Goal: Task Accomplishment & Management: Use online tool/utility

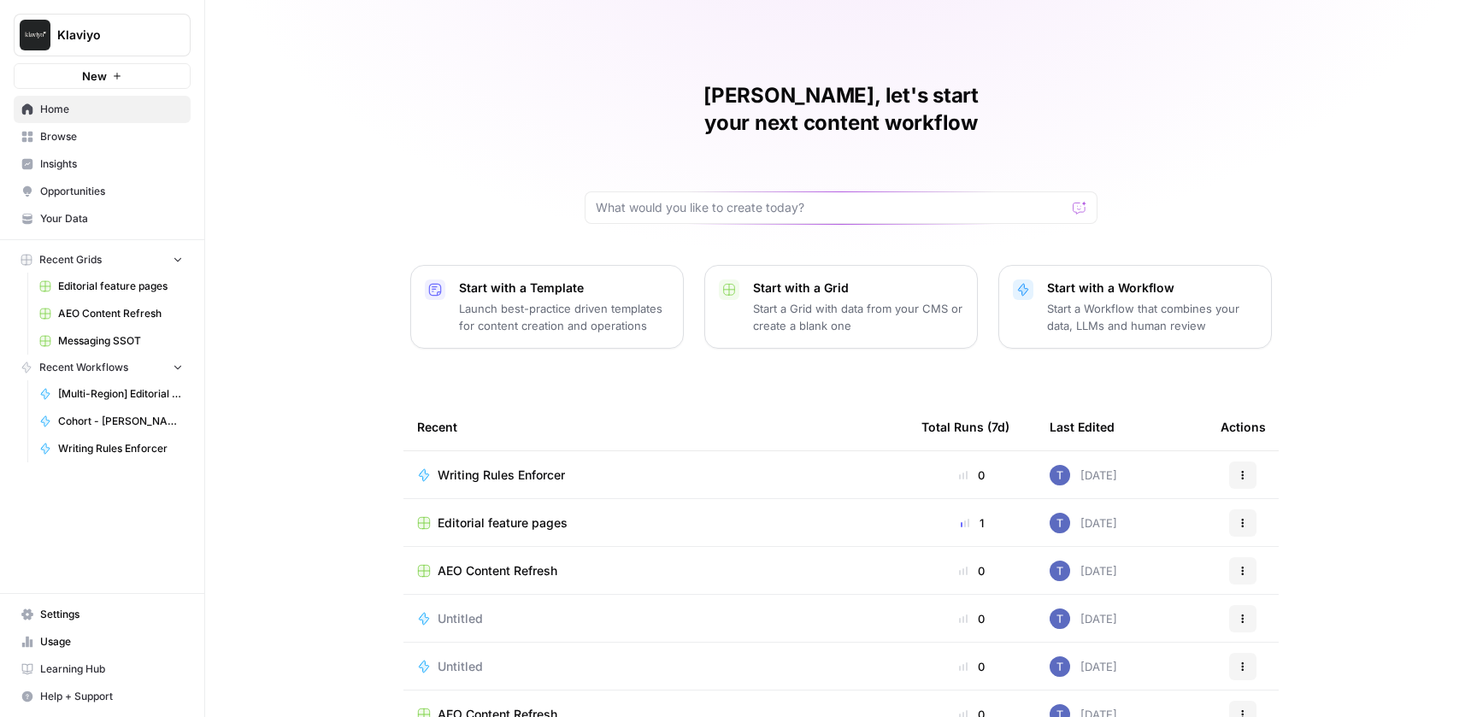
click at [92, 136] on span "Browse" at bounding box center [111, 136] width 143 height 15
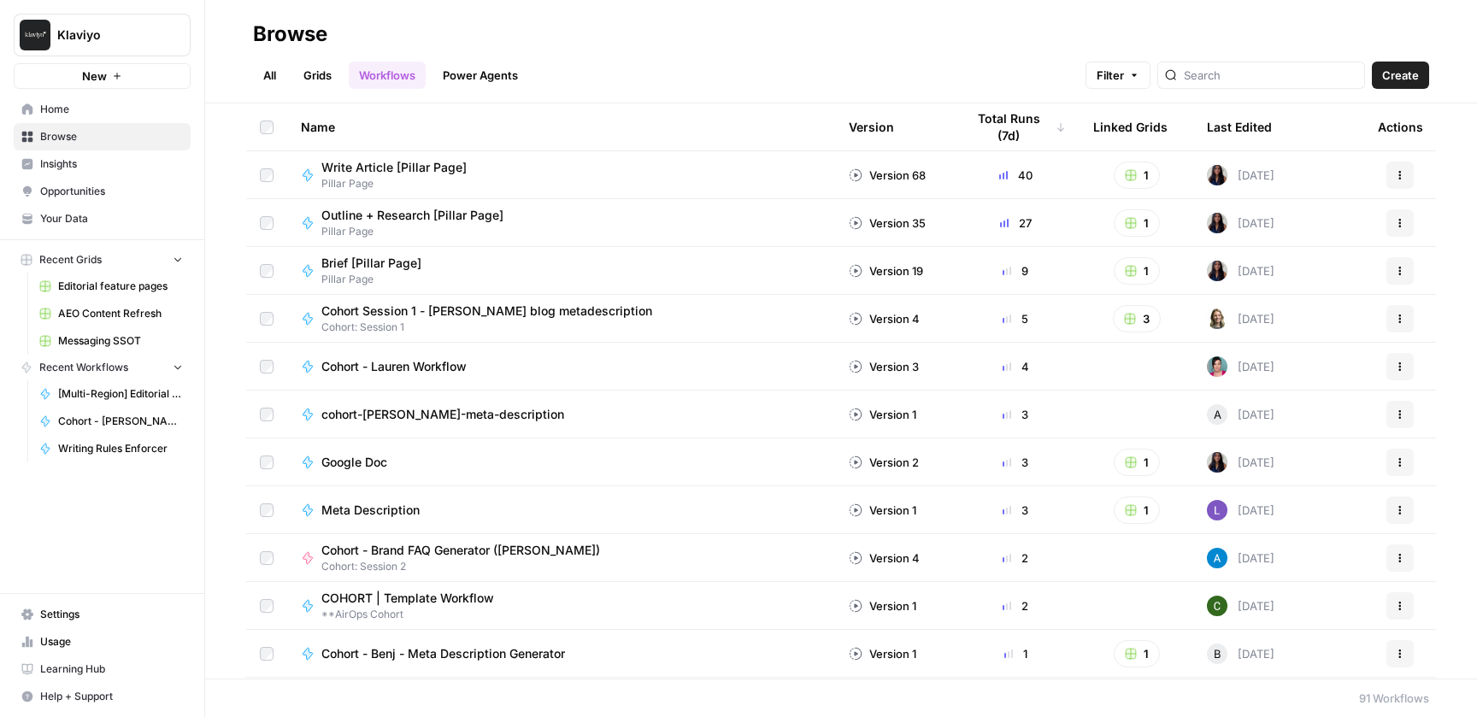
click at [270, 74] on link "All" at bounding box center [269, 75] width 33 height 27
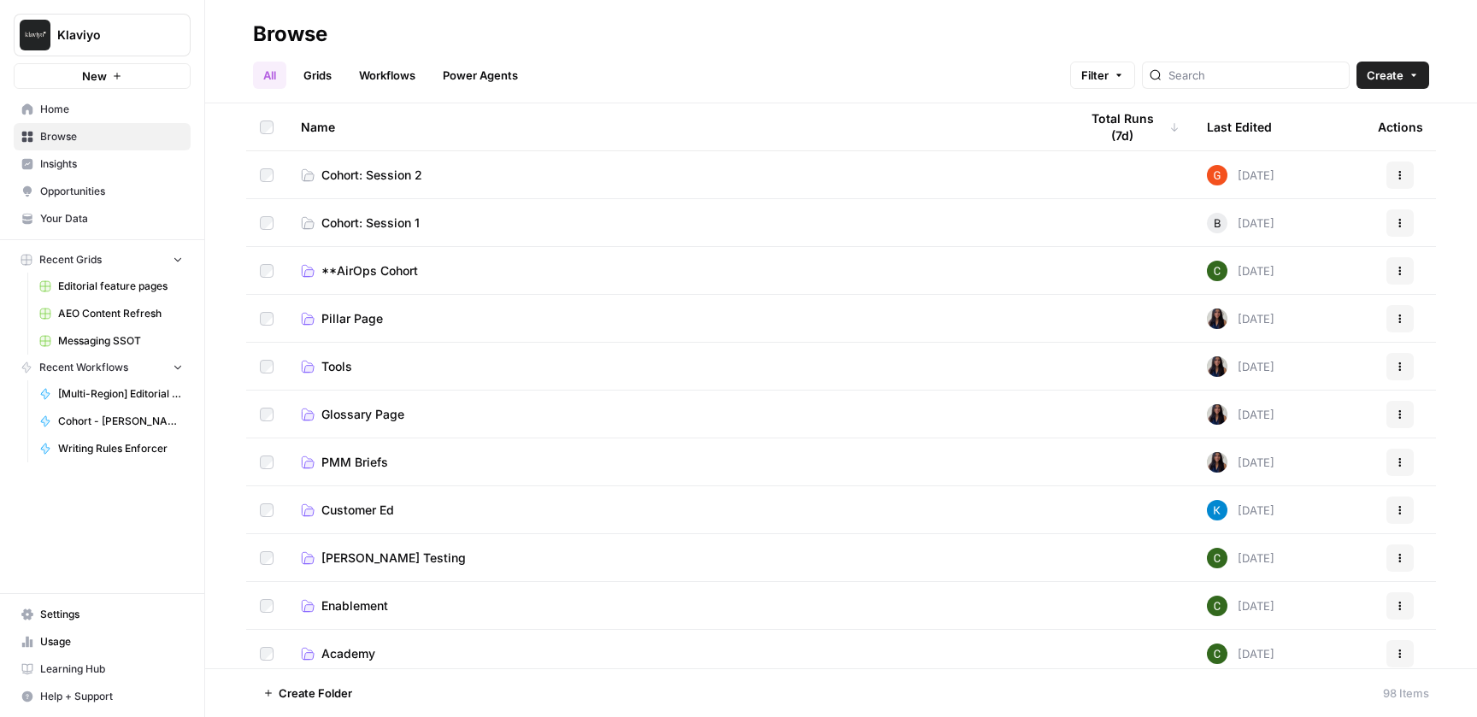
click at [385, 221] on span "Cohort: Session 1" at bounding box center [370, 223] width 98 height 17
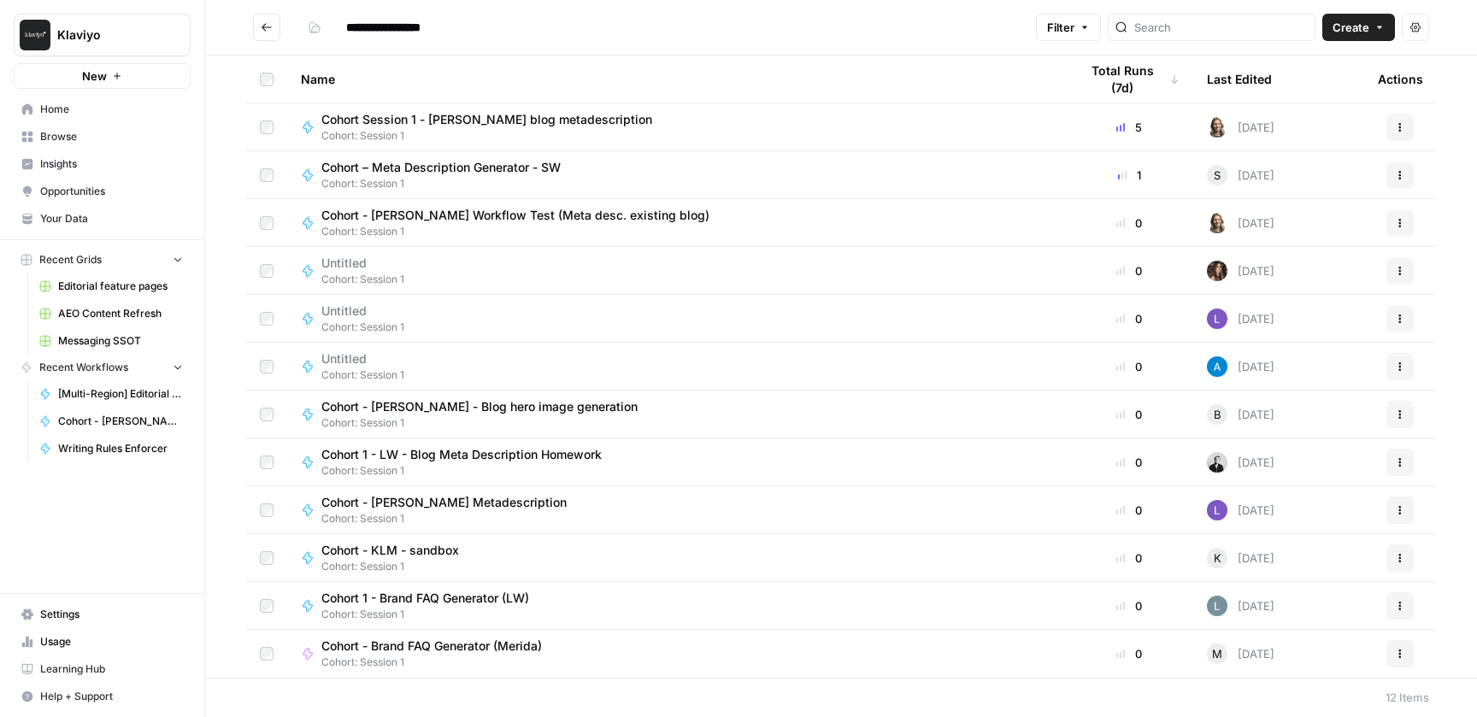
click at [738, 122] on div "Cohort Session 1 - Jax Connelly blog metadescription Cohort: Session 1" at bounding box center [676, 127] width 751 height 32
click at [738, 122] on div "**********" at bounding box center [841, 358] width 1272 height 717
type input "**********"
click at [626, 225] on span "Cohort: Session 1" at bounding box center [522, 231] width 402 height 15
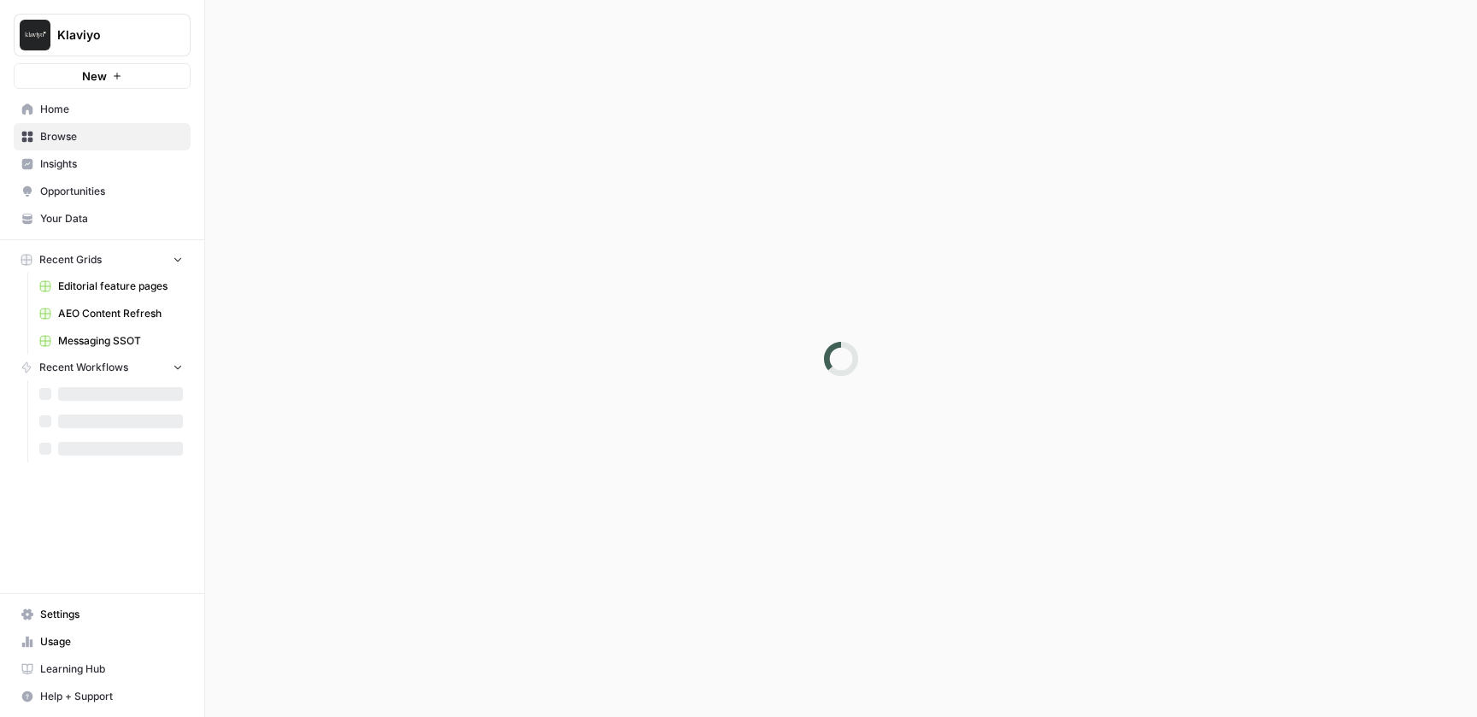
click at [626, 225] on div at bounding box center [841, 358] width 1272 height 717
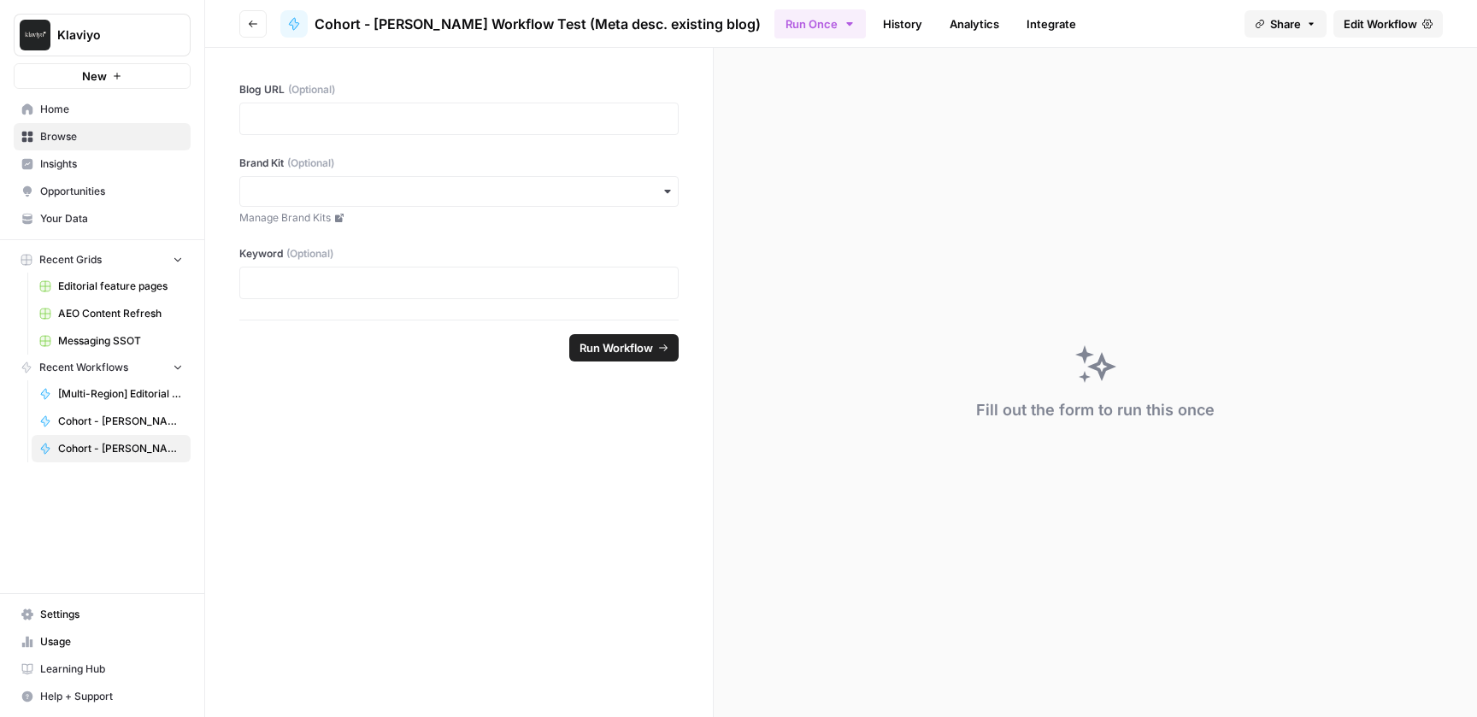
click at [1381, 21] on span "Edit Workflow" at bounding box center [1381, 23] width 74 height 17
click at [468, 136] on div "Blog URL (Optional) Brand Kit (Optional) Manage Brand Kits Keyword (Optional)" at bounding box center [459, 184] width 508 height 272
click at [461, 117] on p at bounding box center [458, 118] width 417 height 17
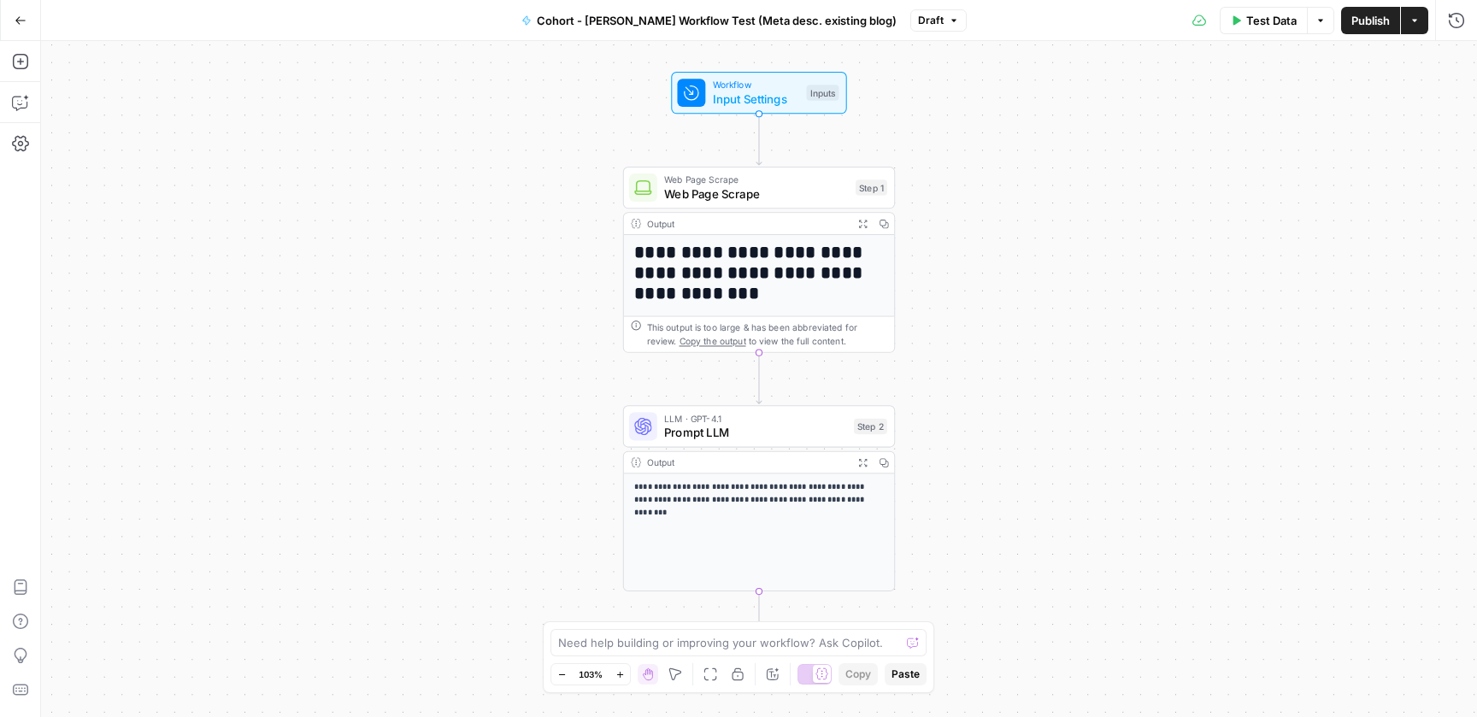
click at [769, 88] on span "Workflow" at bounding box center [756, 85] width 87 height 14
drag, startPoint x: 1241, startPoint y: 240, endPoint x: 1304, endPoint y: 238, distance: 62.4
click at [1304, 240] on label "Keyword (Optional)" at bounding box center [1268, 242] width 198 height 17
click at [1304, 238] on label "Keyword (Optional)" at bounding box center [1268, 242] width 198 height 17
click at [1304, 266] on input "Keyword (Optional)" at bounding box center [1316, 274] width 273 height 17
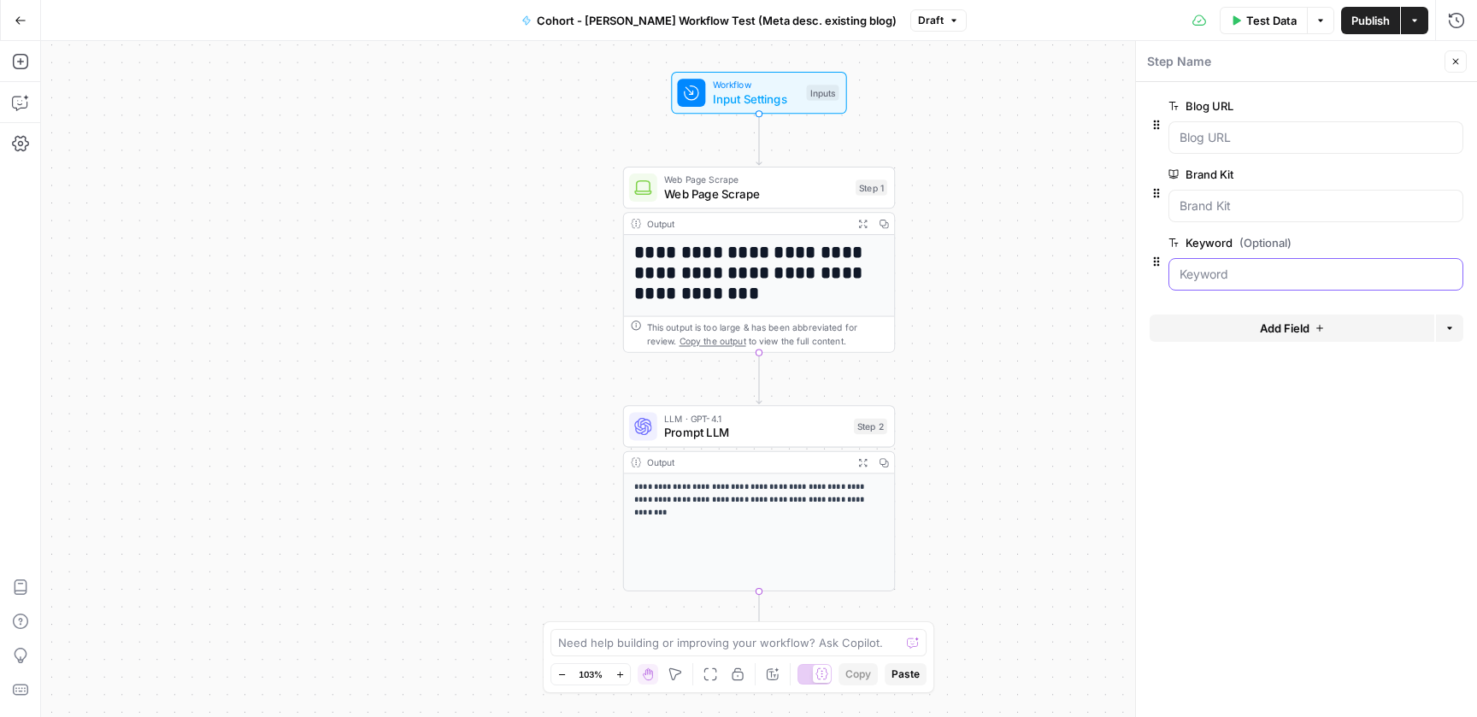
click at [1233, 268] on input "Keyword (Optional)" at bounding box center [1316, 274] width 273 height 17
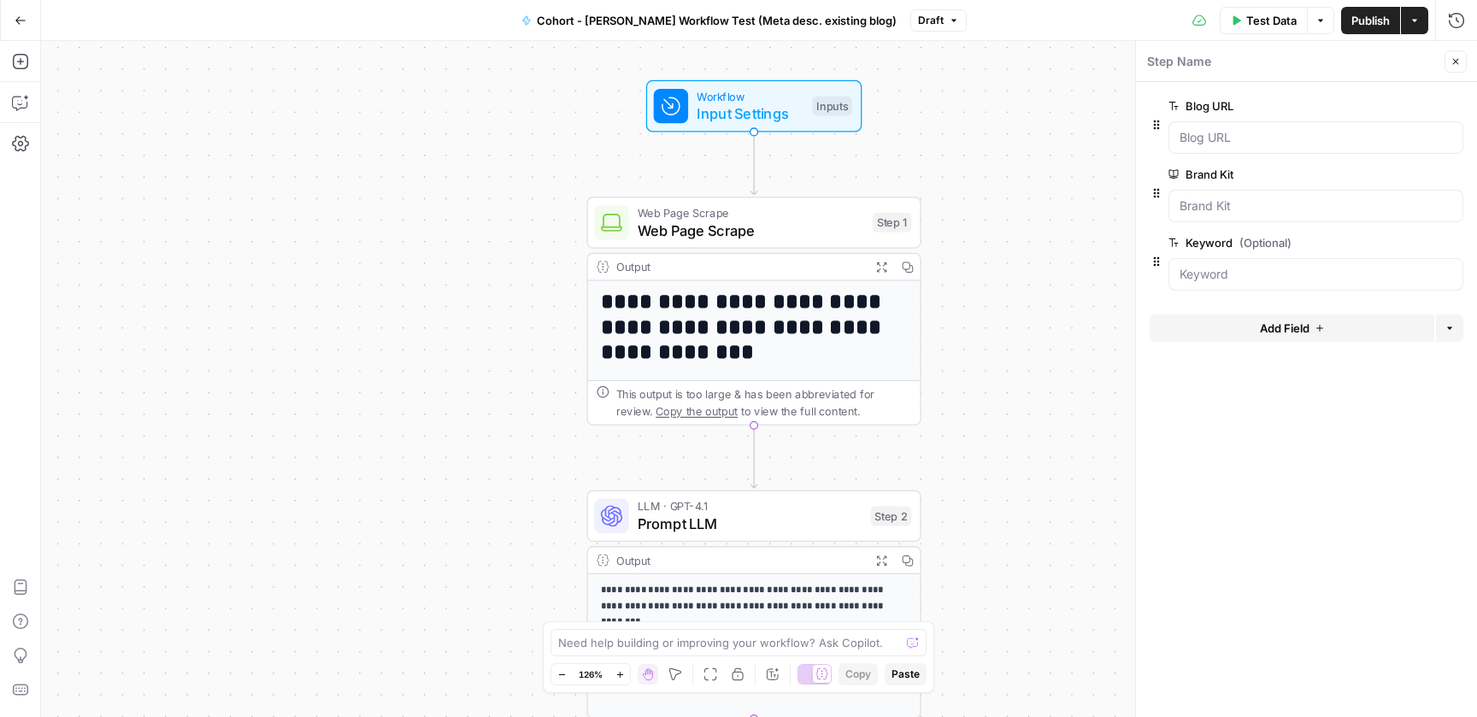
drag, startPoint x: 1003, startPoint y: 285, endPoint x: 1069, endPoint y: 327, distance: 78.0
click at [1068, 327] on div "**********" at bounding box center [759, 379] width 1436 height 676
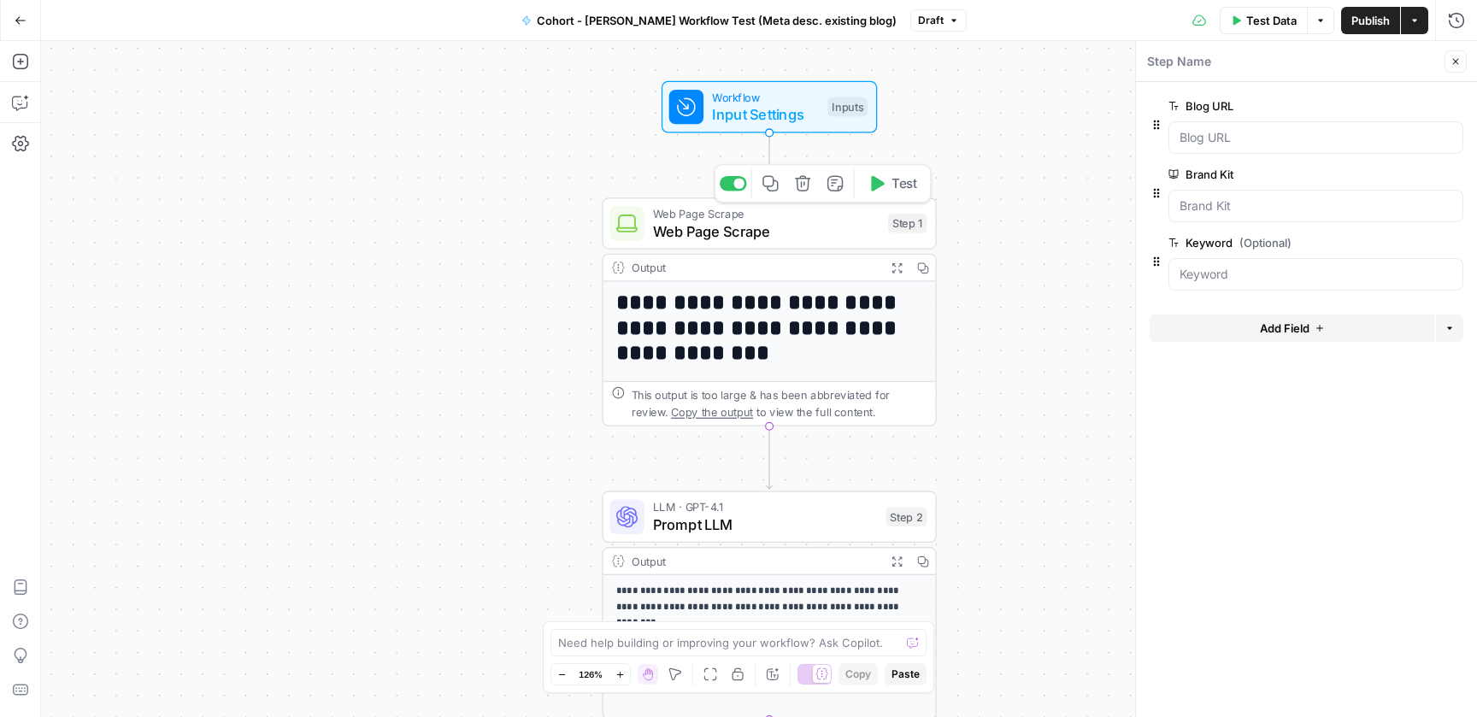
click at [804, 228] on span "Web Page Scrape" at bounding box center [766, 231] width 227 height 21
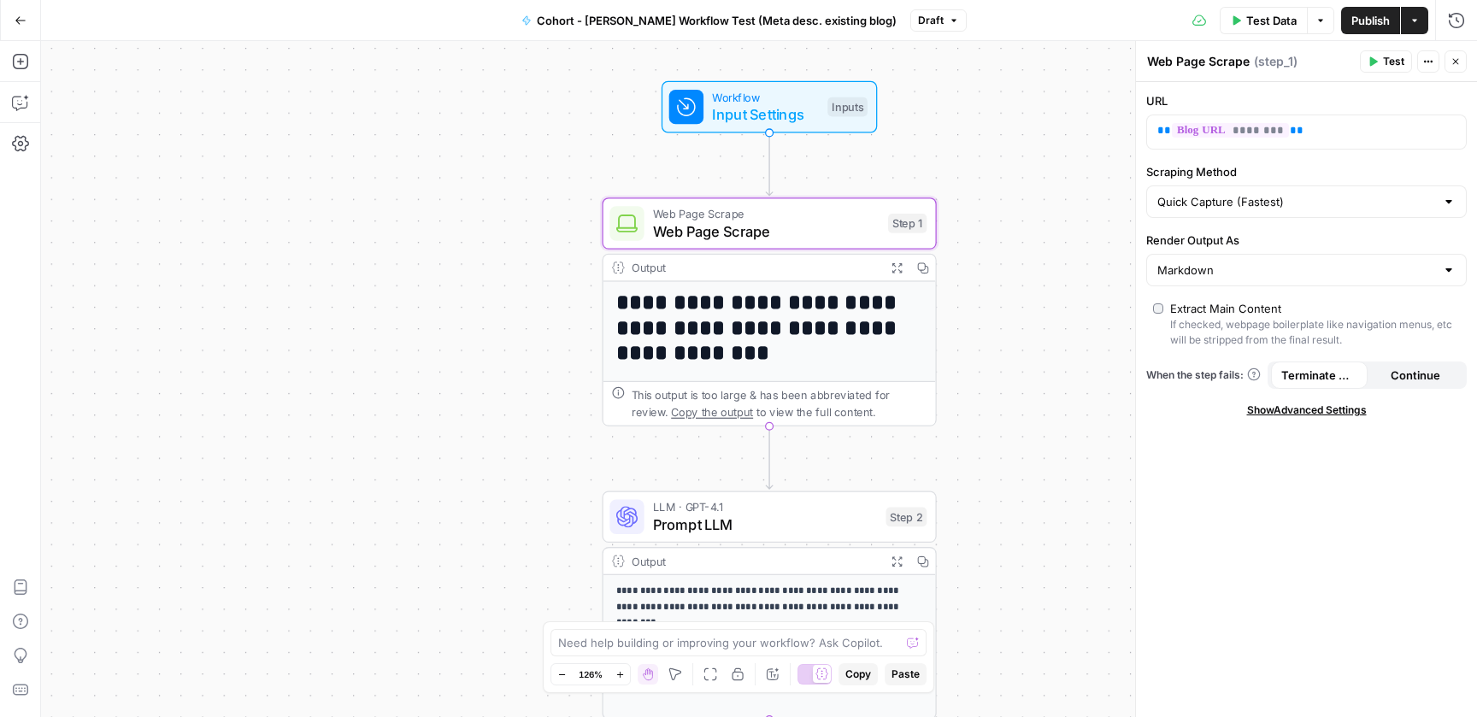
click at [839, 328] on h1 "**********" at bounding box center [770, 329] width 308 height 76
click at [1300, 145] on div "** ******** **" at bounding box center [1292, 131] width 291 height 33
click at [771, 111] on span "Input Settings" at bounding box center [765, 113] width 107 height 21
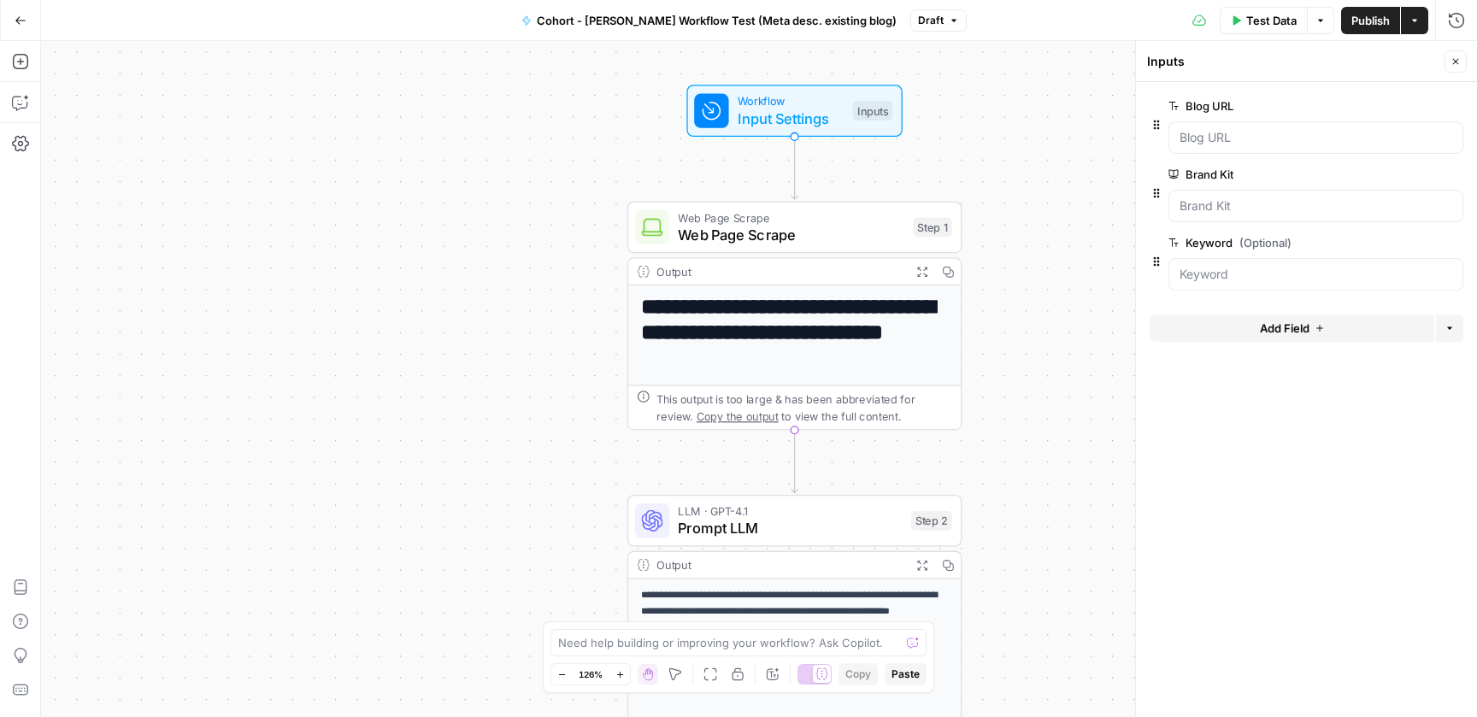
drag, startPoint x: 1022, startPoint y: 329, endPoint x: 1046, endPoint y: 299, distance: 38.3
click at [1046, 299] on div "**********" at bounding box center [759, 379] width 1436 height 676
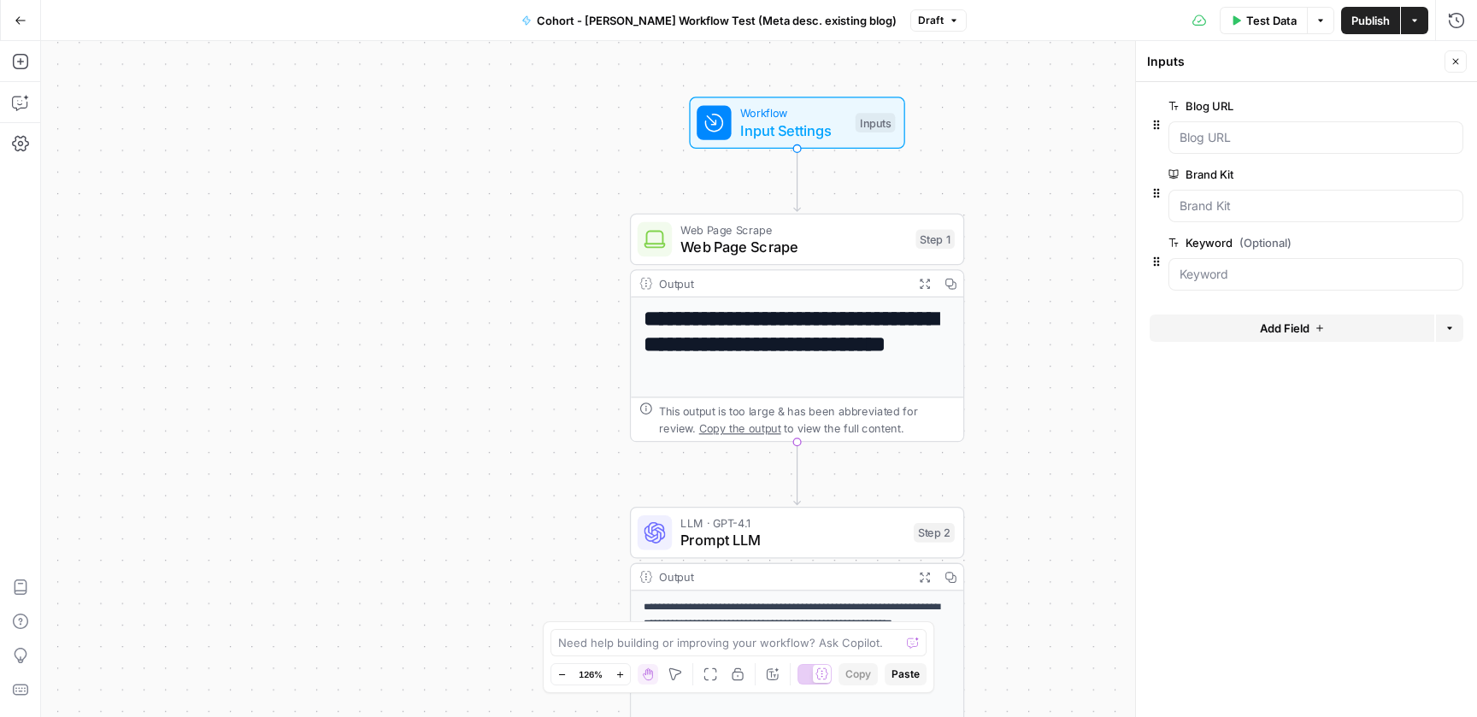
click at [1050, 341] on div "**********" at bounding box center [759, 379] width 1436 height 676
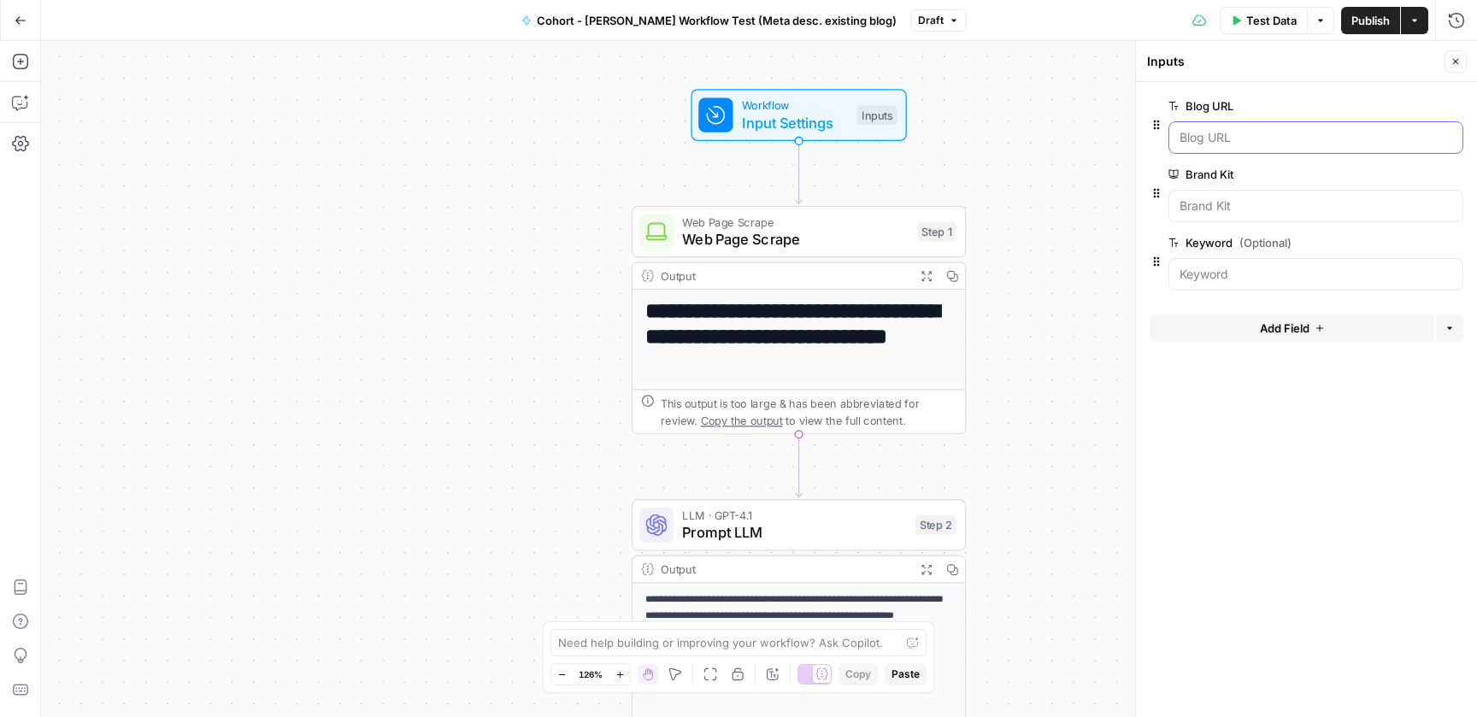
click at [1245, 135] on URL "Blog URL" at bounding box center [1316, 137] width 273 height 17
click at [1254, 138] on URL "Blog URL" at bounding box center [1316, 137] width 273 height 17
click at [841, 245] on span "Web Page Scrape" at bounding box center [795, 238] width 227 height 21
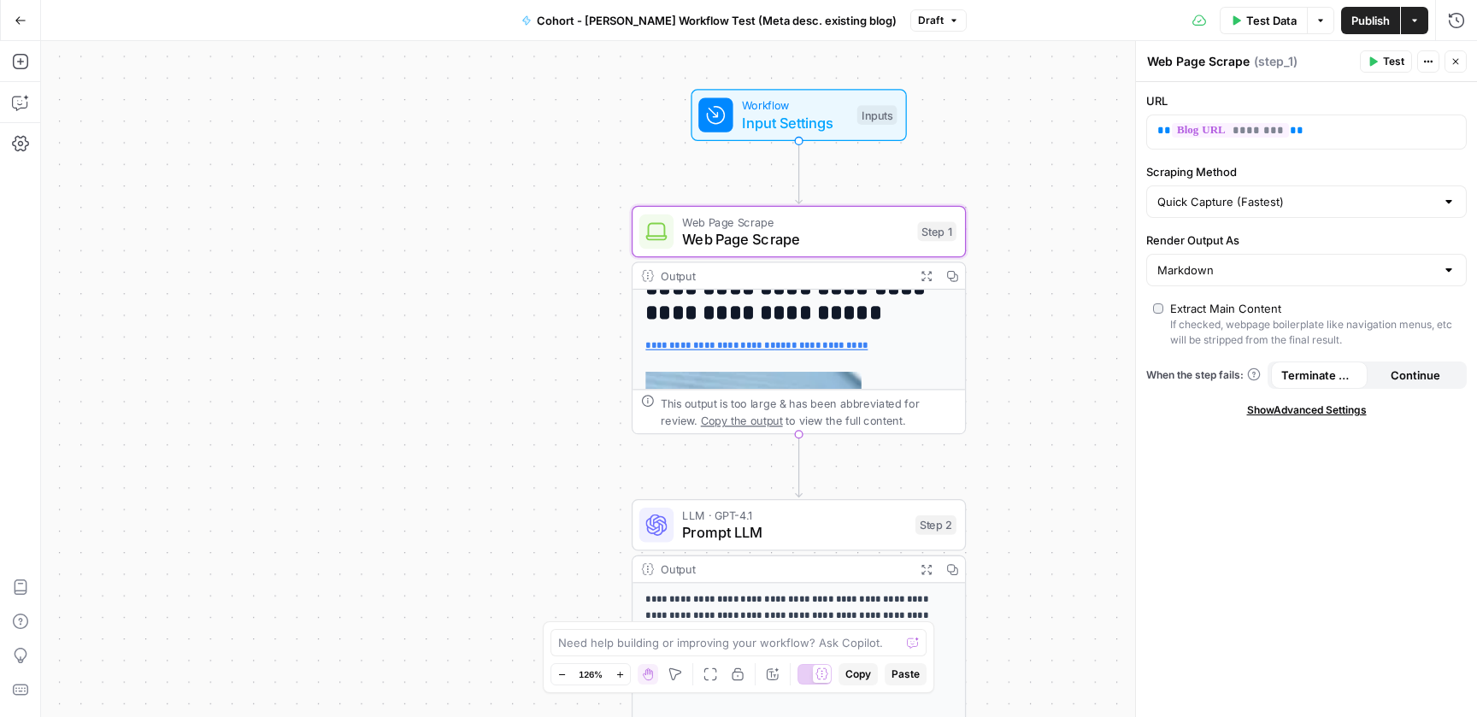
scroll to position [203, 0]
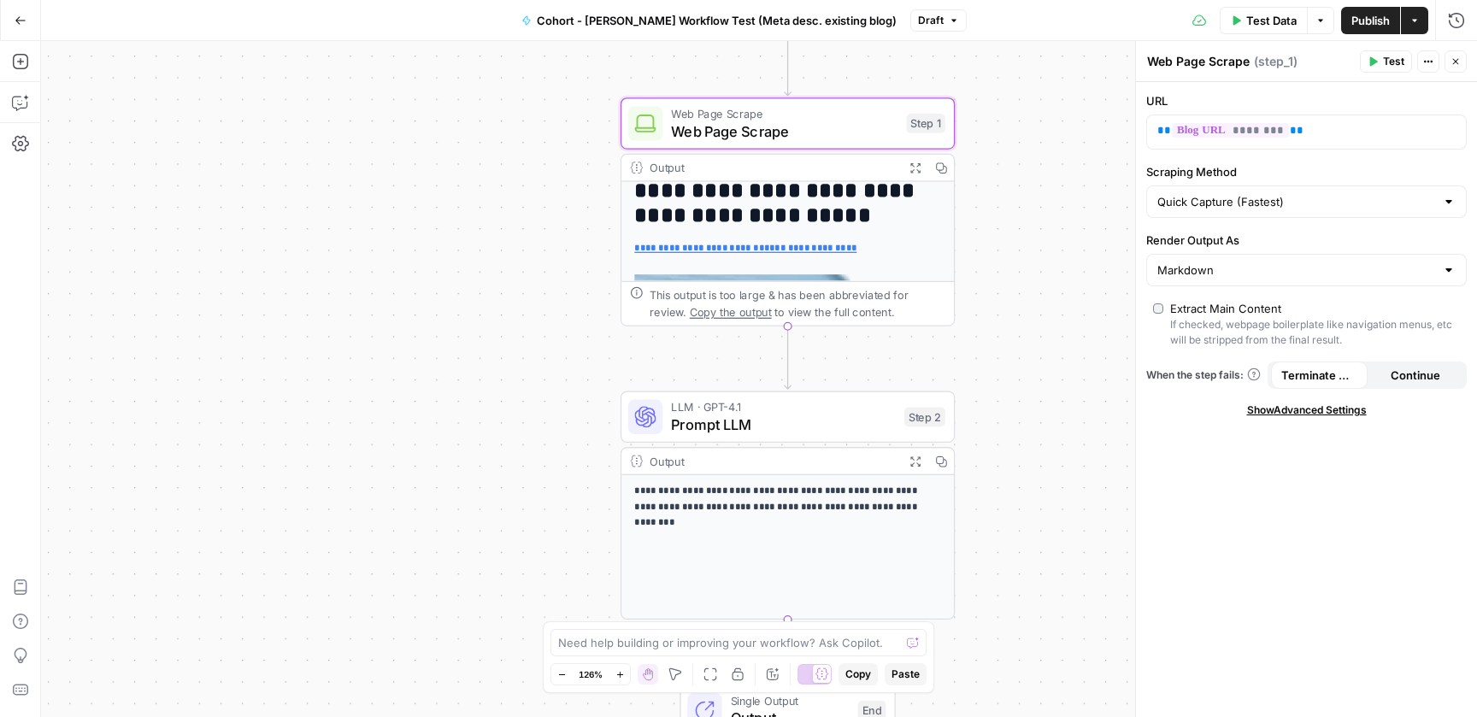
click at [815, 421] on span "Prompt LLM" at bounding box center [783, 424] width 225 height 21
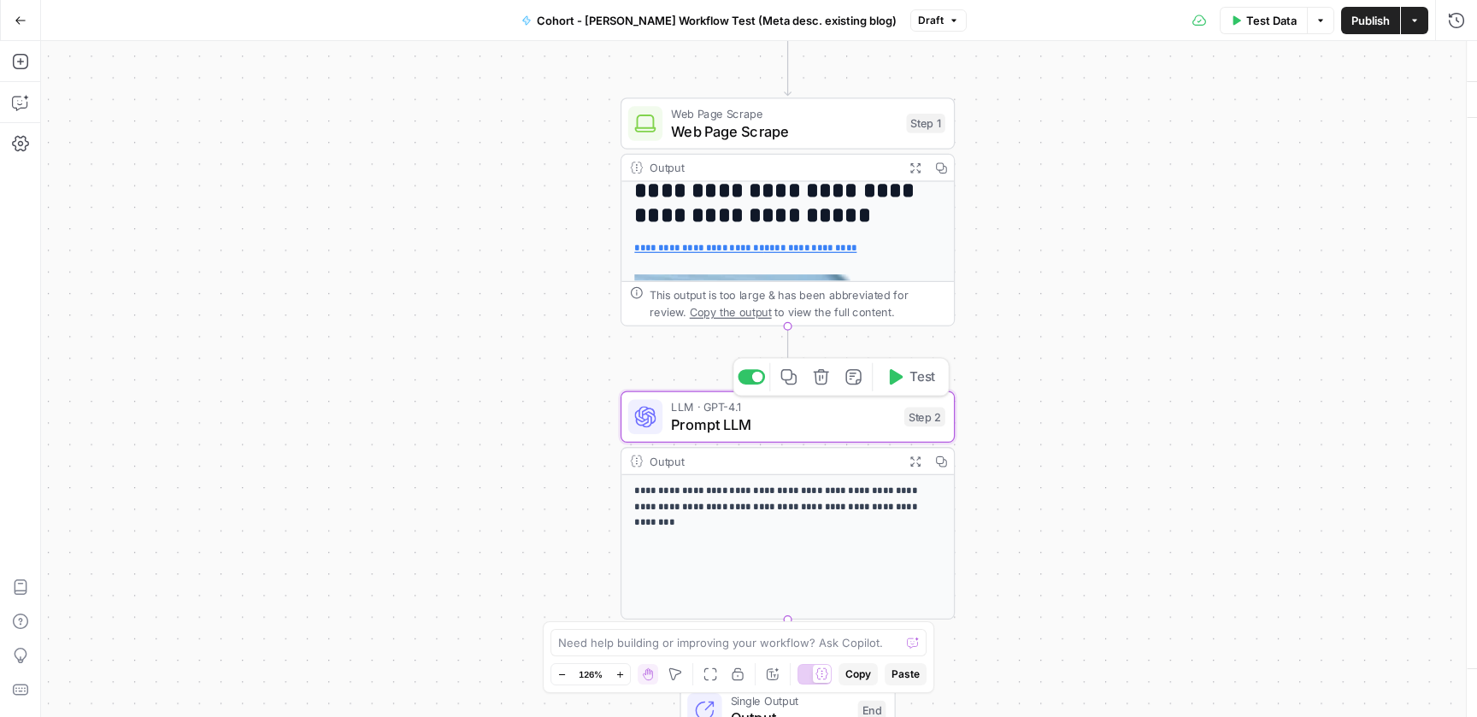
type textarea "Prompt LLM"
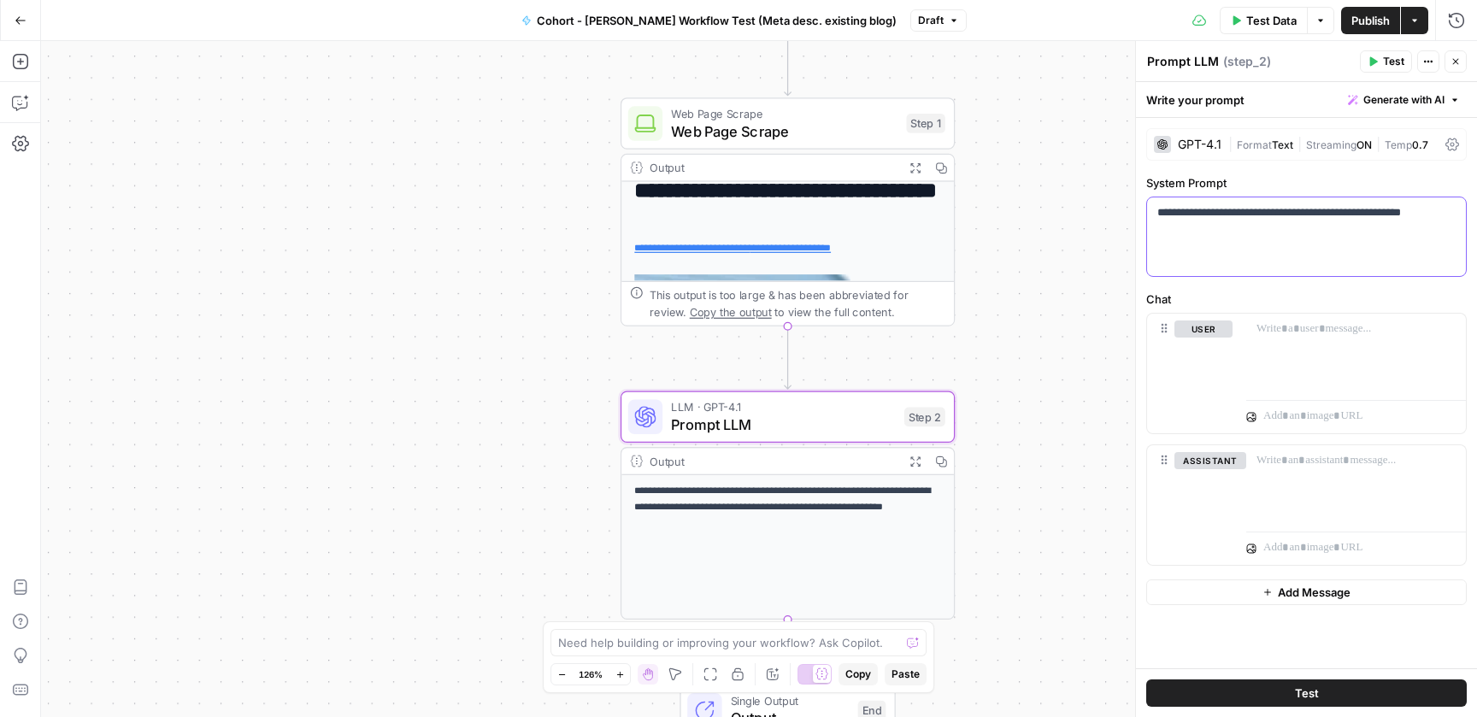
click at [1288, 217] on p "**********" at bounding box center [1306, 212] width 298 height 17
drag, startPoint x: 1188, startPoint y: 208, endPoint x: 1389, endPoint y: 209, distance: 200.9
click at [1389, 209] on p "**********" at bounding box center [1306, 212] width 298 height 17
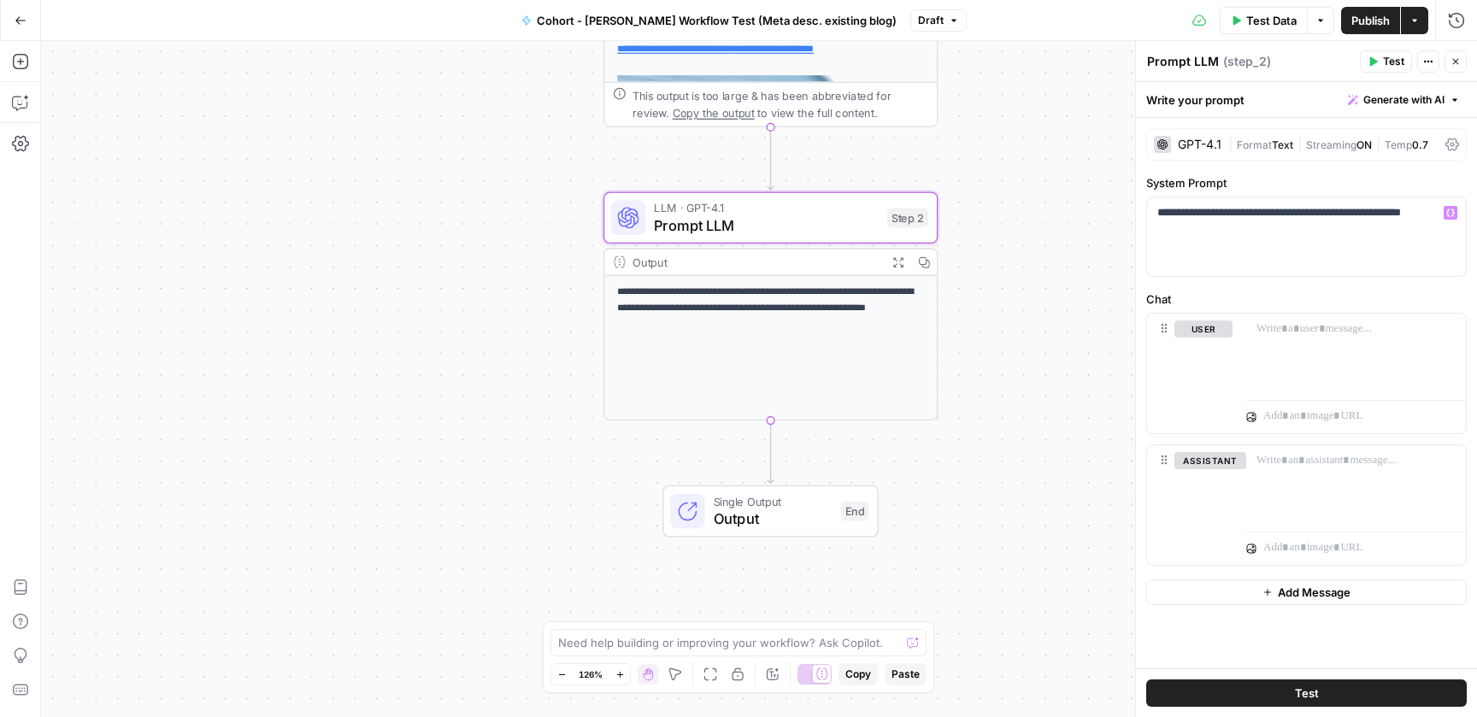
drag, startPoint x: 1007, startPoint y: 452, endPoint x: 987, endPoint y: 240, distance: 212.9
click at [987, 240] on div "**********" at bounding box center [759, 379] width 1436 height 676
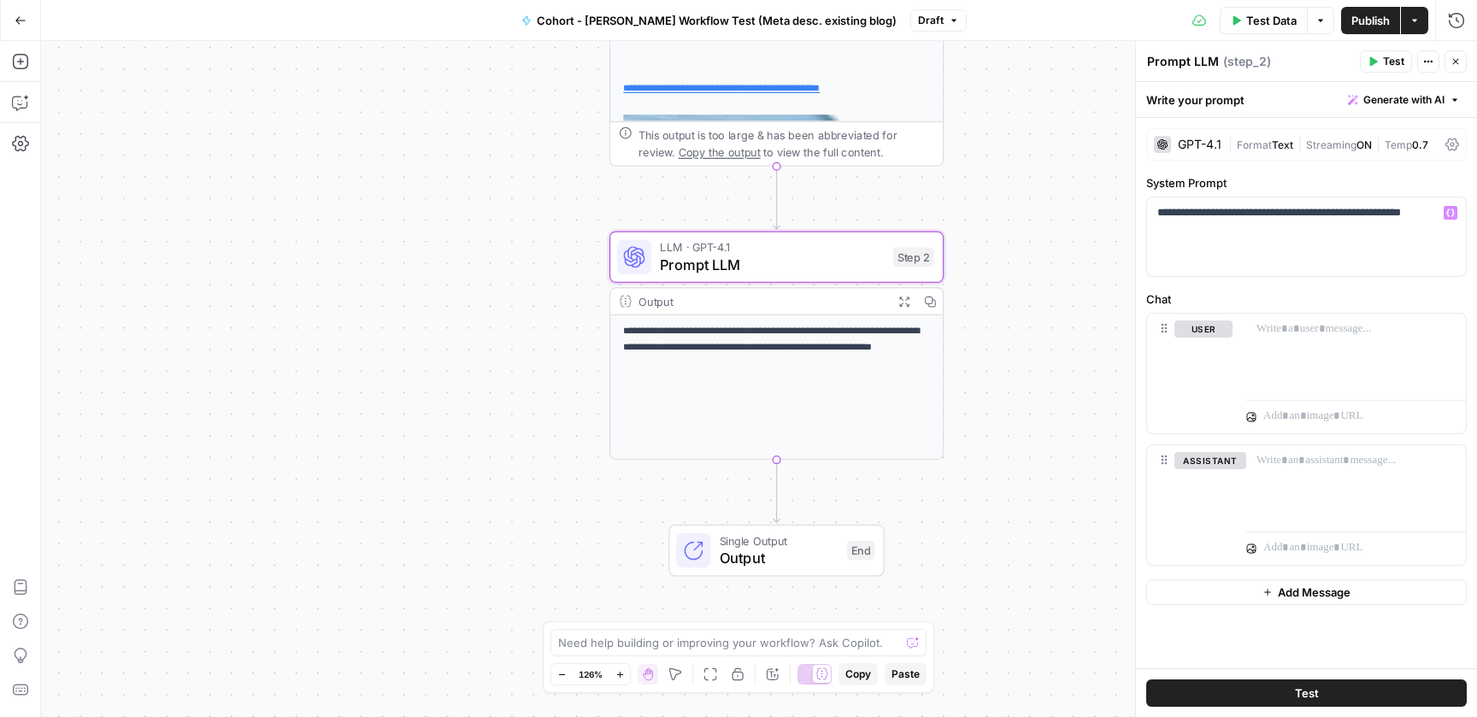
drag, startPoint x: 988, startPoint y: 410, endPoint x: 997, endPoint y: 462, distance: 52.8
click at [997, 462] on div "**********" at bounding box center [759, 379] width 1436 height 676
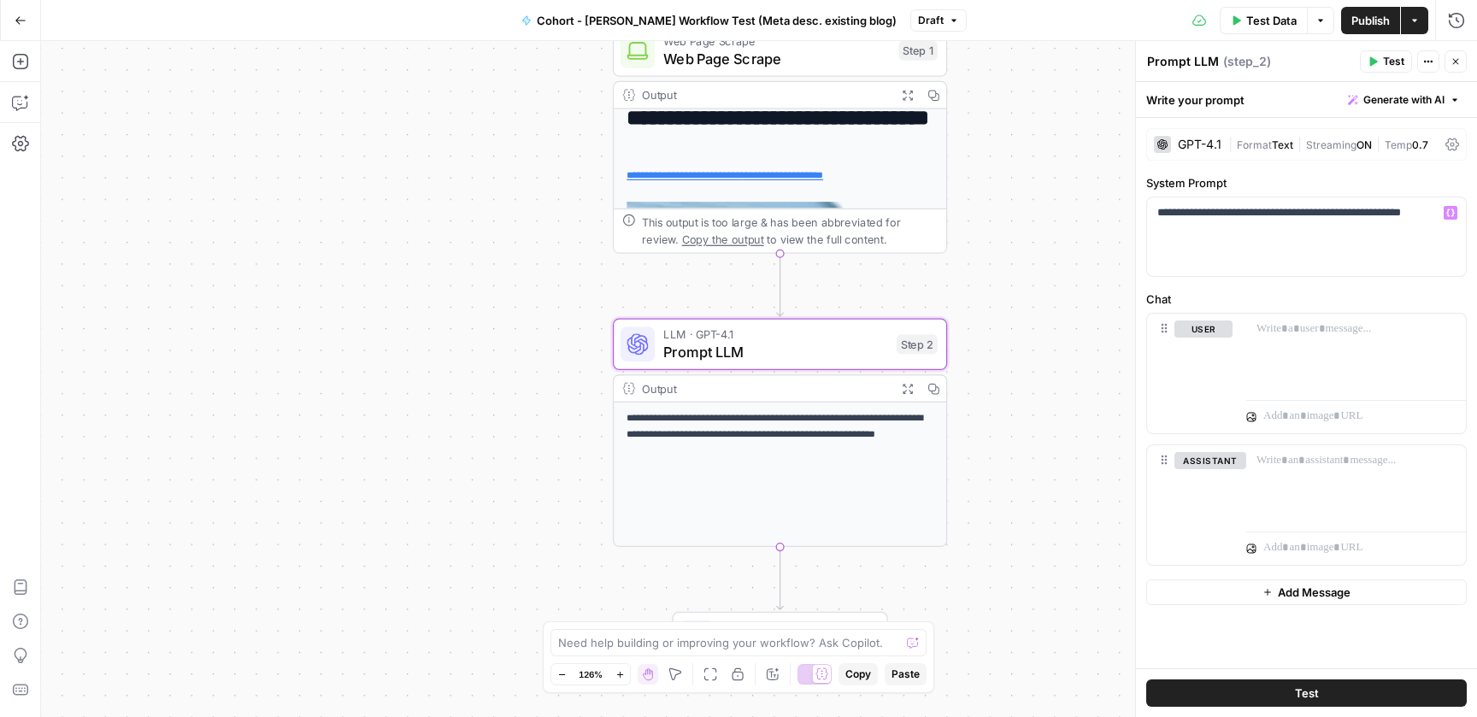
drag, startPoint x: 1042, startPoint y: 362, endPoint x: 1061, endPoint y: 448, distance: 88.4
click at [1061, 448] on div "**********" at bounding box center [759, 379] width 1436 height 676
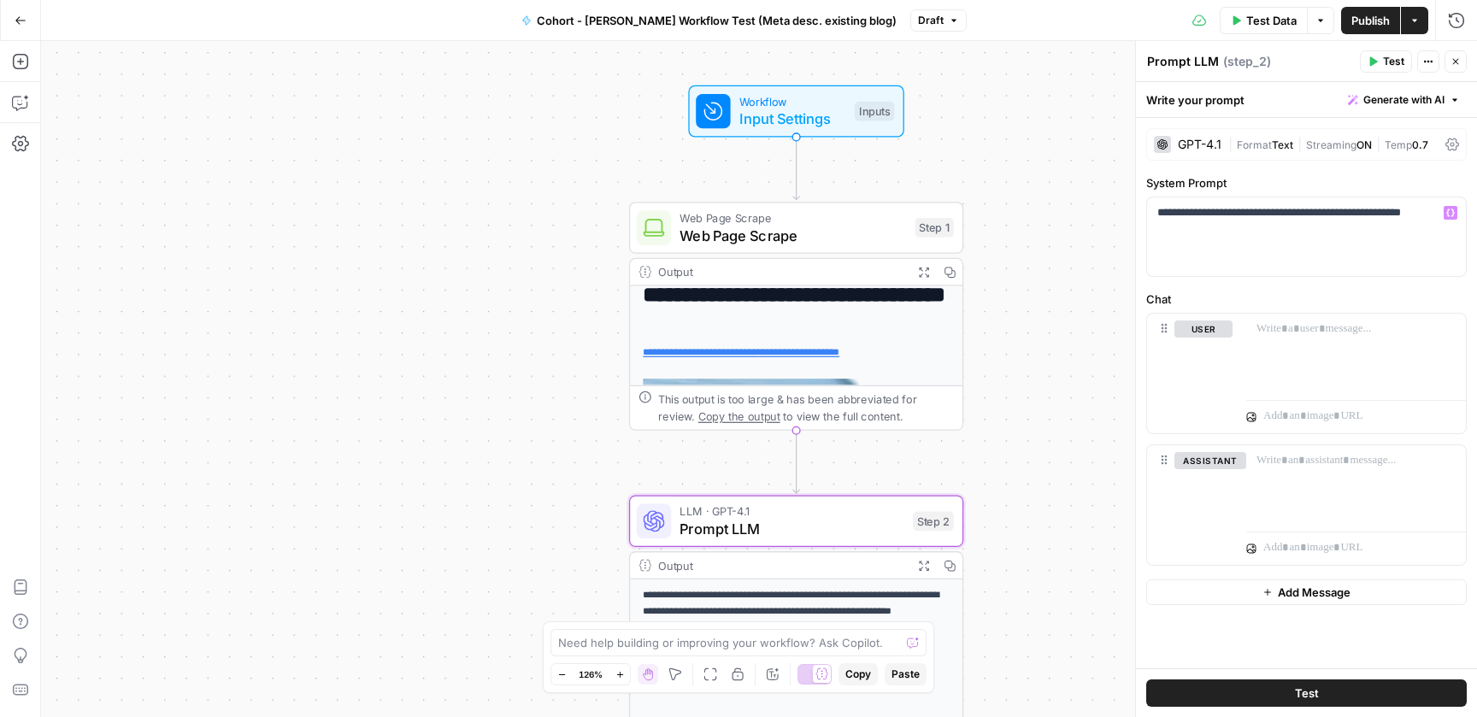
drag, startPoint x: 1018, startPoint y: 263, endPoint x: 1017, endPoint y: 442, distance: 178.7
click at [1017, 442] on div "**********" at bounding box center [759, 379] width 1436 height 676
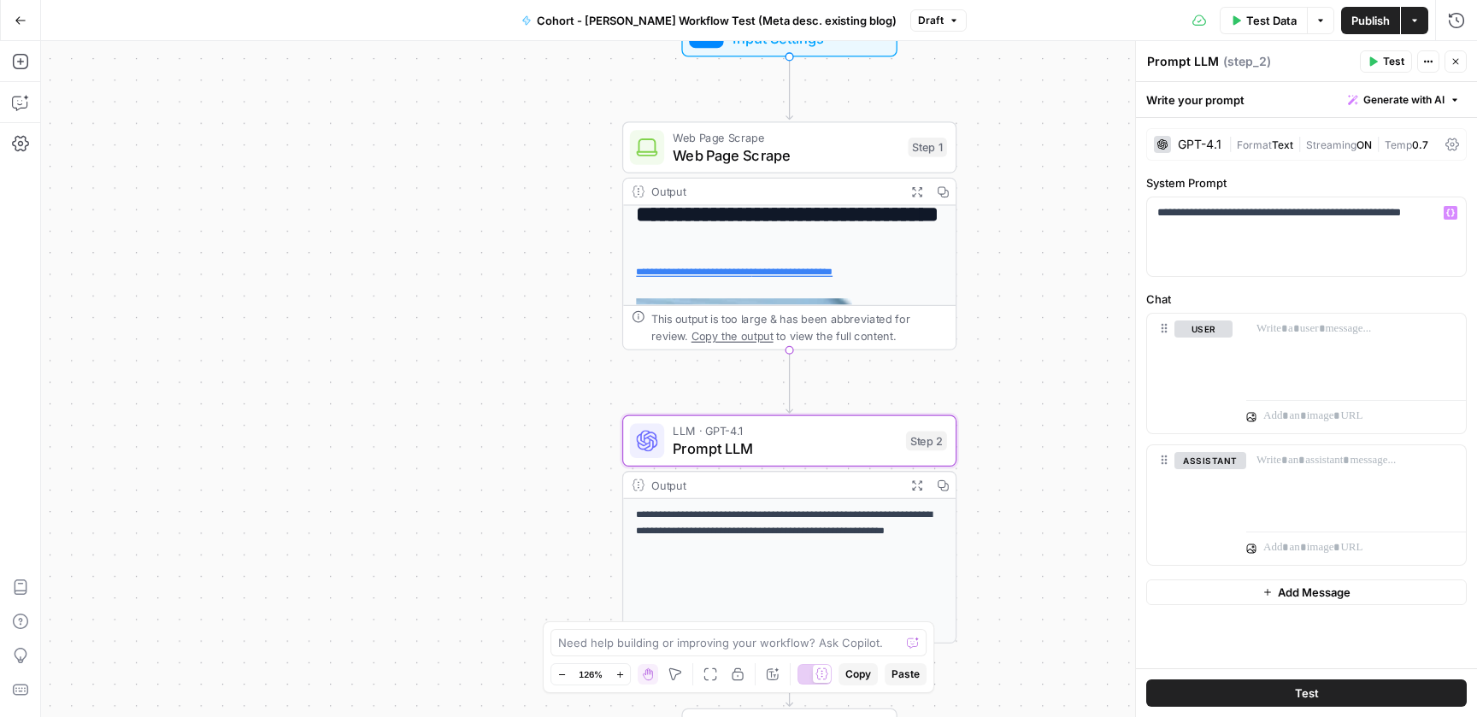
drag, startPoint x: 1017, startPoint y: 442, endPoint x: 1012, endPoint y: 359, distance: 83.1
click at [1012, 359] on div "**********" at bounding box center [759, 379] width 1436 height 676
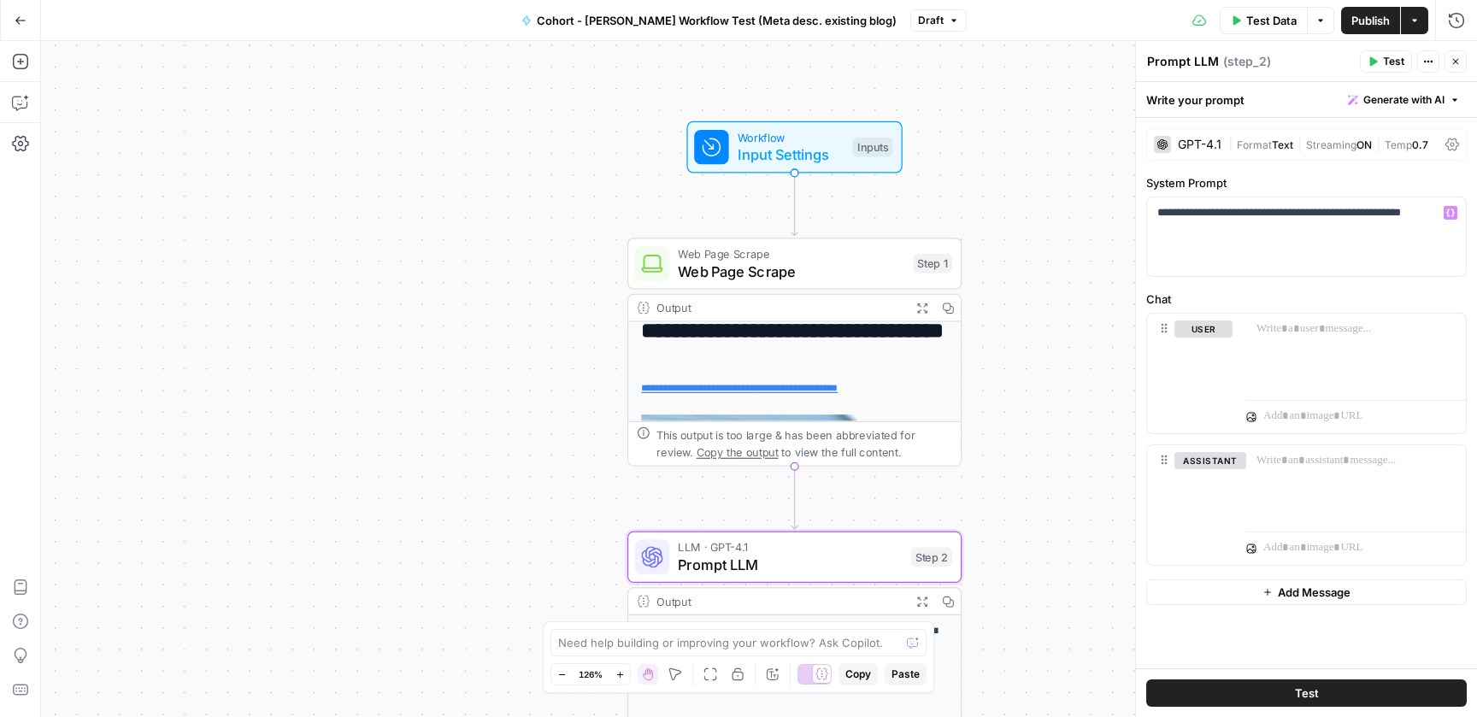
drag, startPoint x: 1012, startPoint y: 359, endPoint x: 1024, endPoint y: 486, distance: 127.9
click at [1024, 486] on div "**********" at bounding box center [759, 379] width 1436 height 676
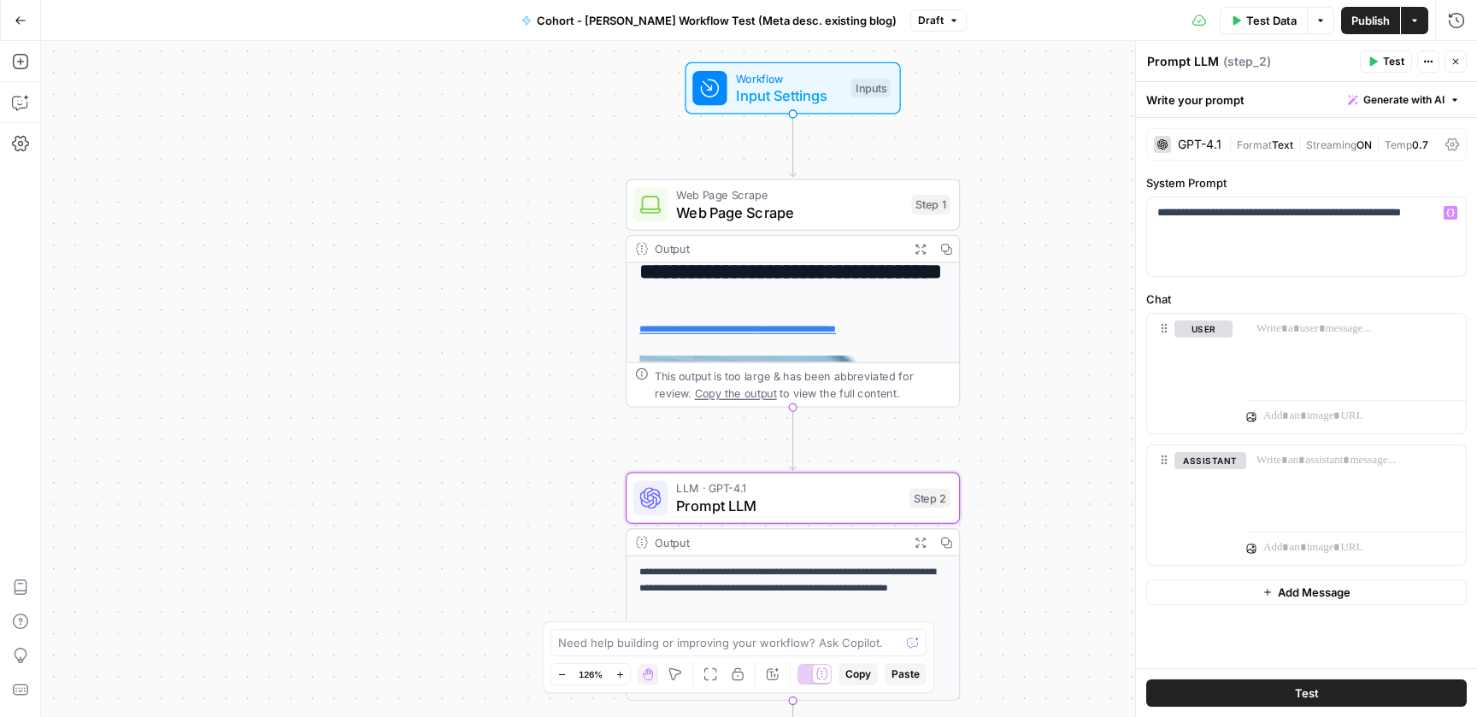
drag, startPoint x: 1044, startPoint y: 415, endPoint x: 1038, endPoint y: 363, distance: 52.5
click at [1038, 363] on div "**********" at bounding box center [759, 379] width 1436 height 676
click at [25, 22] on icon "button" at bounding box center [21, 21] width 12 height 12
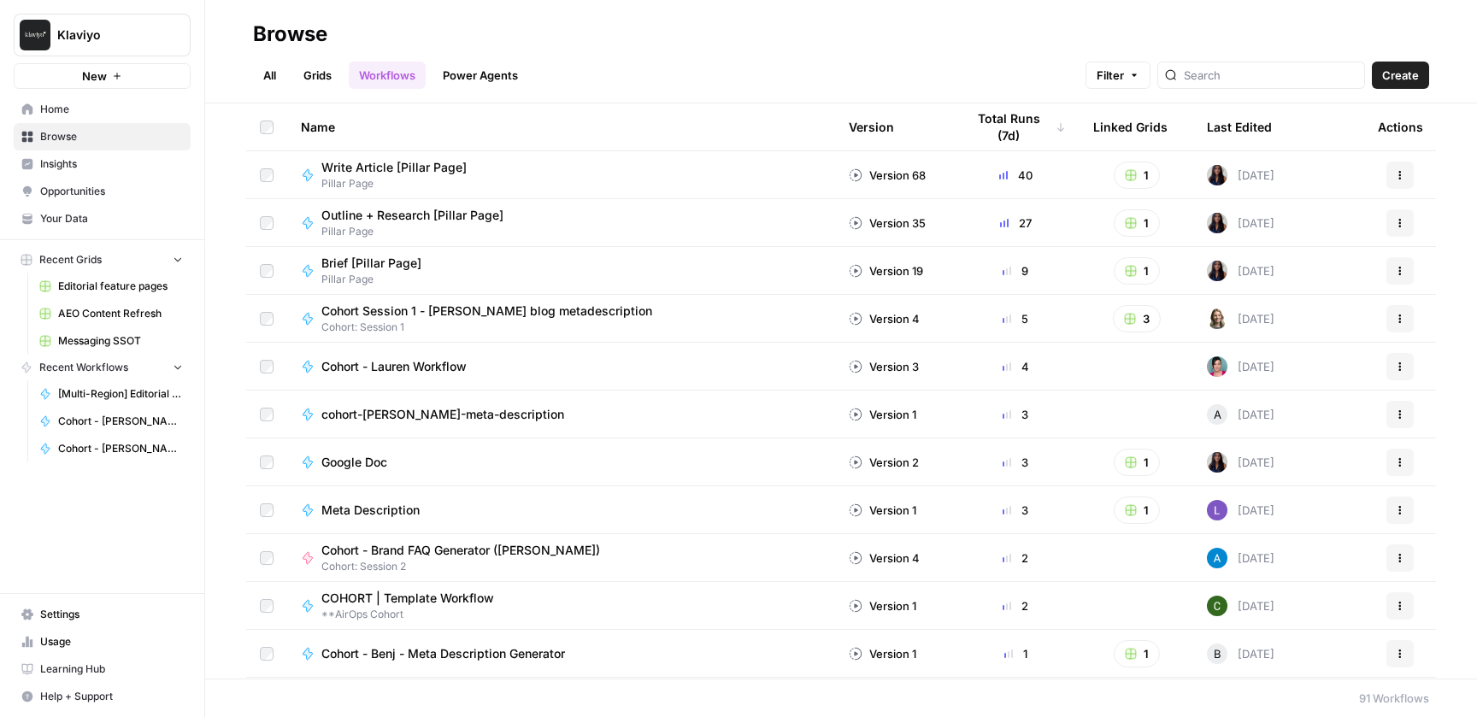
click at [277, 77] on link "All" at bounding box center [269, 75] width 33 height 27
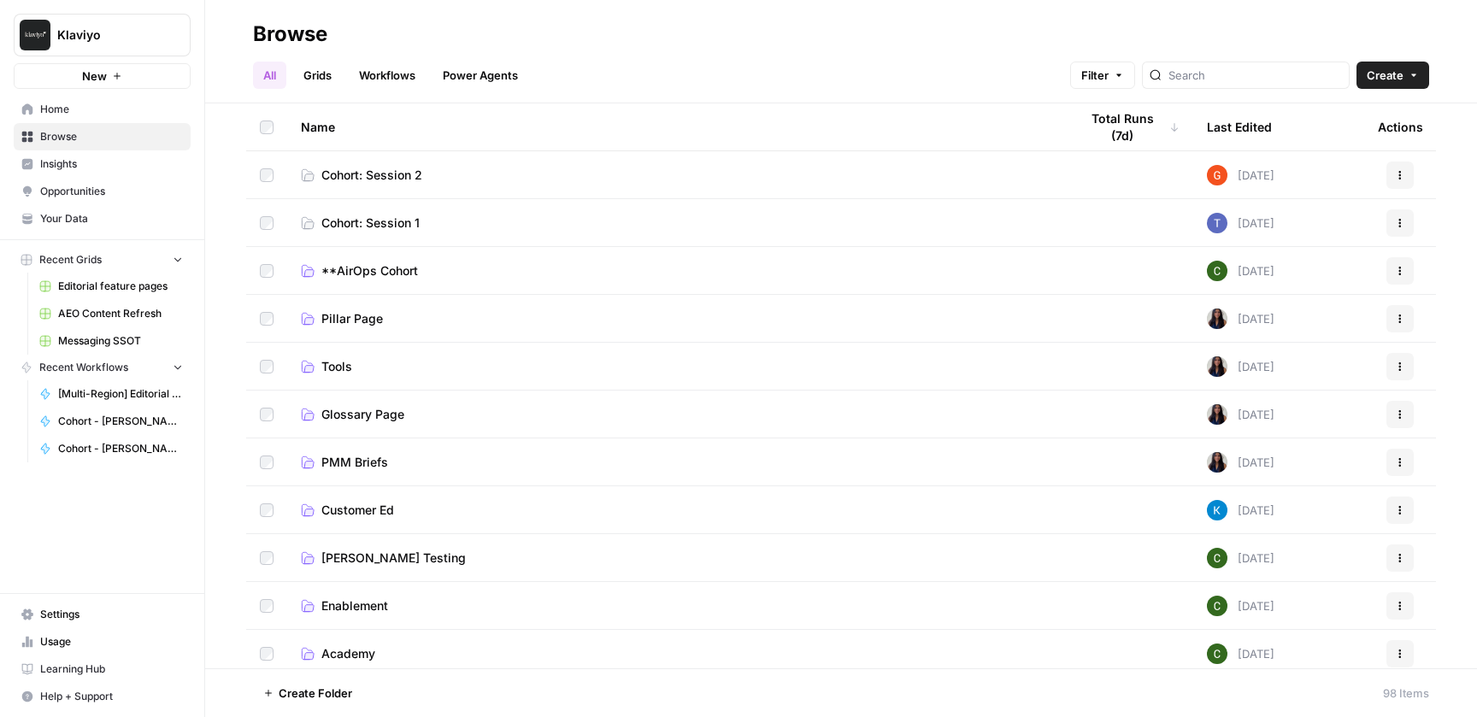
click at [419, 181] on span "Cohort: Session 2" at bounding box center [371, 175] width 101 height 17
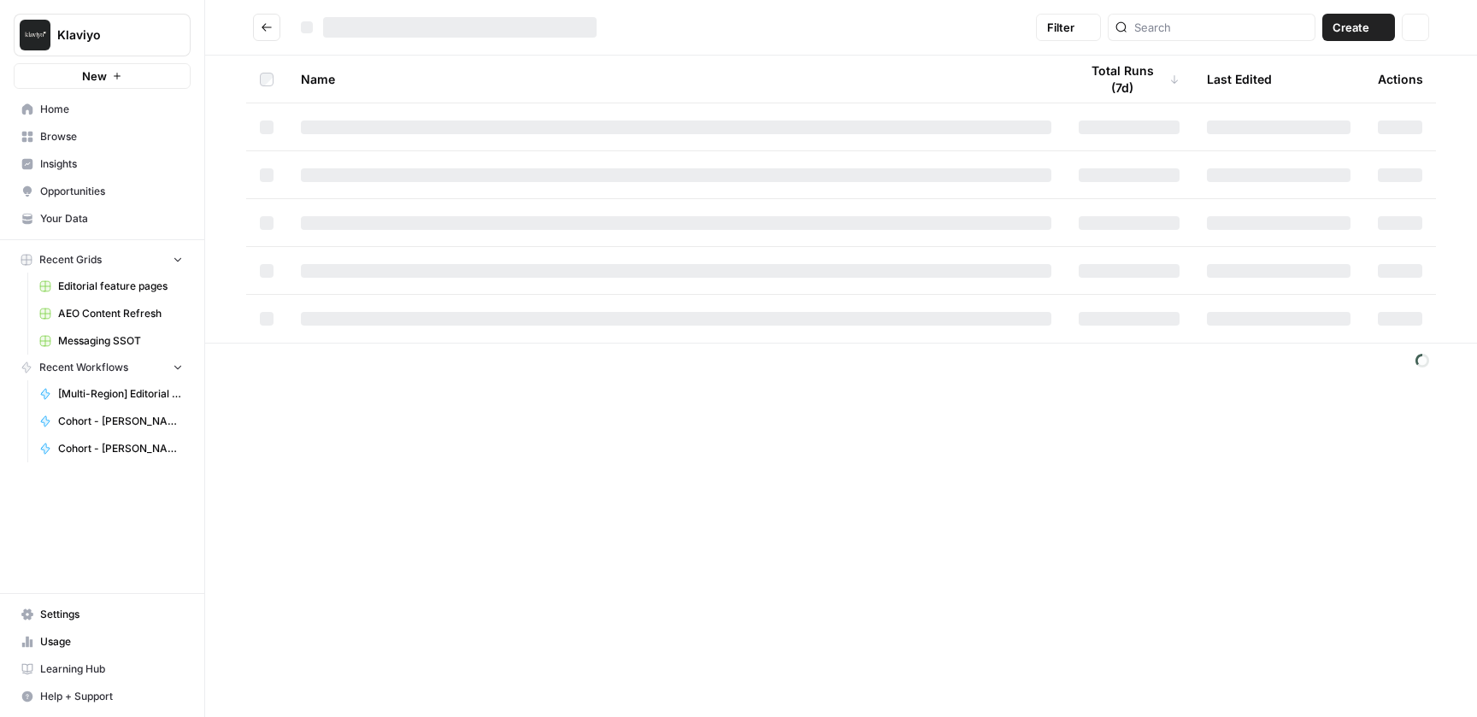
click at [419, 181] on div at bounding box center [676, 175] width 751 height 14
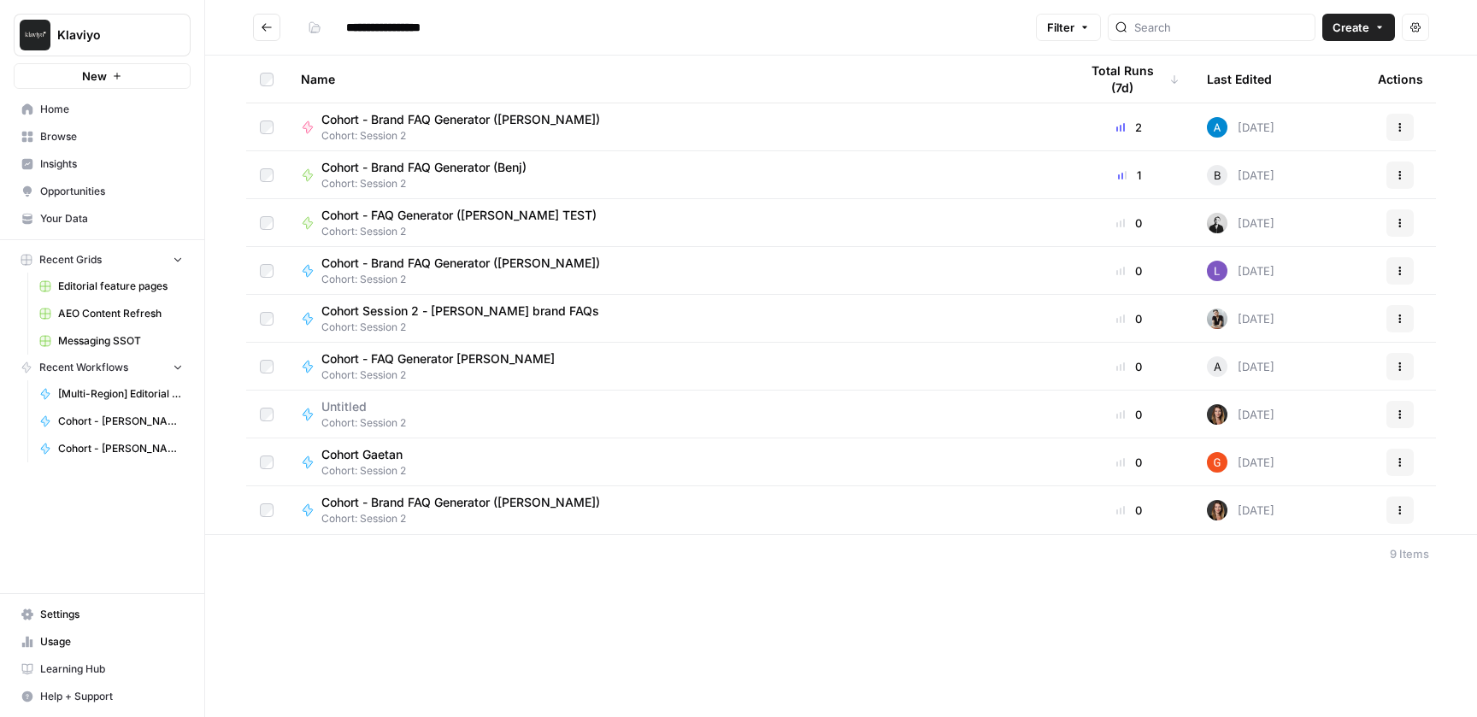
click at [266, 32] on icon "Go back" at bounding box center [267, 27] width 12 height 12
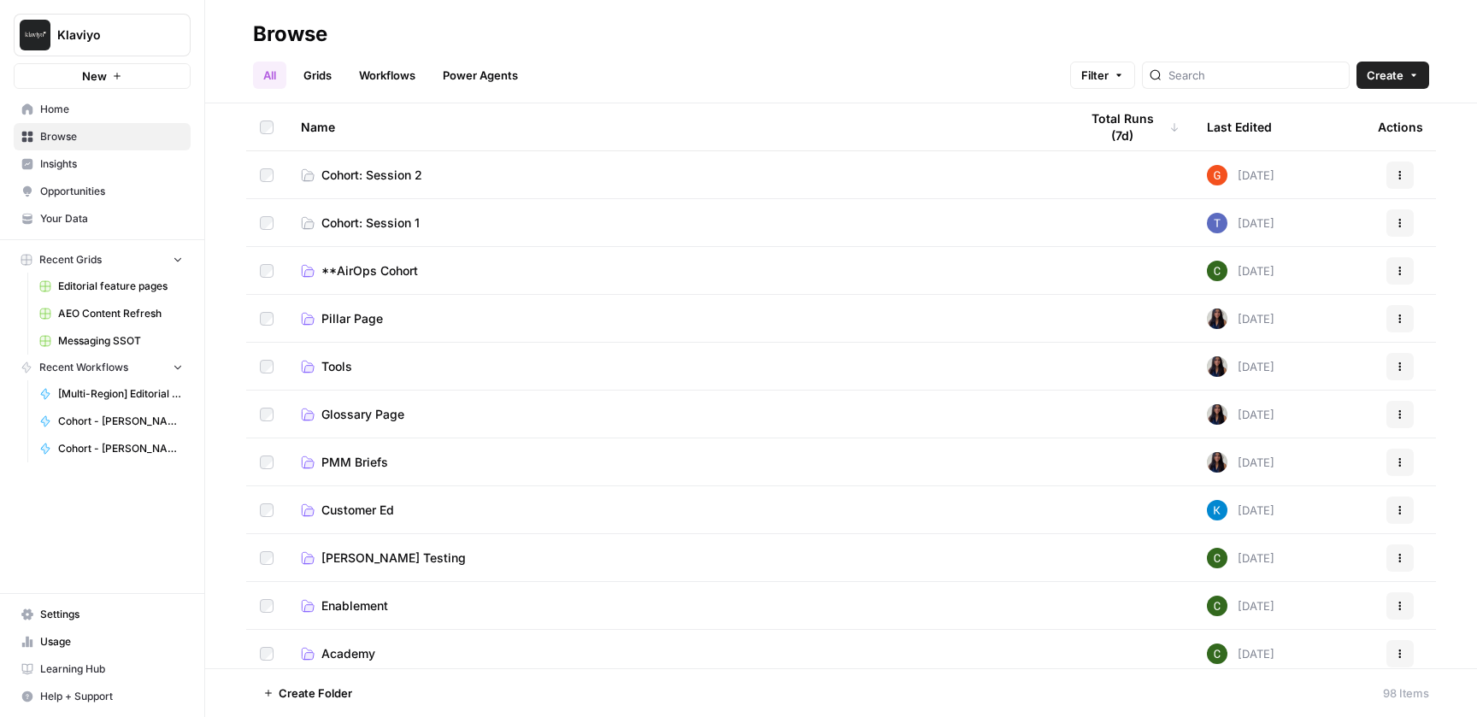
click at [391, 222] on span "Cohort: Session 1" at bounding box center [370, 223] width 98 height 17
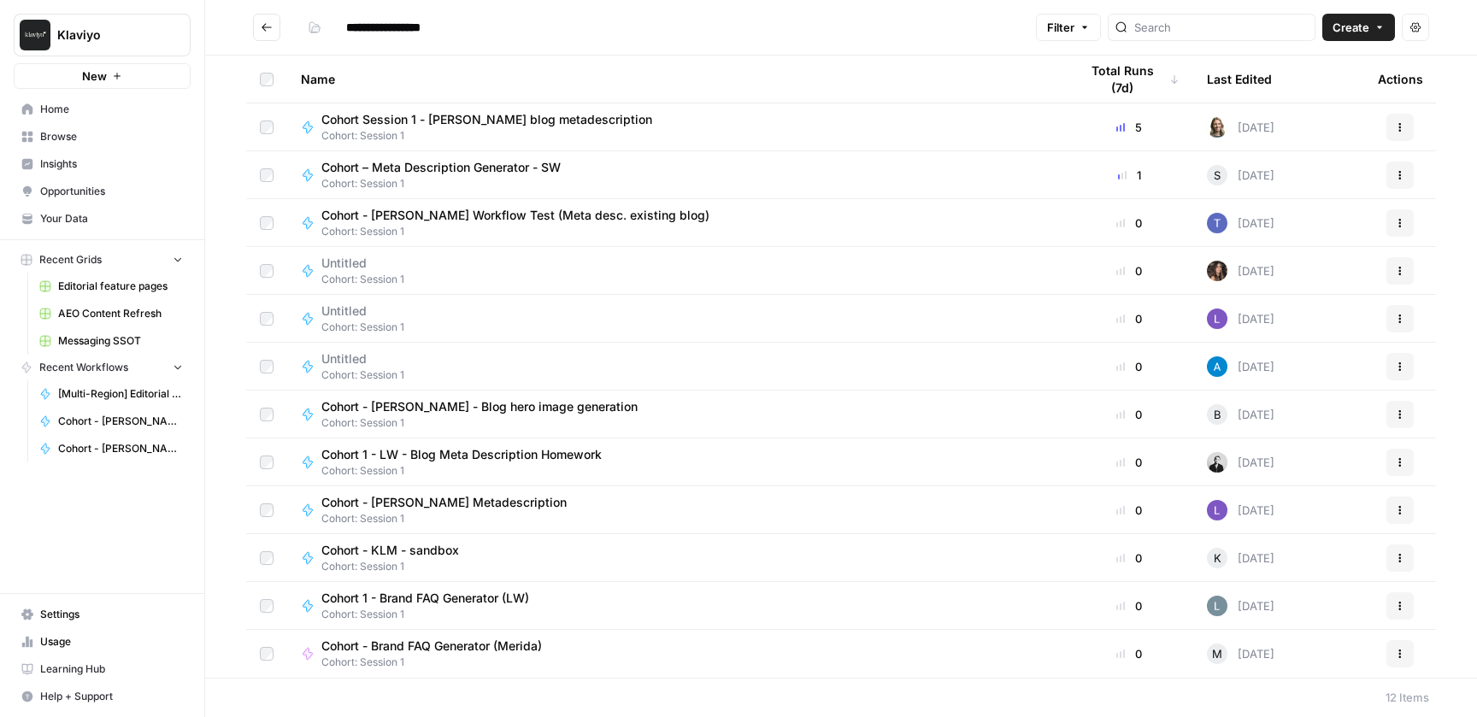
click at [269, 19] on button "Go back" at bounding box center [266, 27] width 27 height 27
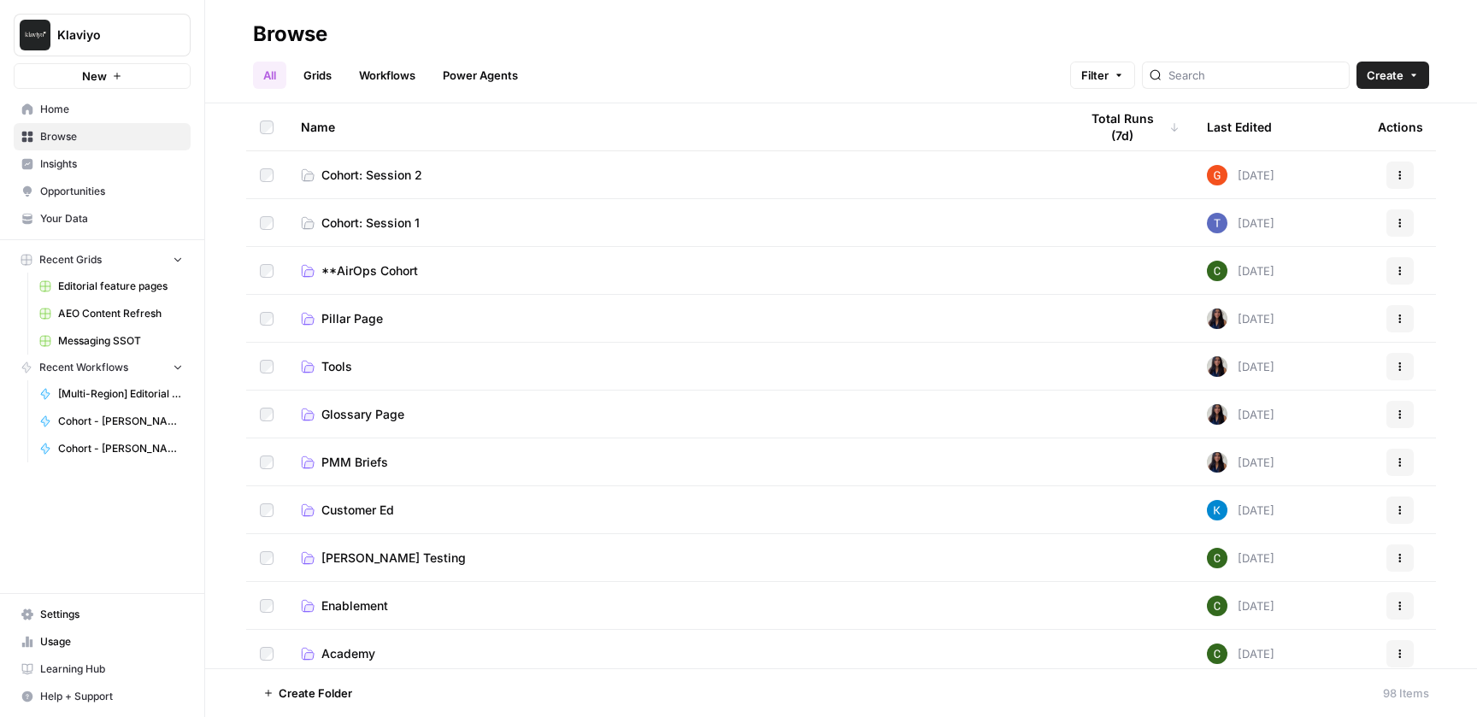
click at [397, 79] on link "Workflows" at bounding box center [387, 75] width 77 height 27
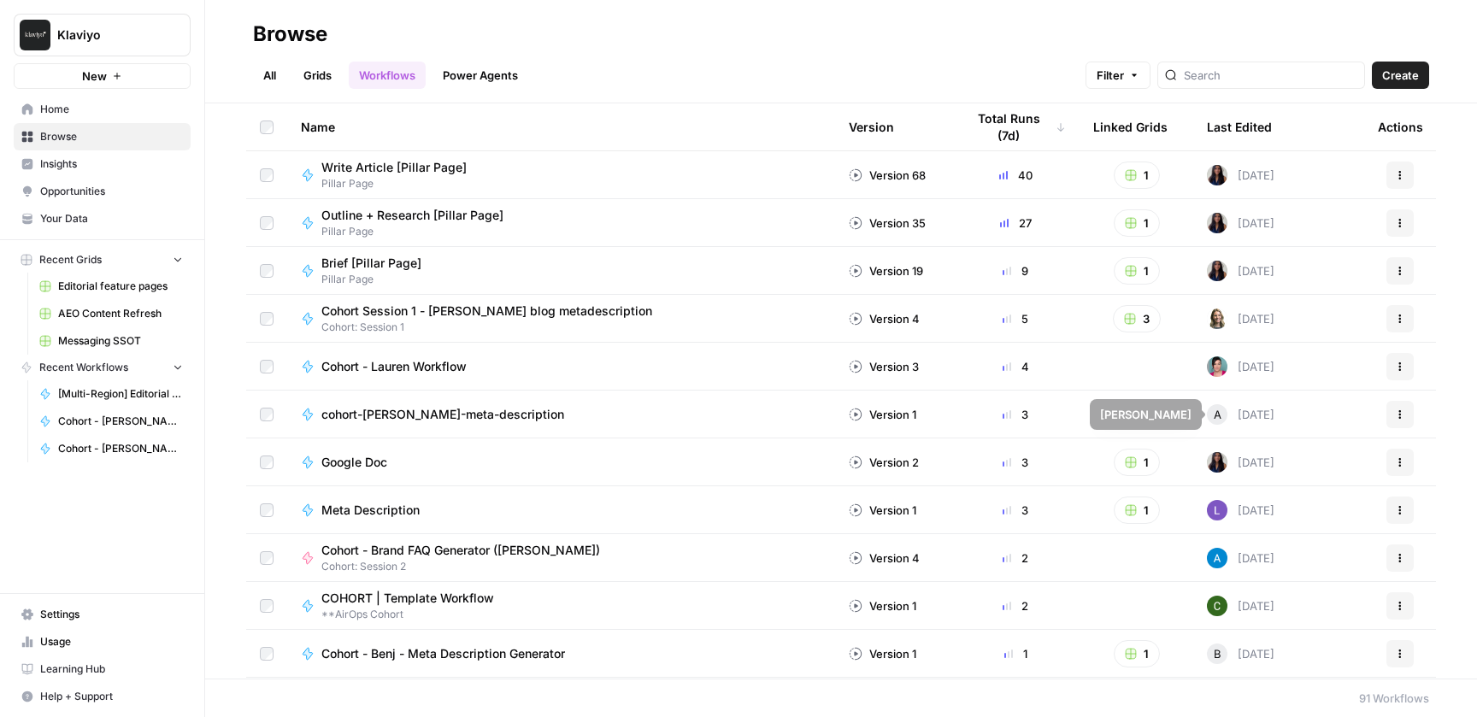
click at [1401, 415] on icon "button" at bounding box center [1400, 414] width 10 height 10
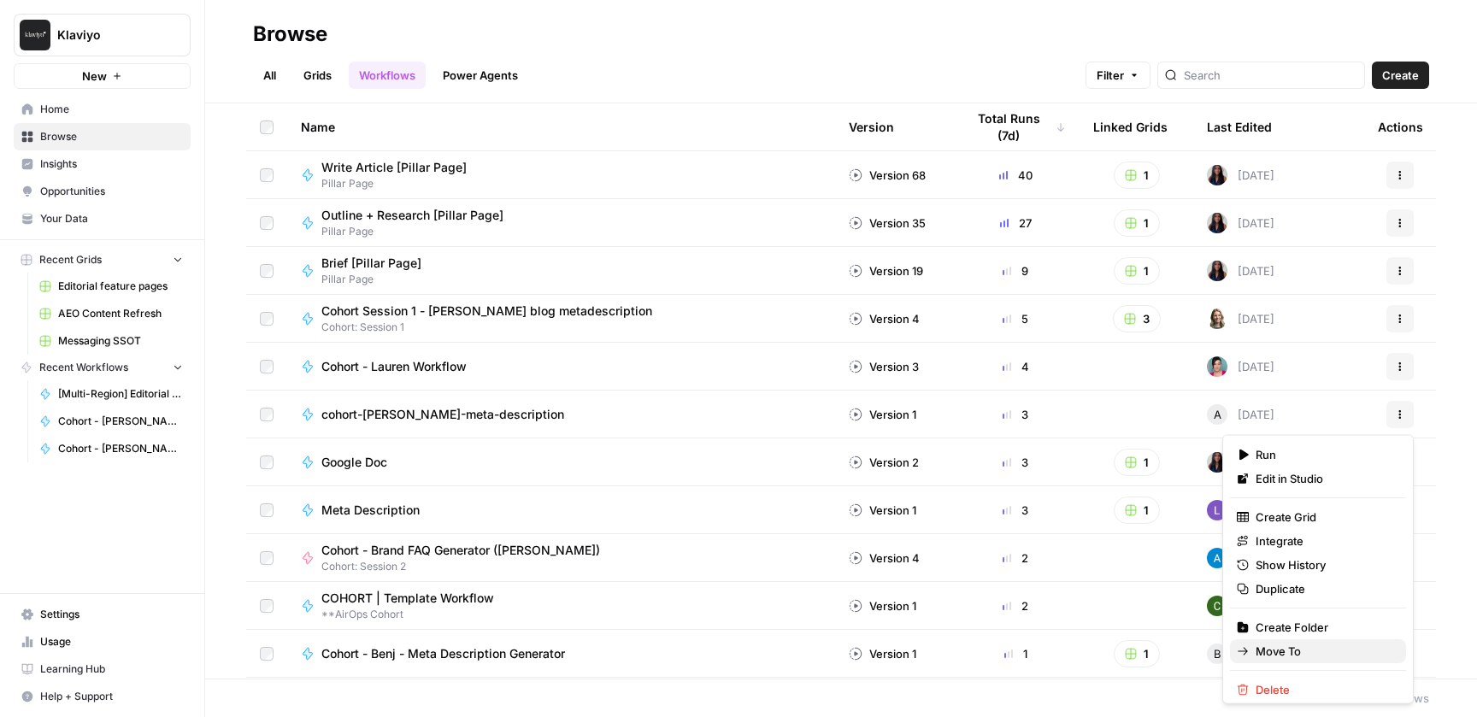
click at [1286, 648] on span "Move To" at bounding box center [1324, 651] width 137 height 17
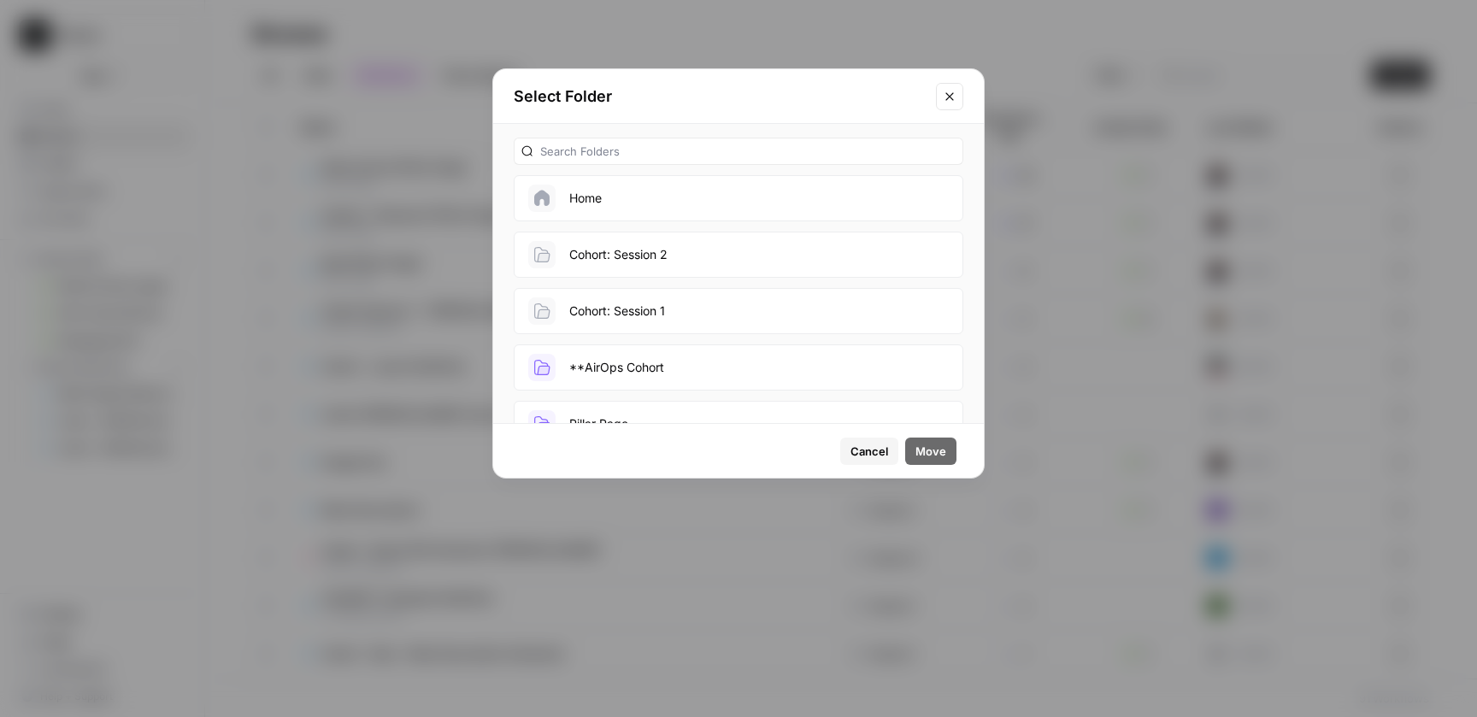
click at [756, 259] on button "Cohort: Session 2" at bounding box center [739, 255] width 450 height 46
click at [734, 313] on button "Cohort: Session 1" at bounding box center [739, 311] width 450 height 46
click at [927, 455] on span "Move" at bounding box center [931, 451] width 31 height 17
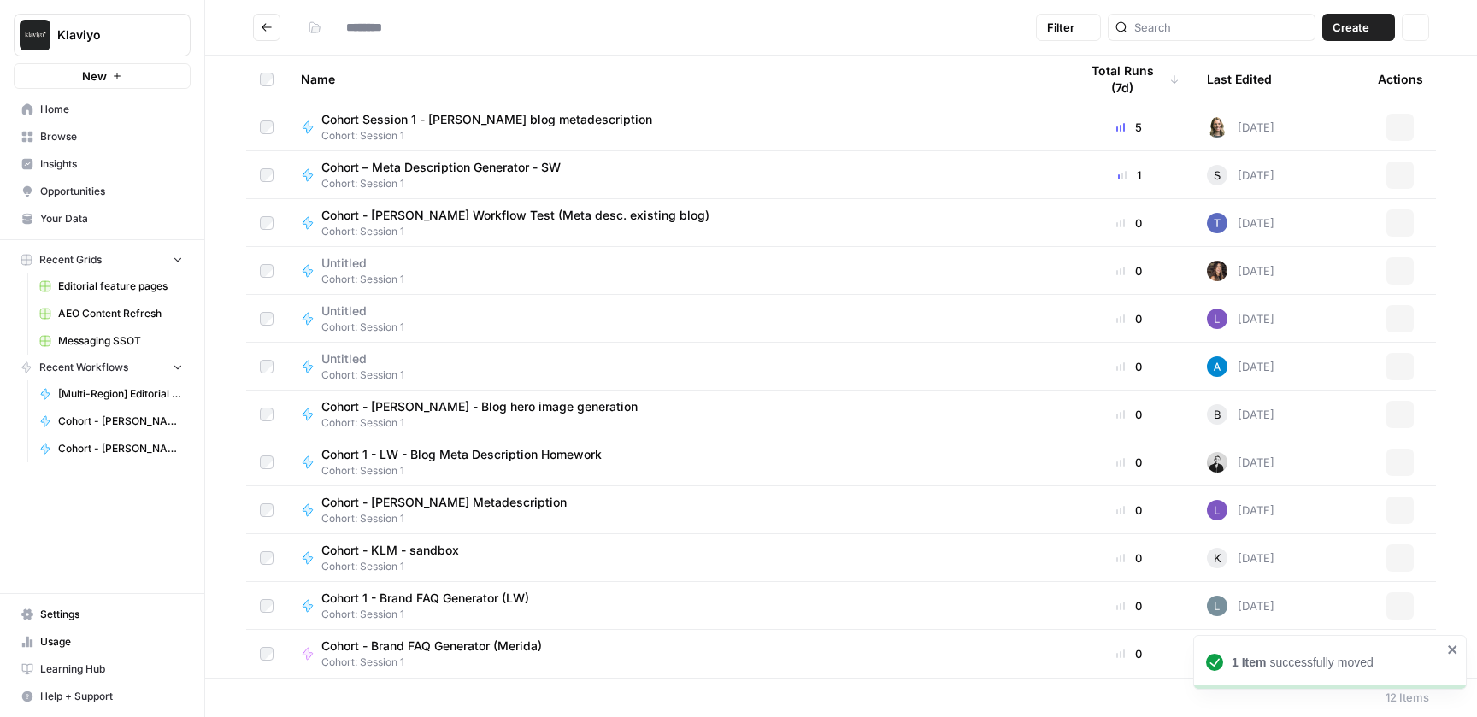
type input "**********"
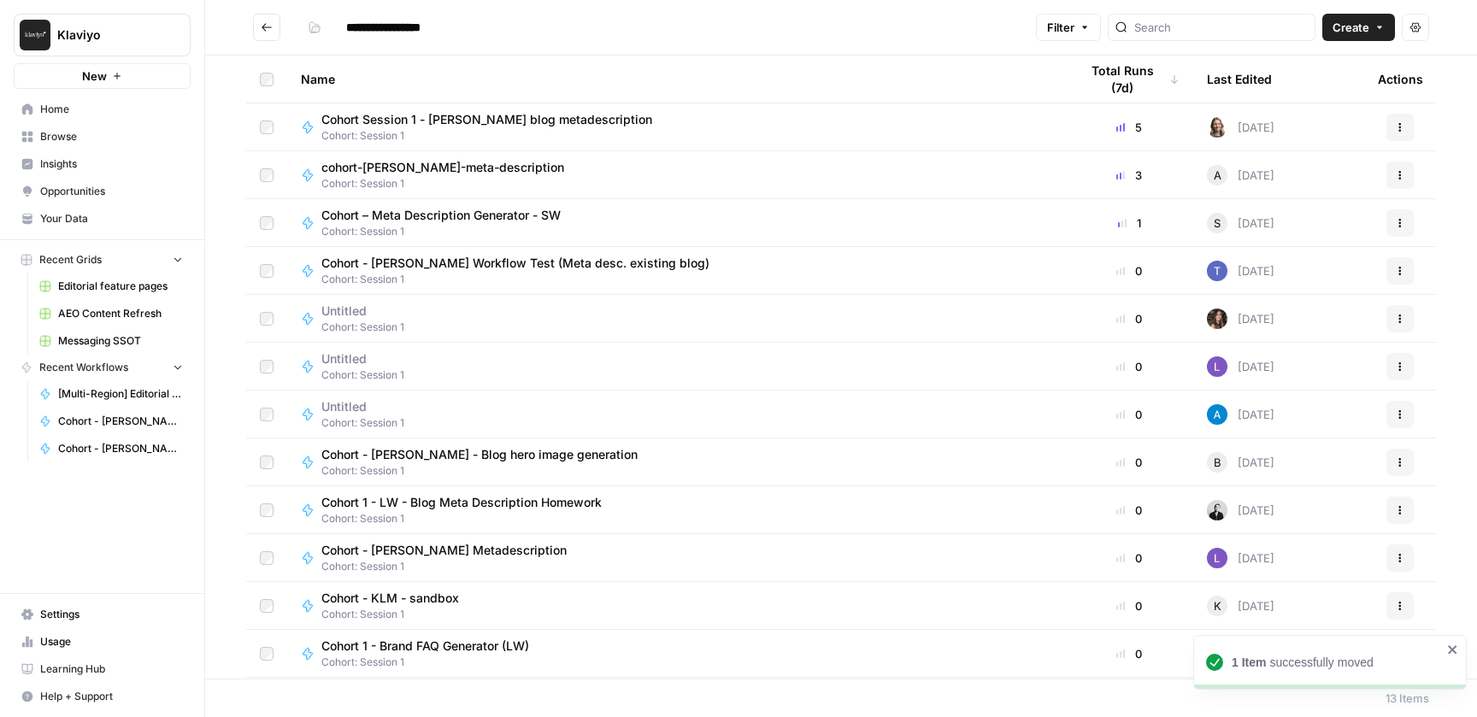
click at [274, 28] on button "Go back" at bounding box center [266, 27] width 27 height 27
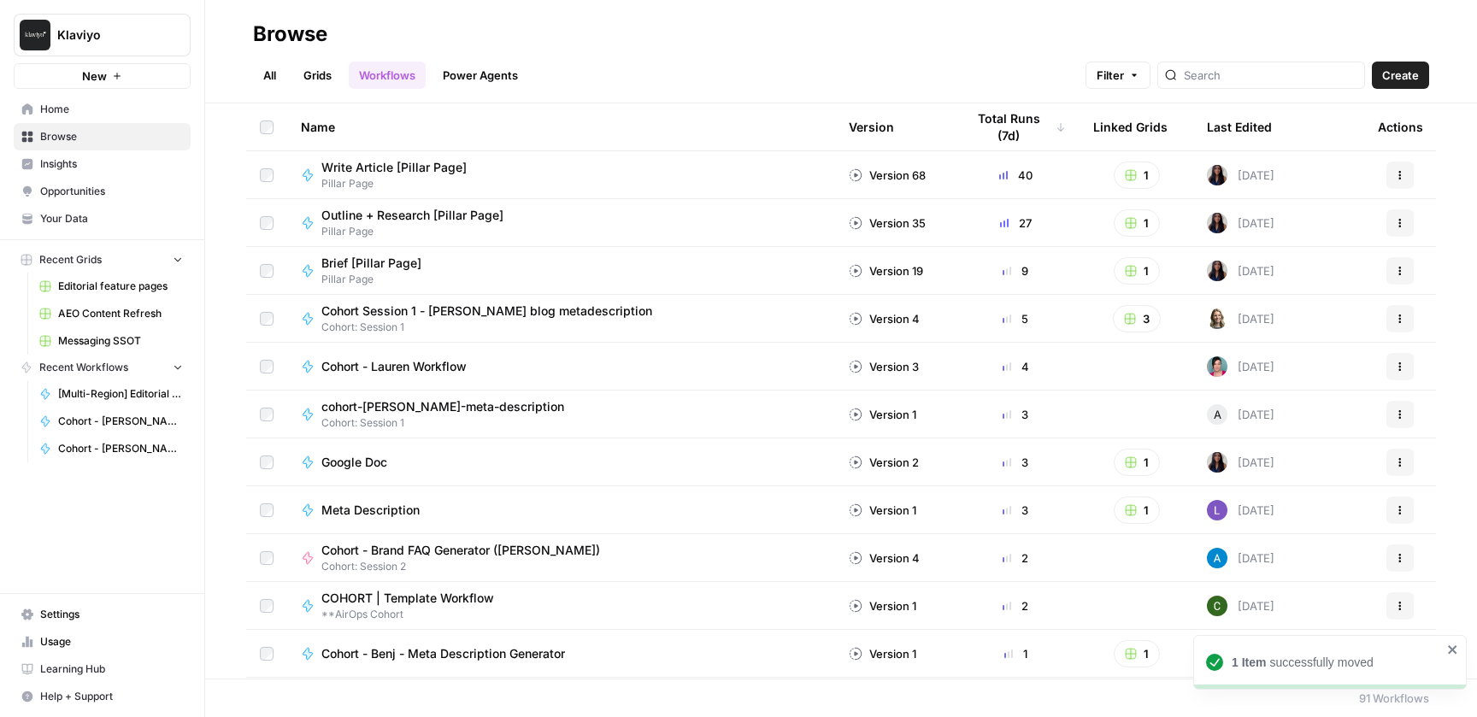
click at [269, 69] on link "All" at bounding box center [269, 75] width 33 height 27
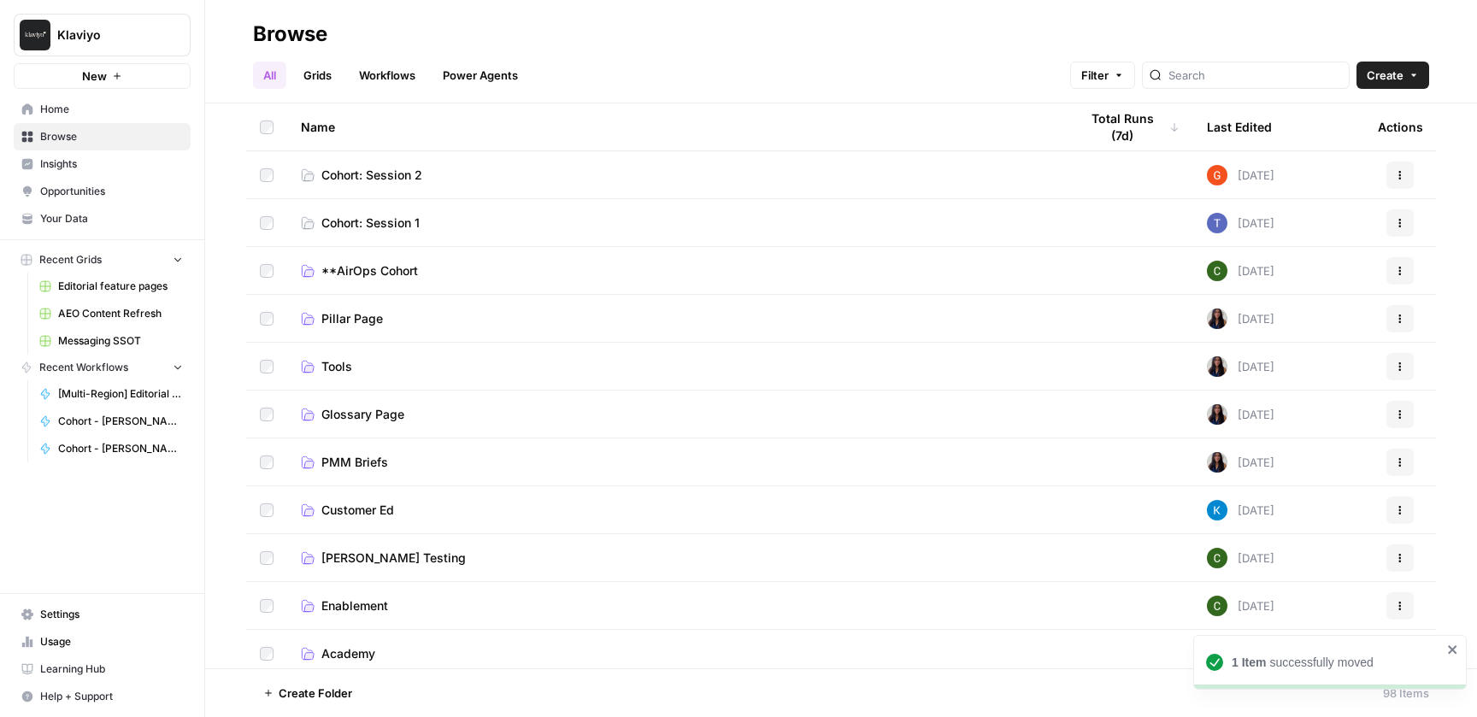
click at [382, 221] on span "Cohort: Session 1" at bounding box center [370, 223] width 98 height 17
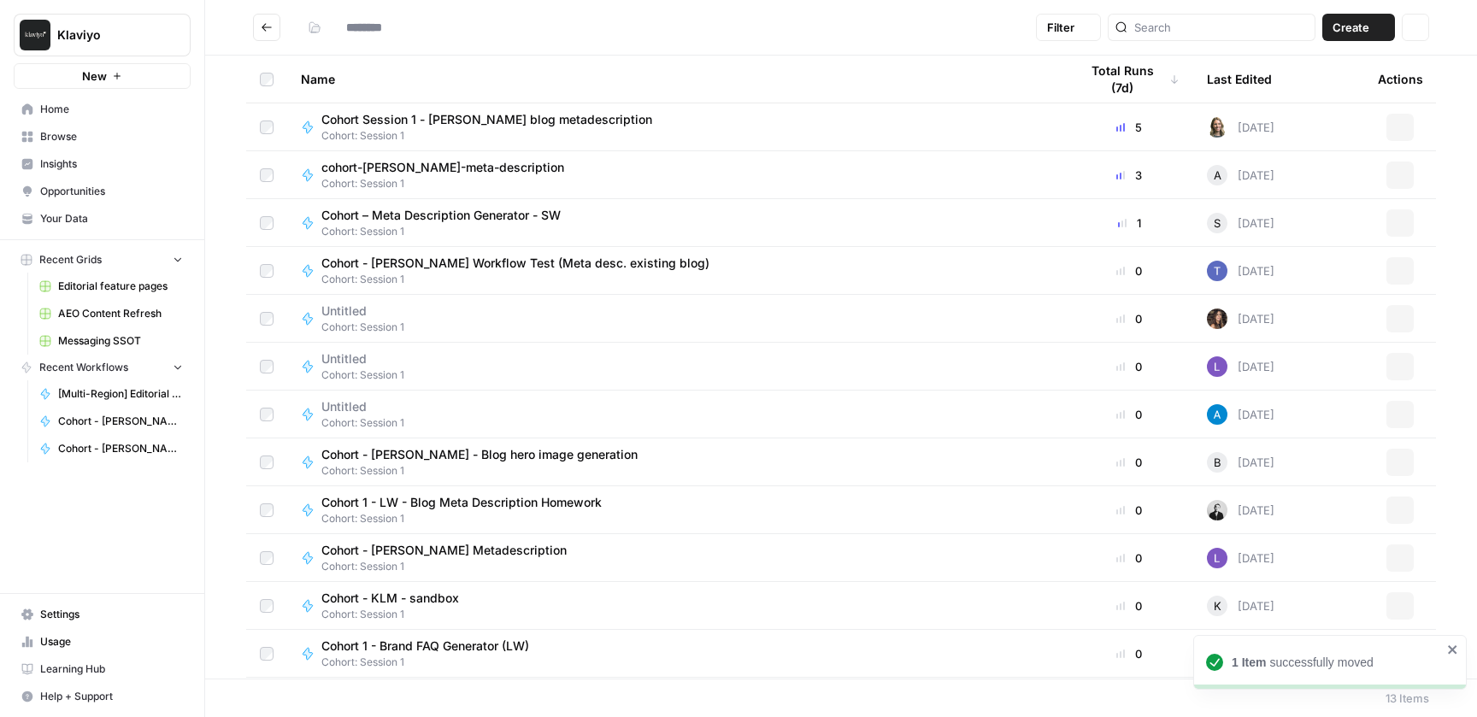
click at [382, 221] on span "Cohort – Meta Description Generator - SW" at bounding box center [440, 215] width 239 height 17
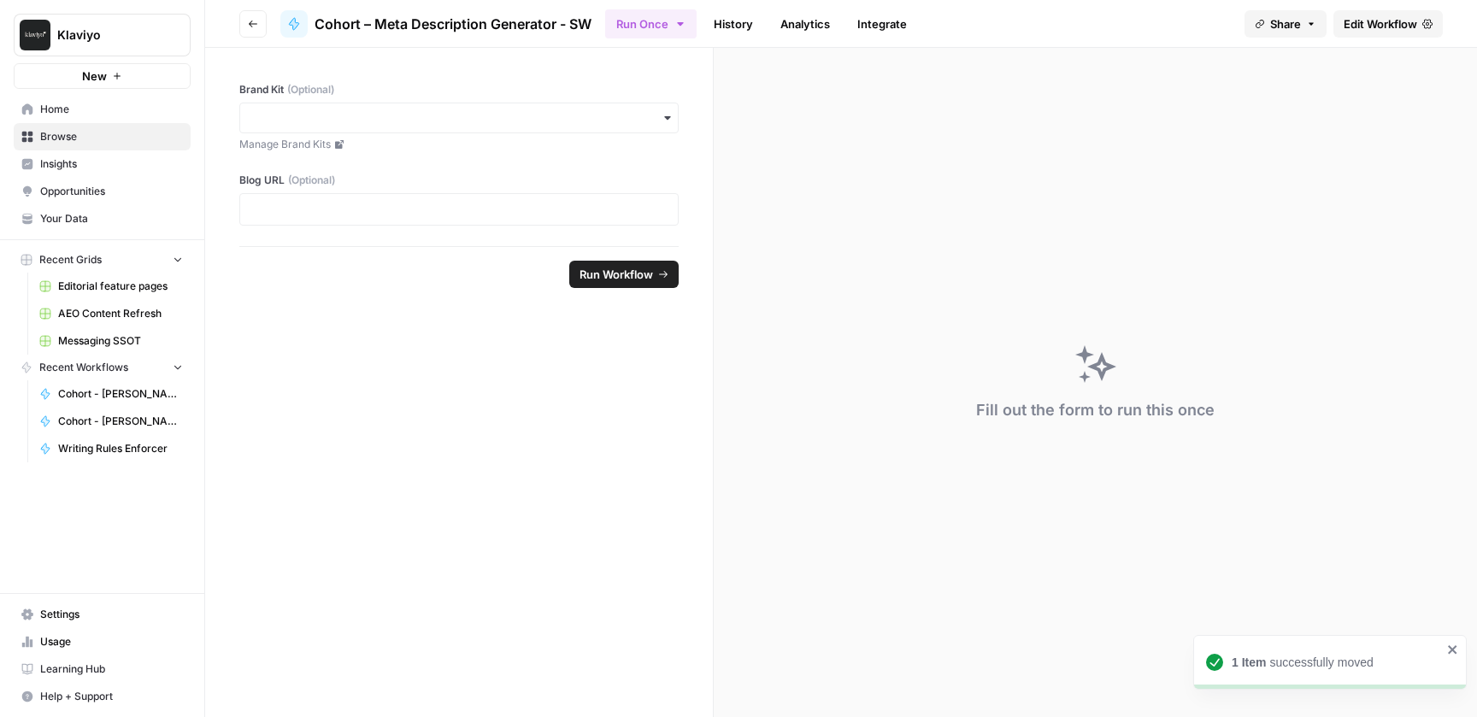
click at [239, 23] on button "Go back" at bounding box center [252, 23] width 27 height 27
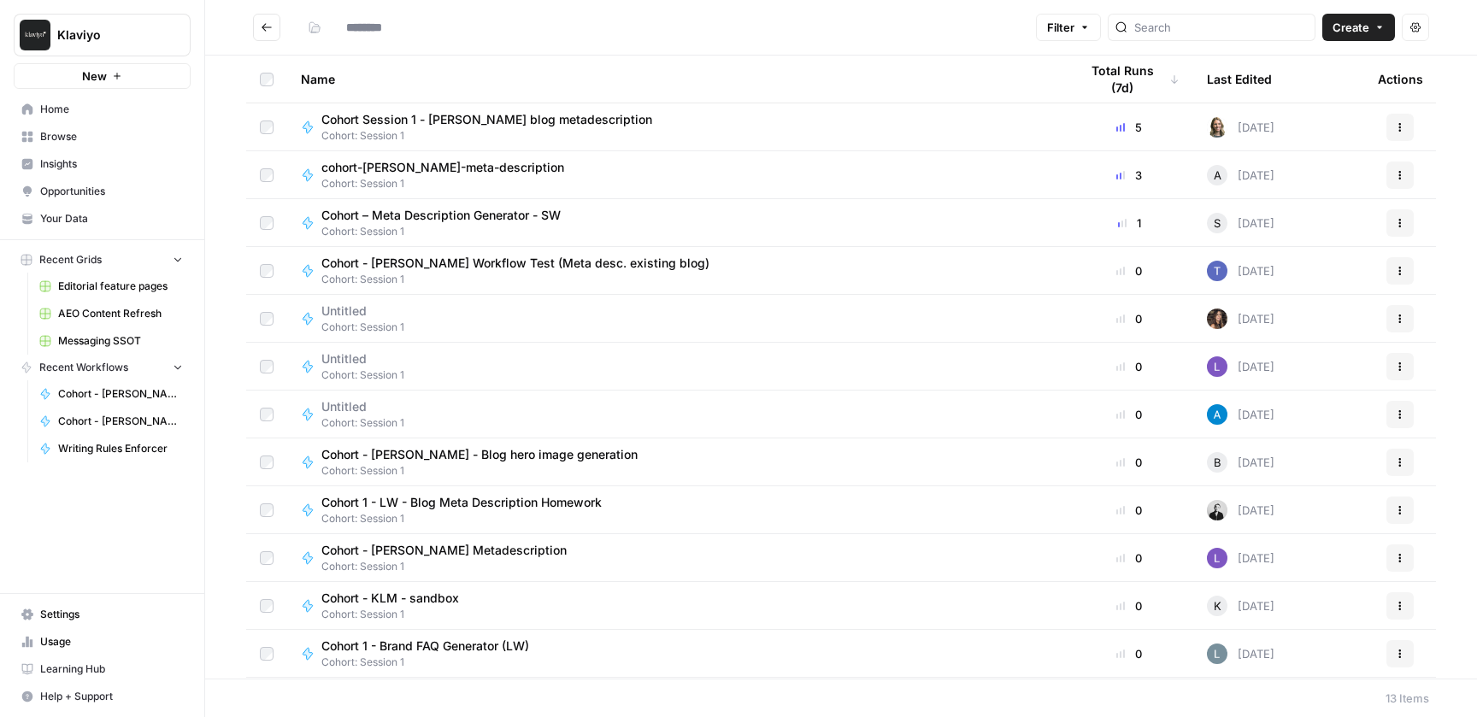
click at [726, 180] on div "cohort-Annie-meta-description Cohort: Session 1" at bounding box center [676, 175] width 751 height 32
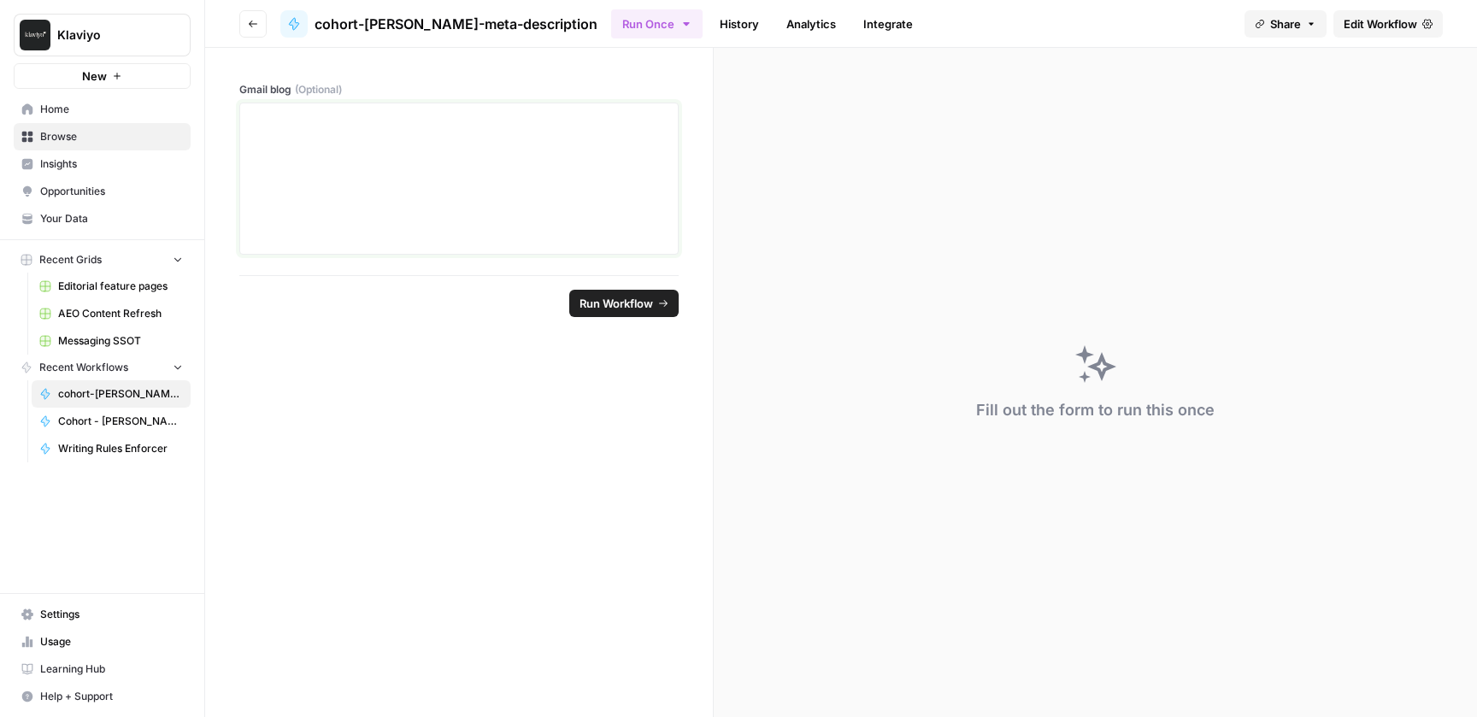
click at [559, 204] on div at bounding box center [458, 178] width 417 height 137
click at [468, 180] on div at bounding box center [458, 178] width 417 height 137
click at [246, 90] on label "Gmail blog (Optional)" at bounding box center [458, 89] width 439 height 15
drag, startPoint x: 360, startPoint y: 92, endPoint x: 241, endPoint y: 91, distance: 118.8
click at [241, 91] on label "Gmail blog (Optional)" at bounding box center [458, 89] width 439 height 15
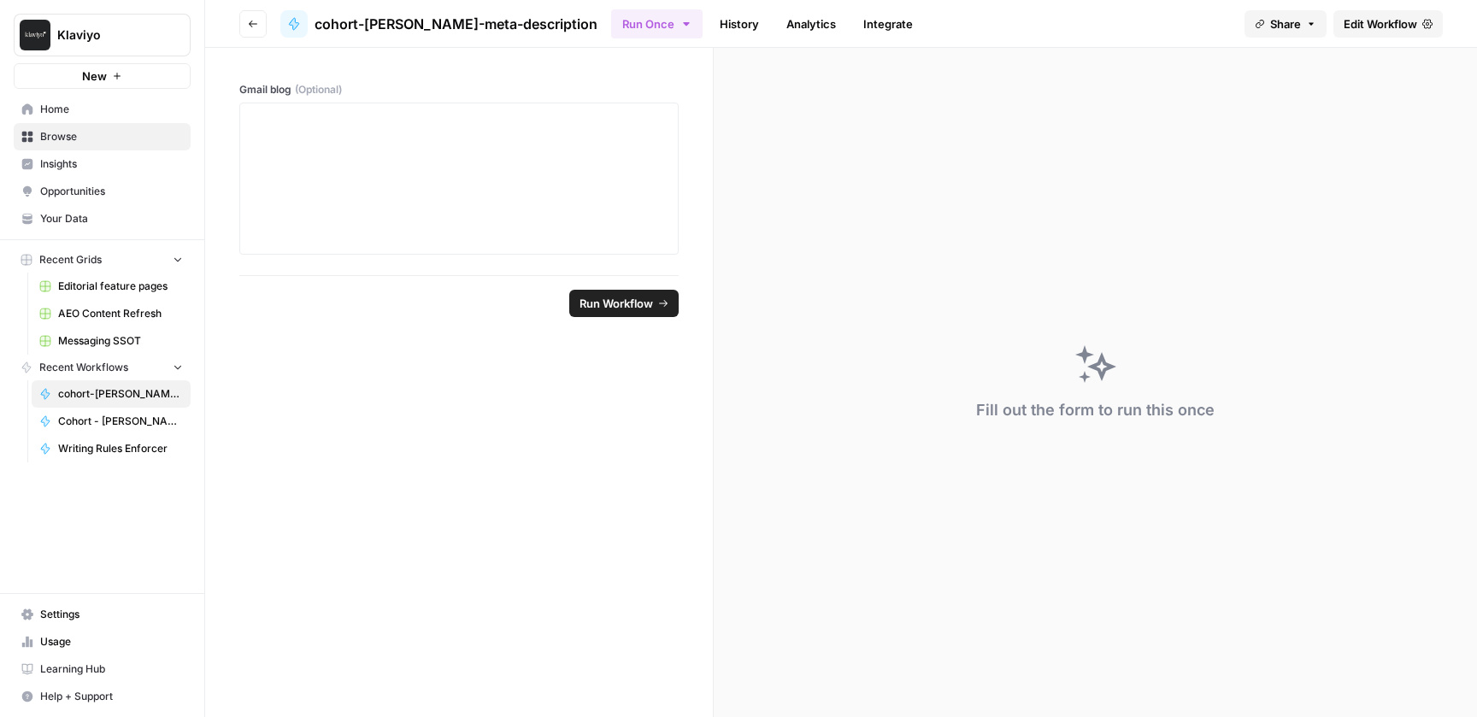
click at [241, 91] on label "Gmail blog (Optional)" at bounding box center [458, 89] width 439 height 15
click at [418, 160] on div at bounding box center [458, 178] width 417 height 137
click at [253, 21] on icon "button" at bounding box center [253, 24] width 10 height 10
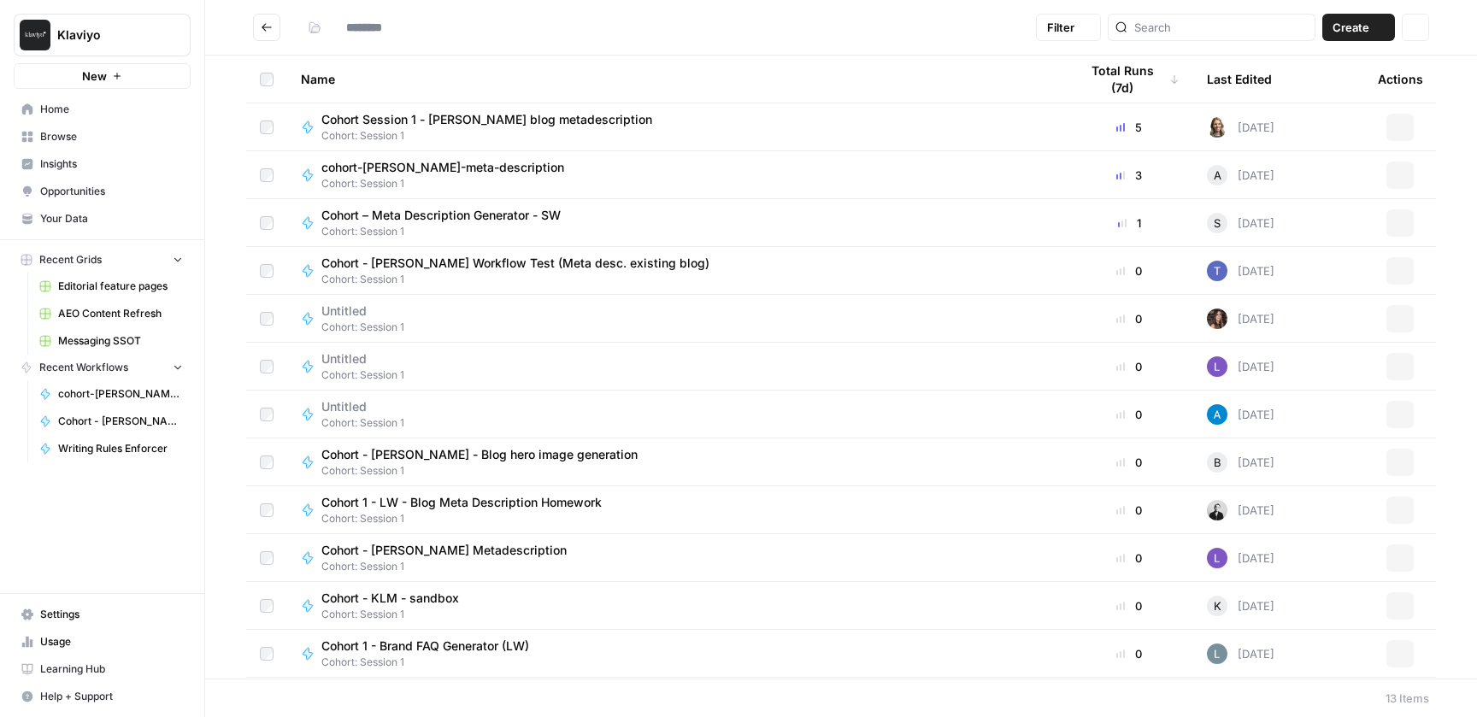
type input "**********"
click at [271, 24] on icon "Go back" at bounding box center [267, 27] width 12 height 12
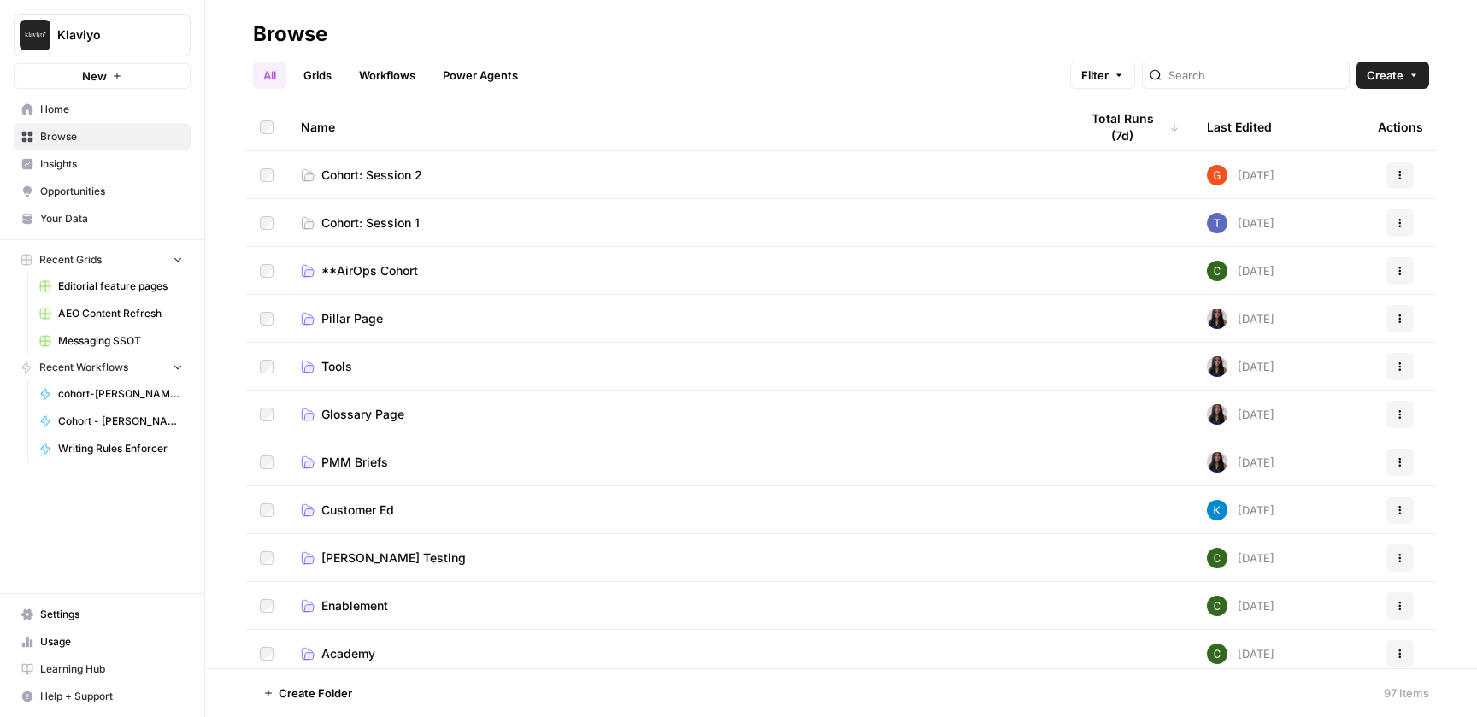
click at [389, 74] on link "Workflows" at bounding box center [387, 75] width 77 height 27
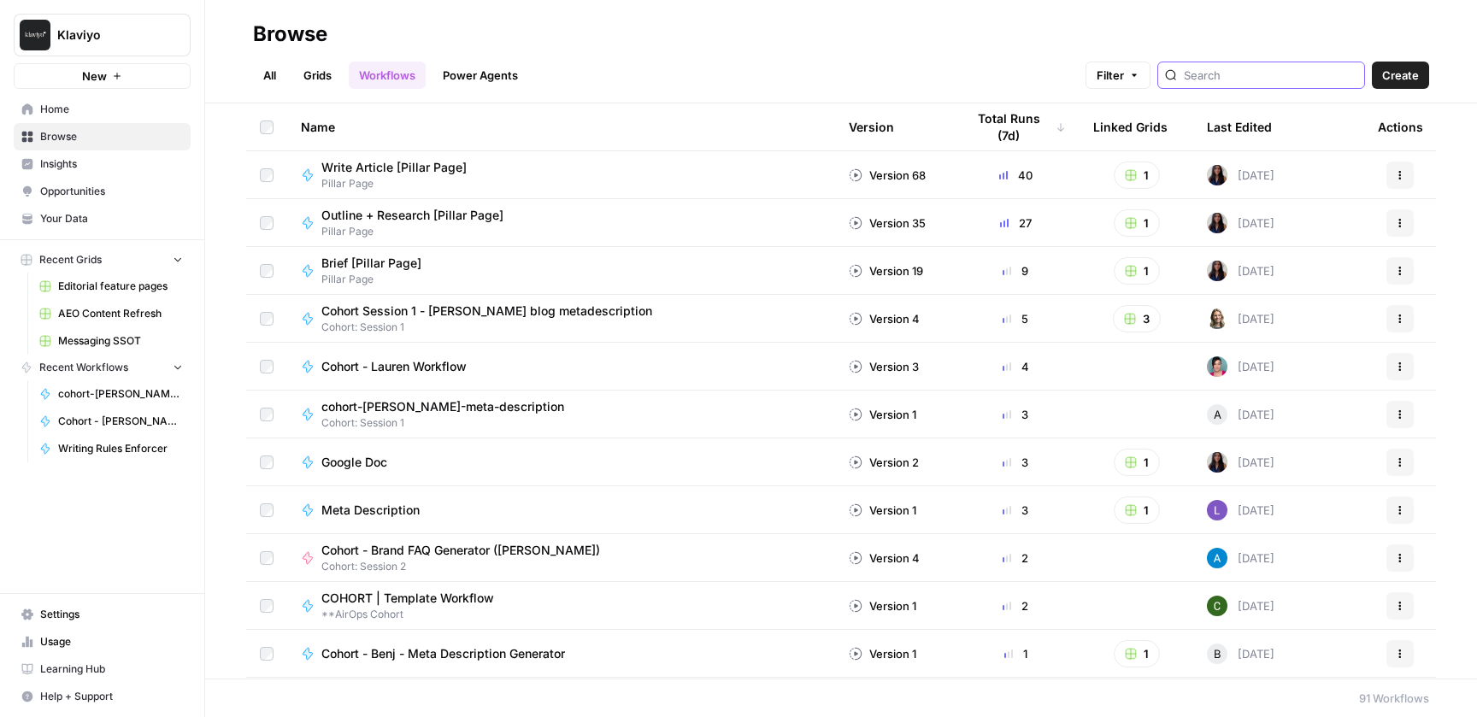
click at [1285, 79] on input "search" at bounding box center [1271, 75] width 174 height 17
type input "jax"
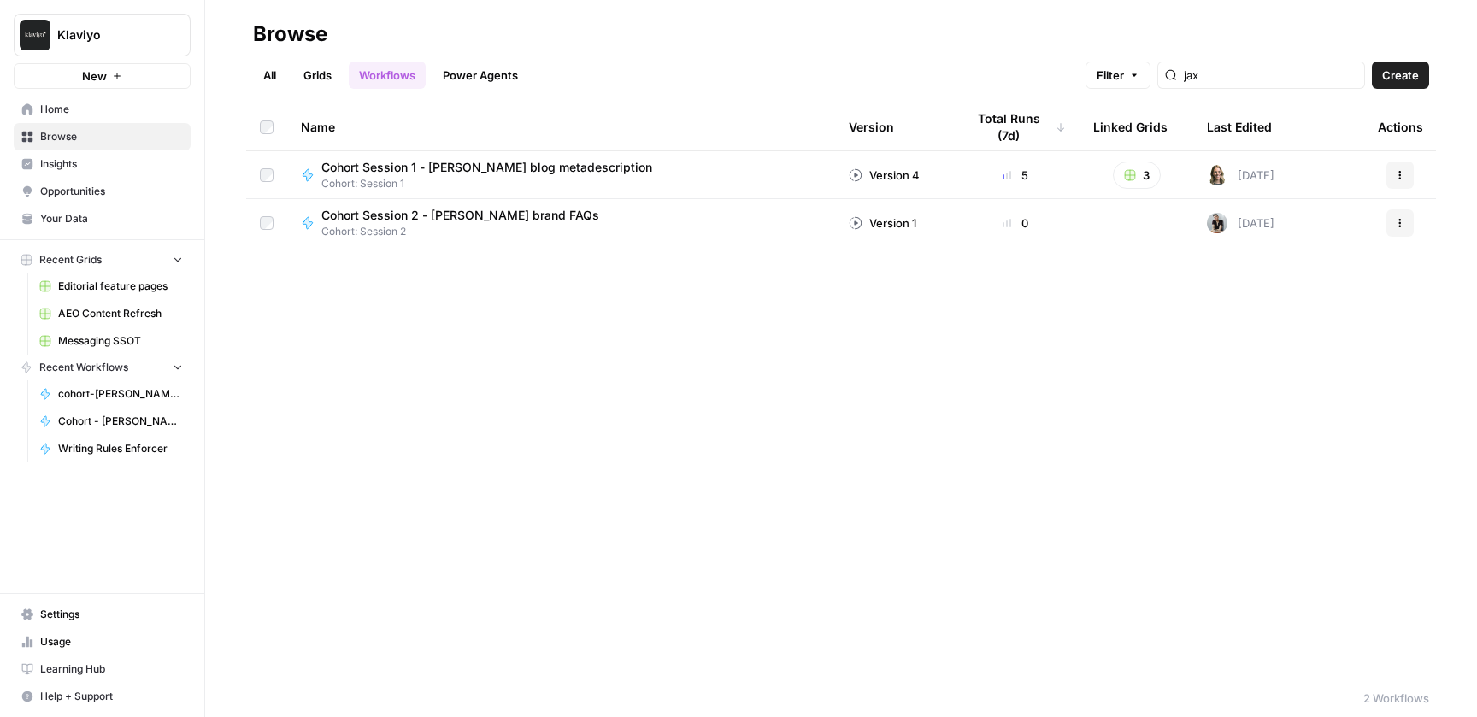
click at [628, 170] on div "Cohort Session 1 - [PERSON_NAME] blog metadescription" at bounding box center [493, 167] width 344 height 17
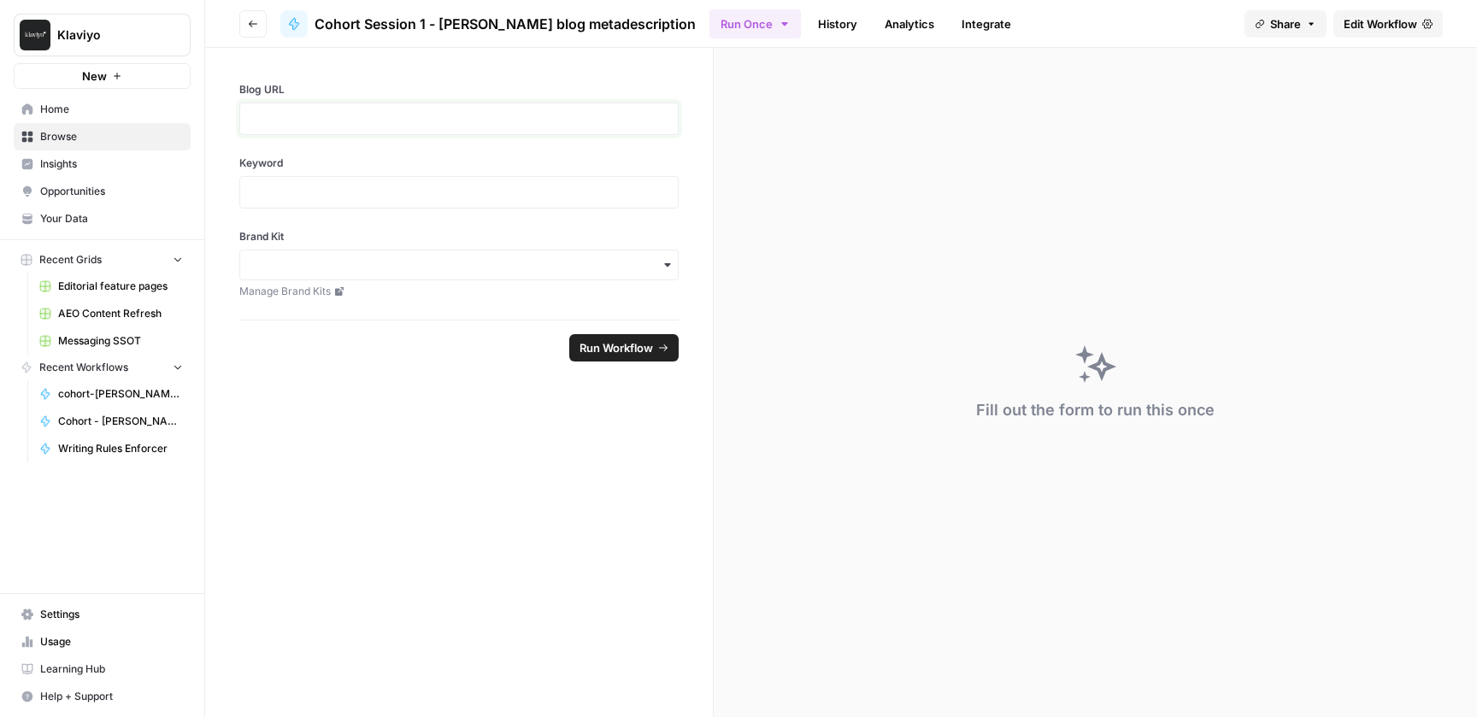
click at [430, 126] on p at bounding box center [458, 118] width 417 height 17
click at [521, 121] on p at bounding box center [458, 118] width 417 height 17
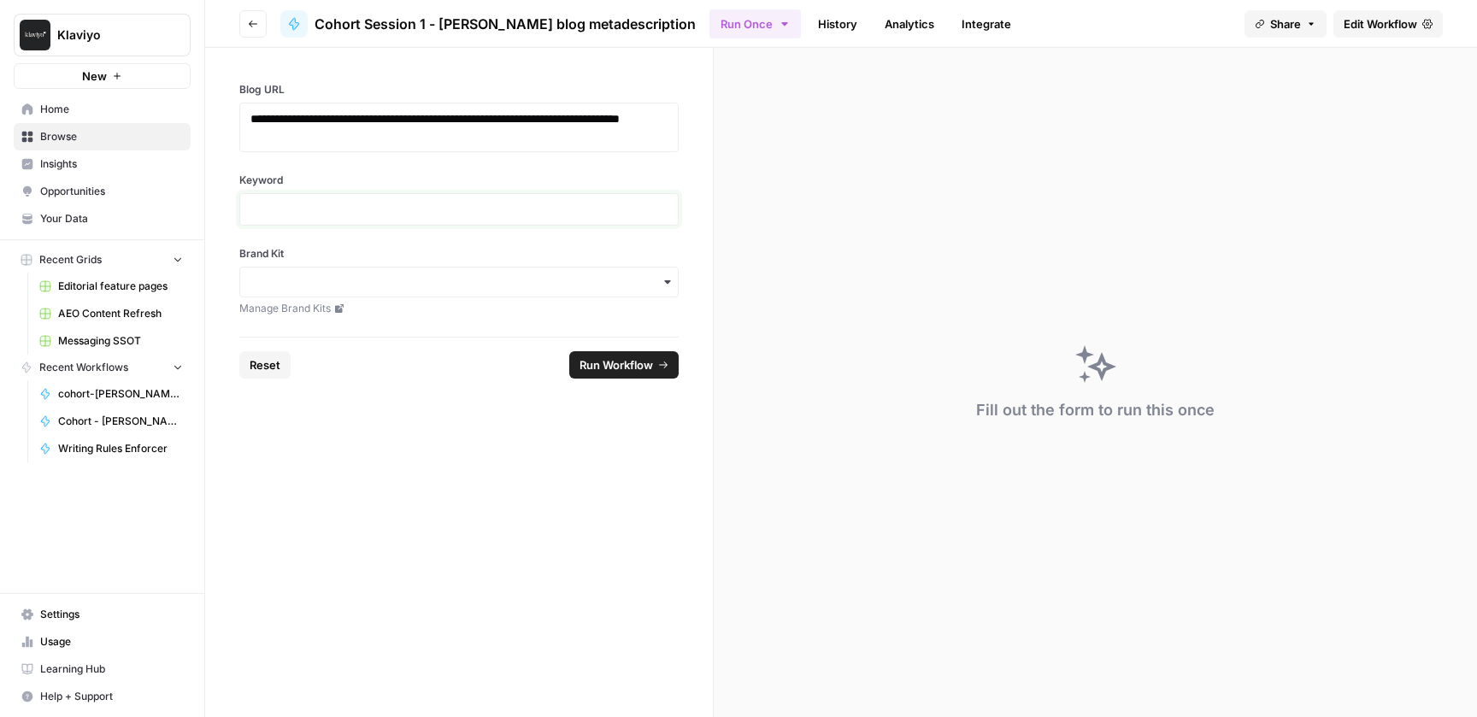
click at [418, 203] on p at bounding box center [458, 209] width 417 height 17
click at [420, 278] on input "Brand Kit" at bounding box center [458, 282] width 417 height 17
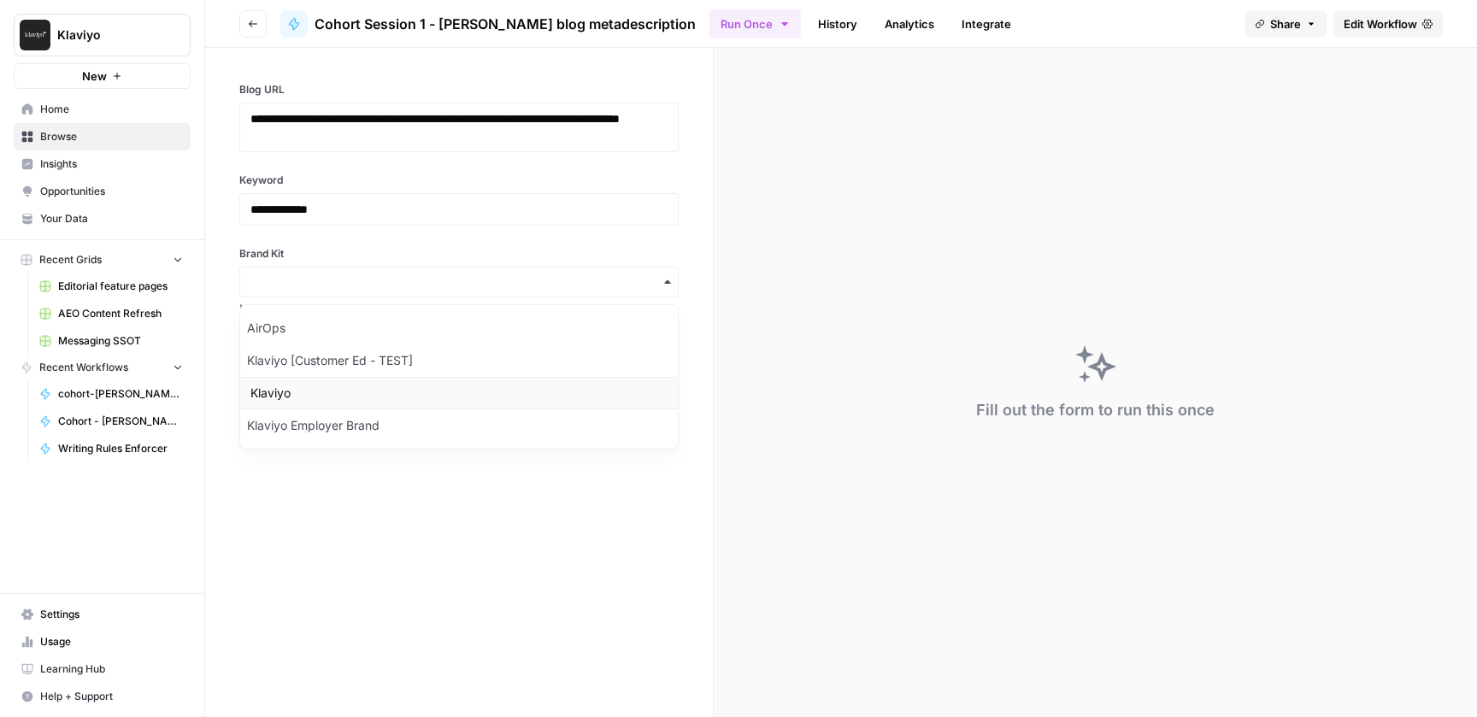
click at [307, 392] on div "Klaviyo" at bounding box center [459, 393] width 438 height 32
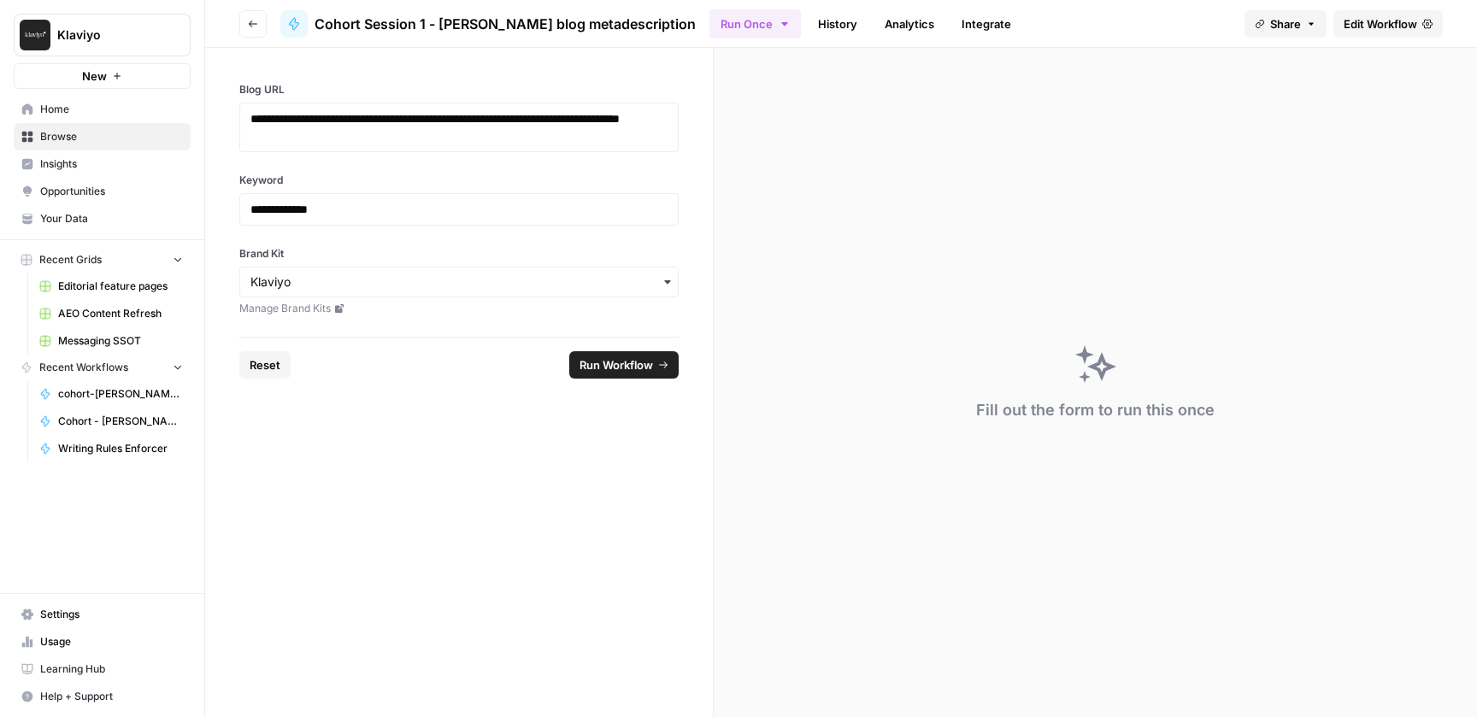
click at [470, 432] on form "**********" at bounding box center [459, 382] width 509 height 669
click at [624, 368] on span "Run Workflow" at bounding box center [617, 364] width 74 height 17
click at [1464, 21] on header "Go back Cohort Session 1 - Jax Connelly blog metadescription Run Once History A…" at bounding box center [841, 24] width 1272 height 48
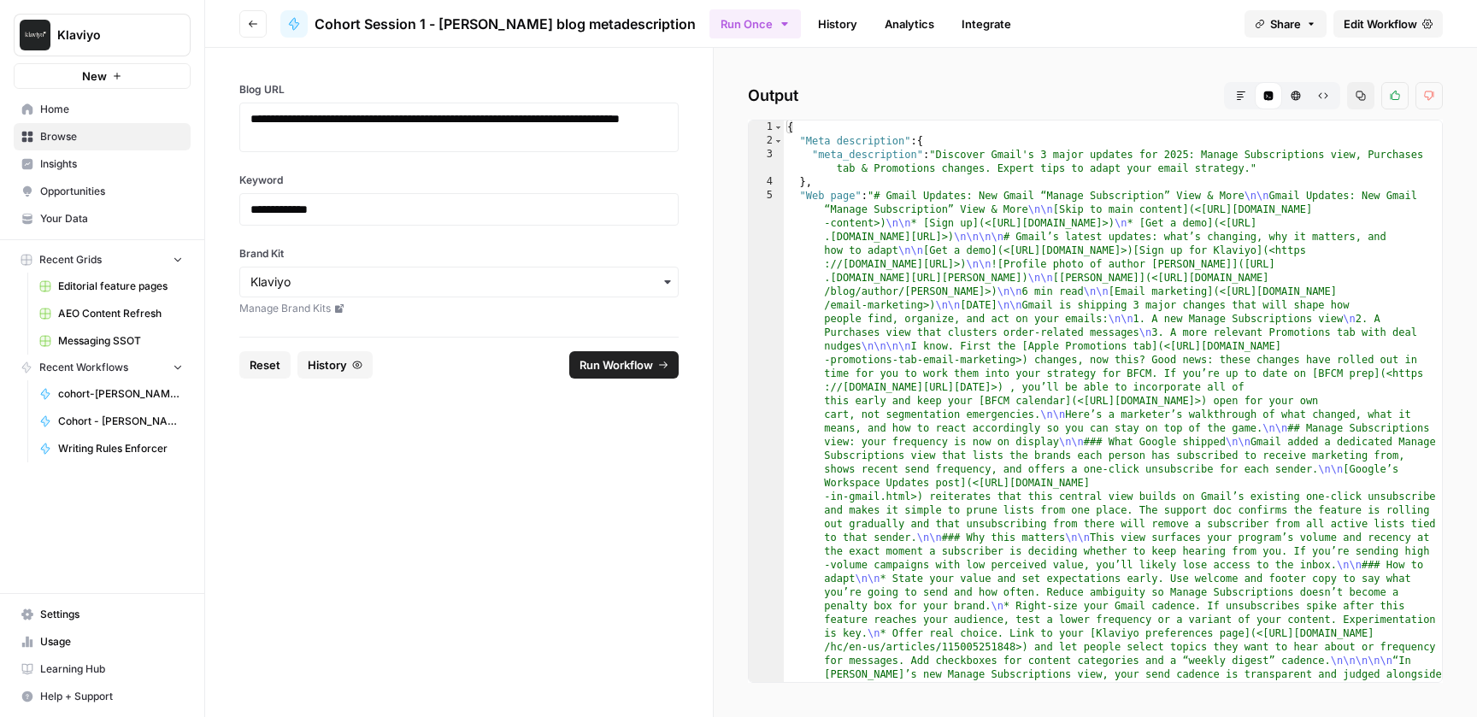
click at [1388, 28] on span "Edit Workflow" at bounding box center [1381, 23] width 74 height 17
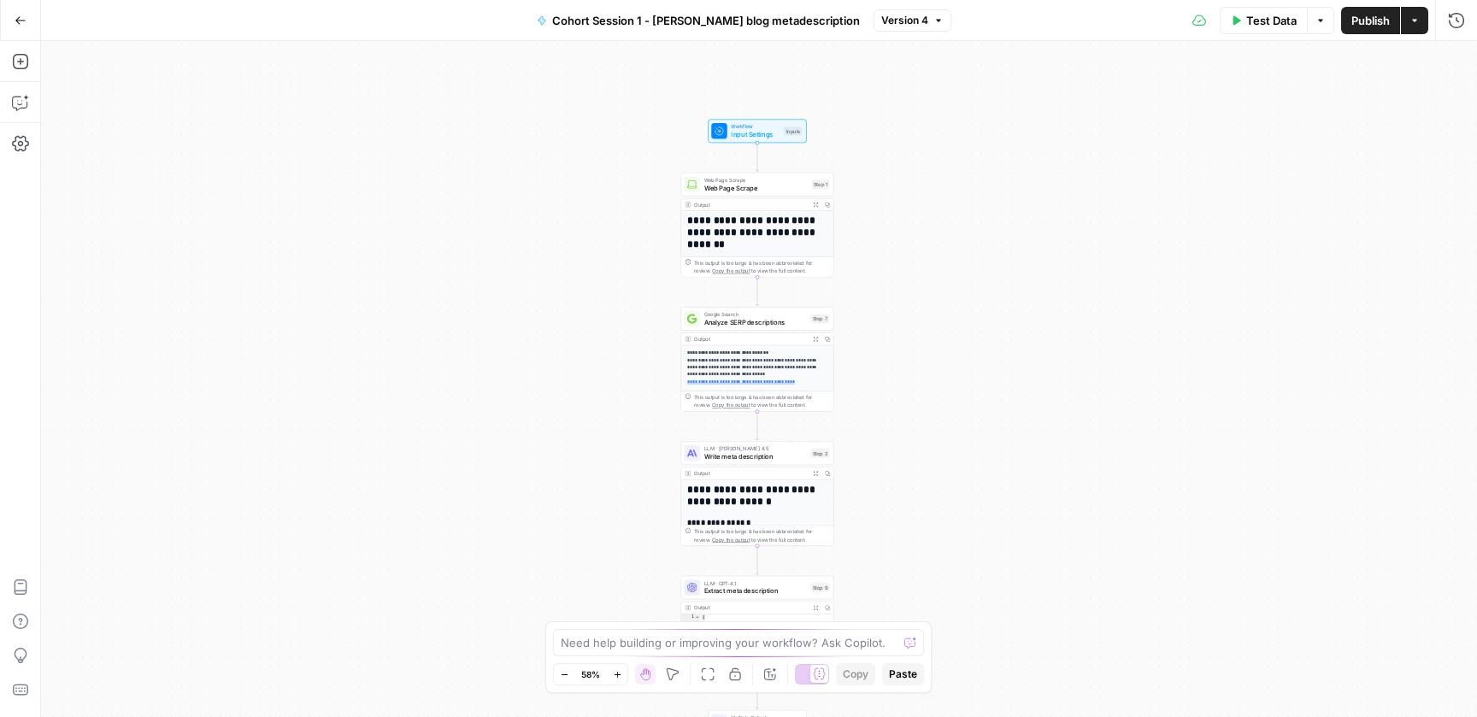
click at [13, 23] on button "Go Back" at bounding box center [20, 20] width 31 height 31
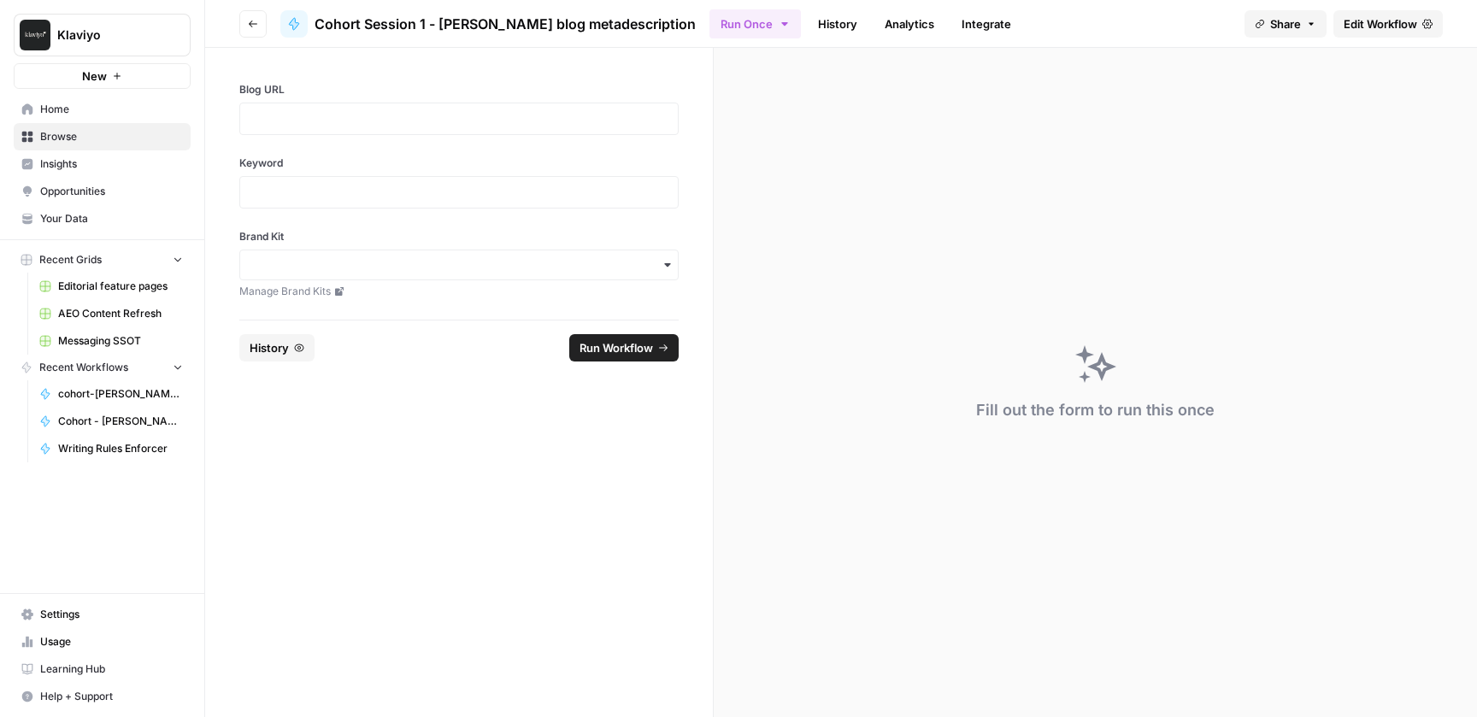
click at [265, 26] on button "Go back" at bounding box center [252, 23] width 27 height 27
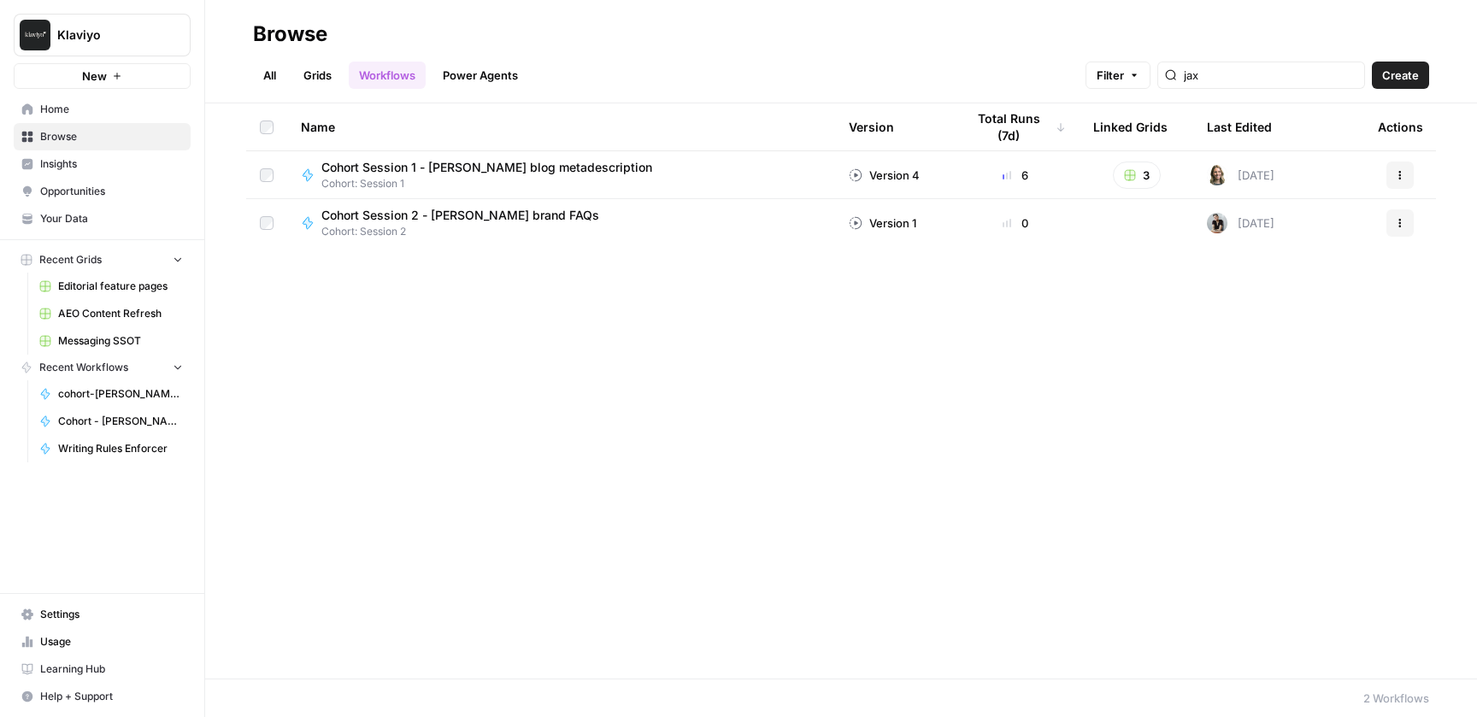
click at [255, 78] on link "All" at bounding box center [269, 75] width 33 height 27
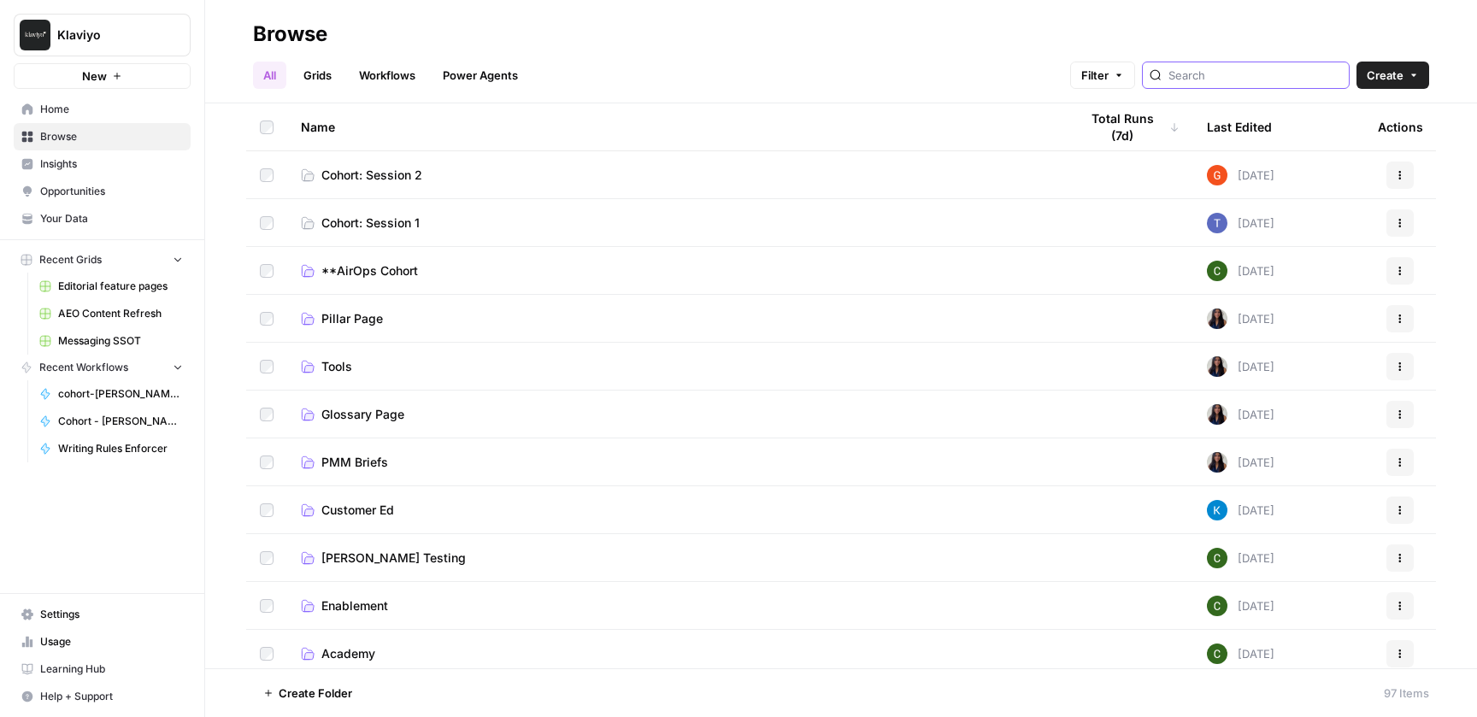
click at [1286, 80] on input "search" at bounding box center [1256, 75] width 174 height 17
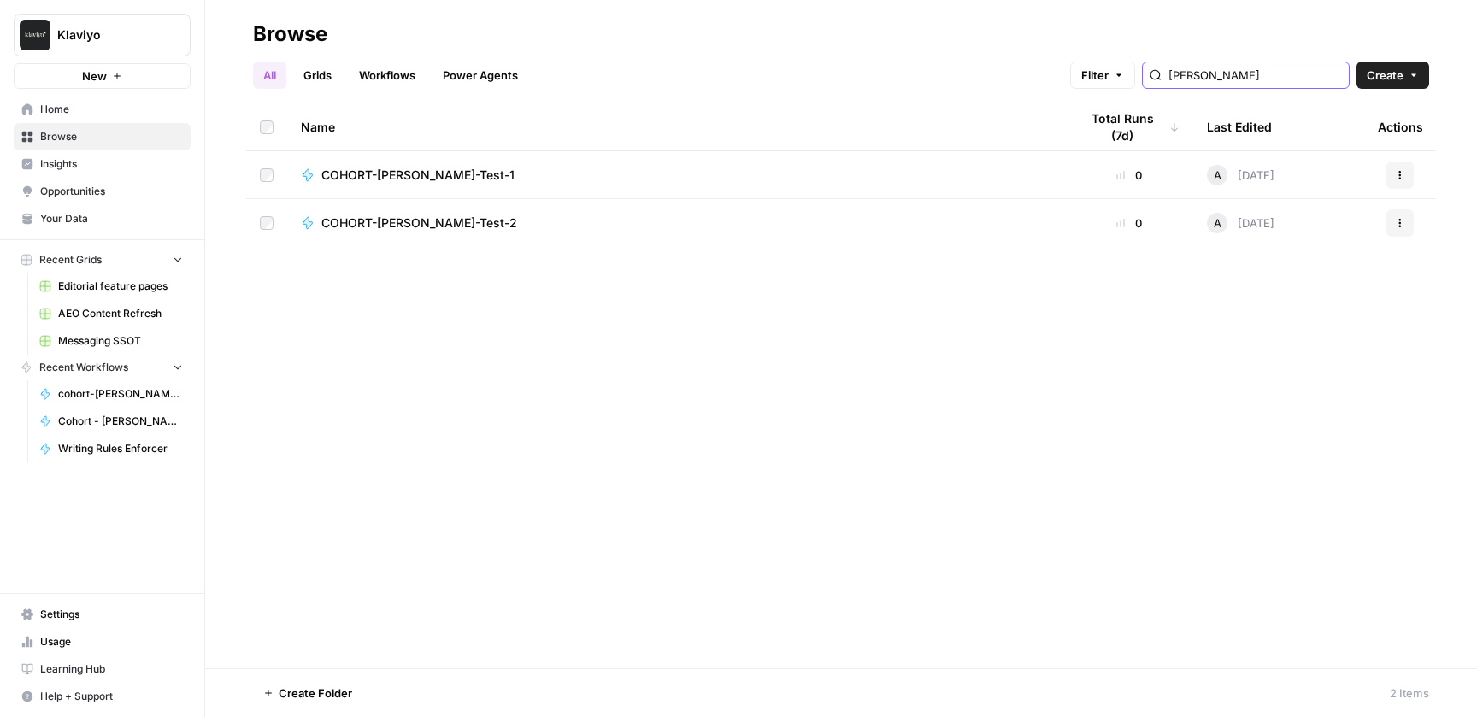
type input "annie"
click at [402, 69] on link "Workflows" at bounding box center [387, 75] width 77 height 27
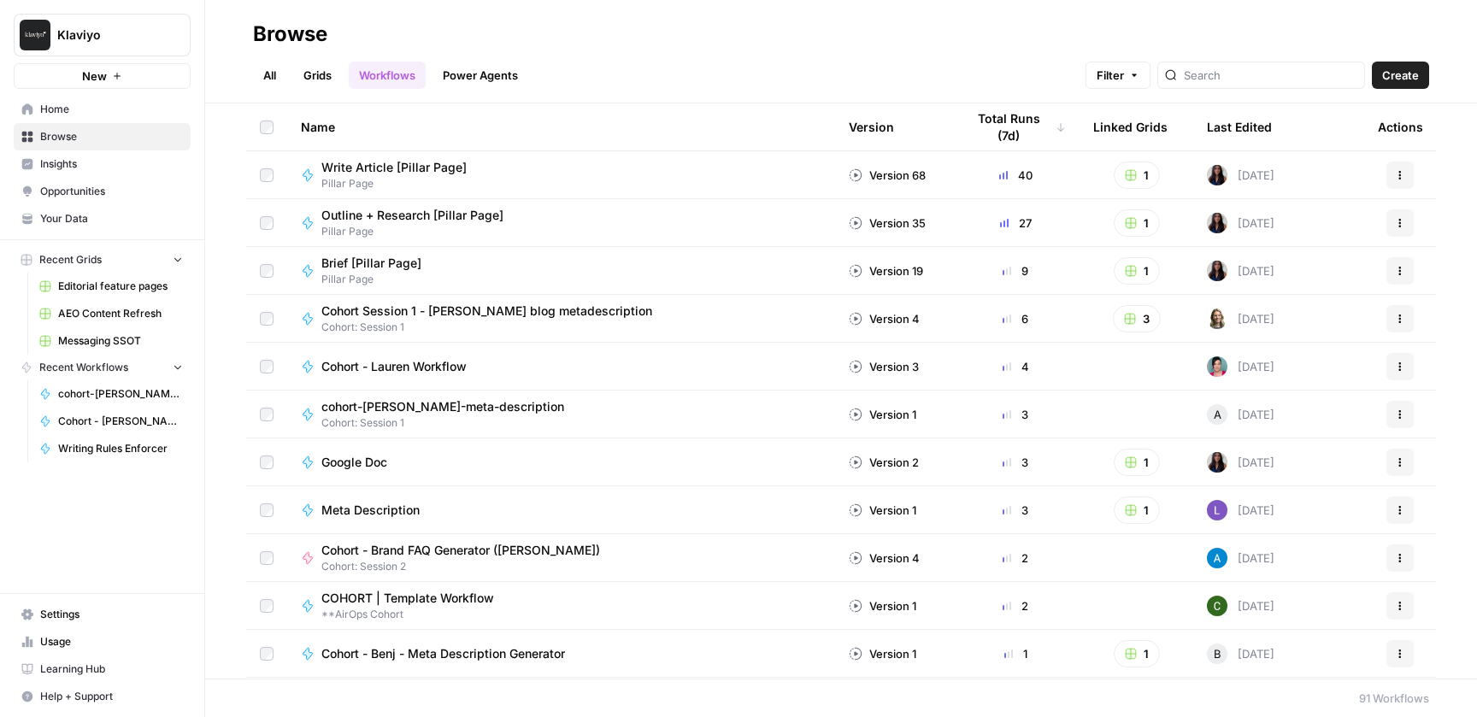
click at [299, 74] on link "Grids" at bounding box center [317, 75] width 49 height 27
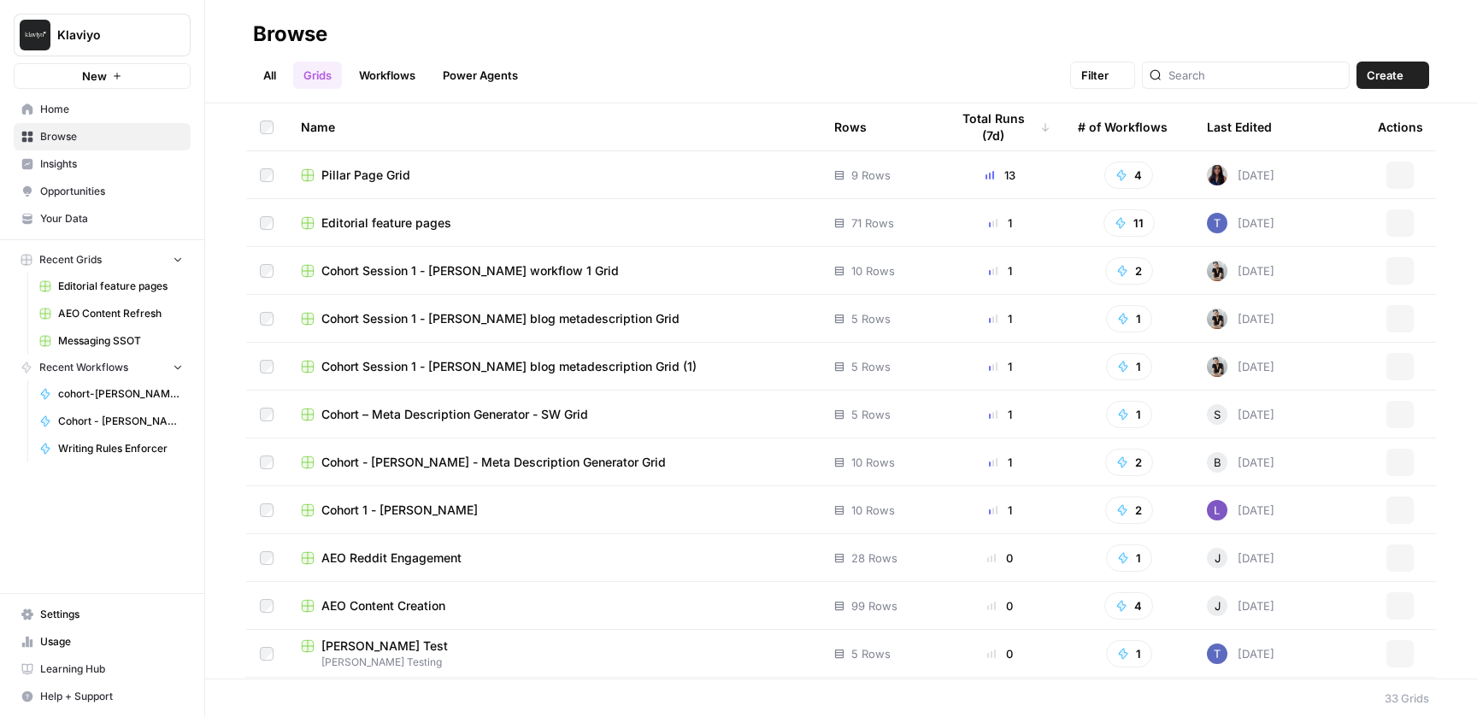
click at [278, 66] on link "All" at bounding box center [269, 75] width 33 height 27
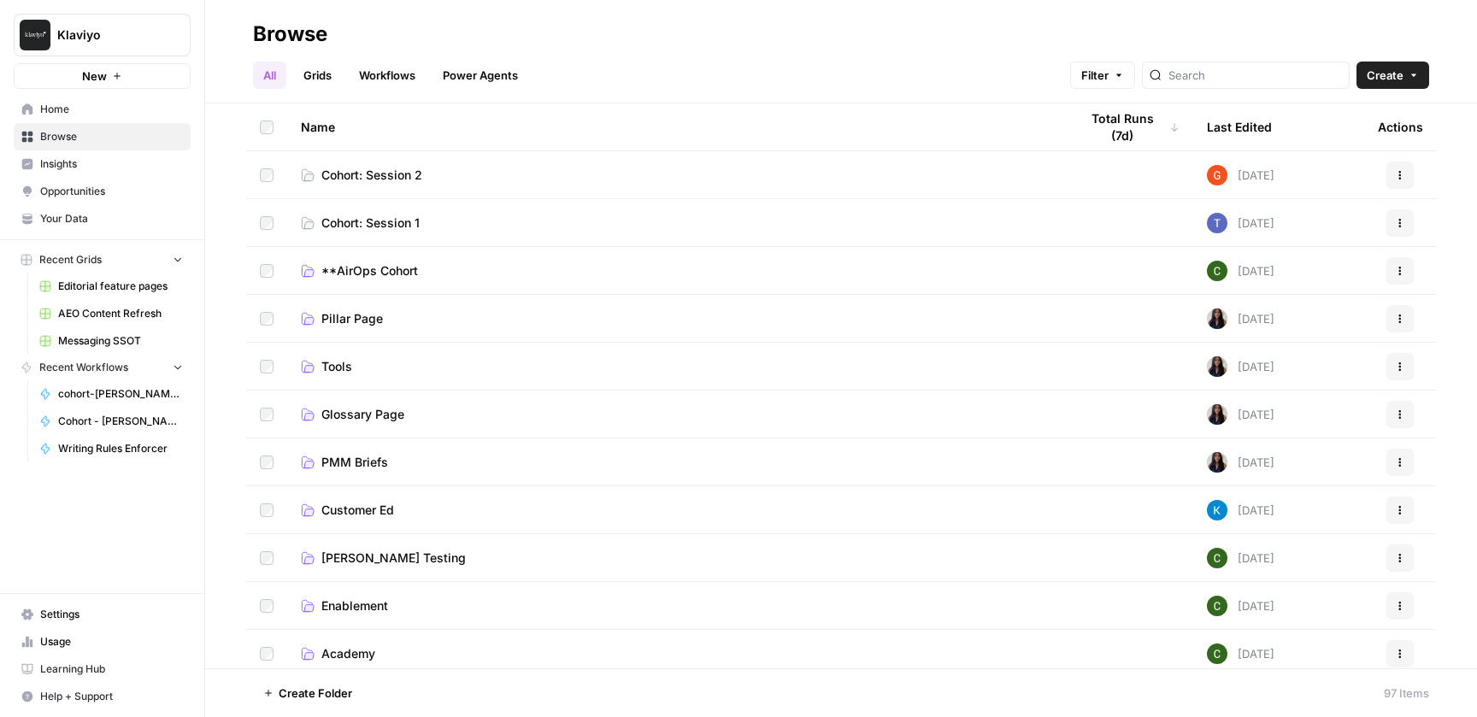
click at [385, 227] on span "Cohort: Session 1" at bounding box center [370, 223] width 98 height 17
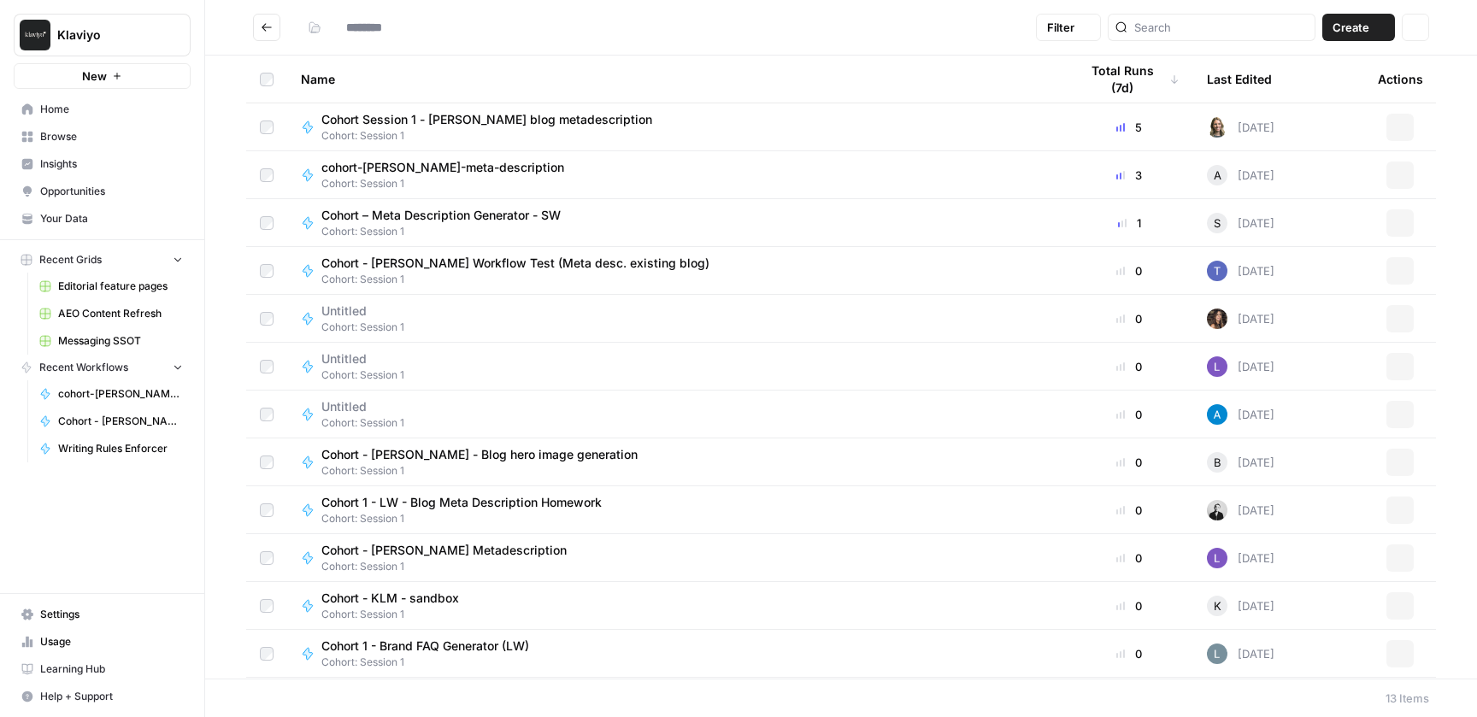
type input "**********"
click at [483, 184] on span "Cohort: Session 1" at bounding box center [449, 183] width 256 height 15
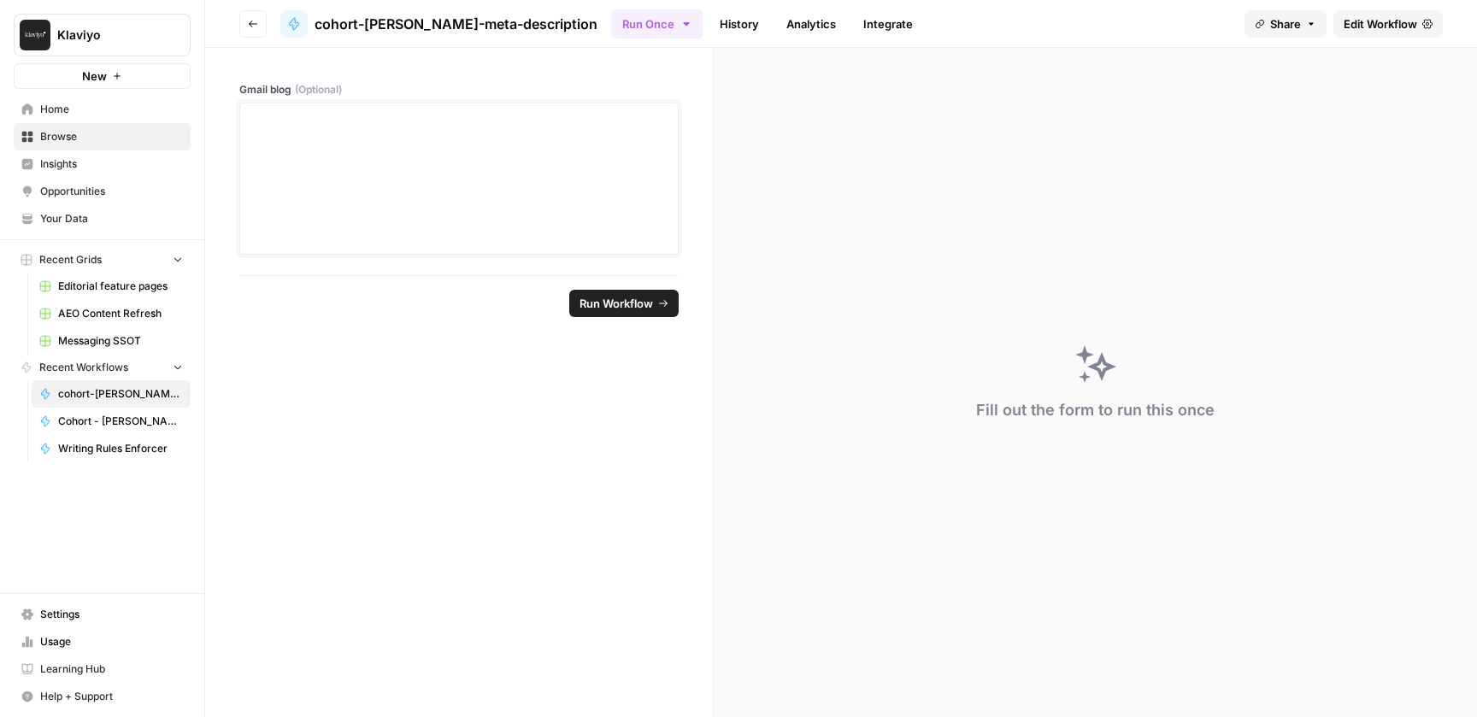
click at [421, 213] on div at bounding box center [458, 178] width 417 height 137
click at [480, 209] on div at bounding box center [458, 178] width 417 height 137
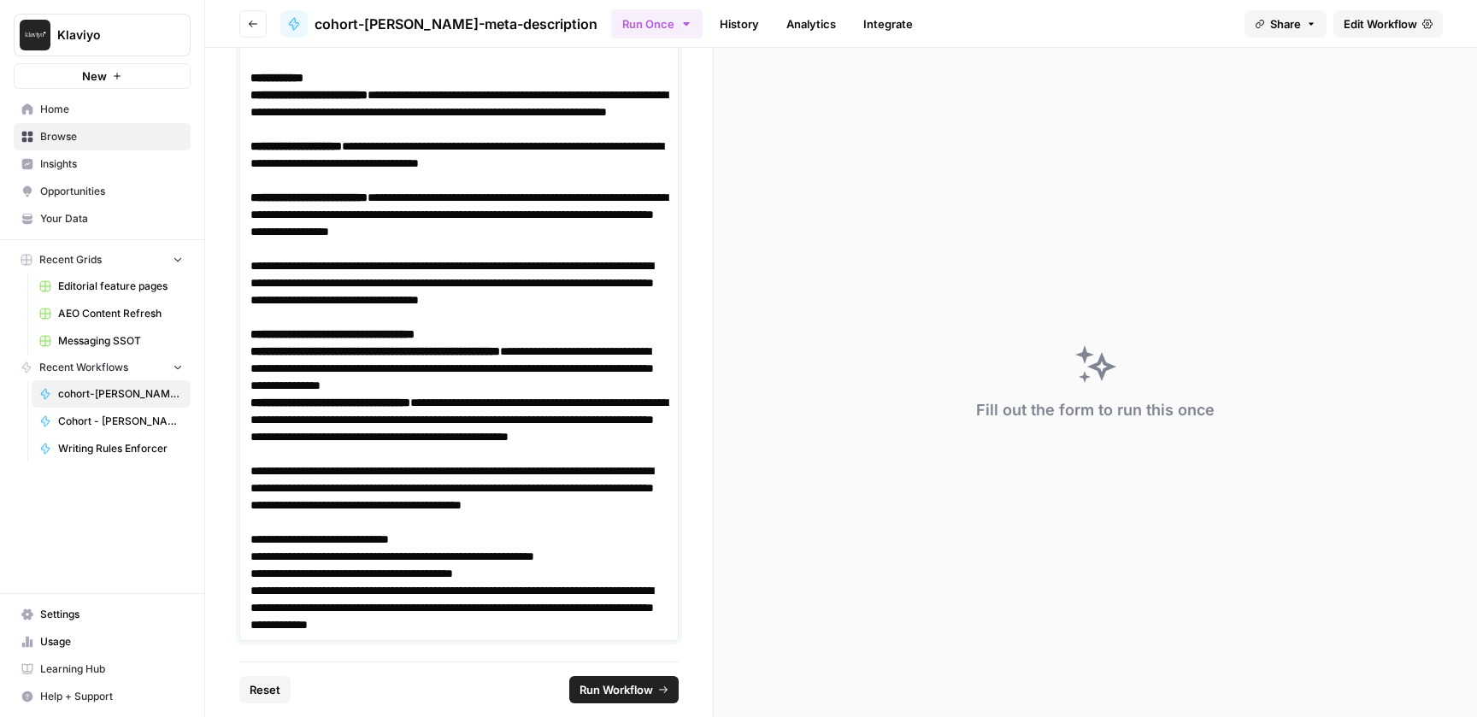
scroll to position [1951, 0]
click at [627, 687] on span "Run Workflow" at bounding box center [617, 689] width 74 height 17
click at [1384, 26] on span "Edit Workflow" at bounding box center [1381, 23] width 74 height 17
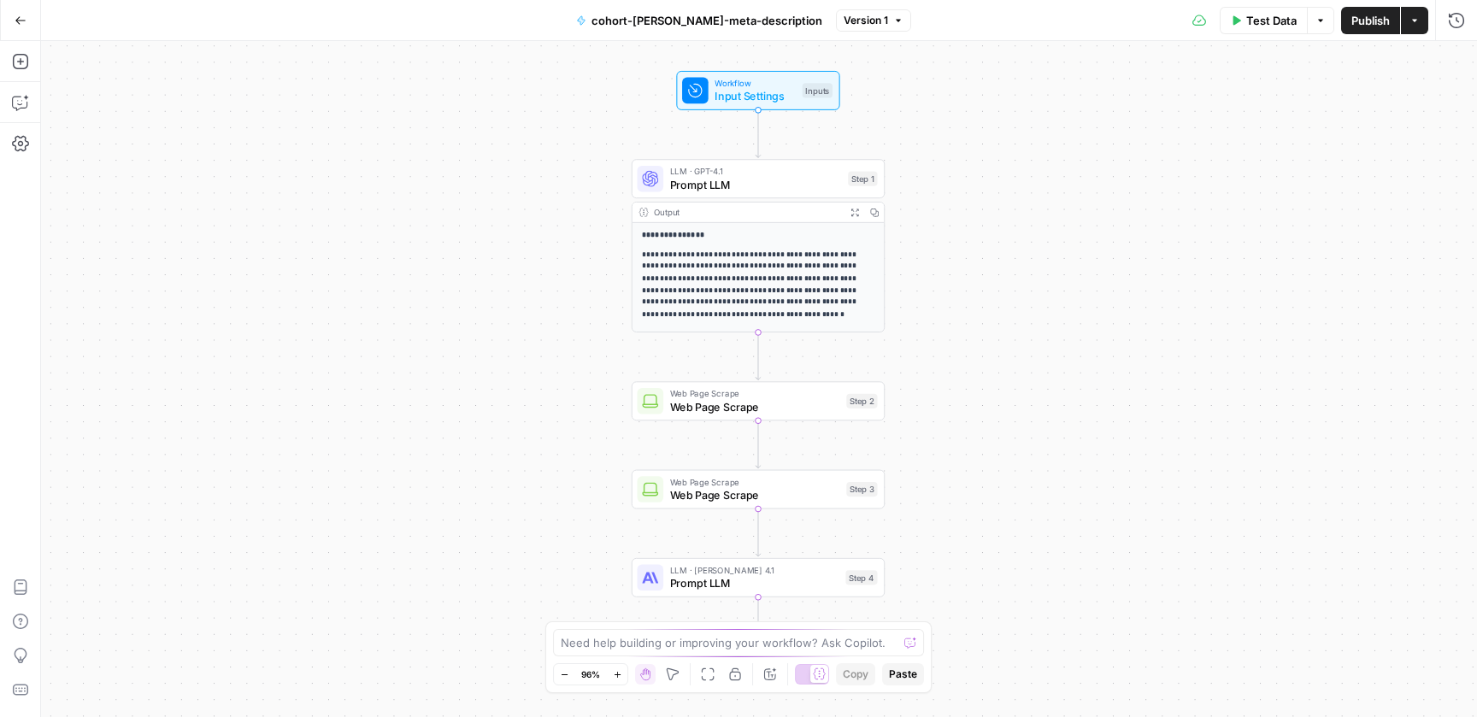
click at [780, 104] on div "Workflow Input Settings Inputs Test Step" at bounding box center [757, 90] width 163 height 39
click at [764, 95] on span "Input Settings" at bounding box center [755, 96] width 81 height 16
click at [1321, 20] on icon "button" at bounding box center [1320, 20] width 5 height 3
click at [1422, 13] on button "Actions" at bounding box center [1414, 20] width 27 height 27
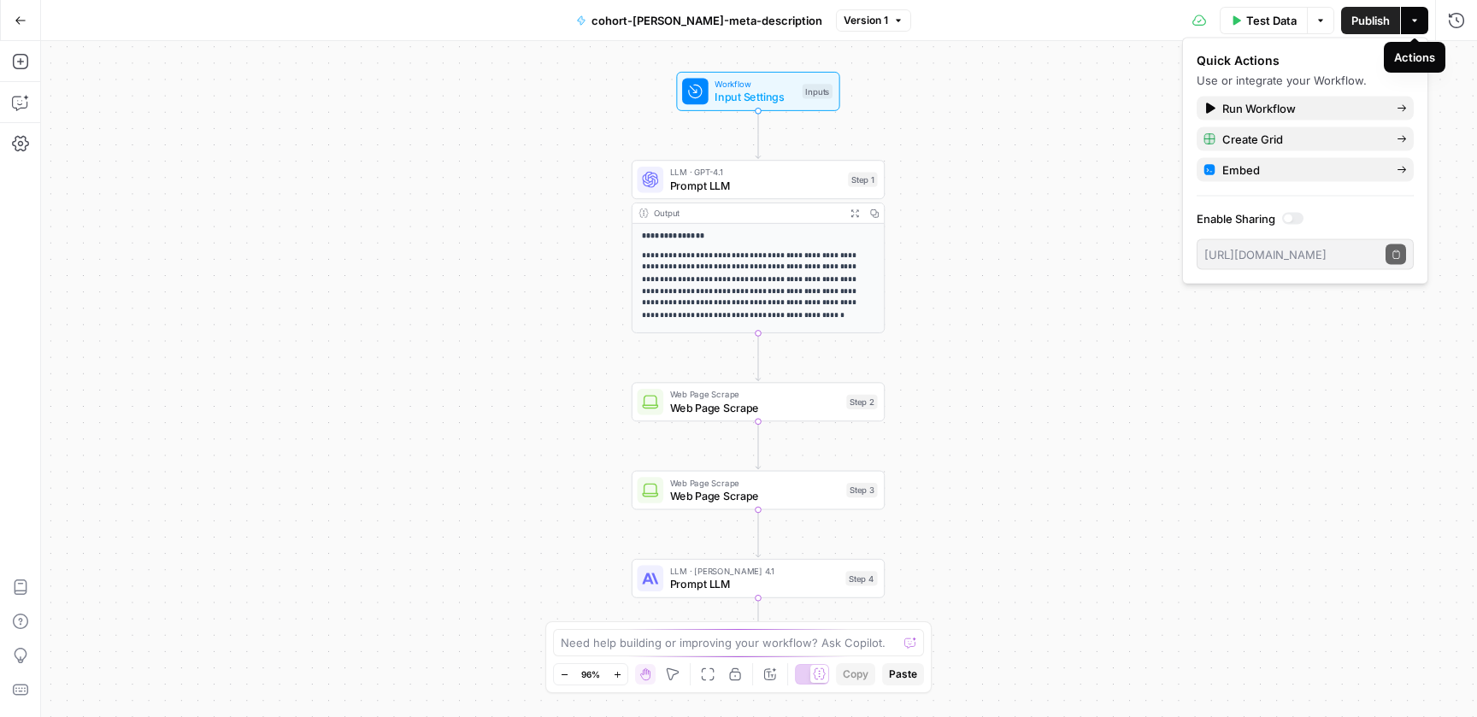
click at [1420, 16] on button "Actions" at bounding box center [1414, 20] width 27 height 27
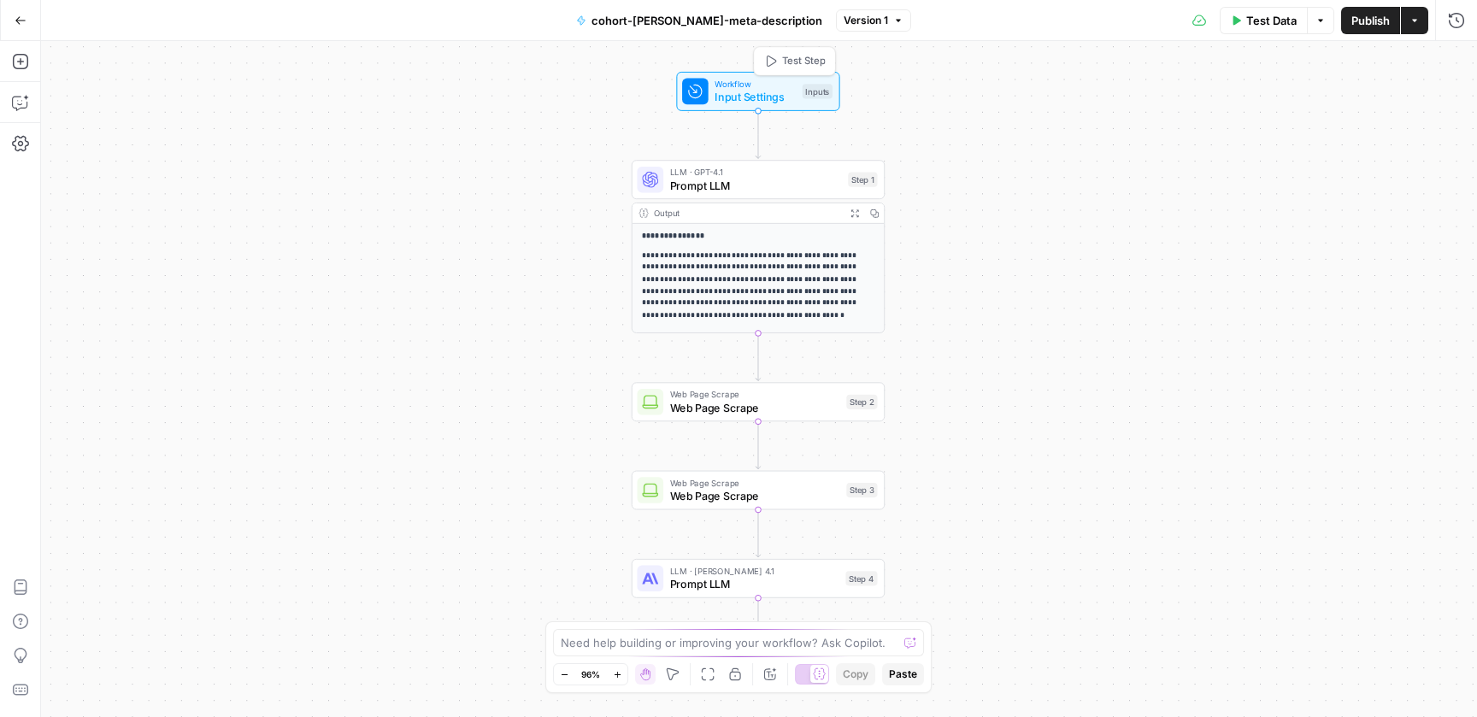
click at [749, 97] on span "Input Settings" at bounding box center [755, 97] width 81 height 16
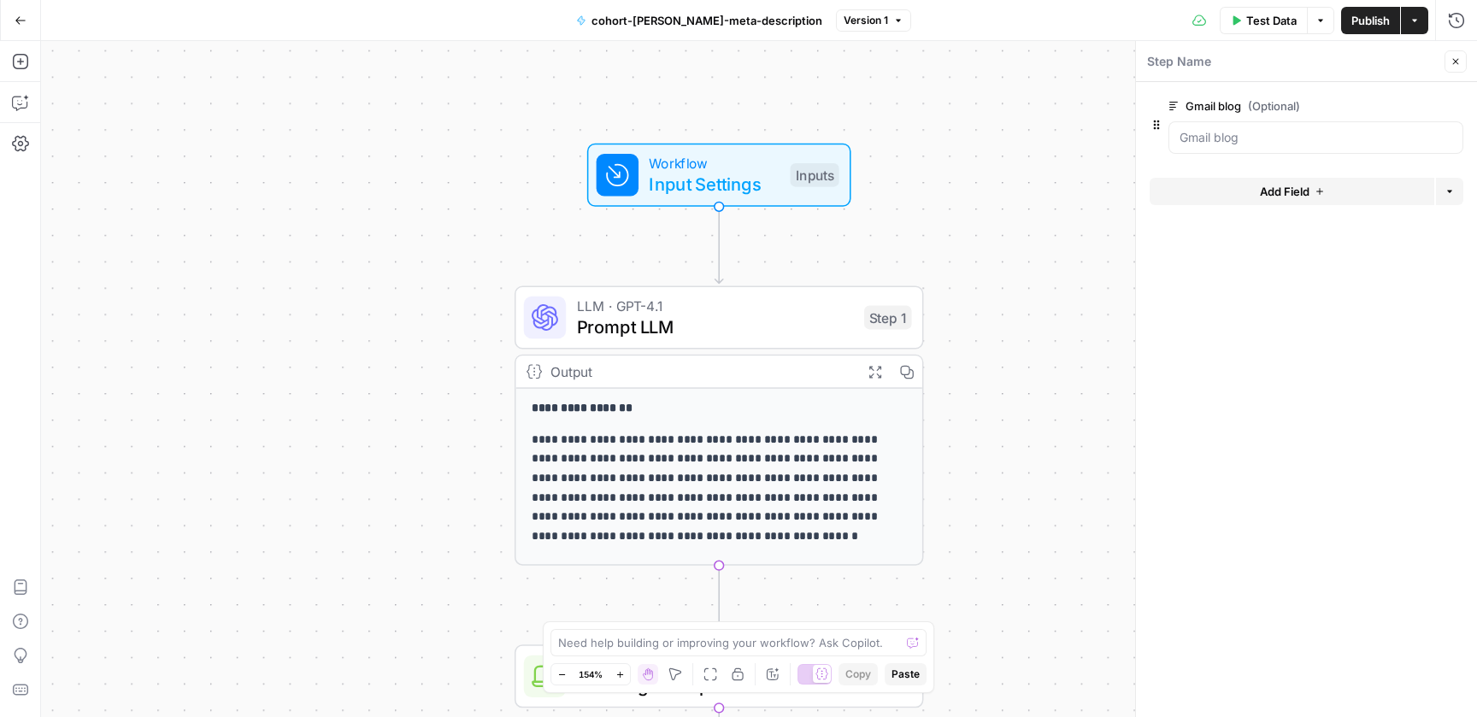
drag, startPoint x: 903, startPoint y: 107, endPoint x: 952, endPoint y: 200, distance: 105.5
click at [952, 200] on div "**********" at bounding box center [759, 379] width 1436 height 676
click at [1454, 60] on icon "button" at bounding box center [1456, 62] width 6 height 6
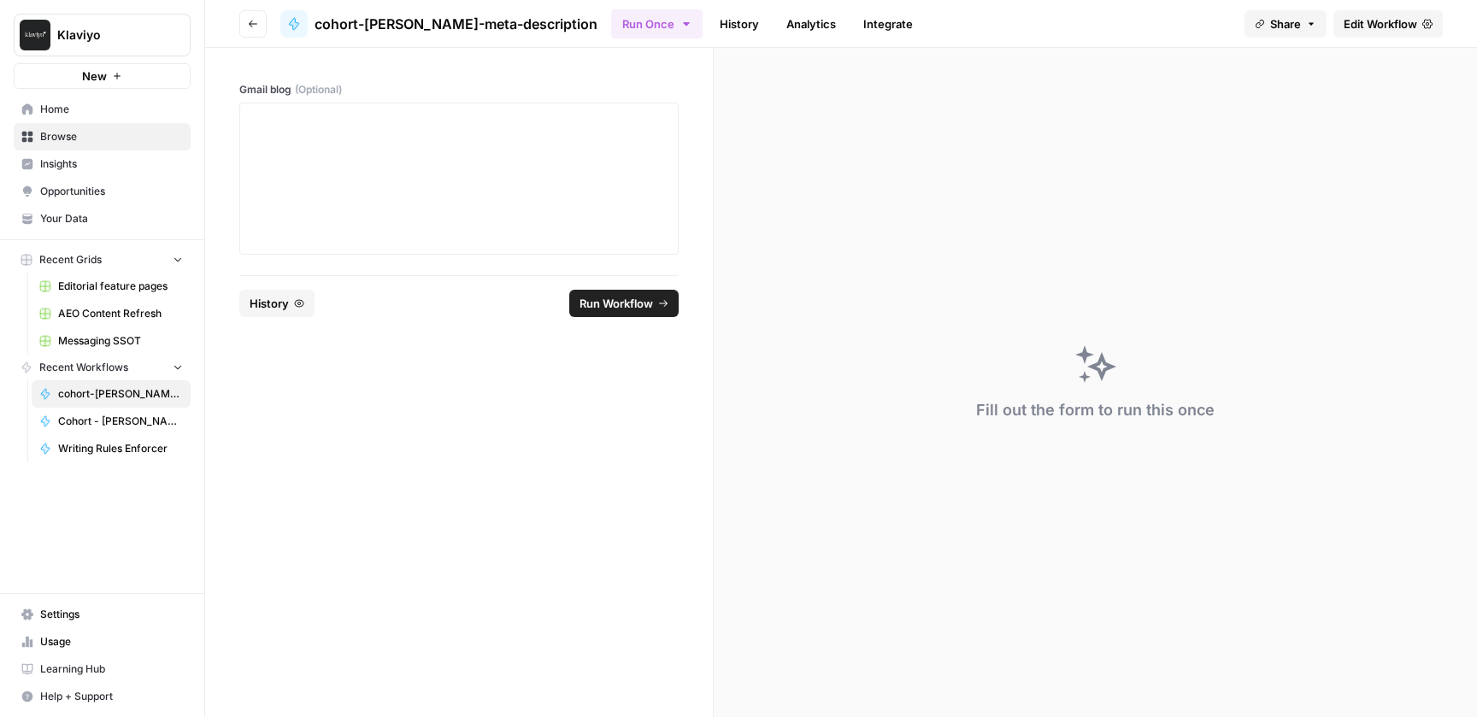
click at [1408, 21] on span "Edit Workflow" at bounding box center [1381, 23] width 74 height 17
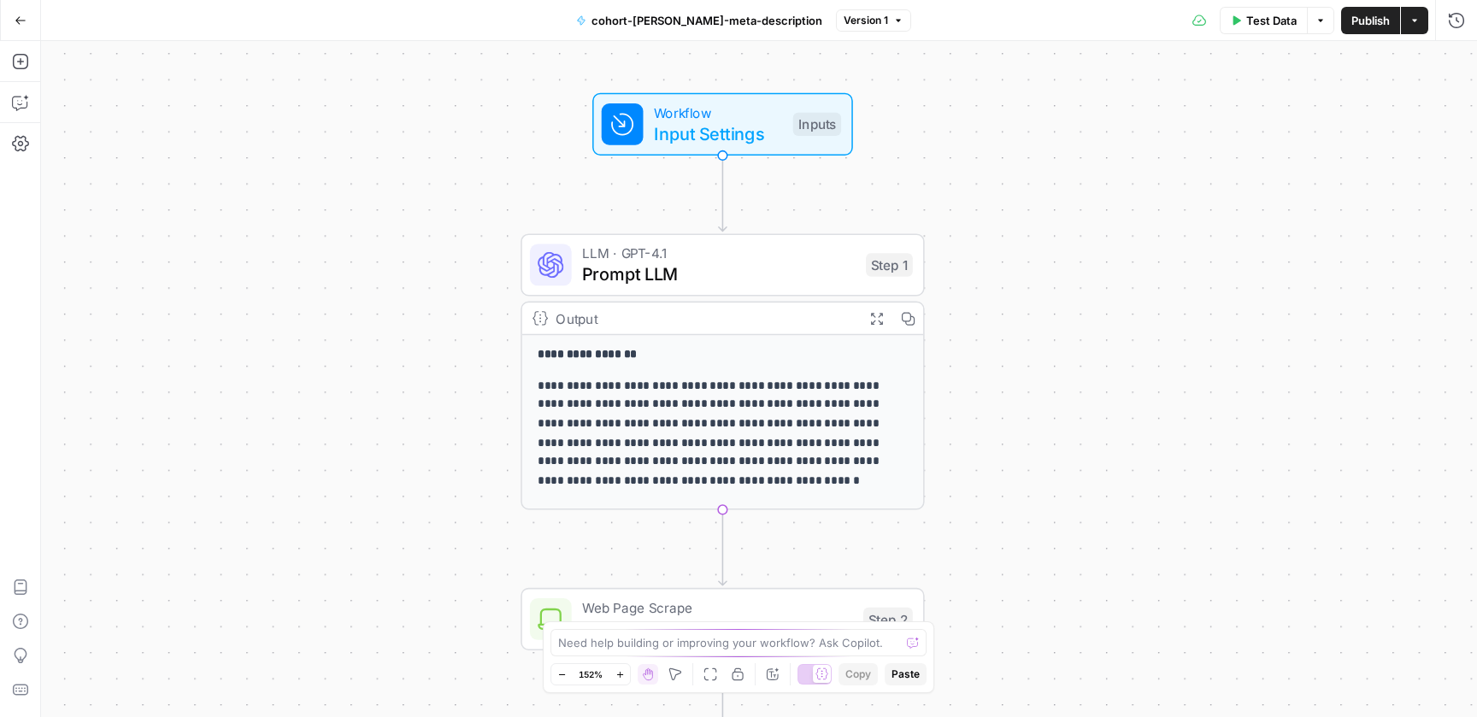
click at [700, 106] on span "Workflow" at bounding box center [718, 112] width 129 height 21
click at [25, 15] on icon "button" at bounding box center [21, 21] width 12 height 12
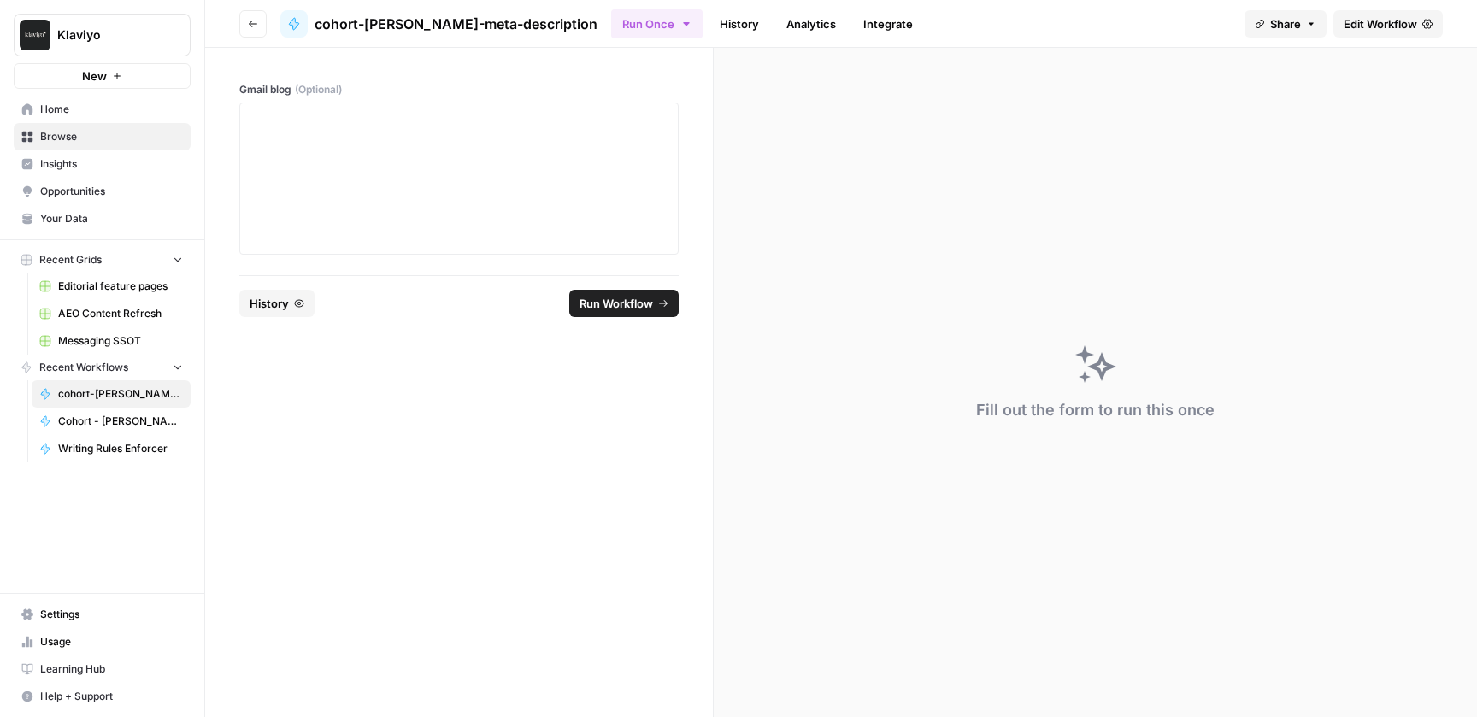
click at [1393, 23] on span "Edit Workflow" at bounding box center [1381, 23] width 74 height 17
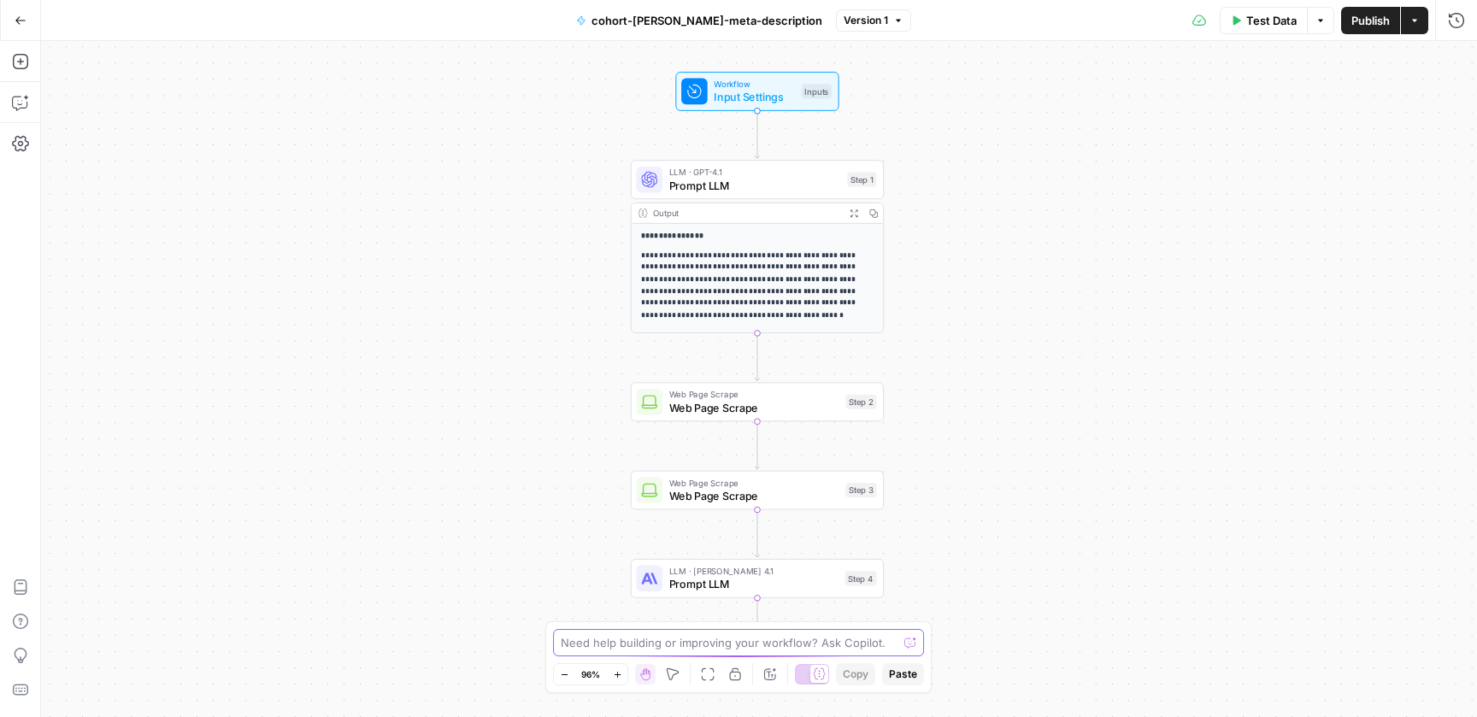
click at [648, 643] on textarea at bounding box center [729, 642] width 337 height 17
type textarea "Update the inputs to request a blog URL, a keyword and a brand kit."
click at [911, 630] on icon "submit" at bounding box center [914, 626] width 10 height 10
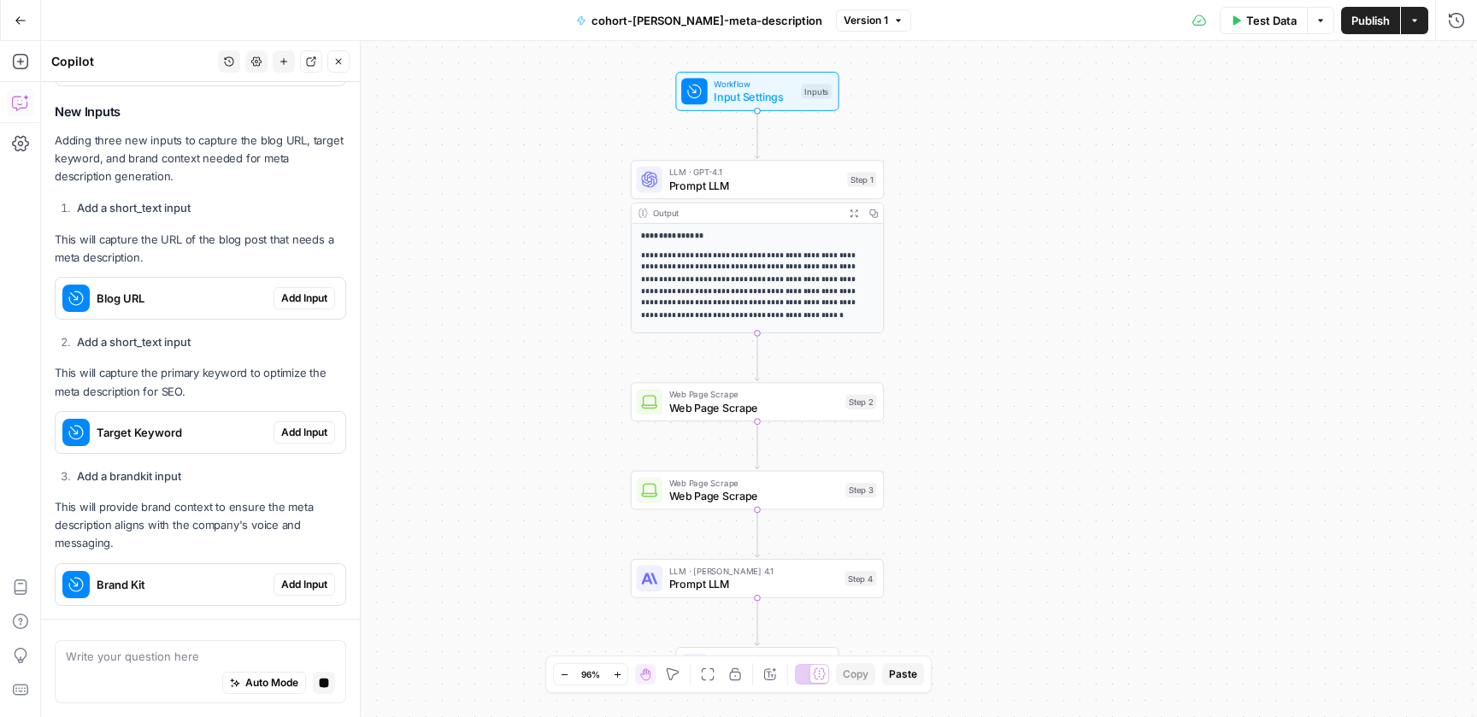
scroll to position [415, 0]
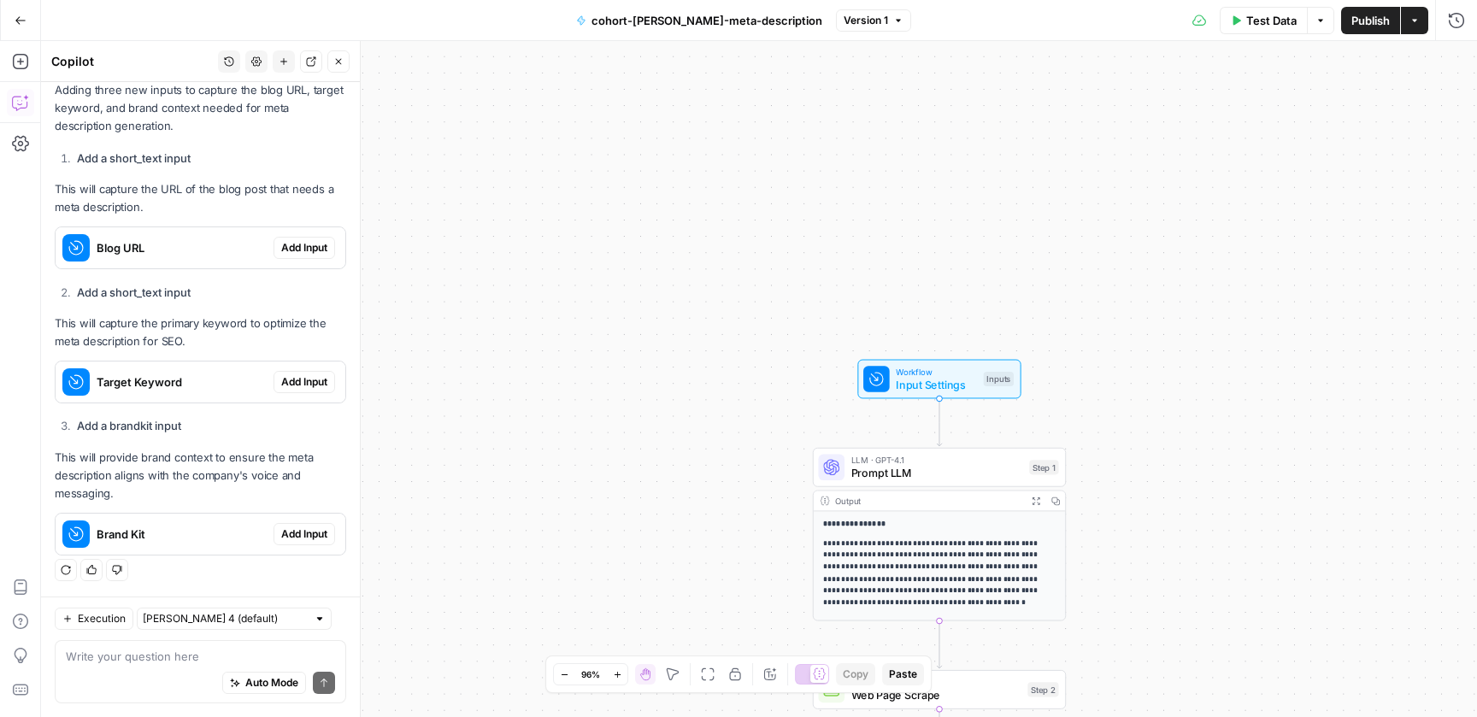
click at [15, 21] on icon "button" at bounding box center [20, 20] width 10 height 8
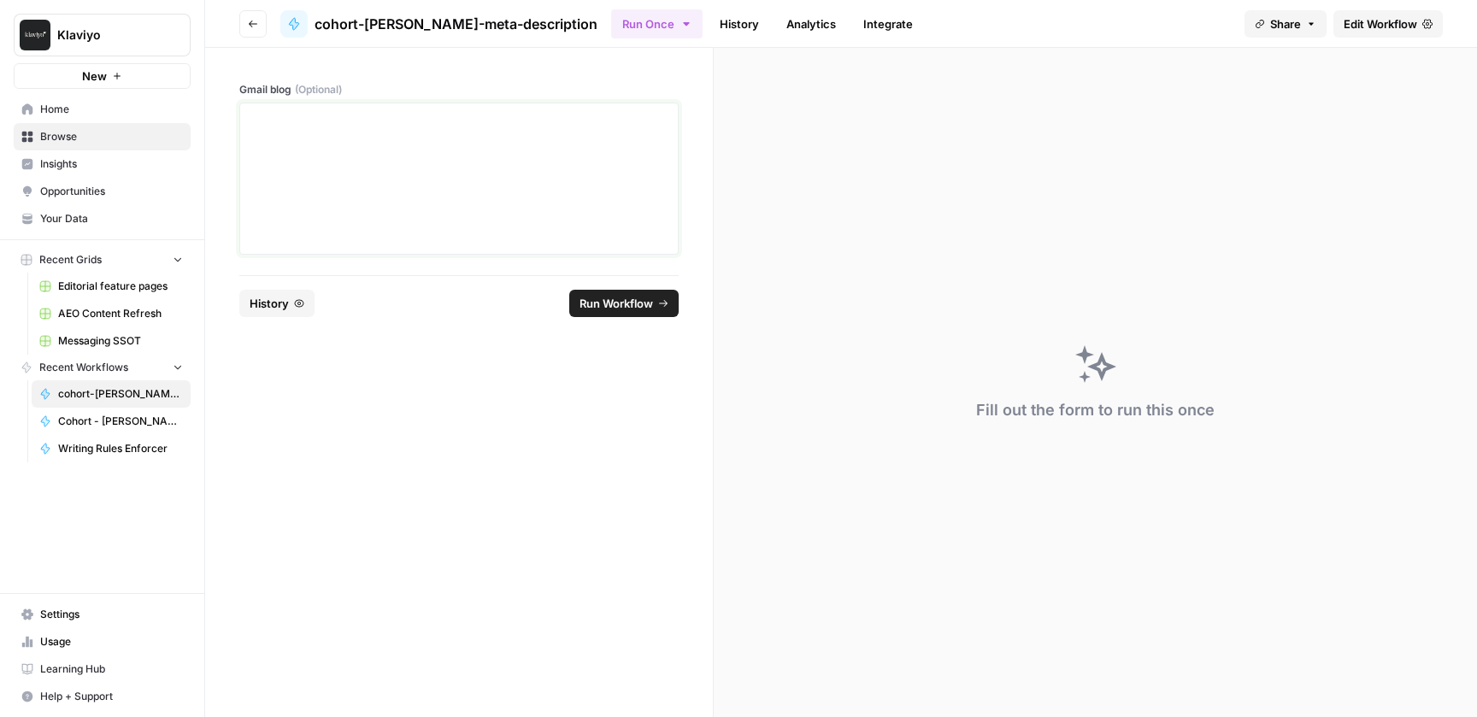
click at [472, 168] on div at bounding box center [458, 178] width 417 height 137
click at [97, 289] on span "Editorial feature pages" at bounding box center [120, 286] width 125 height 15
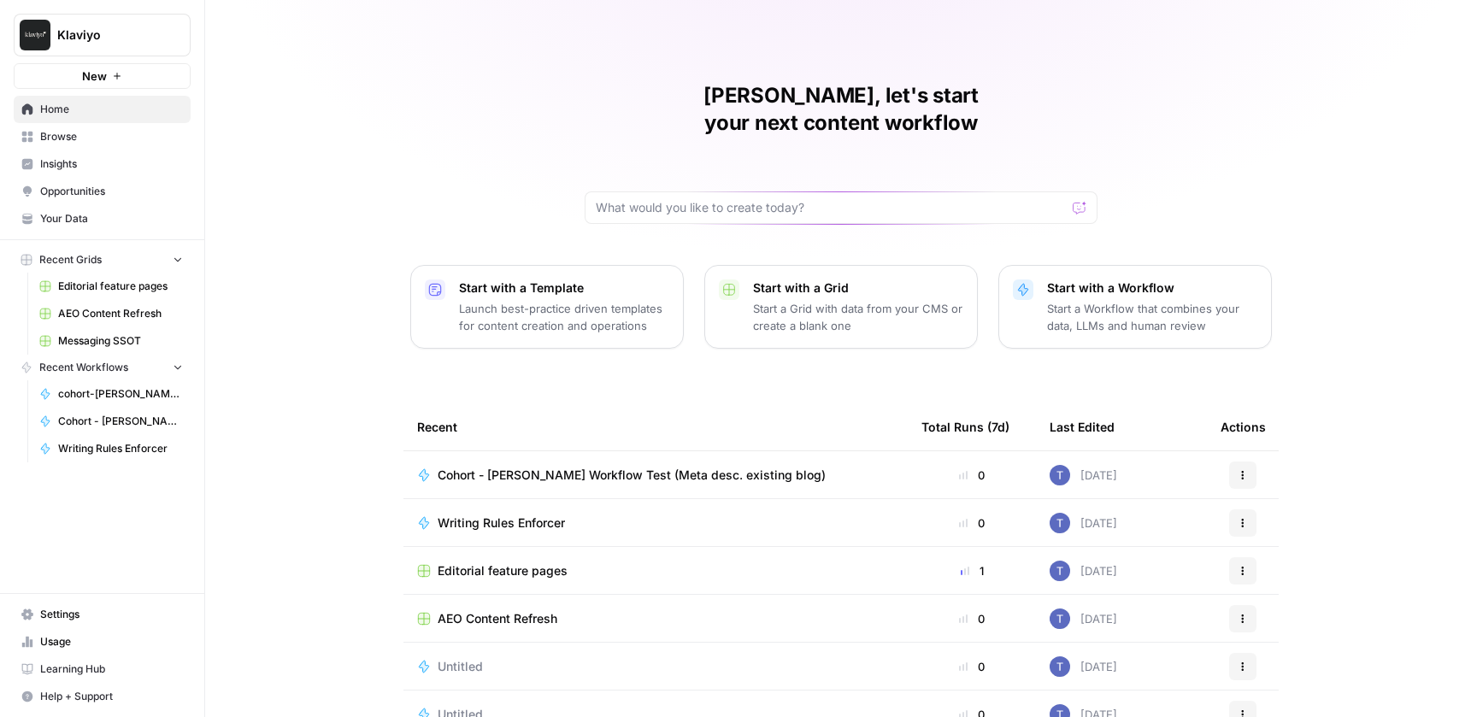
click at [83, 214] on span "Your Data" at bounding box center [111, 218] width 143 height 15
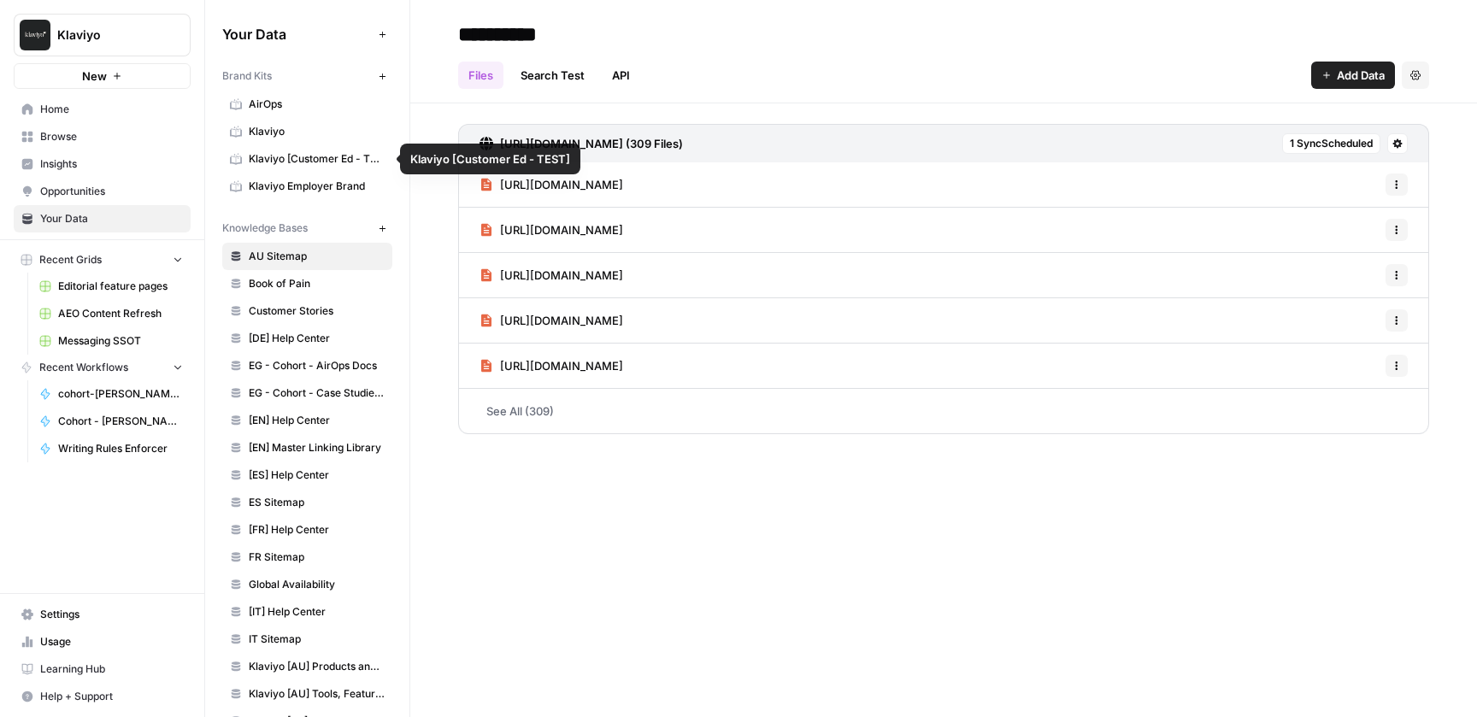
click at [309, 137] on span "Klaviyo" at bounding box center [317, 131] width 136 height 15
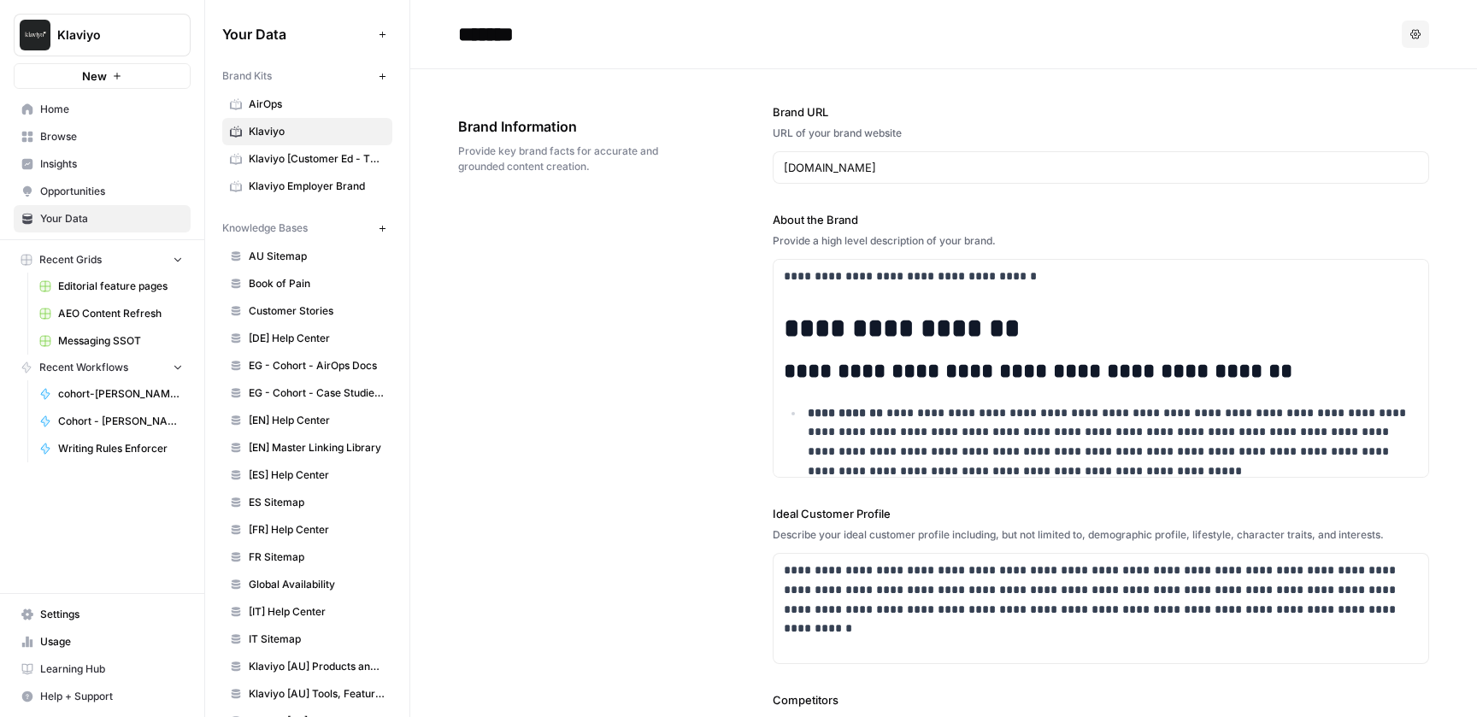
click at [310, 282] on span "Book of Pain" at bounding box center [317, 283] width 136 height 15
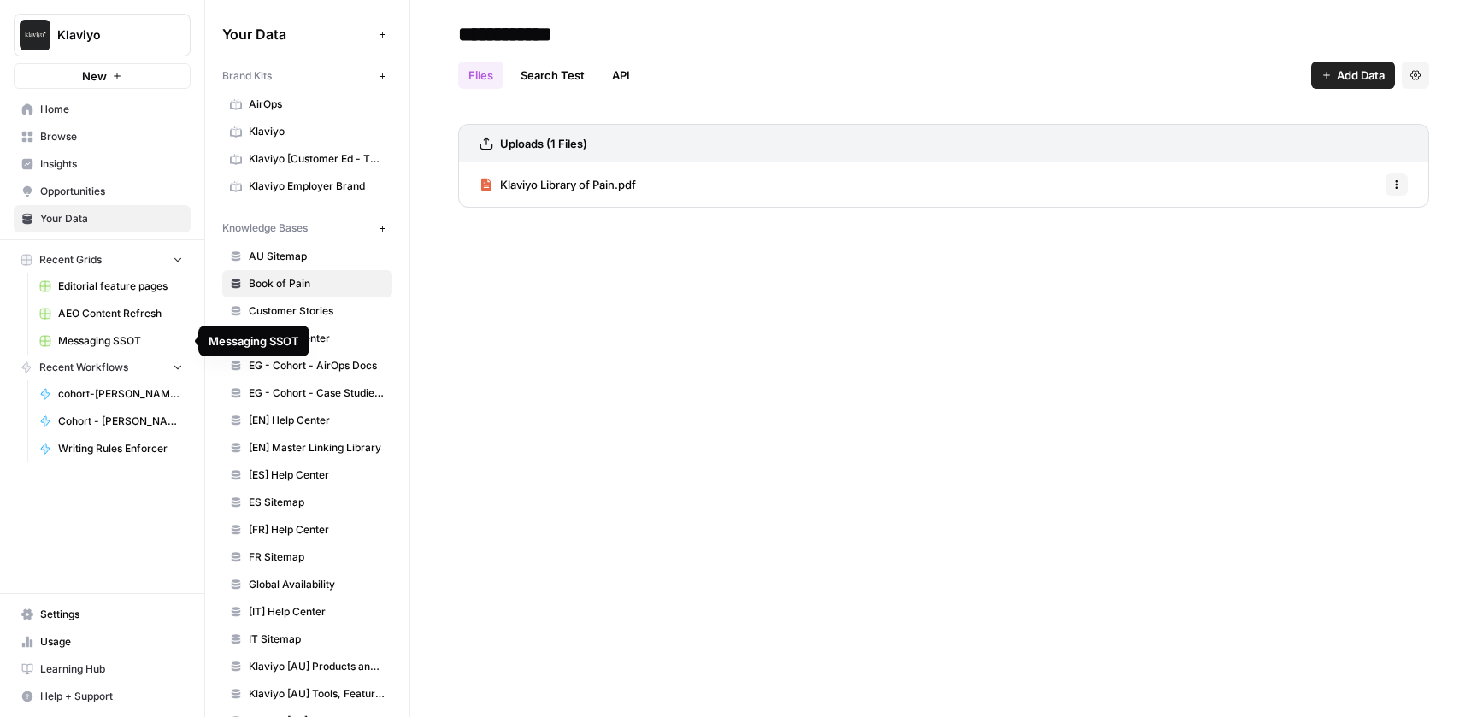
click at [76, 142] on span "Browse" at bounding box center [111, 136] width 143 height 15
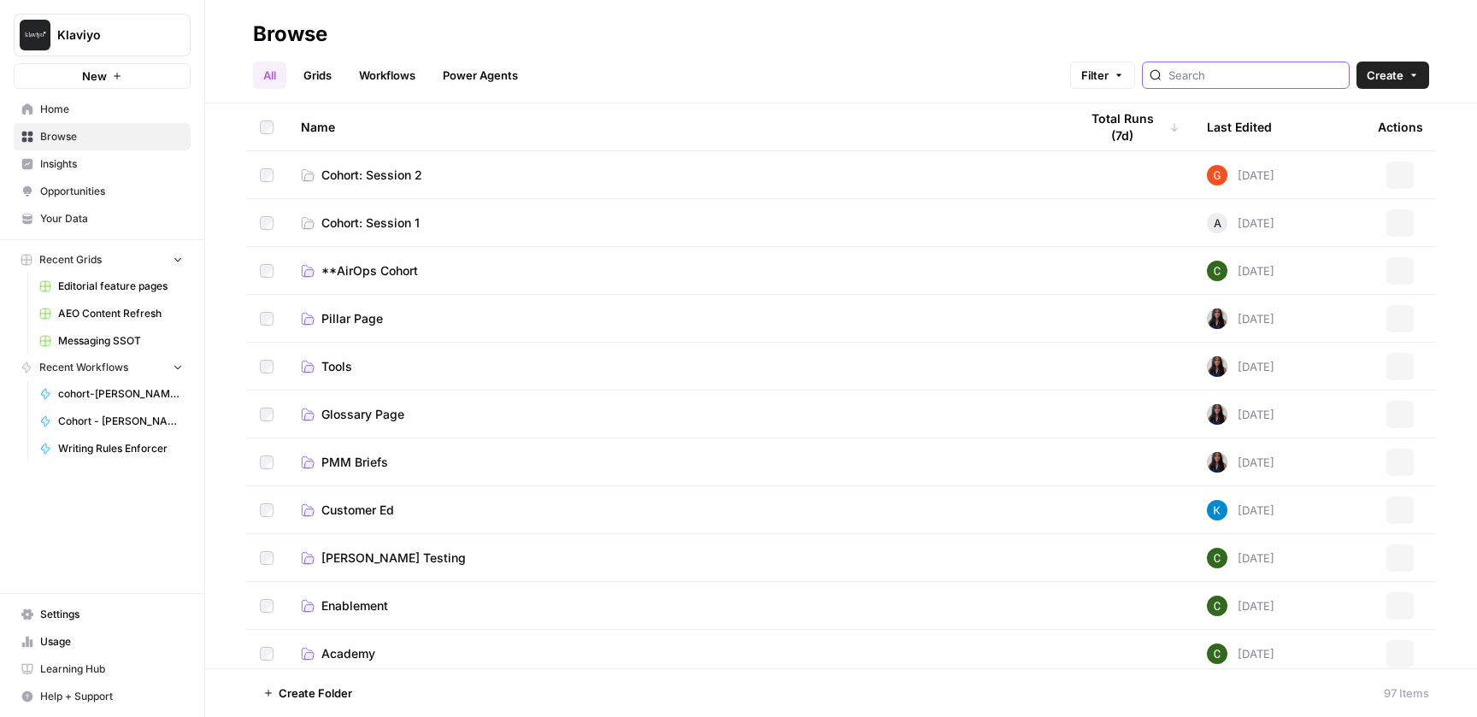
click at [1235, 74] on input "search" at bounding box center [1256, 75] width 174 height 17
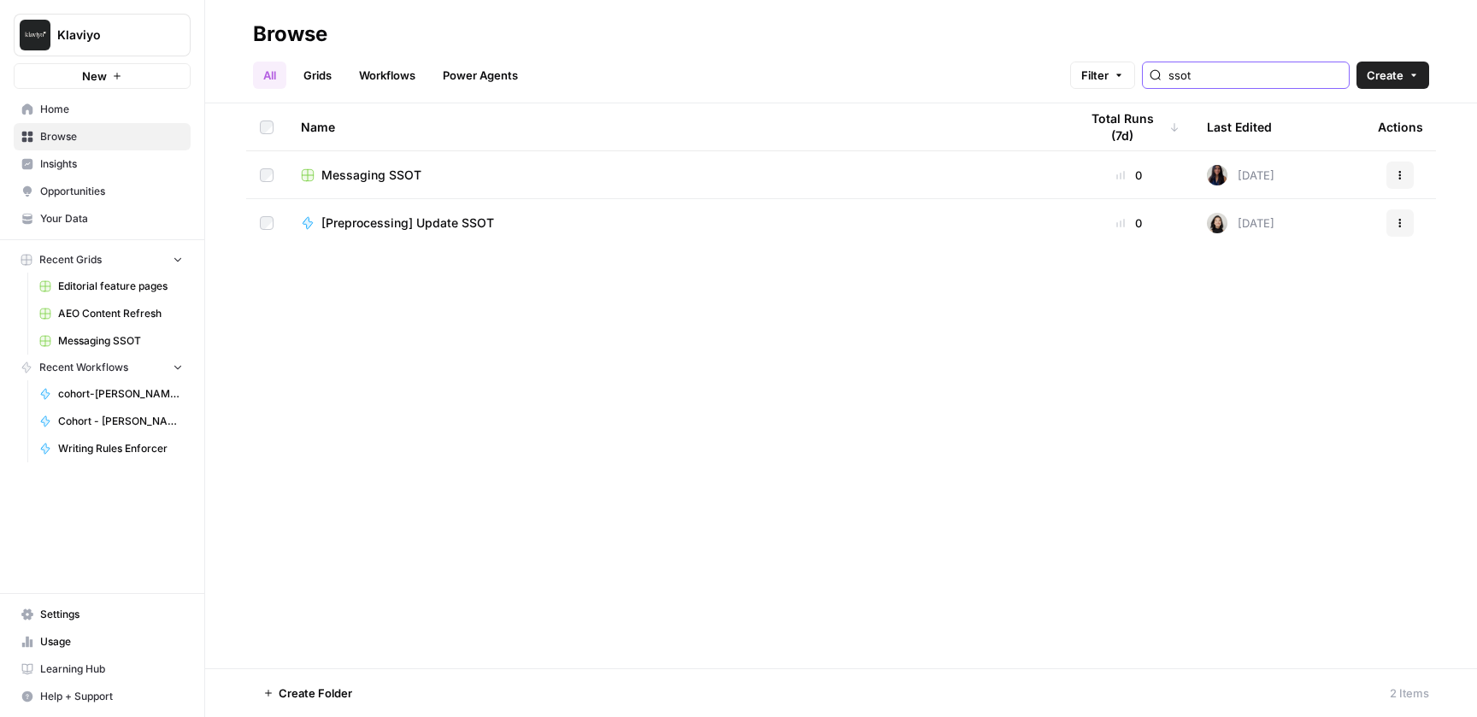
type input "ssot"
click at [397, 174] on span "Messaging SSOT" at bounding box center [371, 175] width 100 height 17
click at [91, 346] on span "Messaging SSOT" at bounding box center [120, 340] width 125 height 15
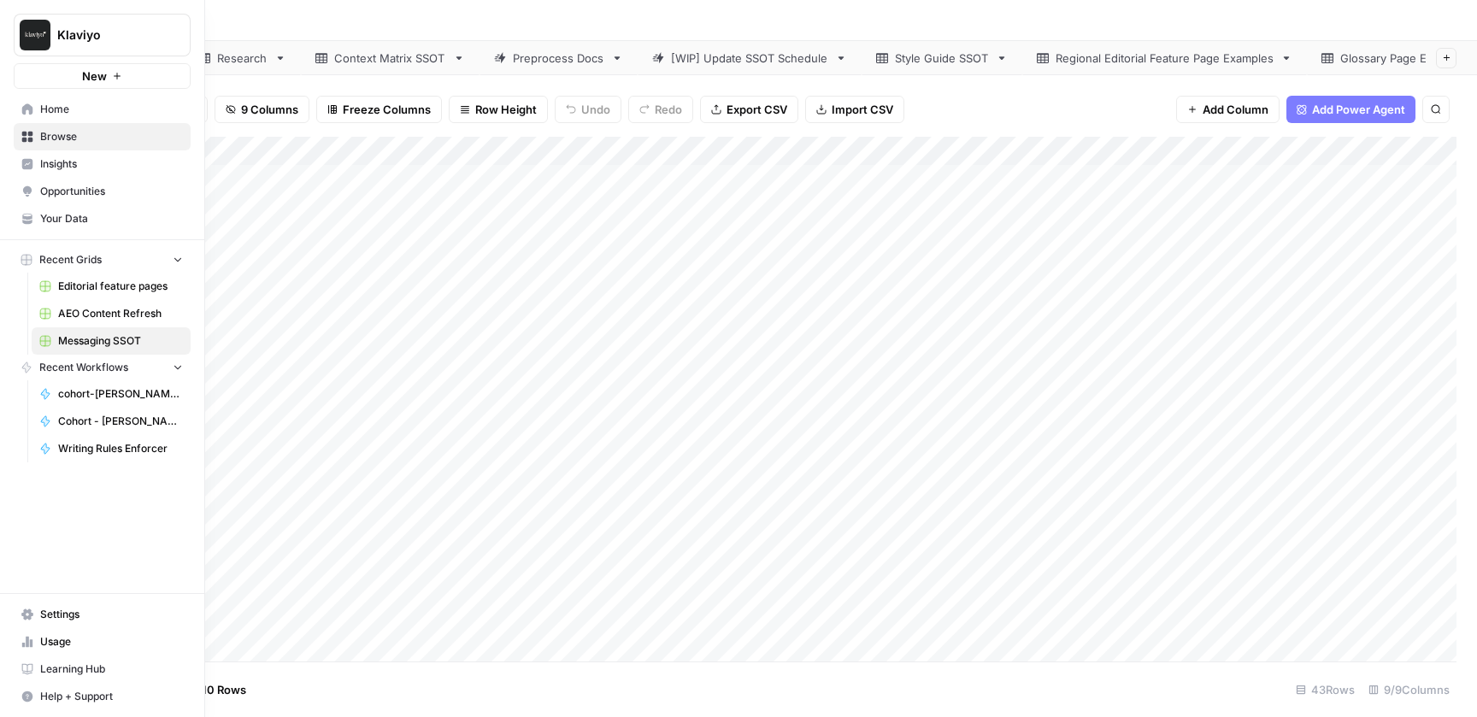
click at [100, 287] on span "Editorial feature pages" at bounding box center [120, 286] width 125 height 15
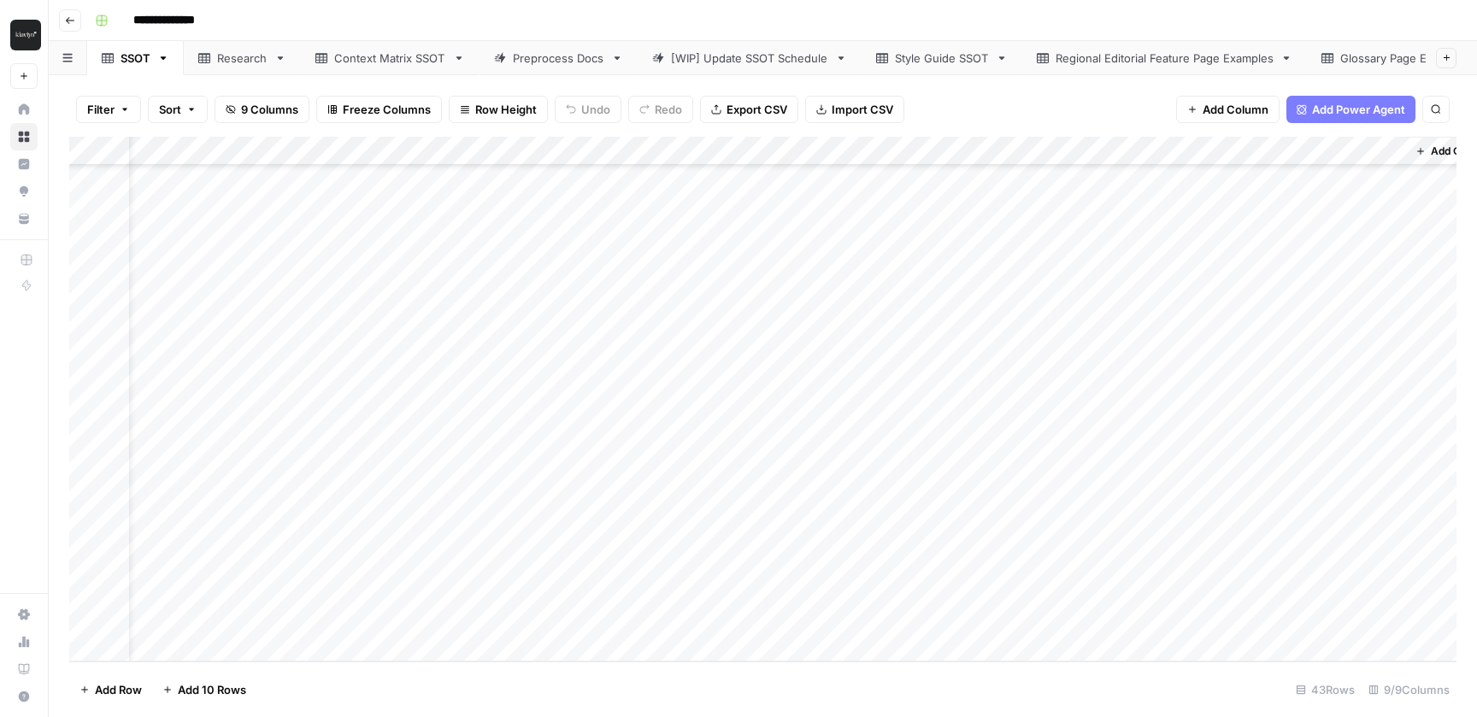
scroll to position [781, 119]
click at [1211, 590] on div "Add Column" at bounding box center [762, 399] width 1387 height 525
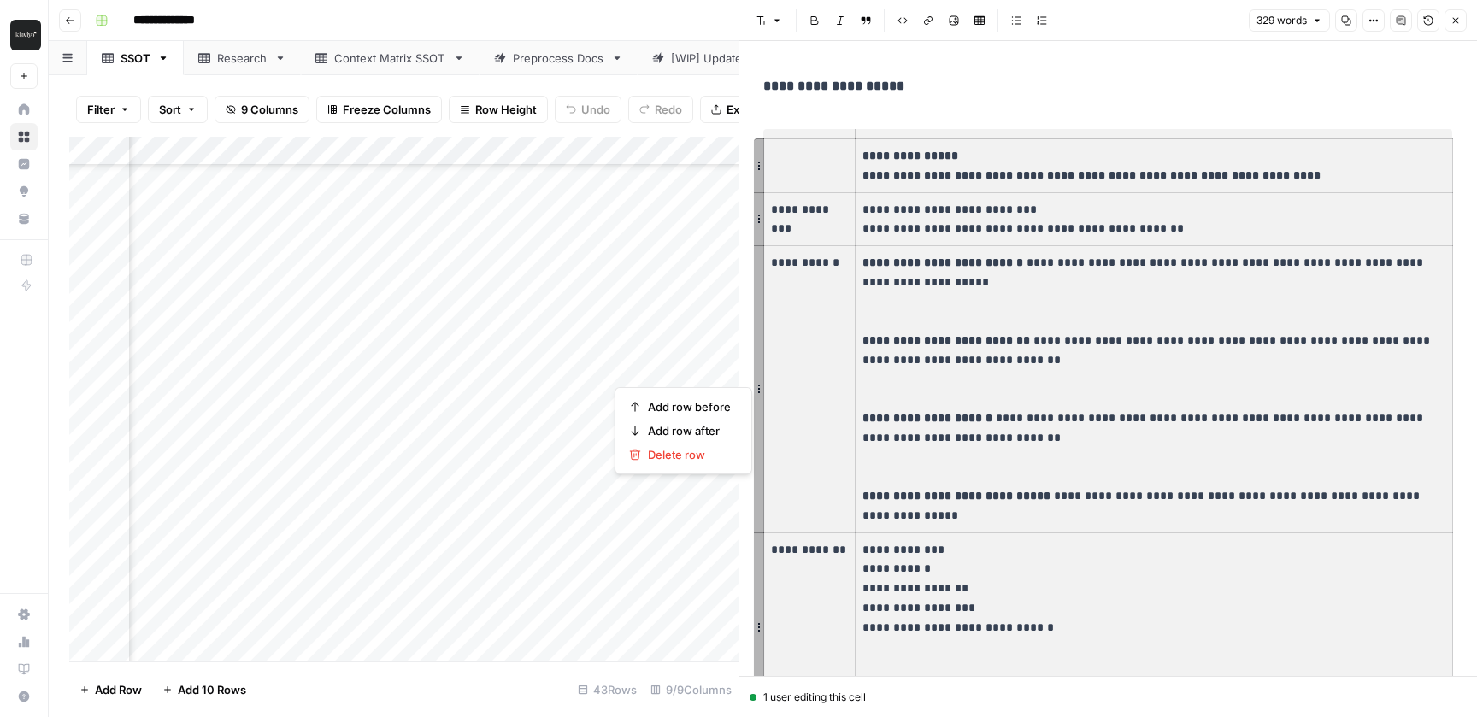
scroll to position [1127, 0]
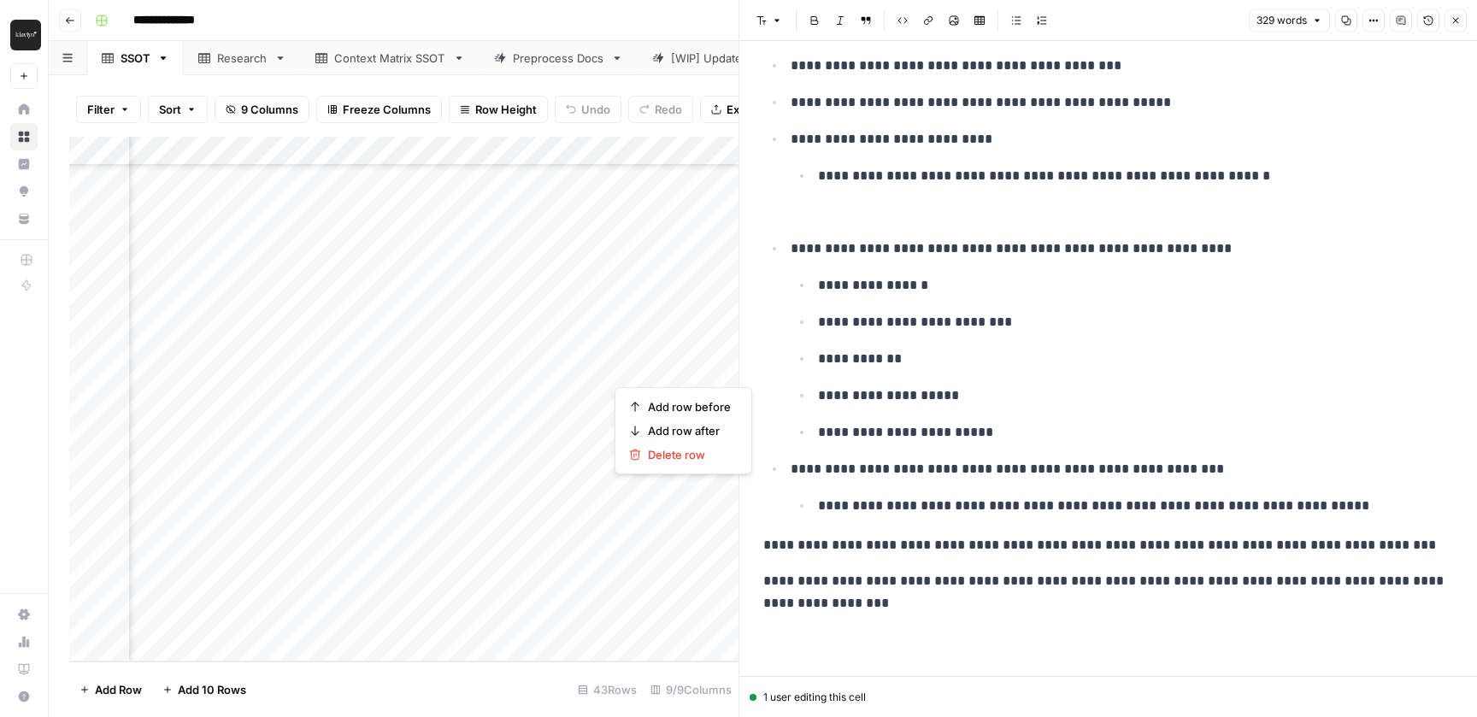
drag, startPoint x: 792, startPoint y: 162, endPoint x: 1180, endPoint y: 582, distance: 571.7
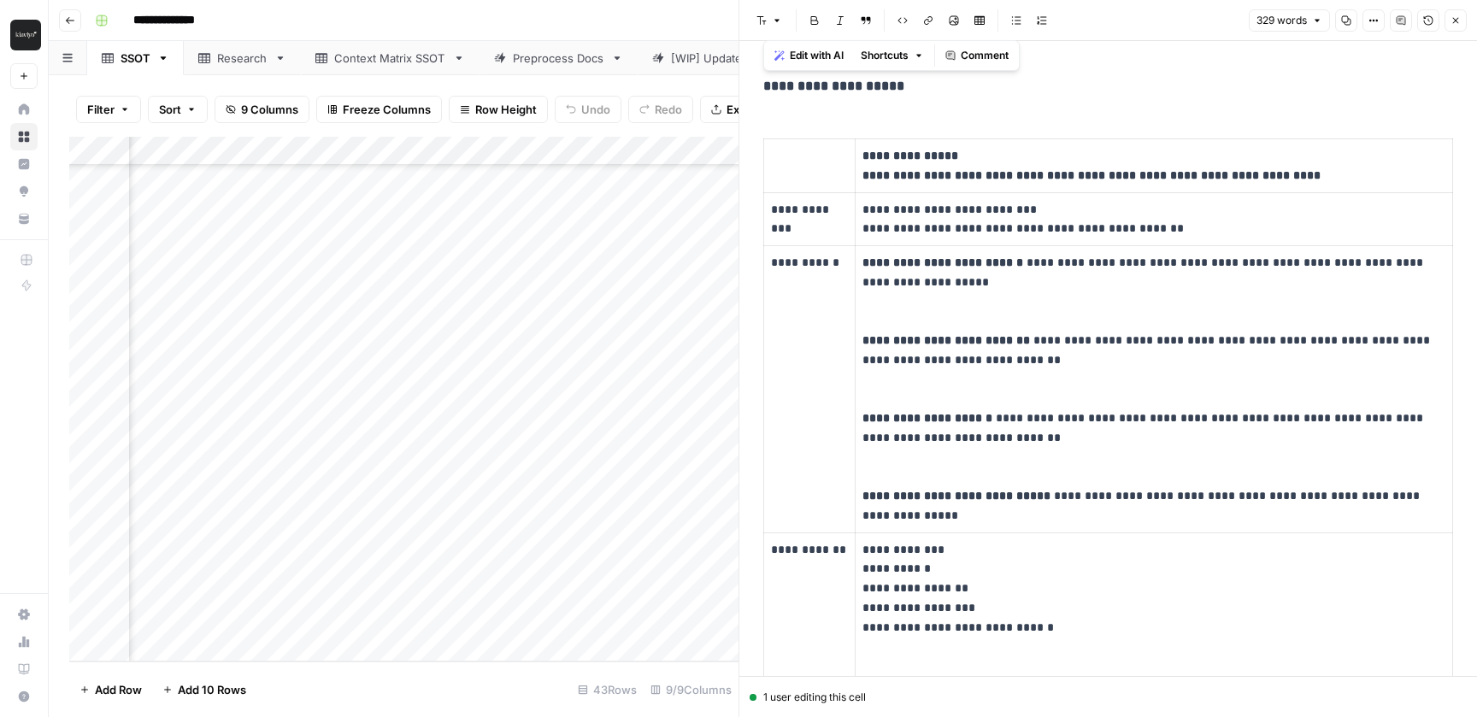
drag, startPoint x: 912, startPoint y: 601, endPoint x: 757, endPoint y: -103, distance: 720.5
click at [757, 0] on html "**********" at bounding box center [738, 358] width 1477 height 717
drag, startPoint x: 859, startPoint y: 556, endPoint x: 774, endPoint y: 112, distance: 452.6
click at [774, 112] on body "**********" at bounding box center [738, 358] width 1477 height 717
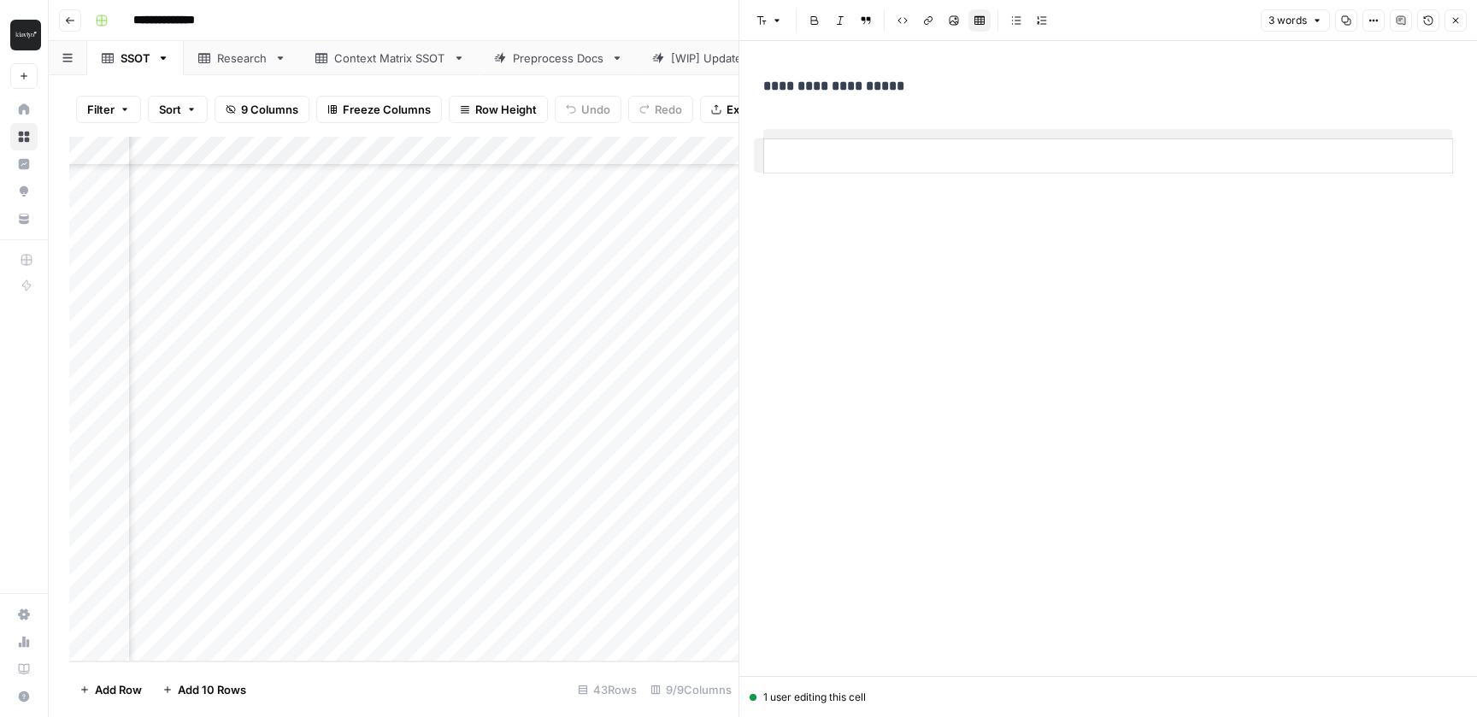
click at [879, 113] on div "**********" at bounding box center [1108, 144] width 710 height 153
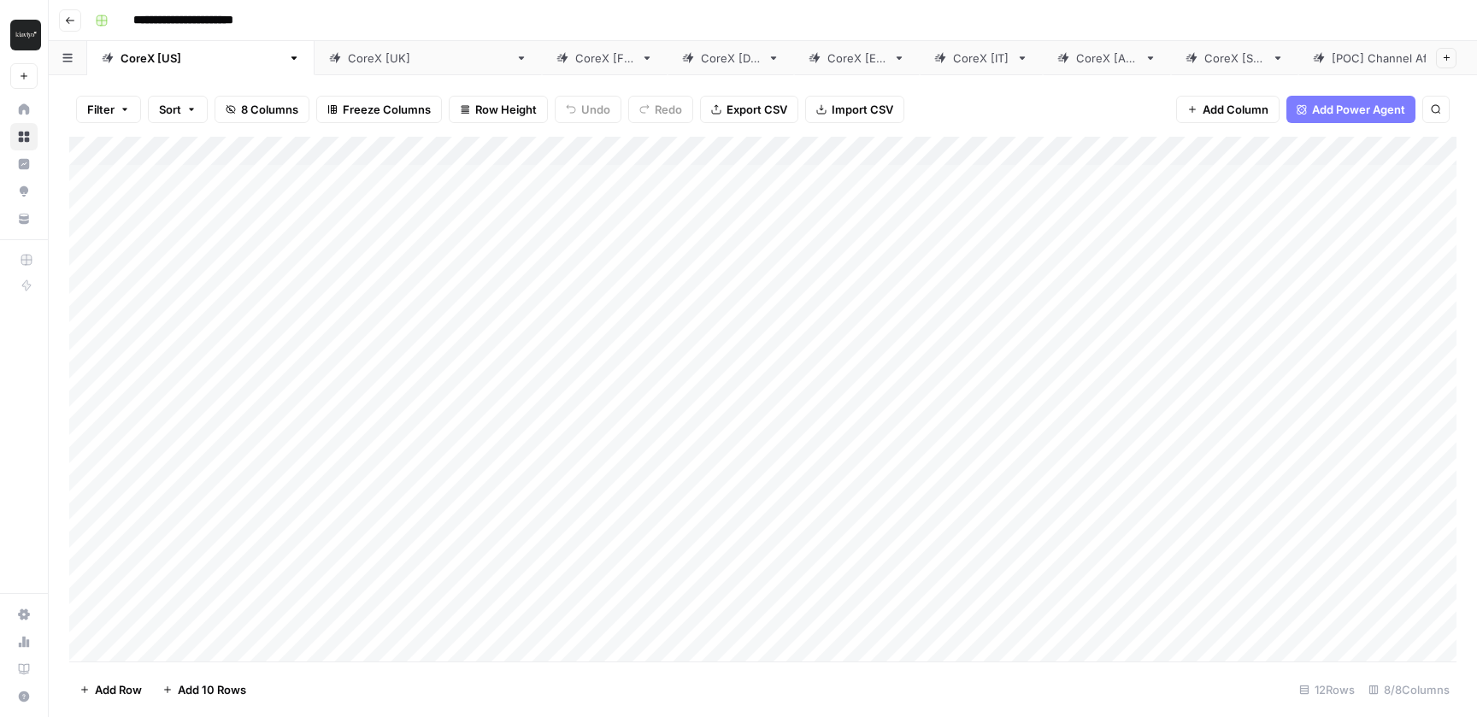
click at [842, 147] on div "Add Column" at bounding box center [762, 399] width 1387 height 525
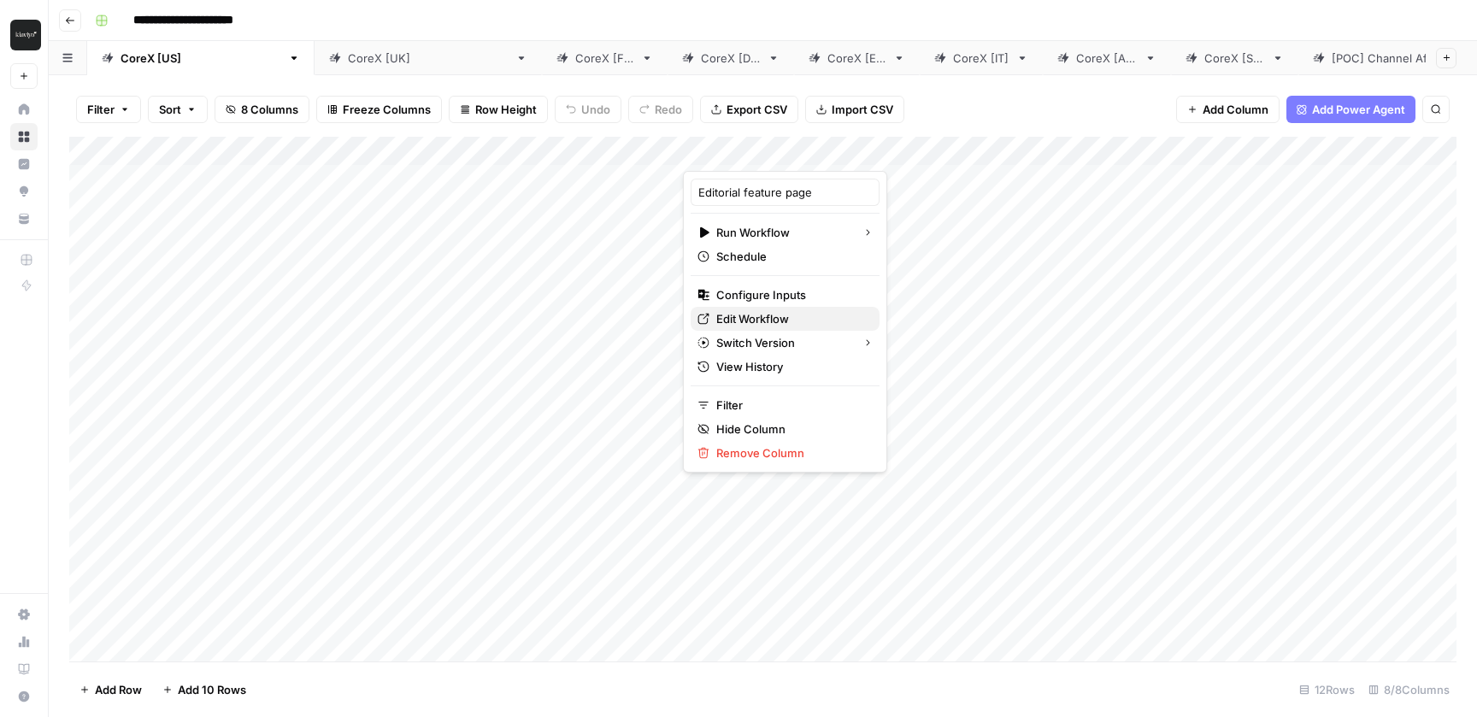
click at [768, 321] on span "Edit Workflow" at bounding box center [791, 318] width 150 height 17
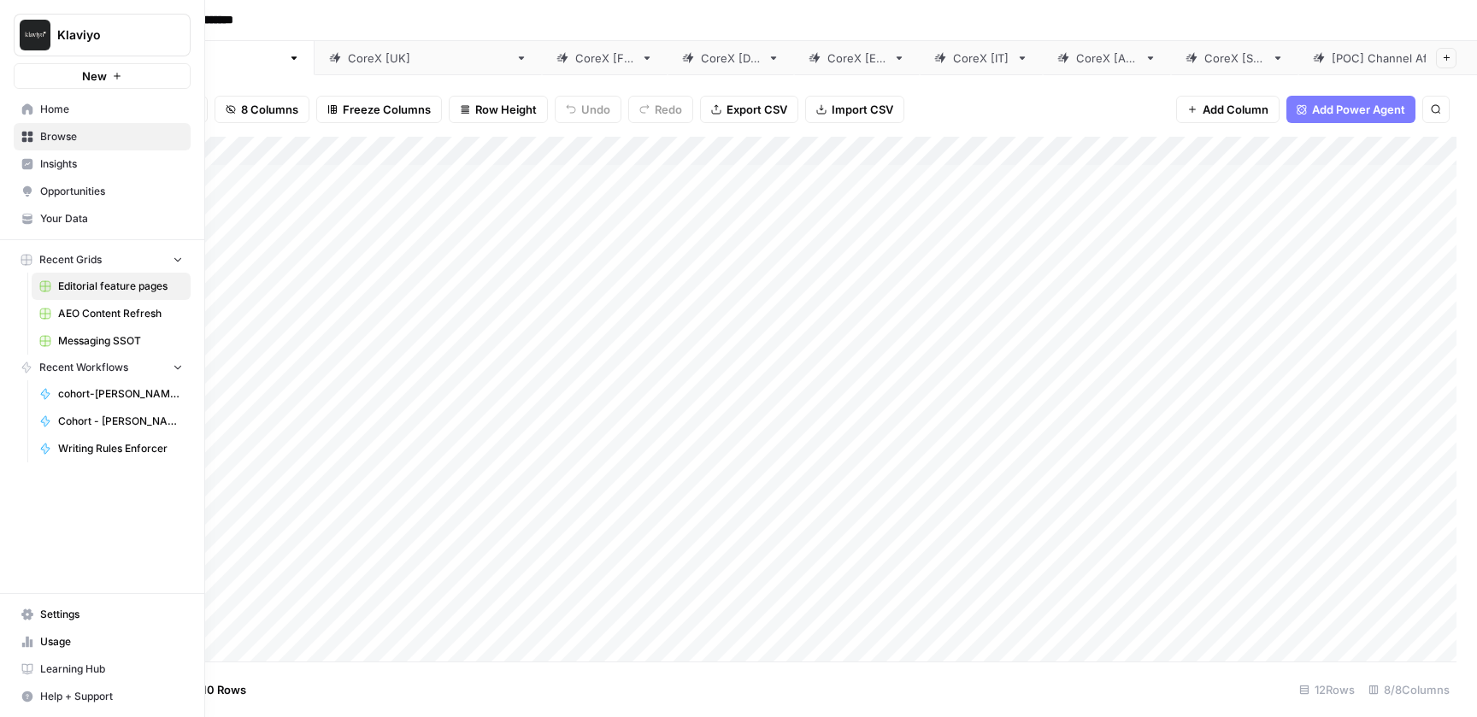
click at [95, 350] on link "Messaging SSOT" at bounding box center [111, 340] width 159 height 27
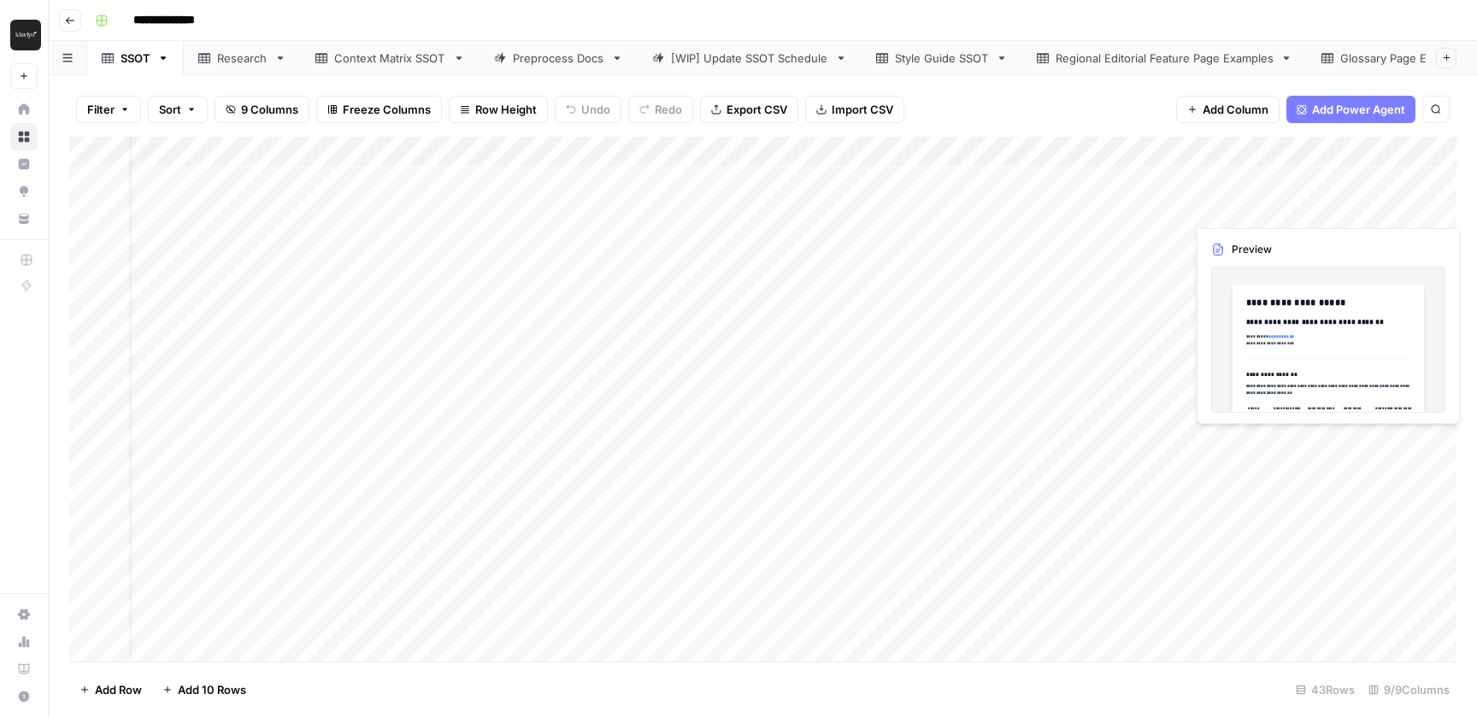
scroll to position [0, 41]
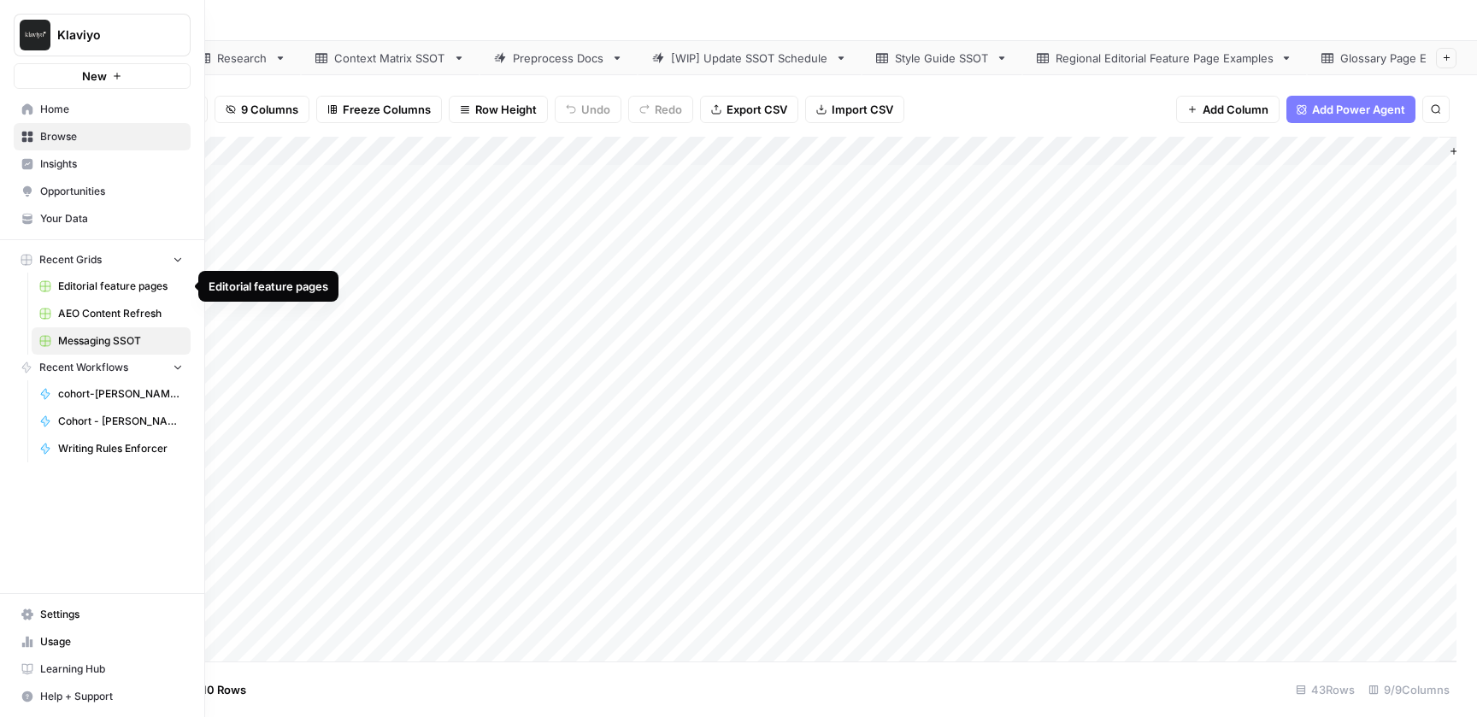
click at [127, 286] on span "Editorial feature pages" at bounding box center [120, 286] width 125 height 15
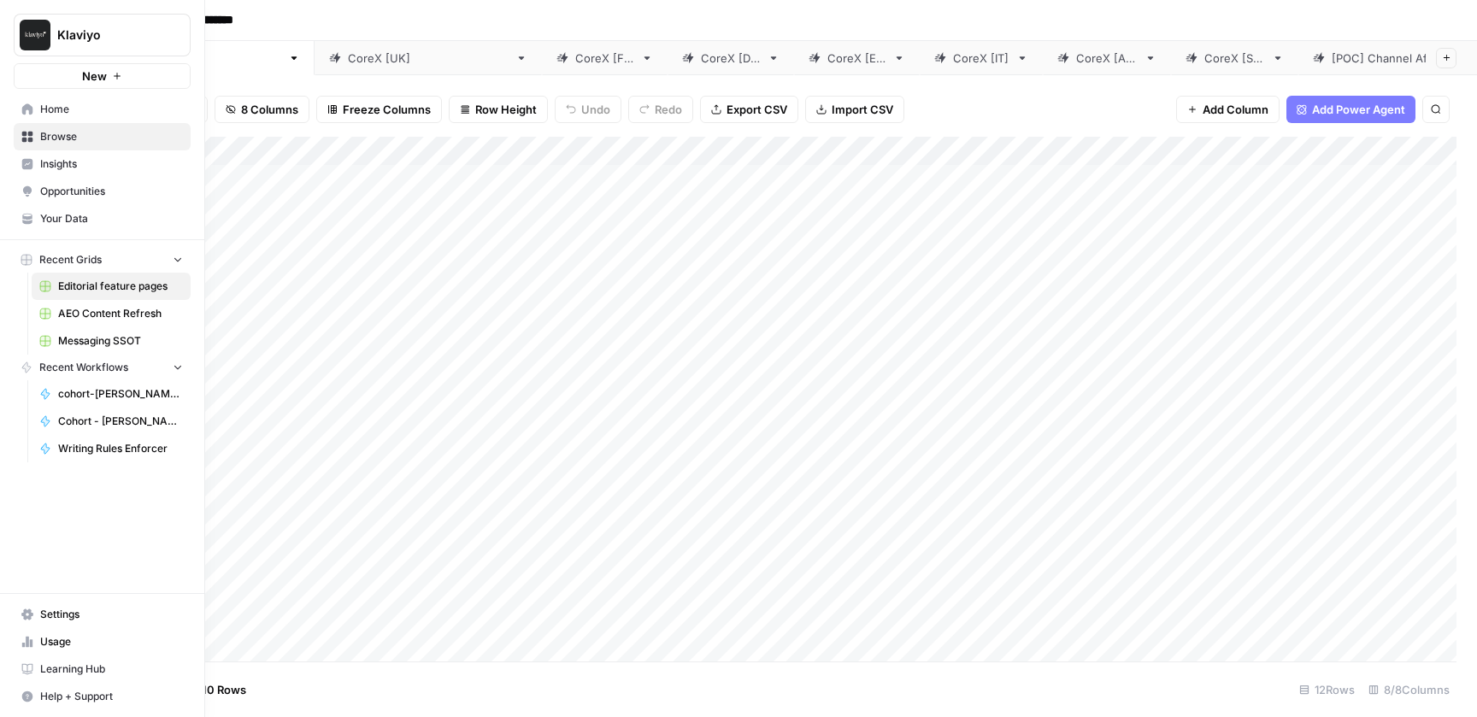
click at [98, 341] on span "Messaging SSOT" at bounding box center [120, 340] width 125 height 15
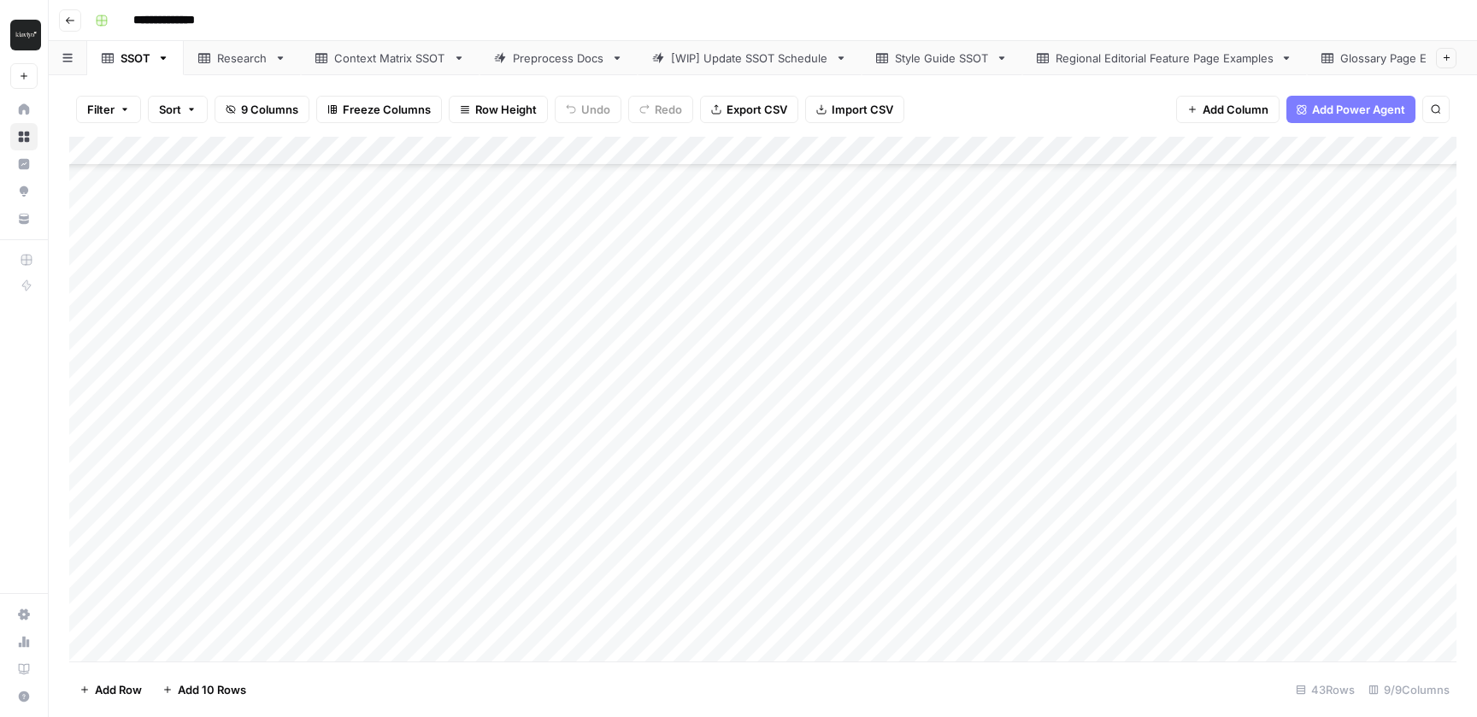
scroll to position [244, 0]
click at [87, 280] on div "Add Column" at bounding box center [762, 399] width 1387 height 525
click at [90, 251] on div "Add Column" at bounding box center [762, 399] width 1387 height 525
click at [88, 309] on div "Add Column" at bounding box center [762, 399] width 1387 height 525
click at [88, 344] on div "Add Column" at bounding box center [762, 399] width 1387 height 525
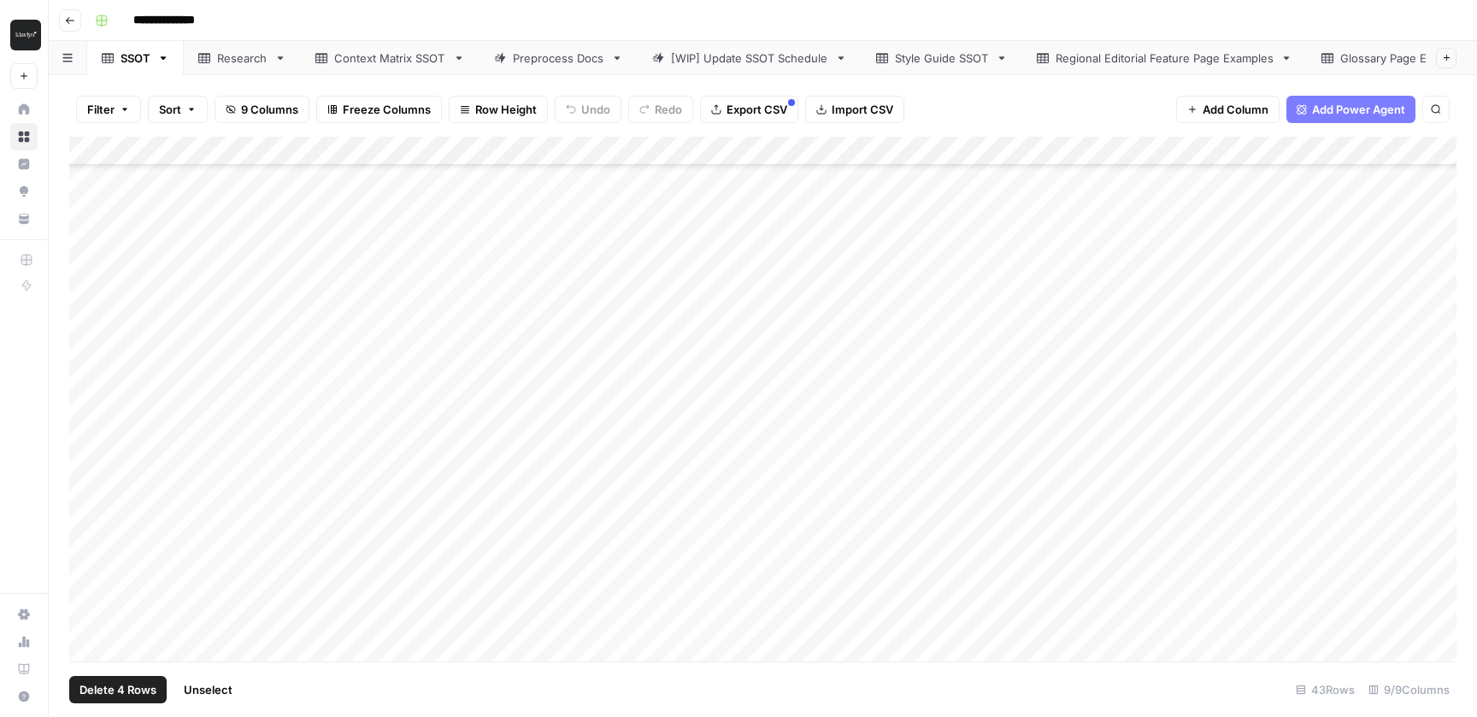
click at [88, 344] on div "Add Column" at bounding box center [762, 399] width 1387 height 525
click at [88, 359] on div "Add Column" at bounding box center [762, 399] width 1387 height 525
click at [87, 421] on div "Add Column" at bounding box center [762, 399] width 1387 height 525
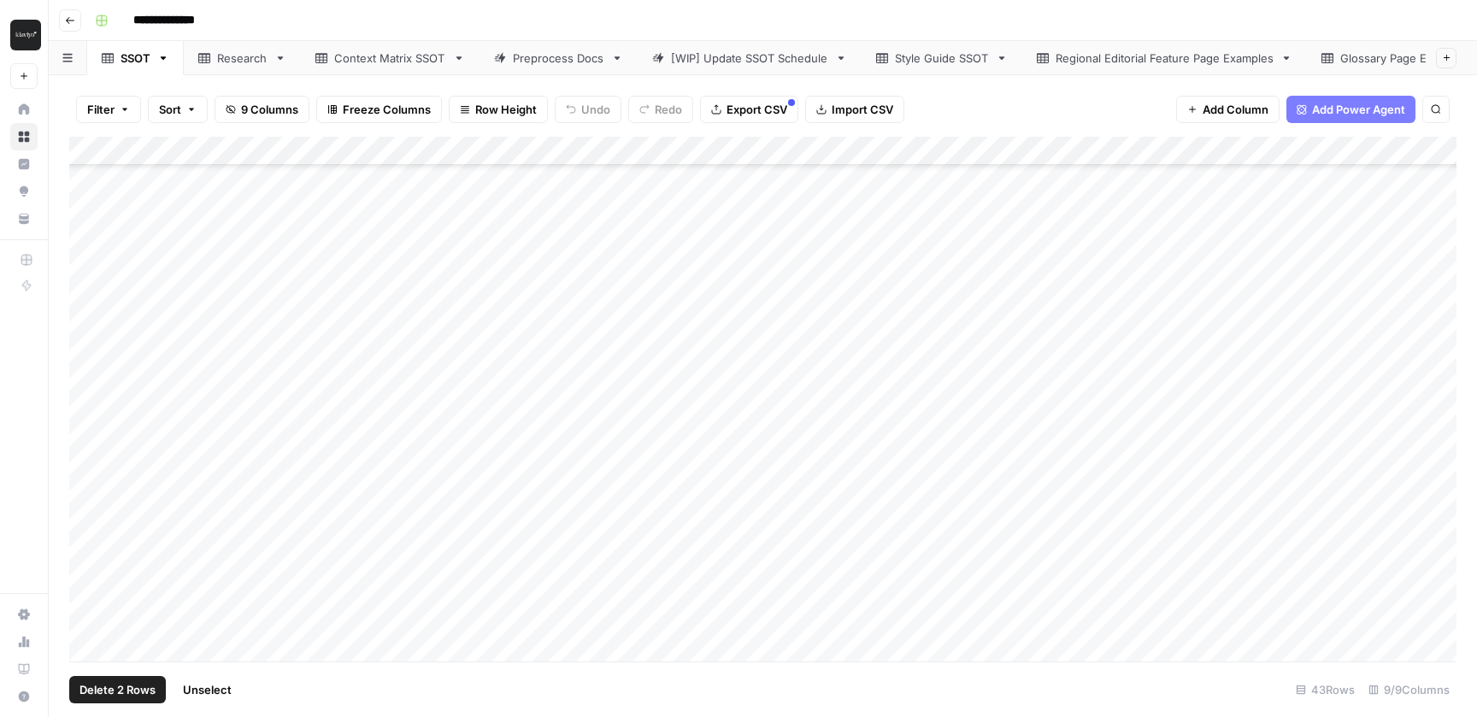
click at [87, 394] on div "Add Column" at bounding box center [762, 399] width 1387 height 525
click at [87, 357] on div "Add Column" at bounding box center [762, 399] width 1387 height 525
click at [120, 686] on span "Delete 2 Rows" at bounding box center [117, 689] width 76 height 17
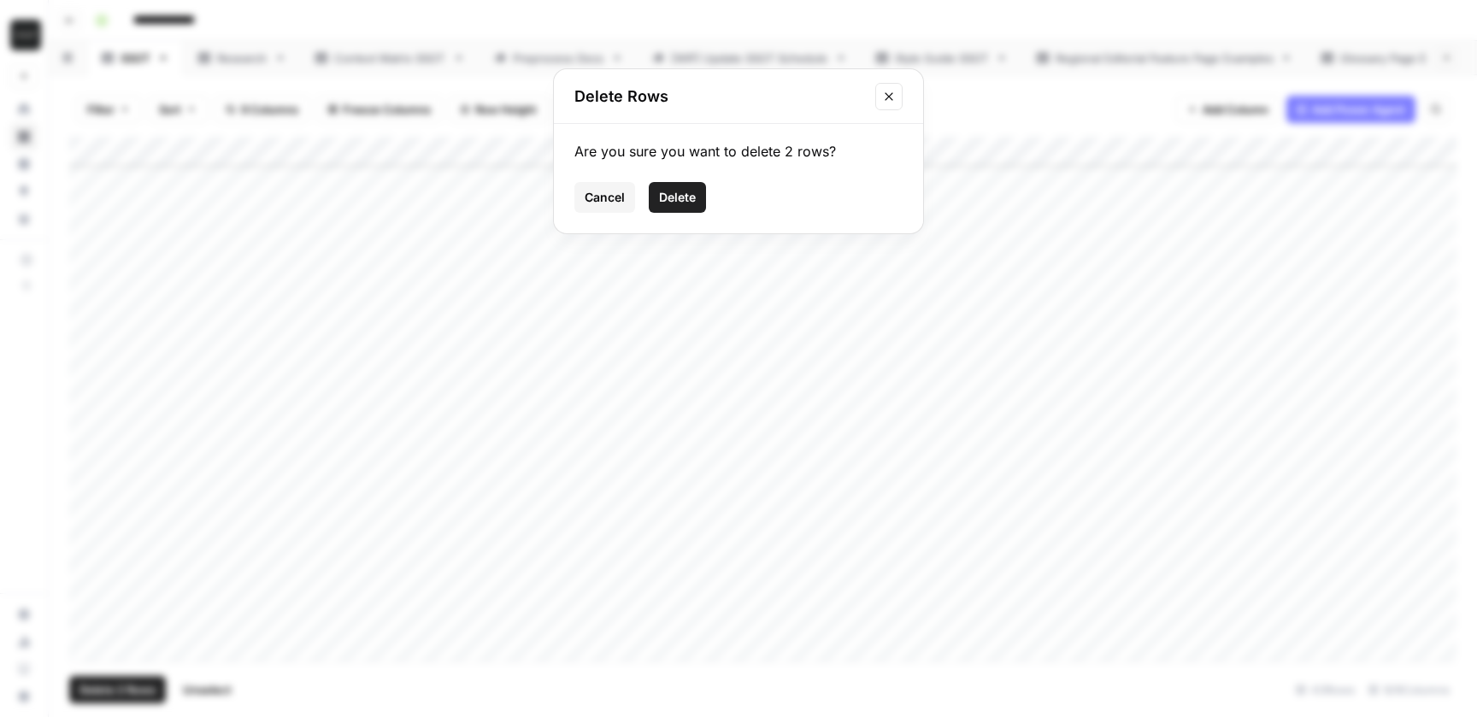
click at [686, 193] on span "Delete" at bounding box center [677, 197] width 37 height 17
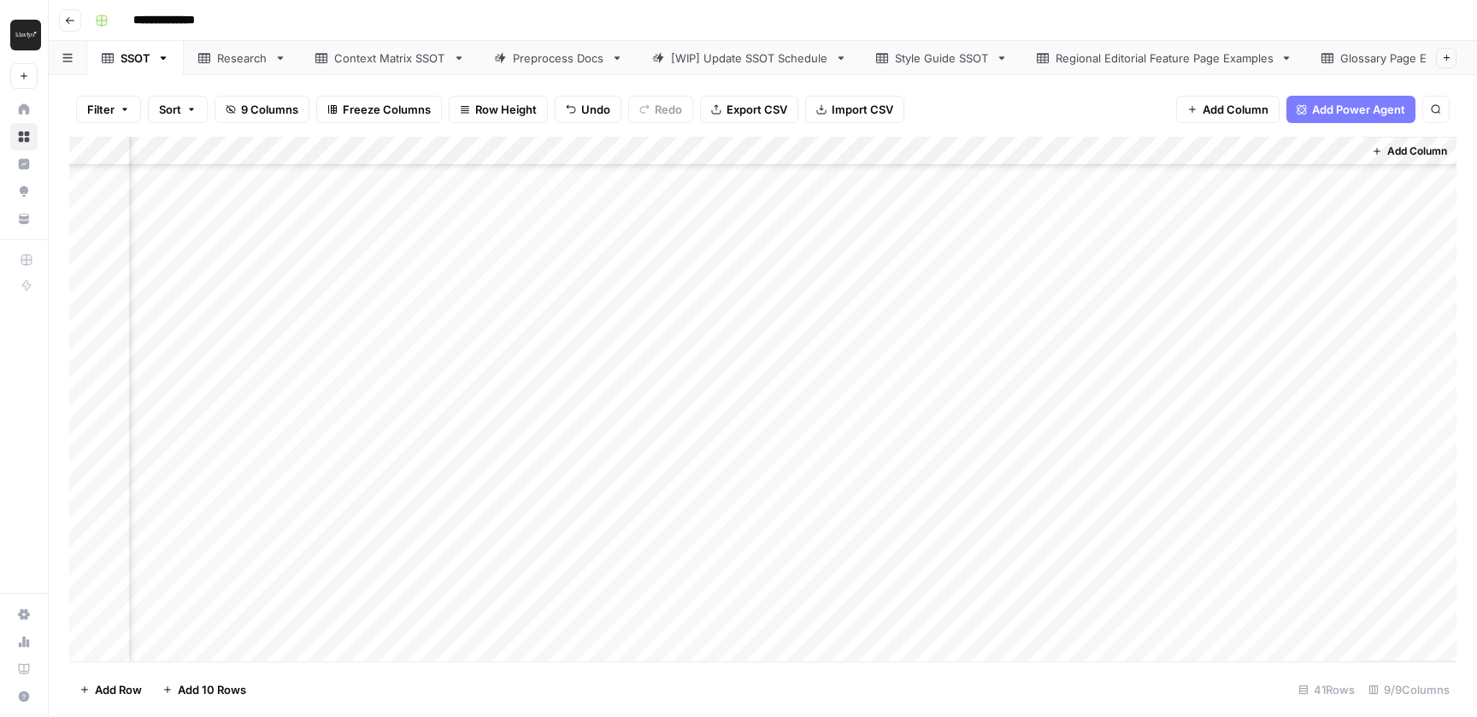
scroll to position [723, 119]
click at [1133, 559] on div "Add Column" at bounding box center [762, 399] width 1387 height 525
click at [1157, 560] on div "Add Column" at bounding box center [762, 399] width 1387 height 525
click at [1157, 560] on body "**********" at bounding box center [738, 358] width 1477 height 717
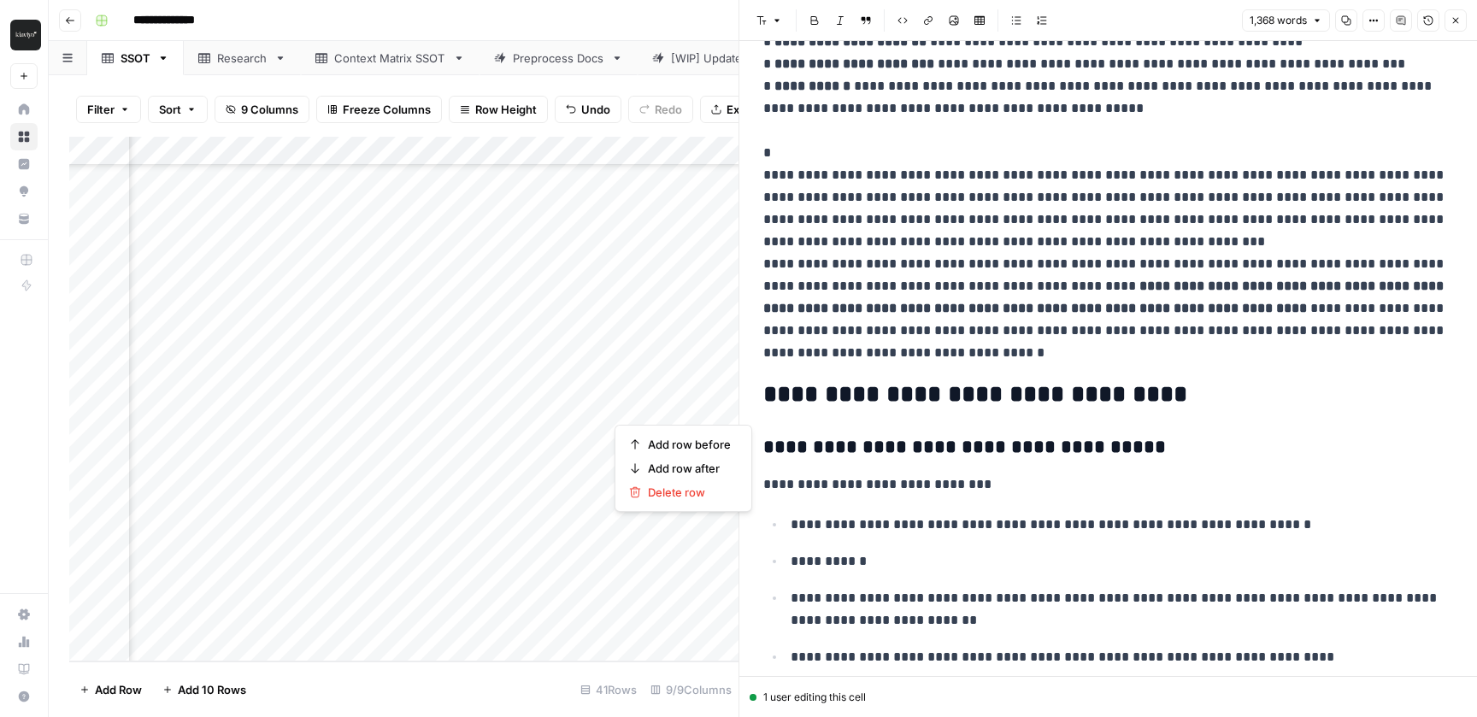
scroll to position [4042, 0]
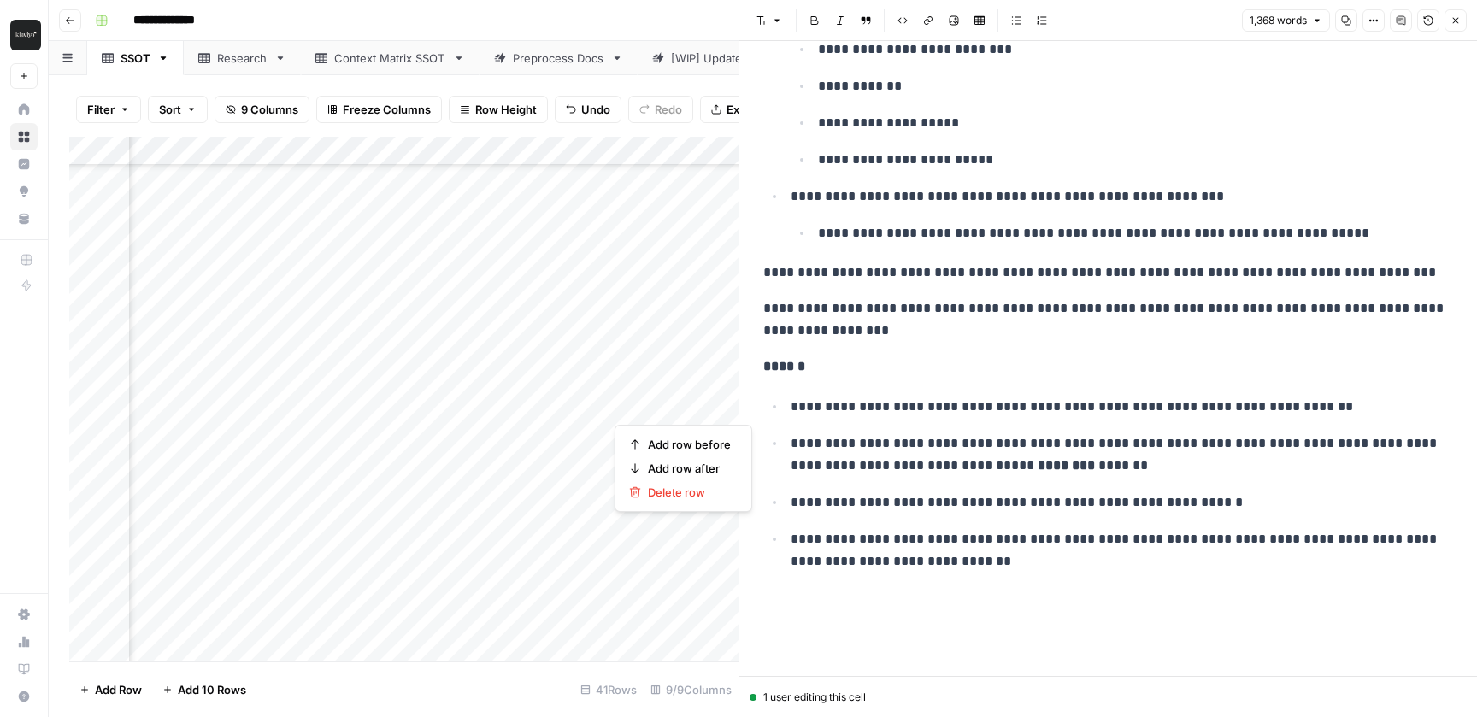
drag, startPoint x: 875, startPoint y: 172, endPoint x: 1151, endPoint y: 603, distance: 511.2
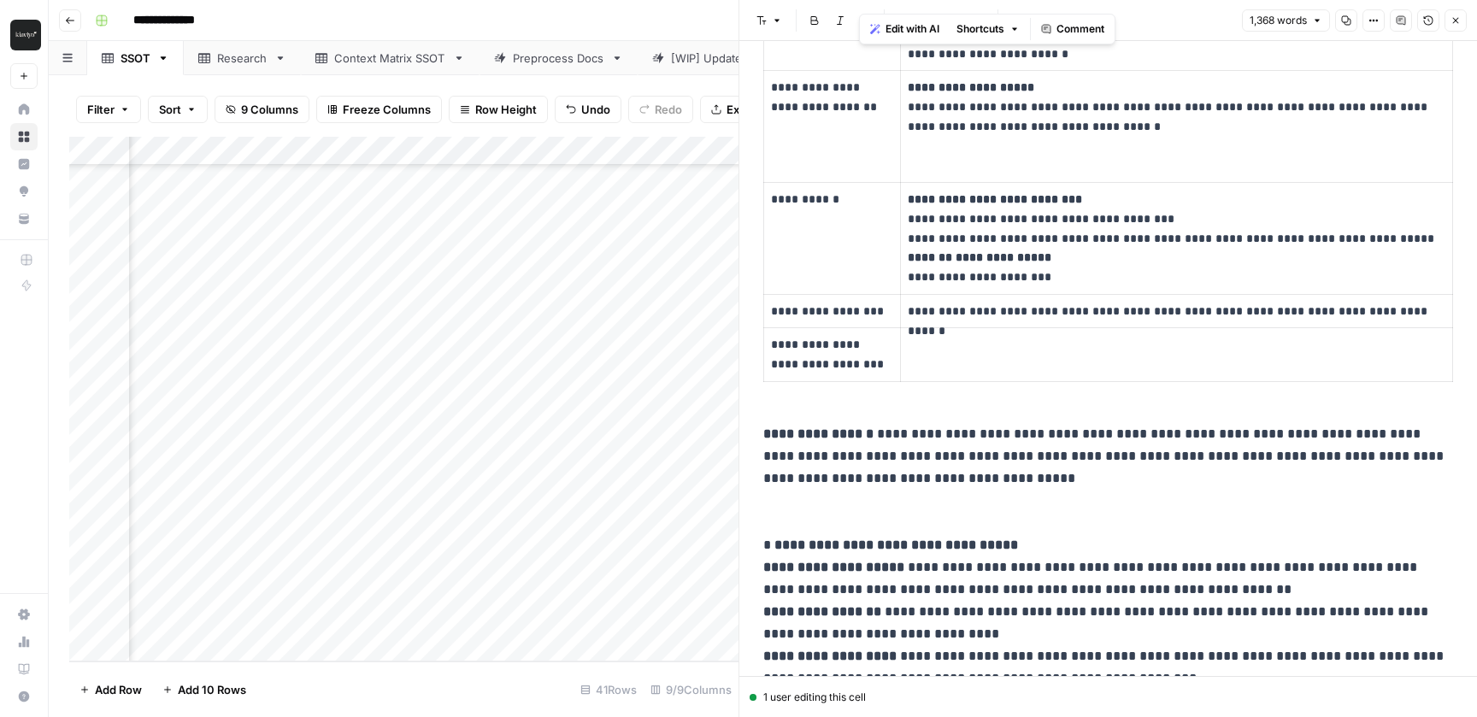
scroll to position [0, 0]
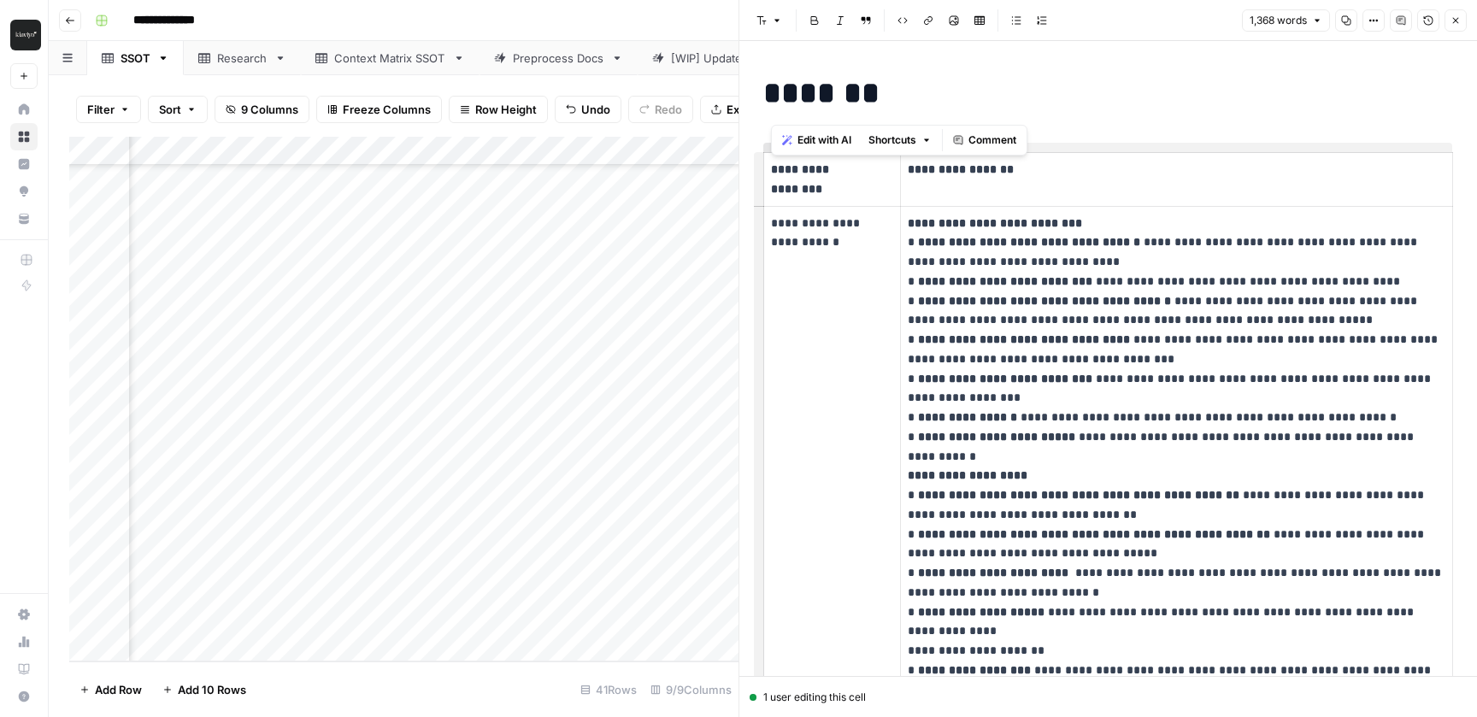
drag, startPoint x: 1044, startPoint y: 571, endPoint x: 763, endPoint y: 152, distance: 504.0
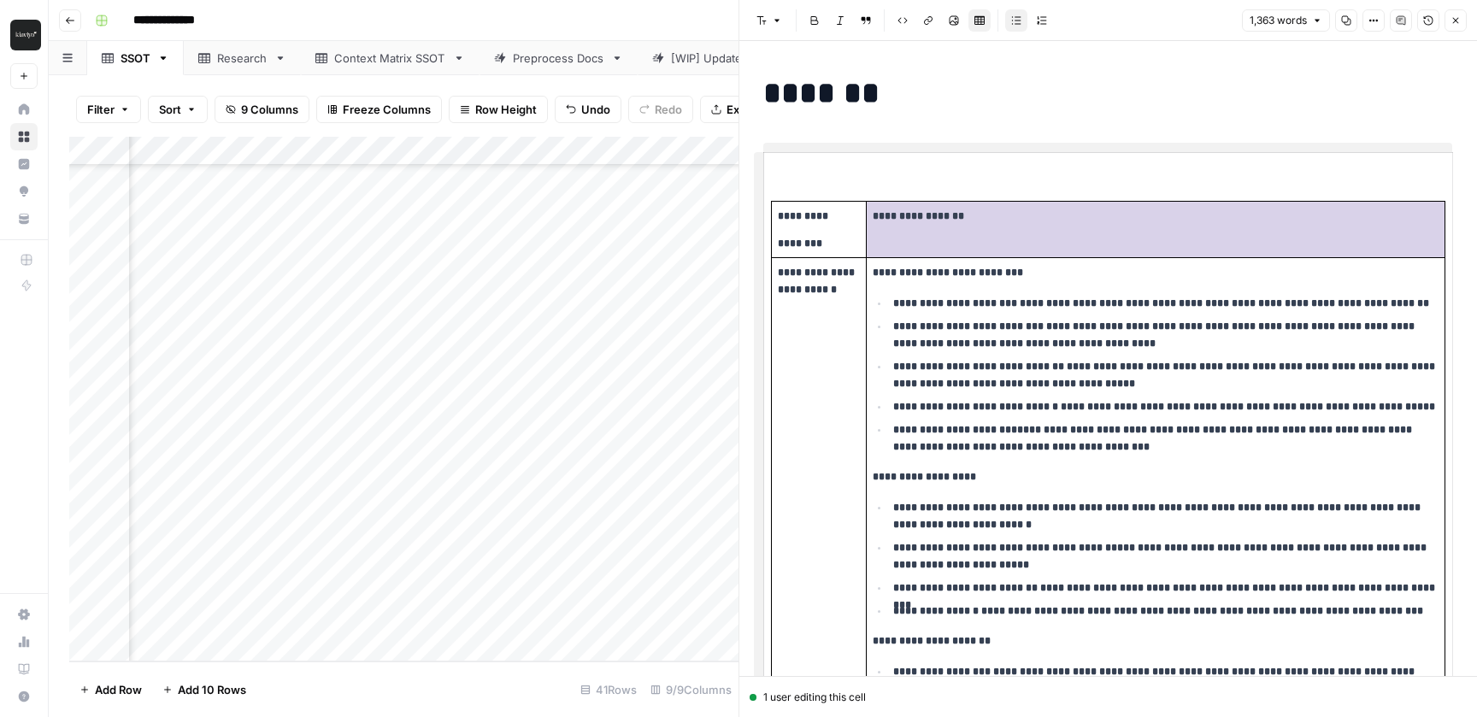
click at [1033, 104] on h1 "*******" at bounding box center [1108, 93] width 690 height 36
click at [892, 105] on h1 "*******" at bounding box center [1108, 93] width 690 height 36
click at [1456, 19] on icon "button" at bounding box center [1456, 20] width 10 height 10
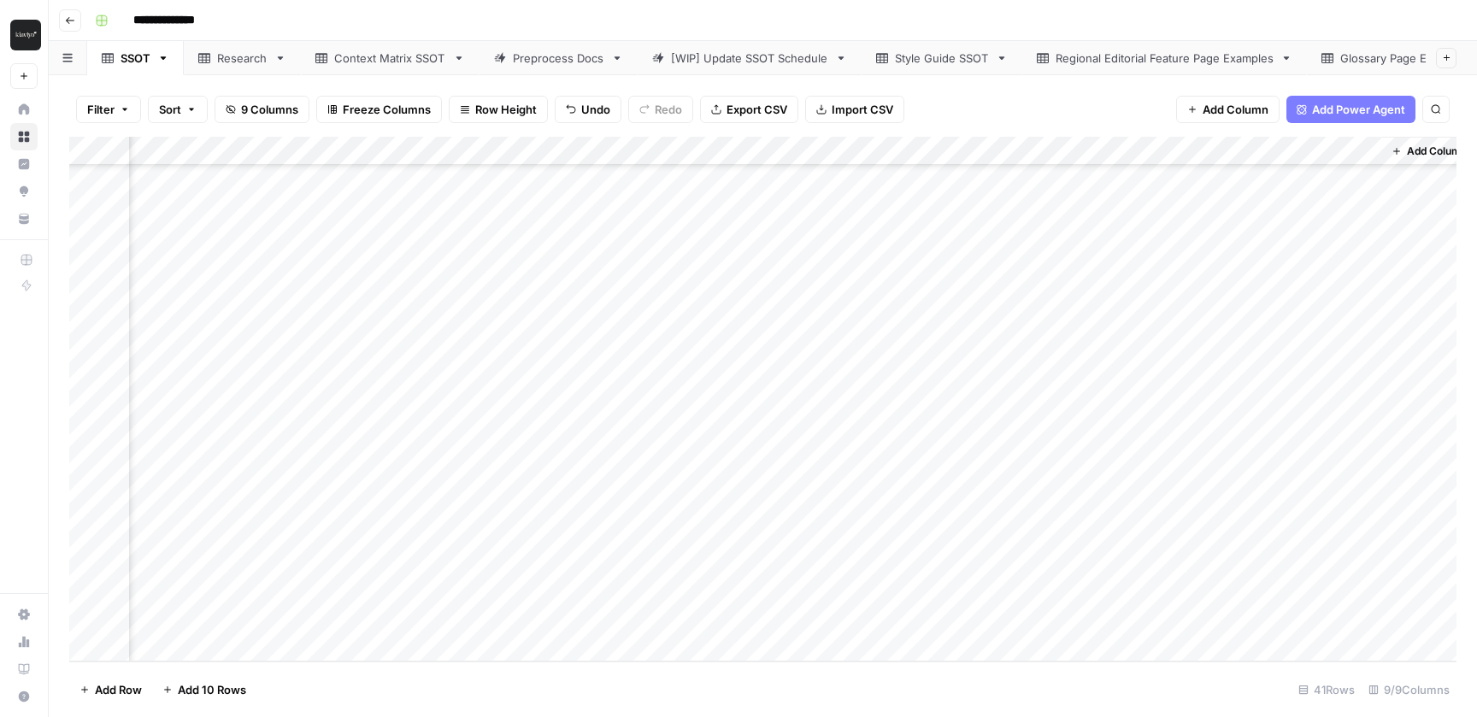
scroll to position [0, 98]
click at [1235, 201] on div "Add Column" at bounding box center [762, 399] width 1387 height 525
click at [1363, 209] on div "Add Column" at bounding box center [762, 399] width 1387 height 525
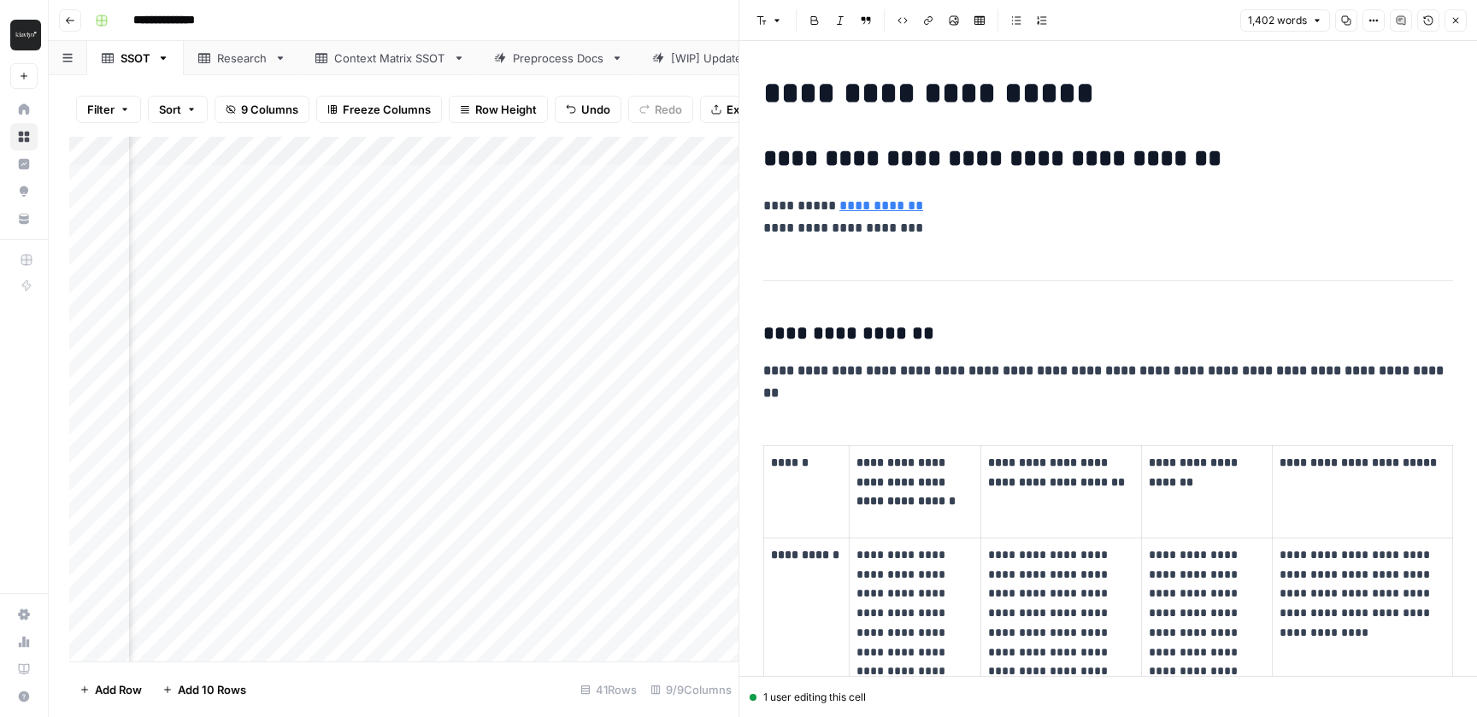
click at [765, 162] on h2 "**********" at bounding box center [1108, 158] width 690 height 27
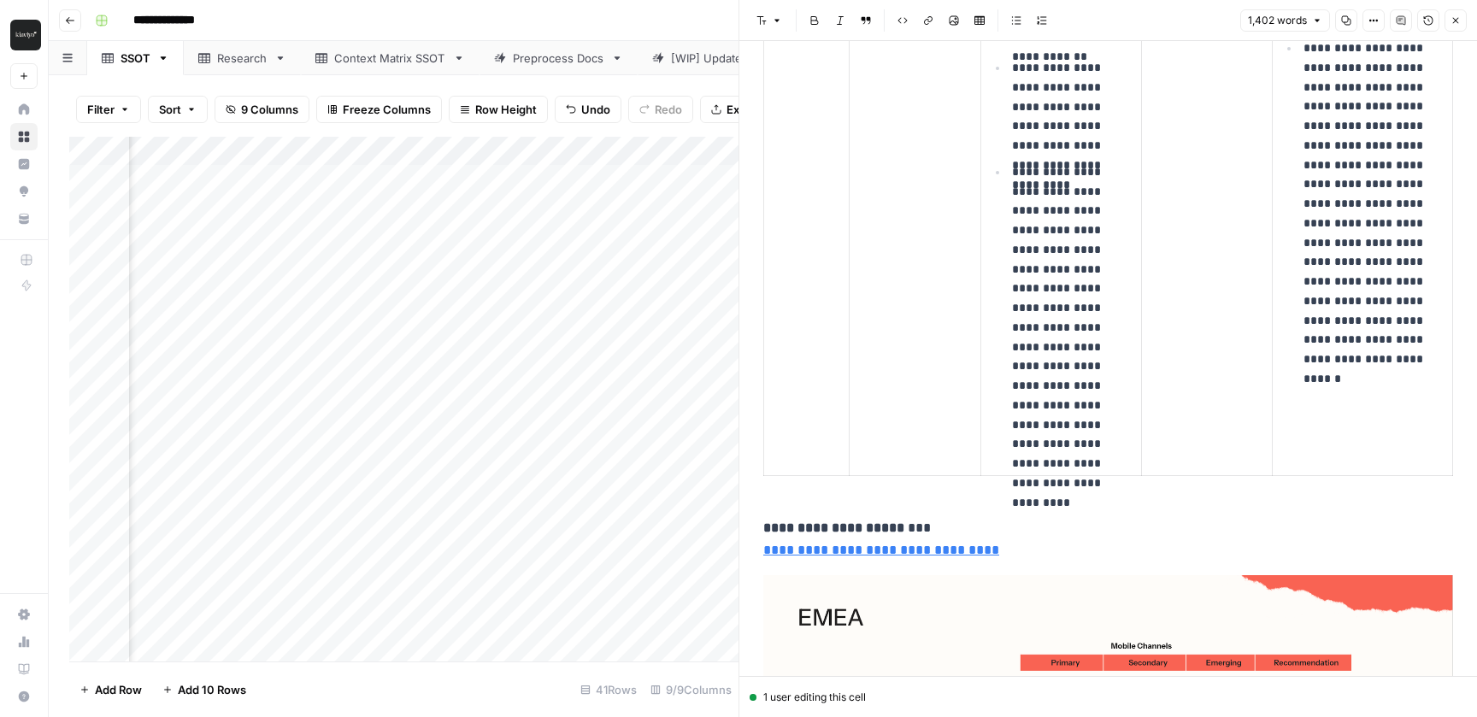
scroll to position [3602, 0]
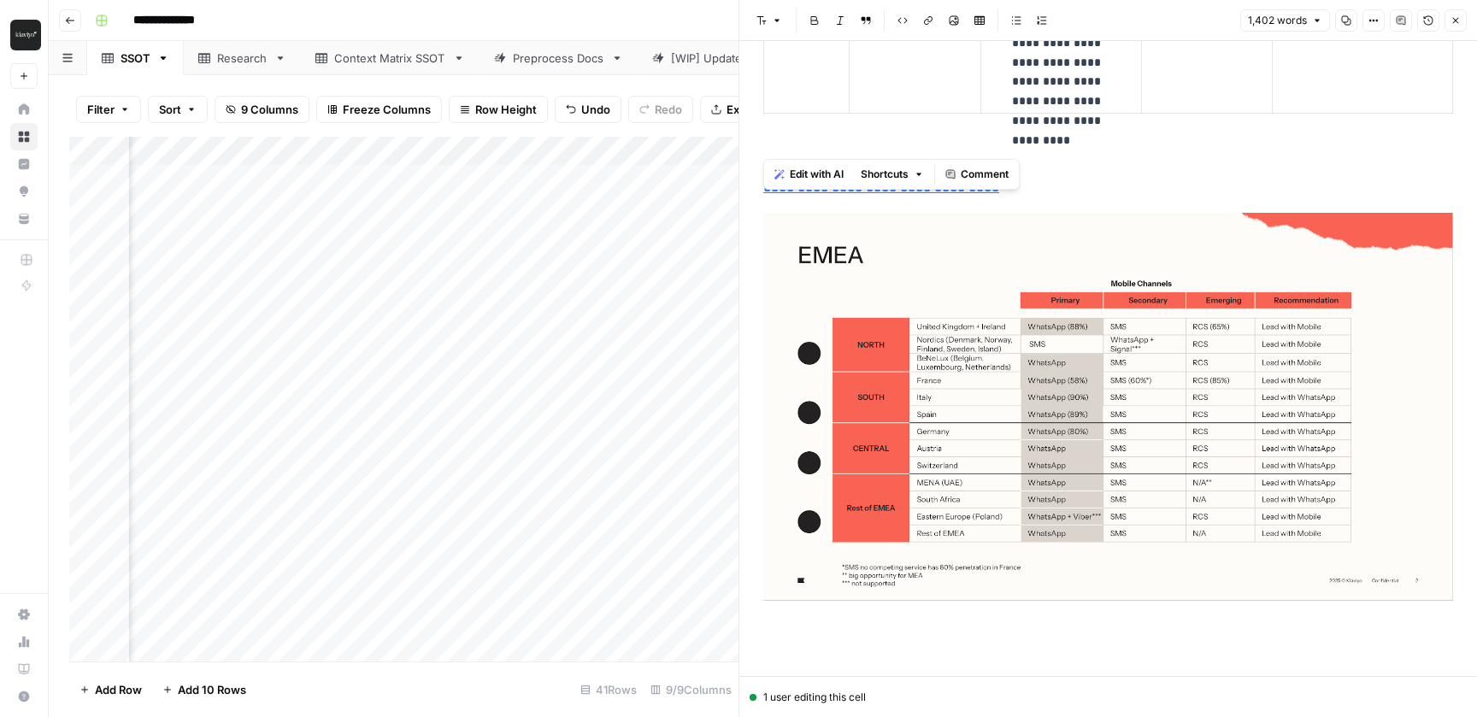
drag, startPoint x: 890, startPoint y: 335, endPoint x: 1288, endPoint y: 154, distance: 437.6
click at [1288, 155] on p "**********" at bounding box center [1108, 395] width 690 height 481
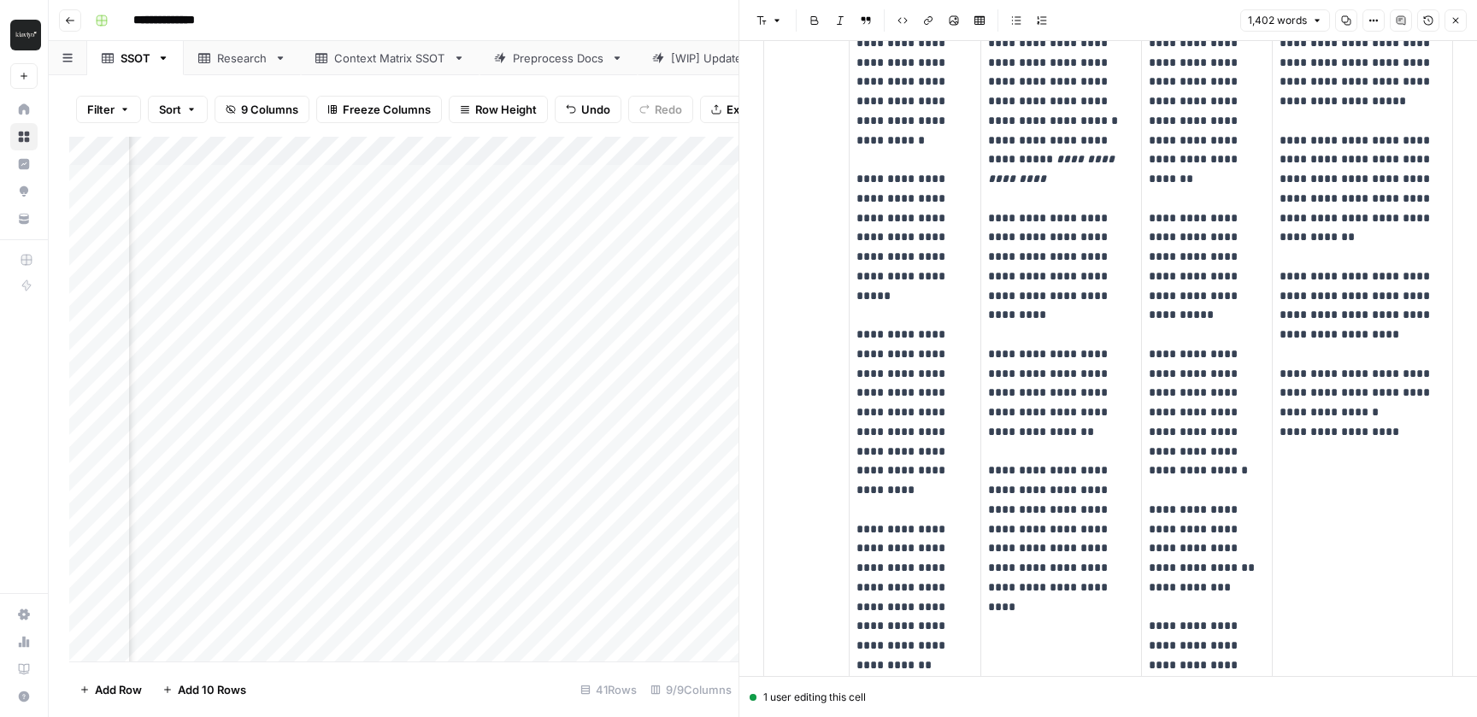
scroll to position [0, 0]
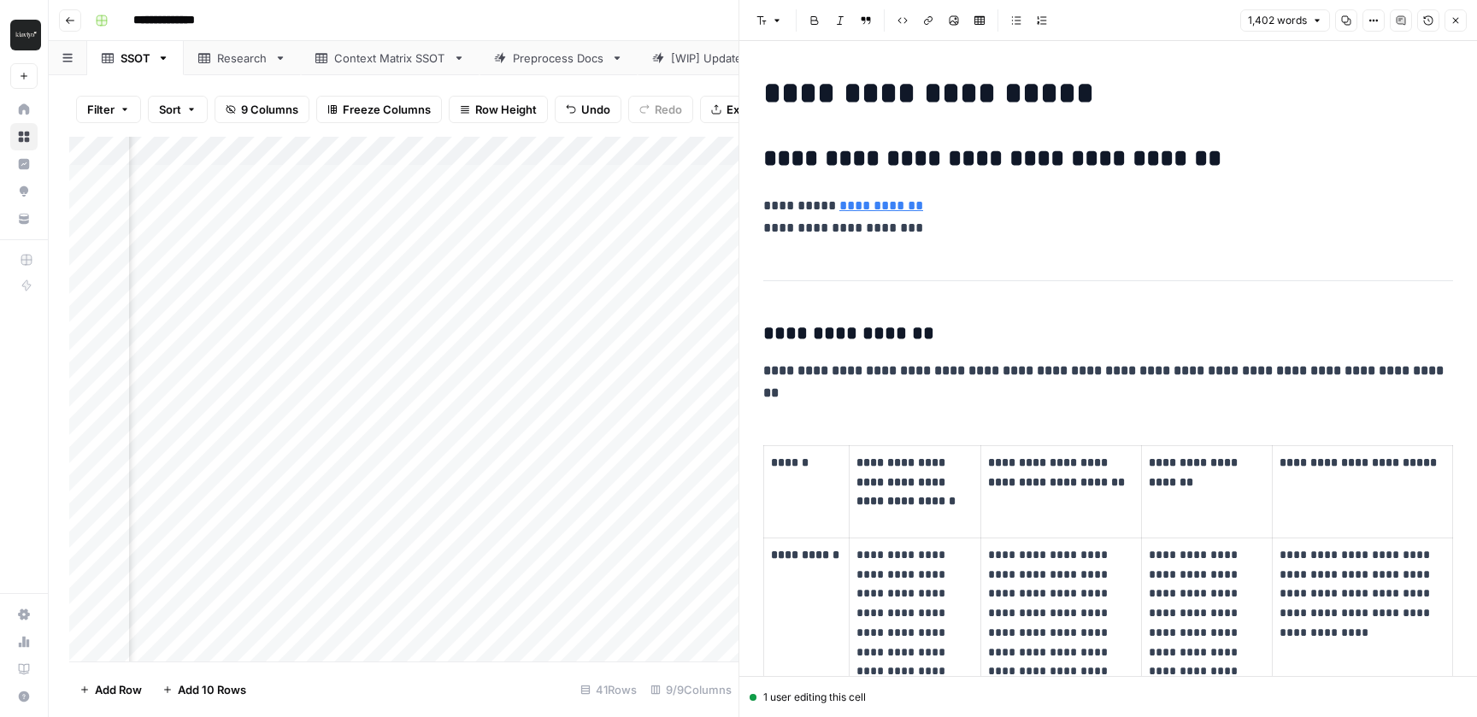
click at [1457, 25] on icon "button" at bounding box center [1456, 20] width 10 height 10
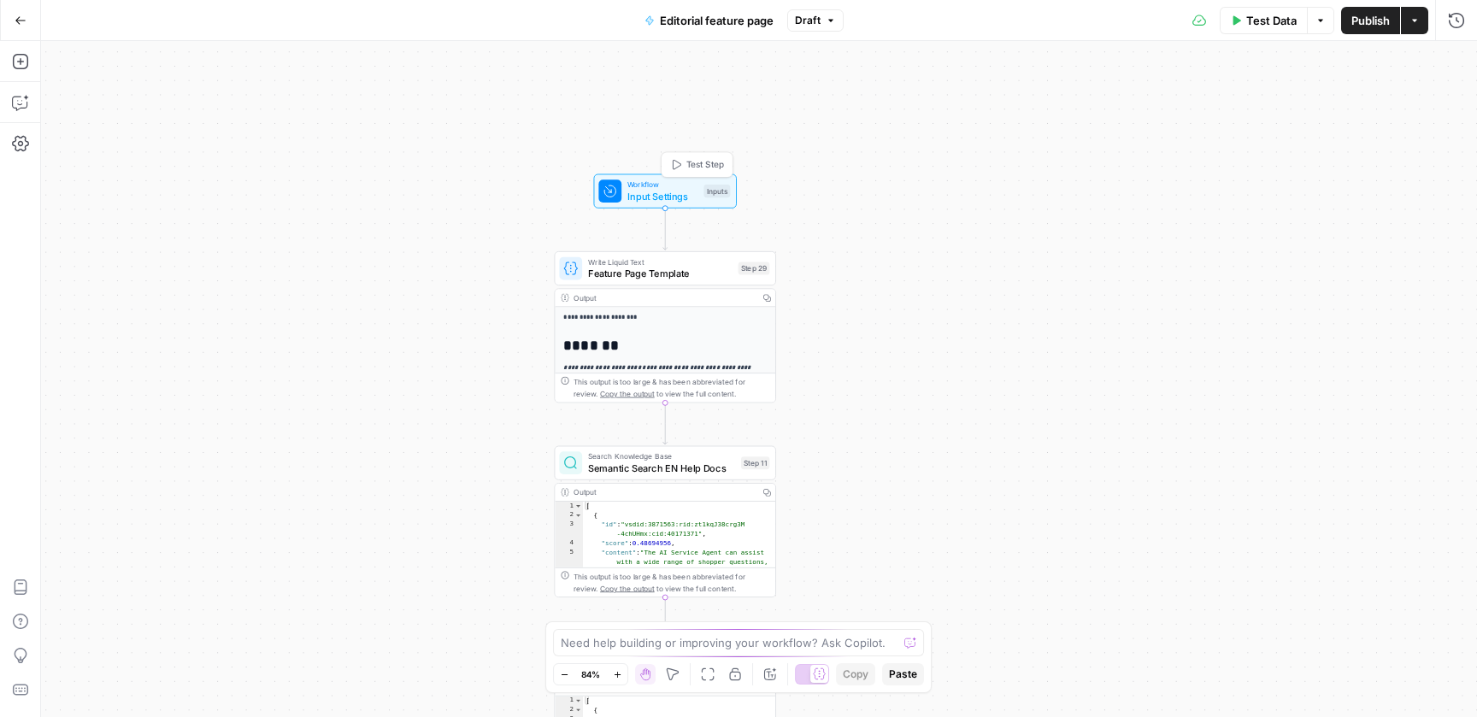
click at [661, 177] on div "Workflow Input Settings Inputs Test Step" at bounding box center [665, 191] width 143 height 34
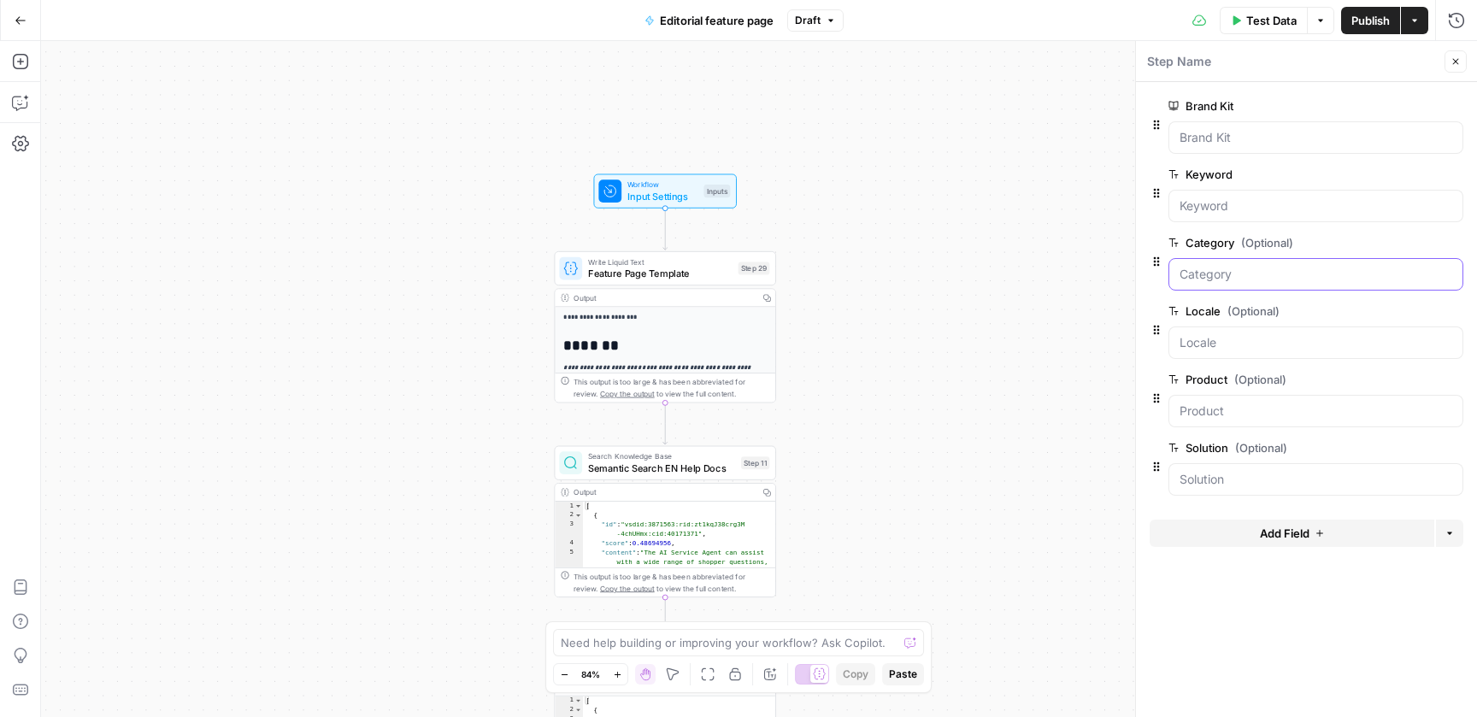
click at [1269, 275] on input "Category (Optional)" at bounding box center [1316, 274] width 273 height 17
click at [1298, 245] on label "Category (Optional)" at bounding box center [1268, 242] width 198 height 17
click at [1298, 266] on input "Category (Optional)" at bounding box center [1316, 274] width 273 height 17
click at [1262, 19] on span "Test Data" at bounding box center [1271, 20] width 50 height 17
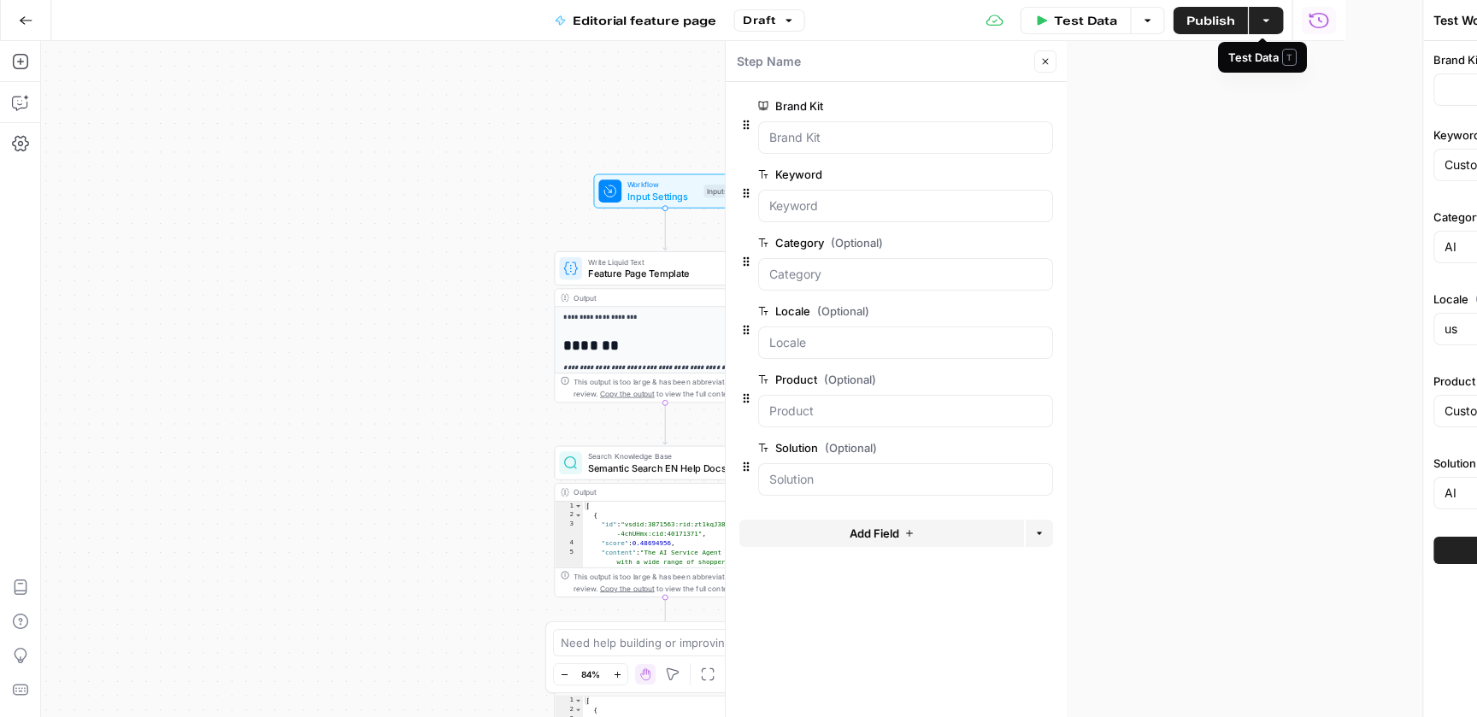
type input "Klaviyo"
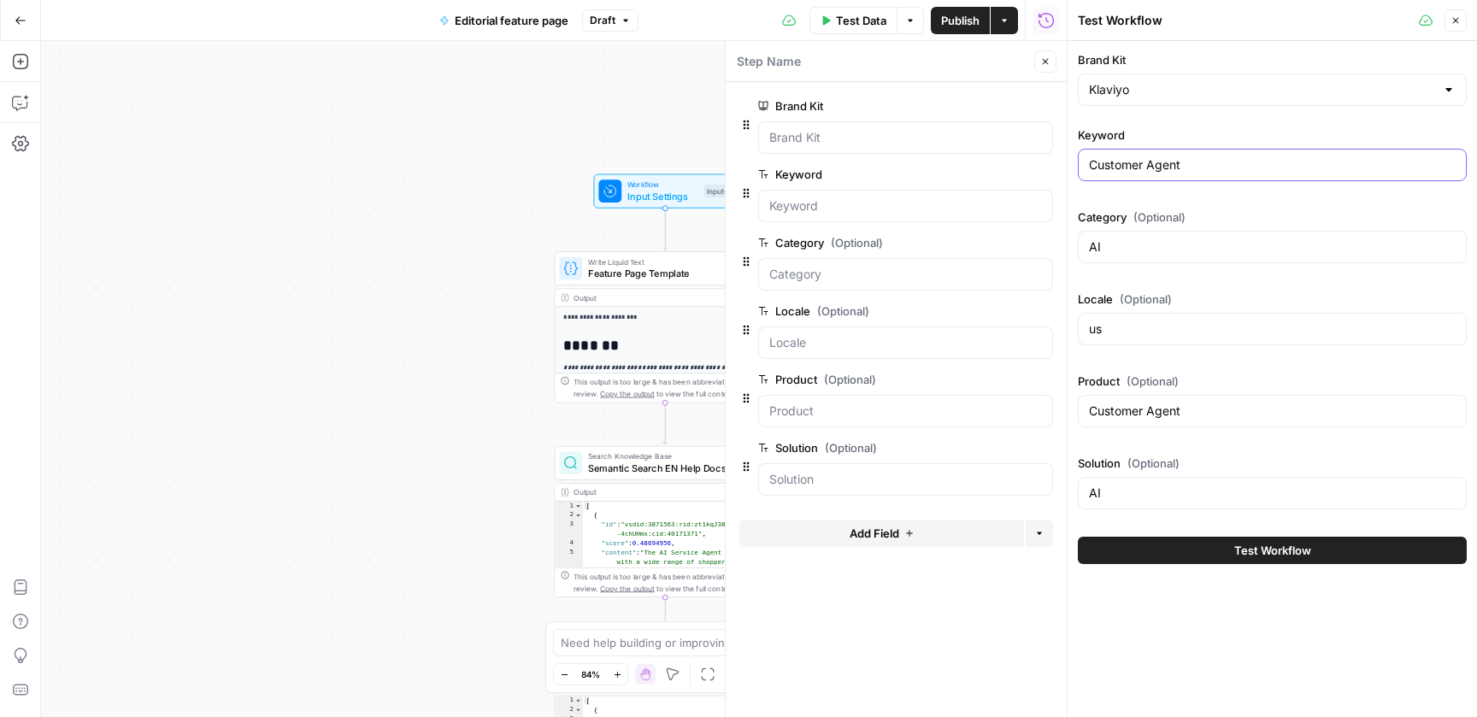
click at [1212, 161] on input "Customer Agent" at bounding box center [1272, 164] width 367 height 17
click at [1213, 243] on input "AI" at bounding box center [1272, 246] width 367 height 17
drag, startPoint x: 1092, startPoint y: 413, endPoint x: 1210, endPoint y: 413, distance: 118.0
click at [1210, 413] on input "Customer Agent" at bounding box center [1272, 411] width 367 height 17
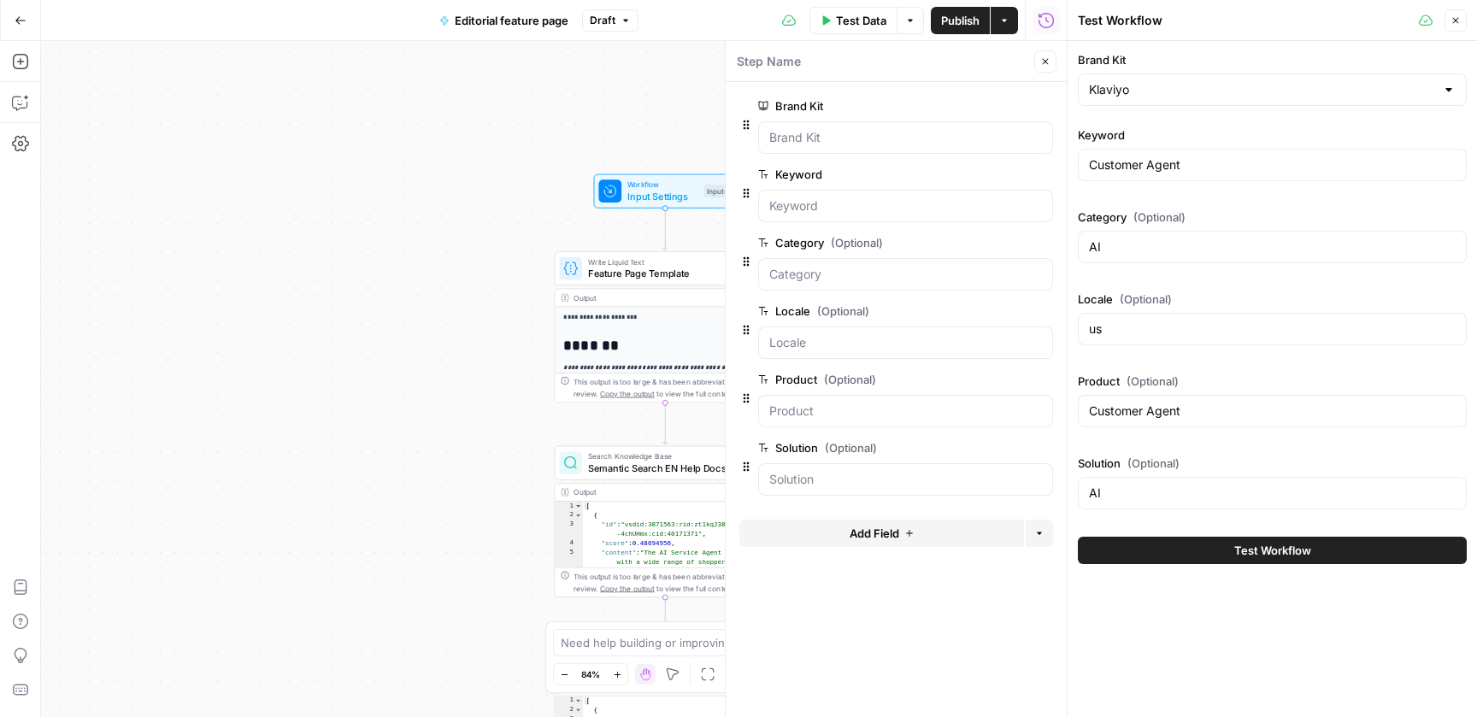
click at [1275, 549] on span "Test Workflow" at bounding box center [1272, 550] width 77 height 17
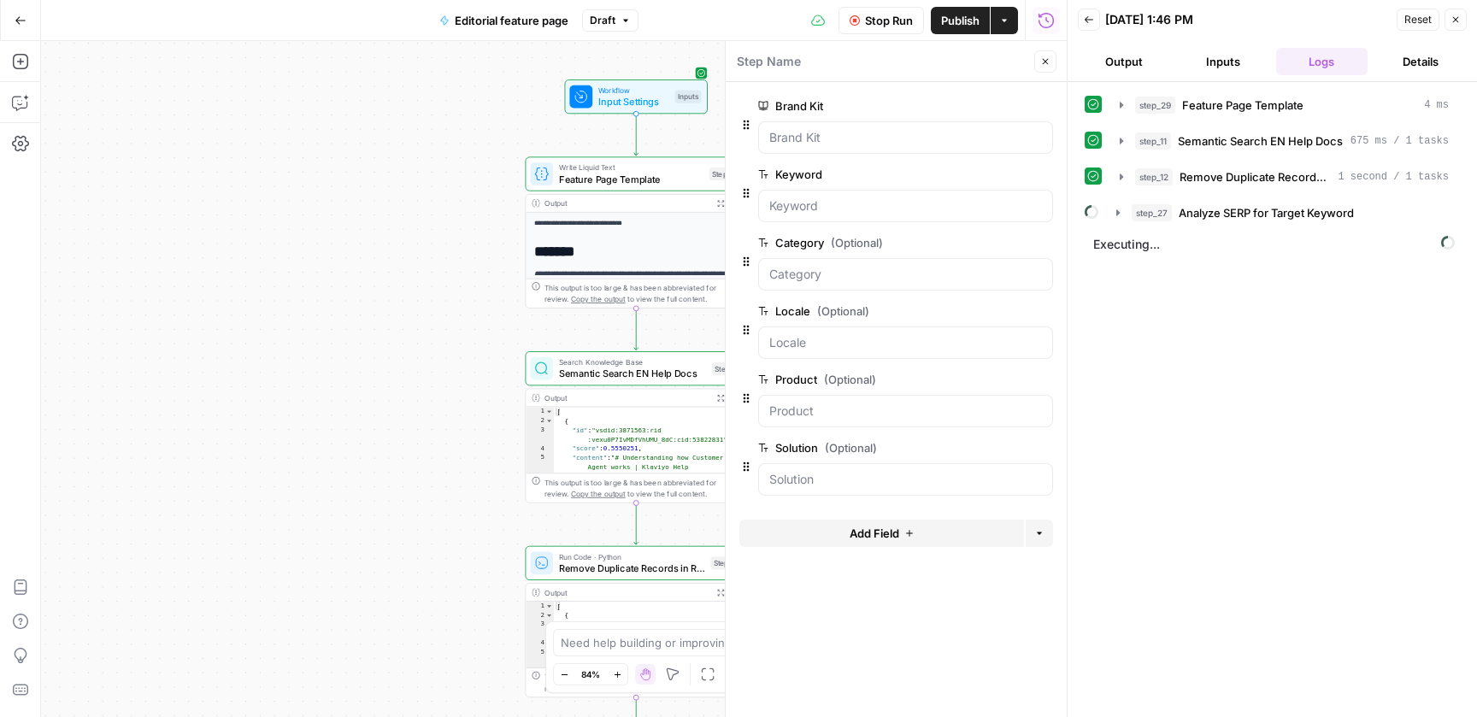
drag, startPoint x: 445, startPoint y: 515, endPoint x: 344, endPoint y: 221, distance: 310.3
click at [345, 221] on div "**********" at bounding box center [554, 379] width 1026 height 676
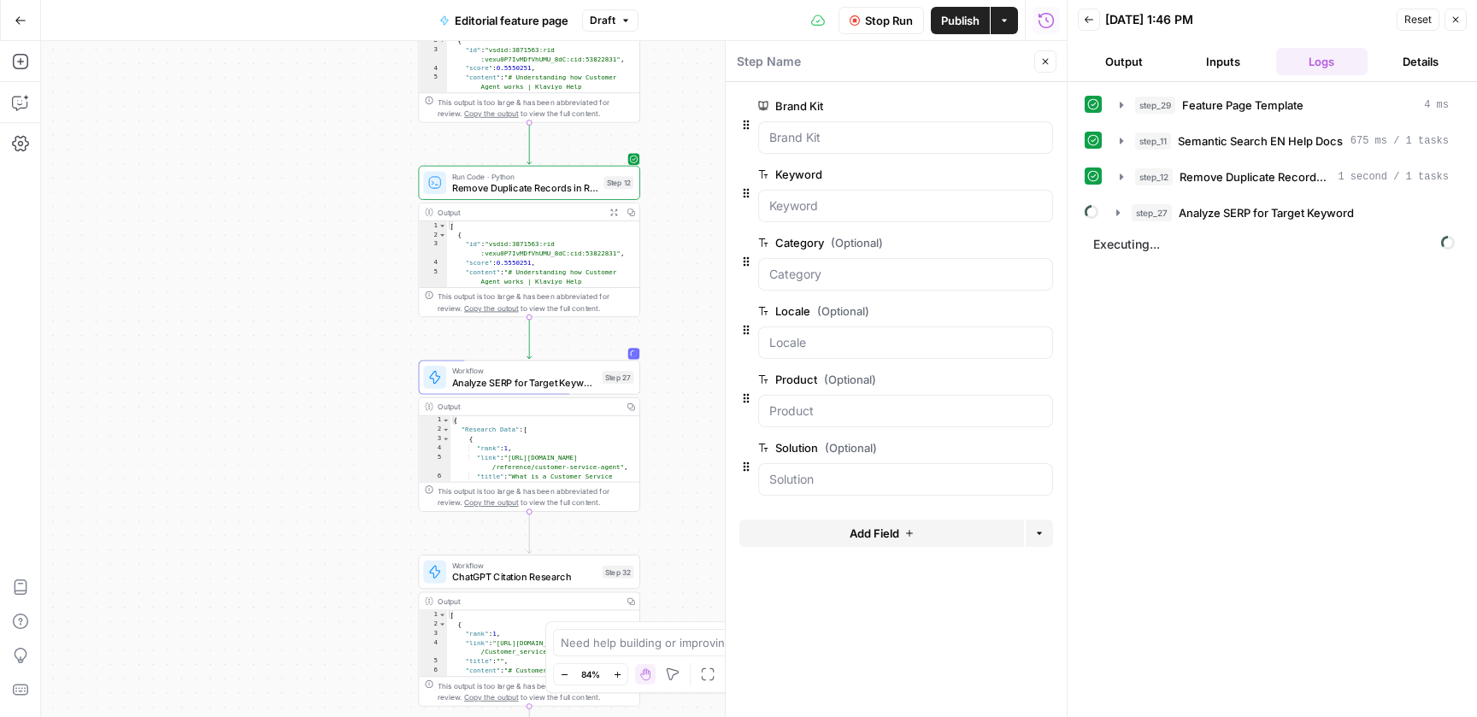
drag, startPoint x: 705, startPoint y: 411, endPoint x: 674, endPoint y: 196, distance: 217.7
click at [673, 196] on div "**********" at bounding box center [554, 379] width 1026 height 676
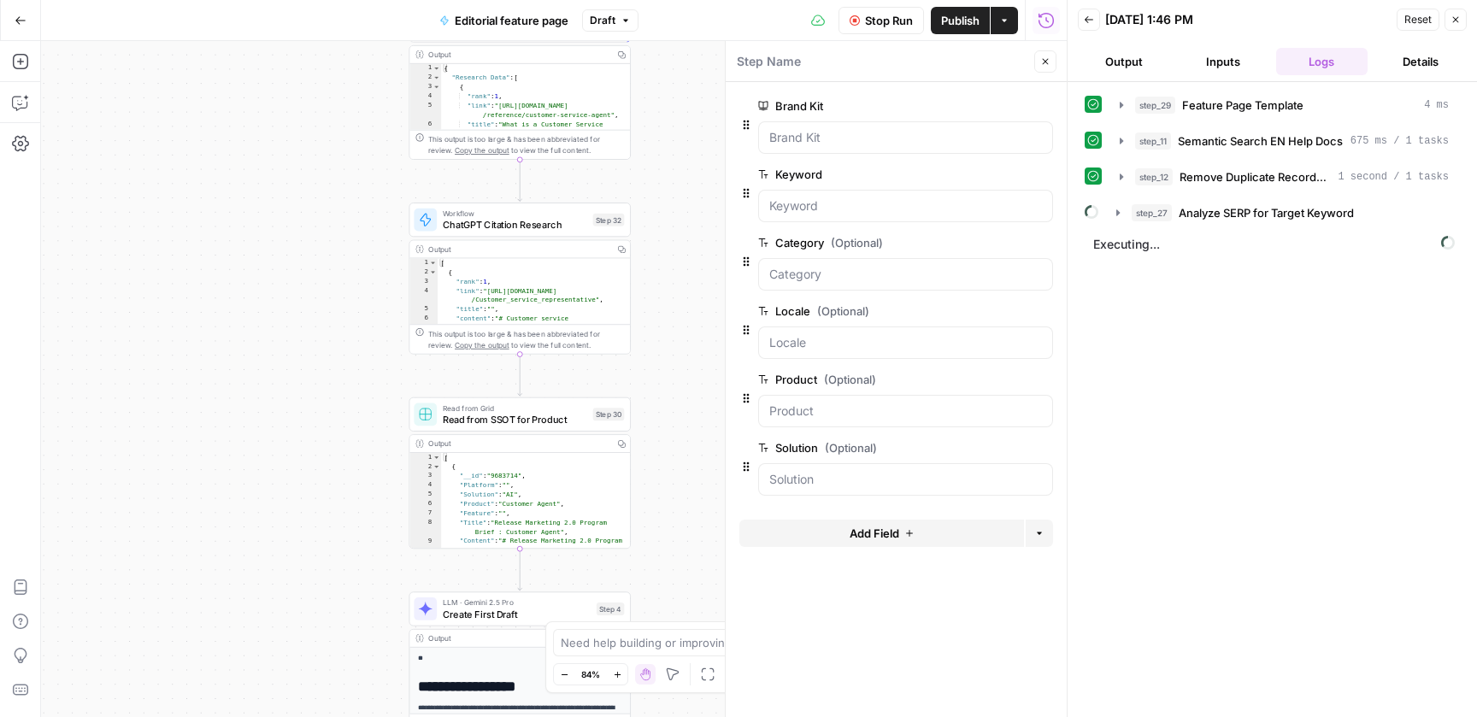
drag, startPoint x: 665, startPoint y: 386, endPoint x: 657, endPoint y: 97, distance: 289.9
click at [657, 97] on div "**********" at bounding box center [554, 379] width 1026 height 676
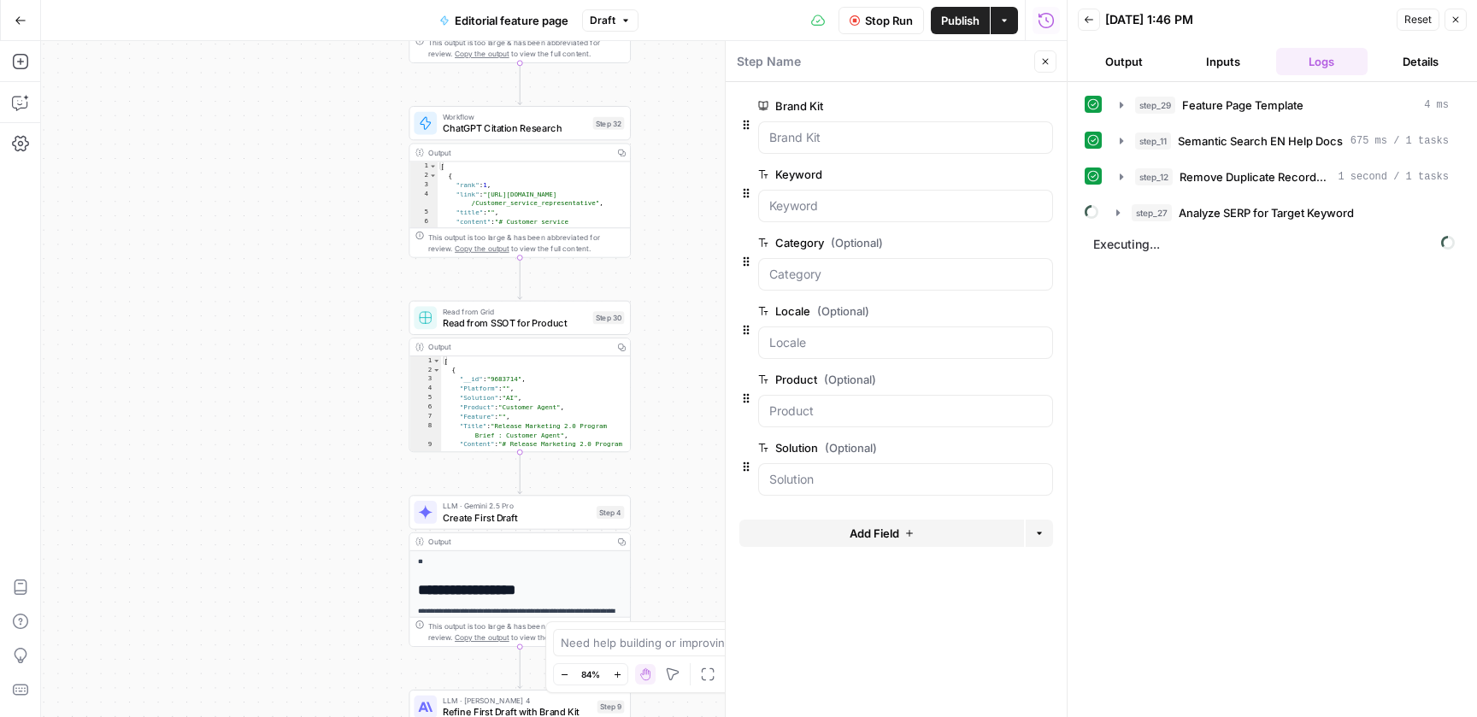
drag, startPoint x: 656, startPoint y: 349, endPoint x: 656, endPoint y: 207, distance: 141.9
click at [656, 207] on div "**********" at bounding box center [554, 379] width 1026 height 676
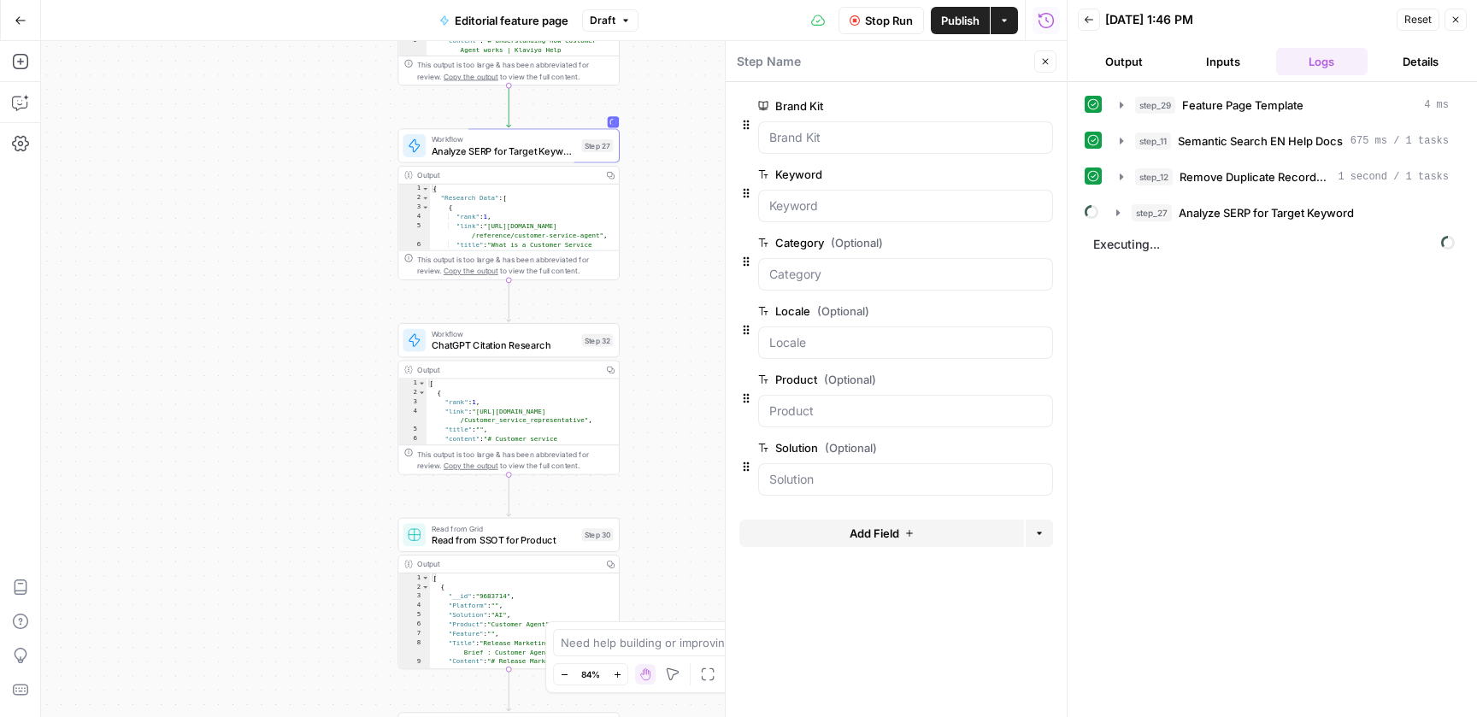
drag, startPoint x: 682, startPoint y: 231, endPoint x: 668, endPoint y: 523, distance: 292.7
click at [669, 523] on div "**********" at bounding box center [554, 379] width 1026 height 676
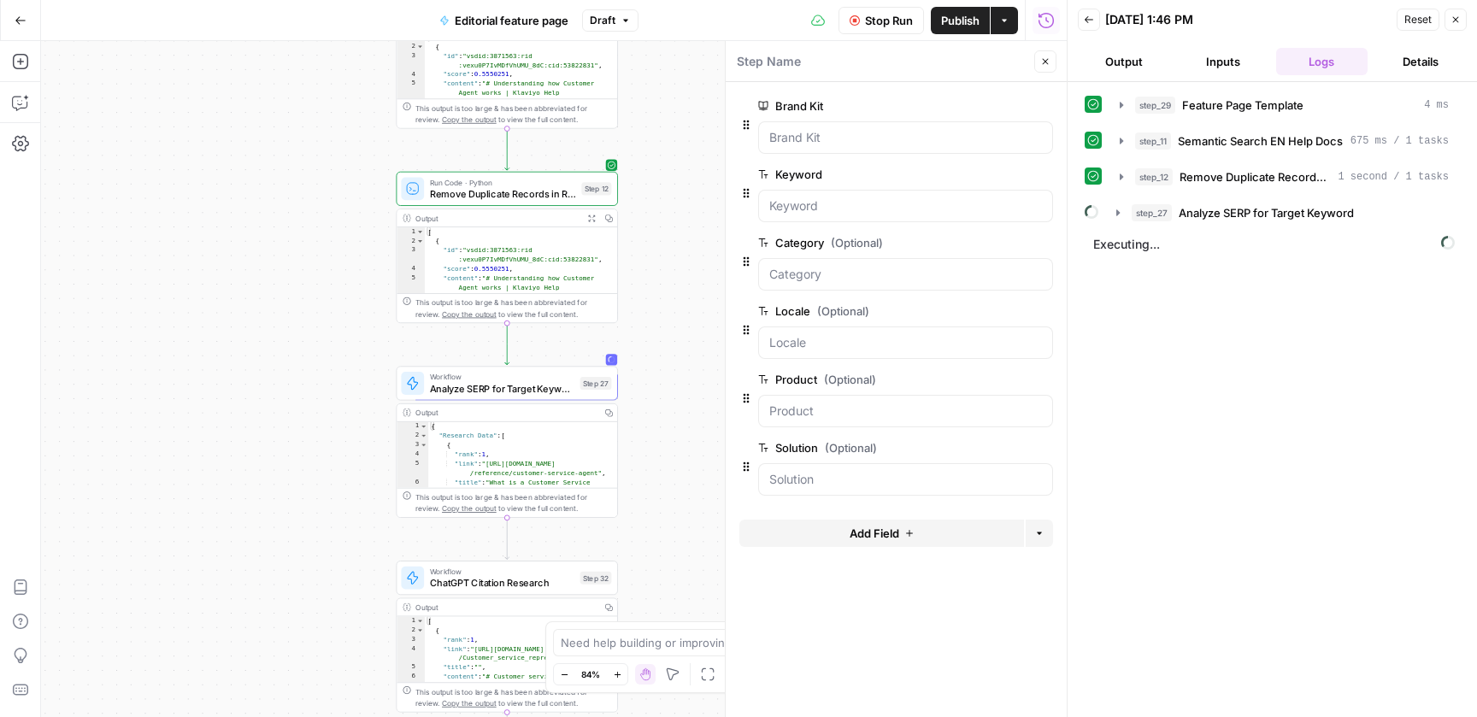
drag, startPoint x: 675, startPoint y: 262, endPoint x: 673, endPoint y: 565, distance: 303.5
click at [674, 565] on div "**********" at bounding box center [554, 379] width 1026 height 676
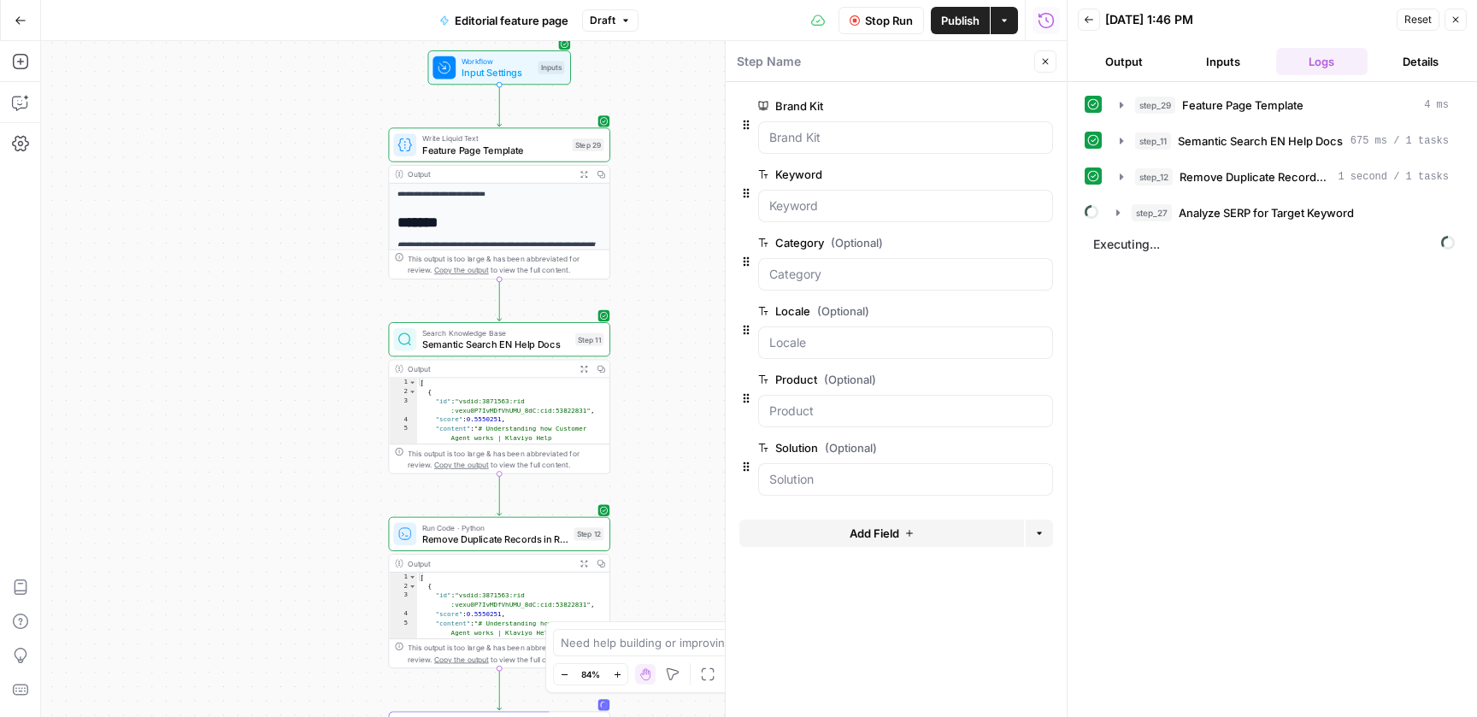
drag, startPoint x: 683, startPoint y: 218, endPoint x: 671, endPoint y: 487, distance: 269.5
click at [671, 486] on div "**********" at bounding box center [554, 379] width 1026 height 676
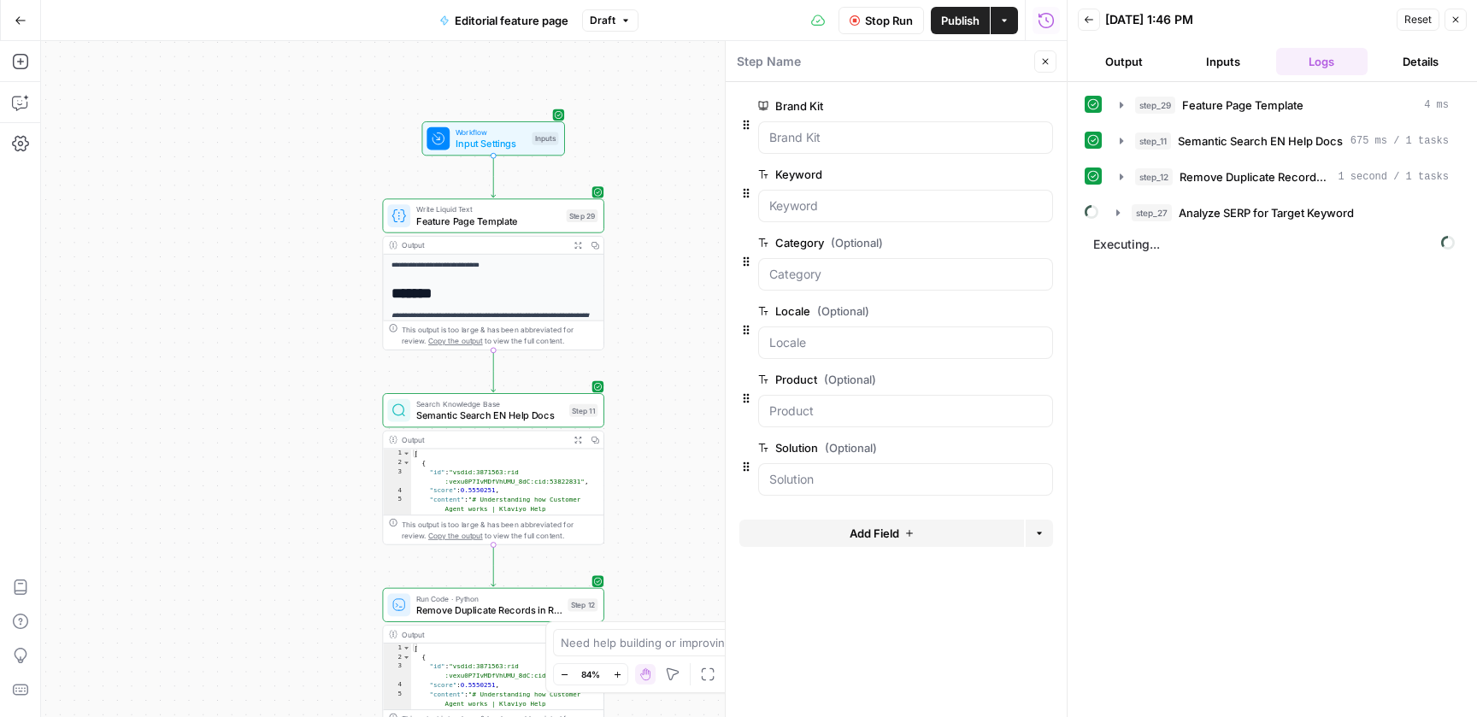
drag, startPoint x: 691, startPoint y: 260, endPoint x: 691, endPoint y: 310, distance: 50.4
click at [691, 310] on div "**********" at bounding box center [554, 379] width 1026 height 676
click at [490, 143] on span "Input Settings" at bounding box center [491, 147] width 71 height 15
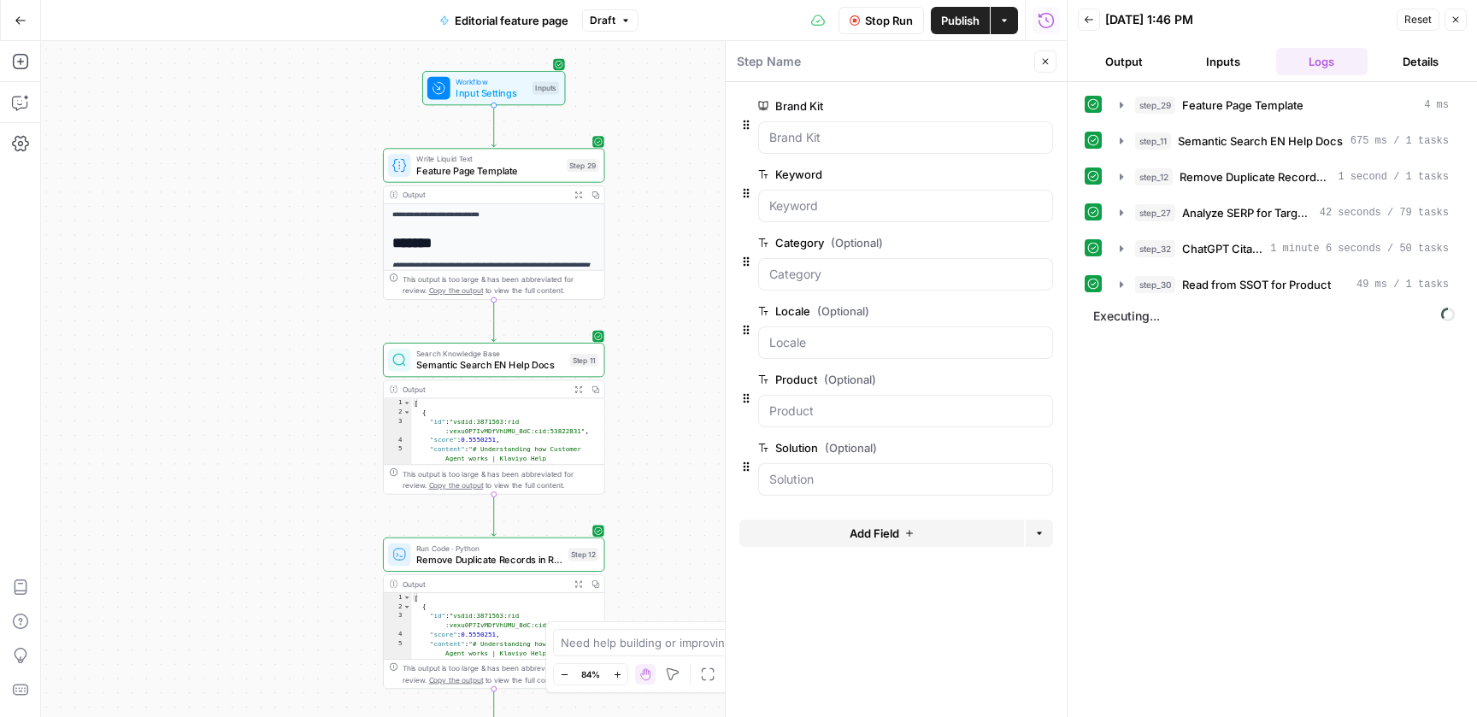
drag, startPoint x: 686, startPoint y: 509, endPoint x: 686, endPoint y: 256, distance: 253.0
click at [686, 256] on div "**********" at bounding box center [554, 379] width 1026 height 676
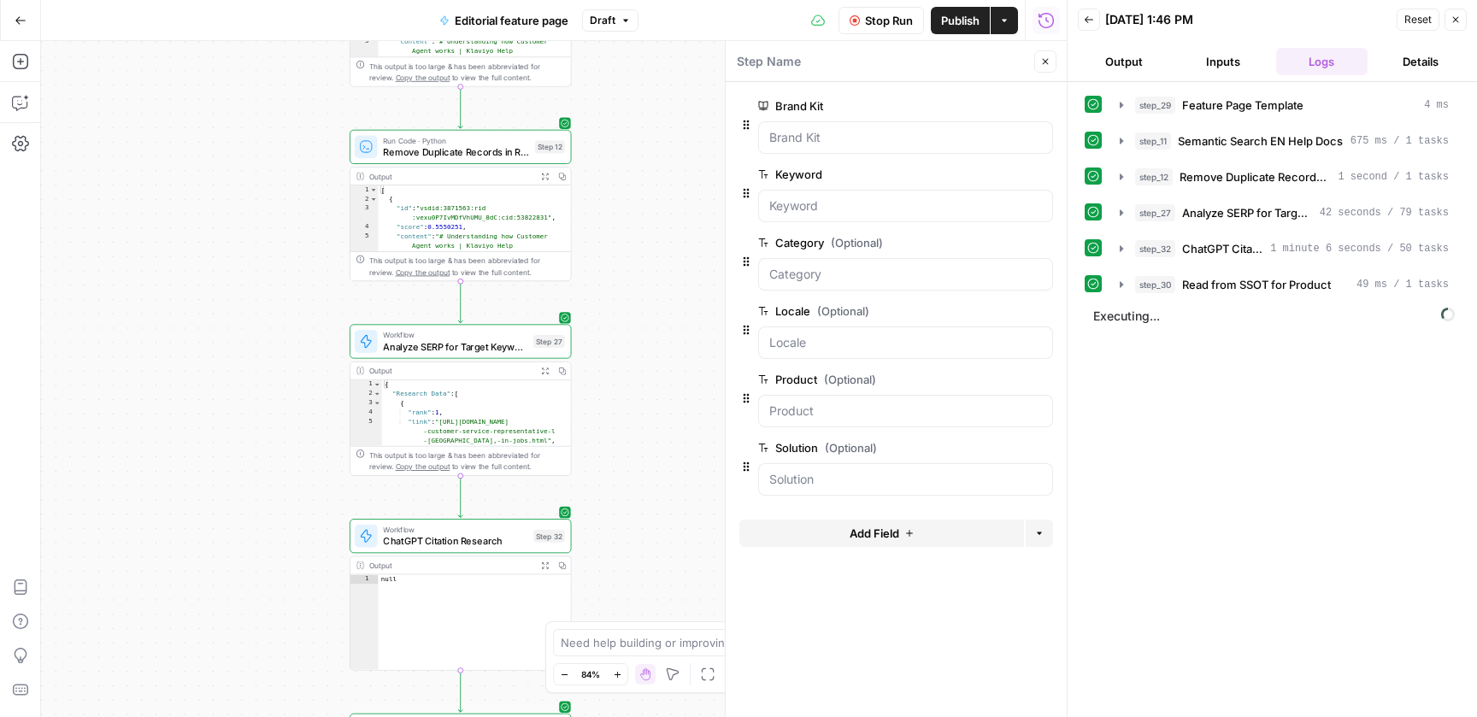
drag, startPoint x: 676, startPoint y: 394, endPoint x: 641, endPoint y: 209, distance: 188.8
click at [641, 209] on div "**********" at bounding box center [554, 379] width 1026 height 676
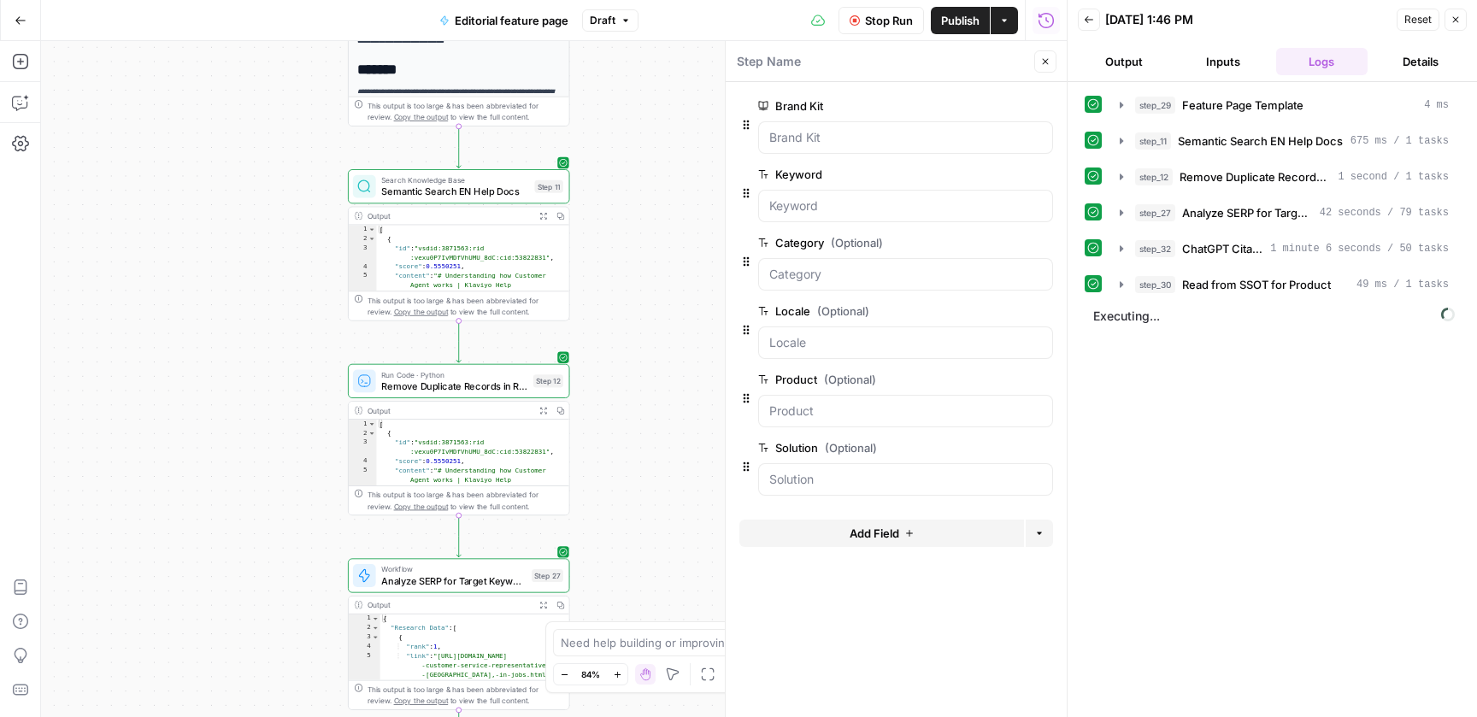
drag, startPoint x: 629, startPoint y: 286, endPoint x: 626, endPoint y: 535, distance: 248.8
click at [628, 537] on div "**********" at bounding box center [554, 379] width 1026 height 676
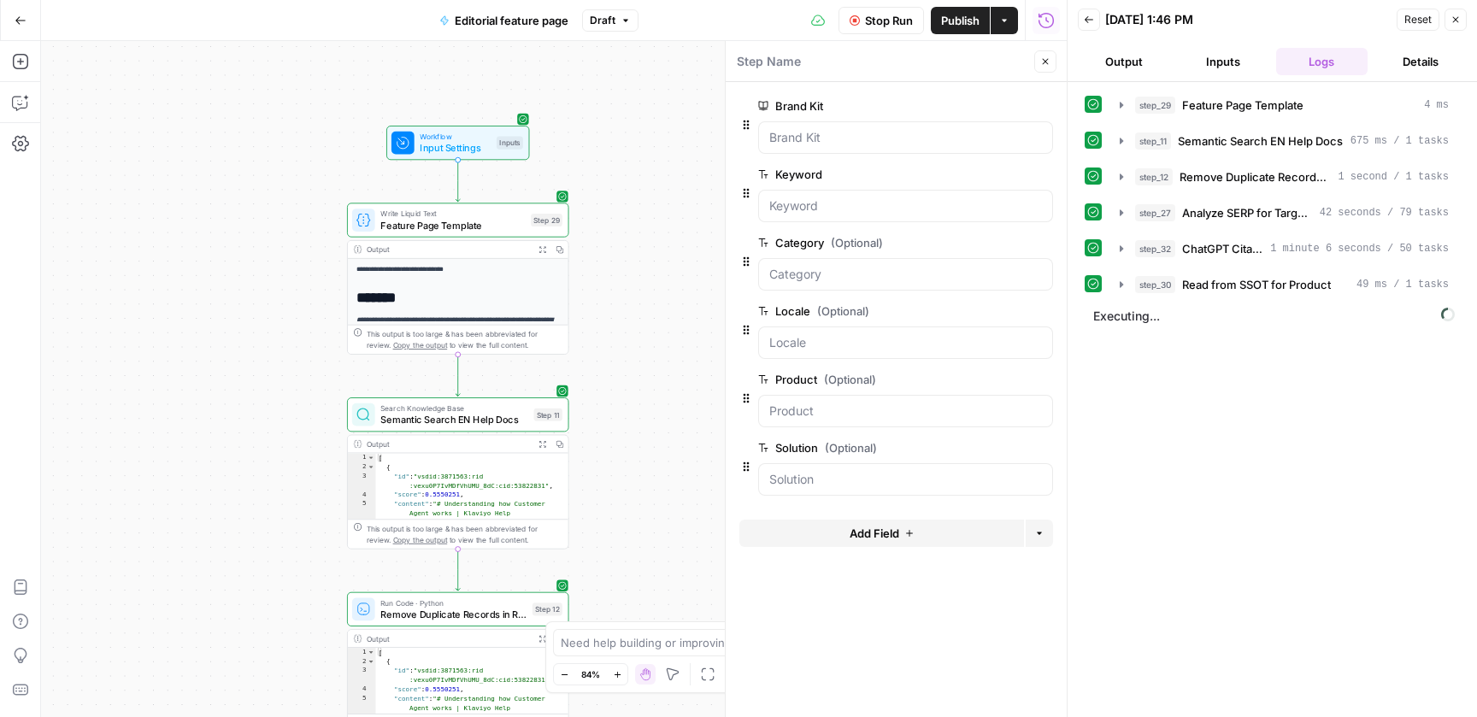
drag, startPoint x: 653, startPoint y: 309, endPoint x: 653, endPoint y: 529, distance: 220.5
click at [653, 529] on div "**********" at bounding box center [554, 379] width 1026 height 676
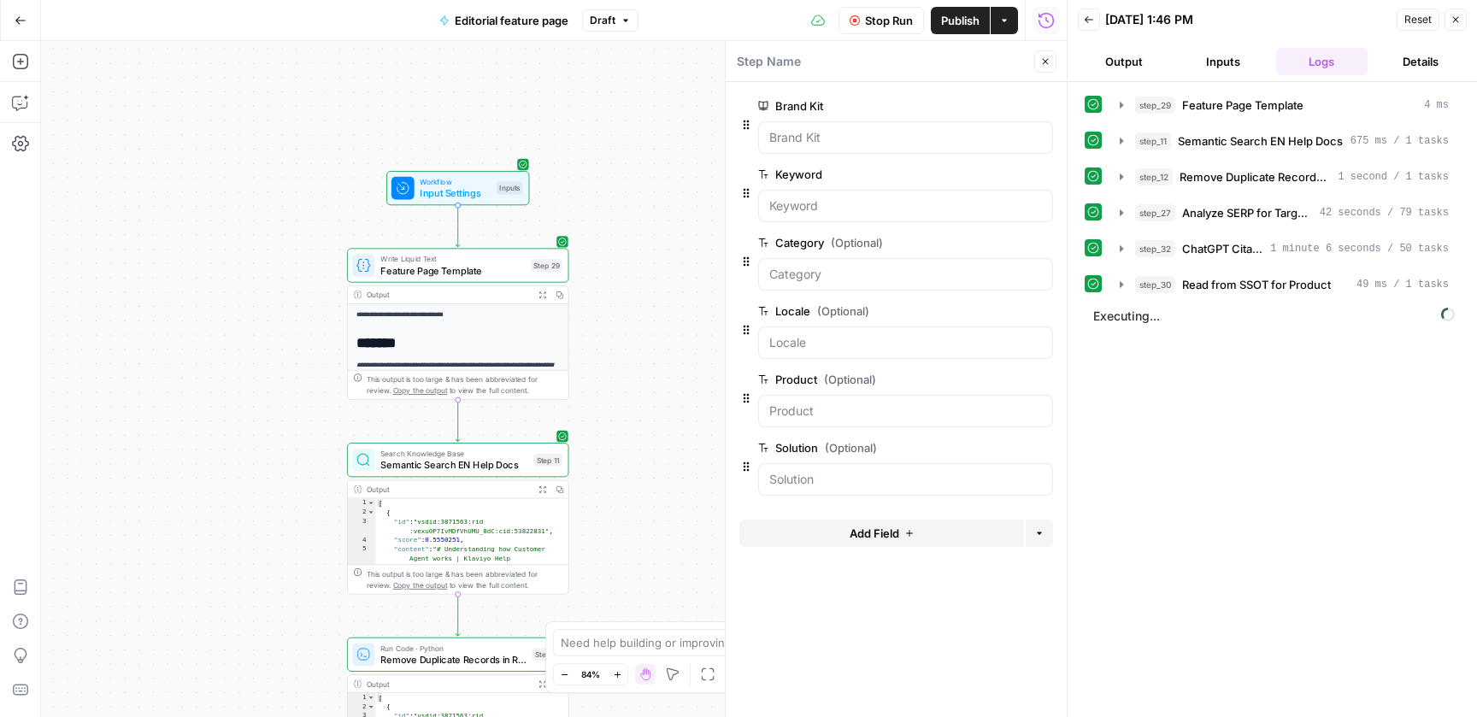
drag, startPoint x: 644, startPoint y: 361, endPoint x: 644, endPoint y: 196, distance: 165.0
click at [644, 196] on div "**********" at bounding box center [554, 379] width 1026 height 676
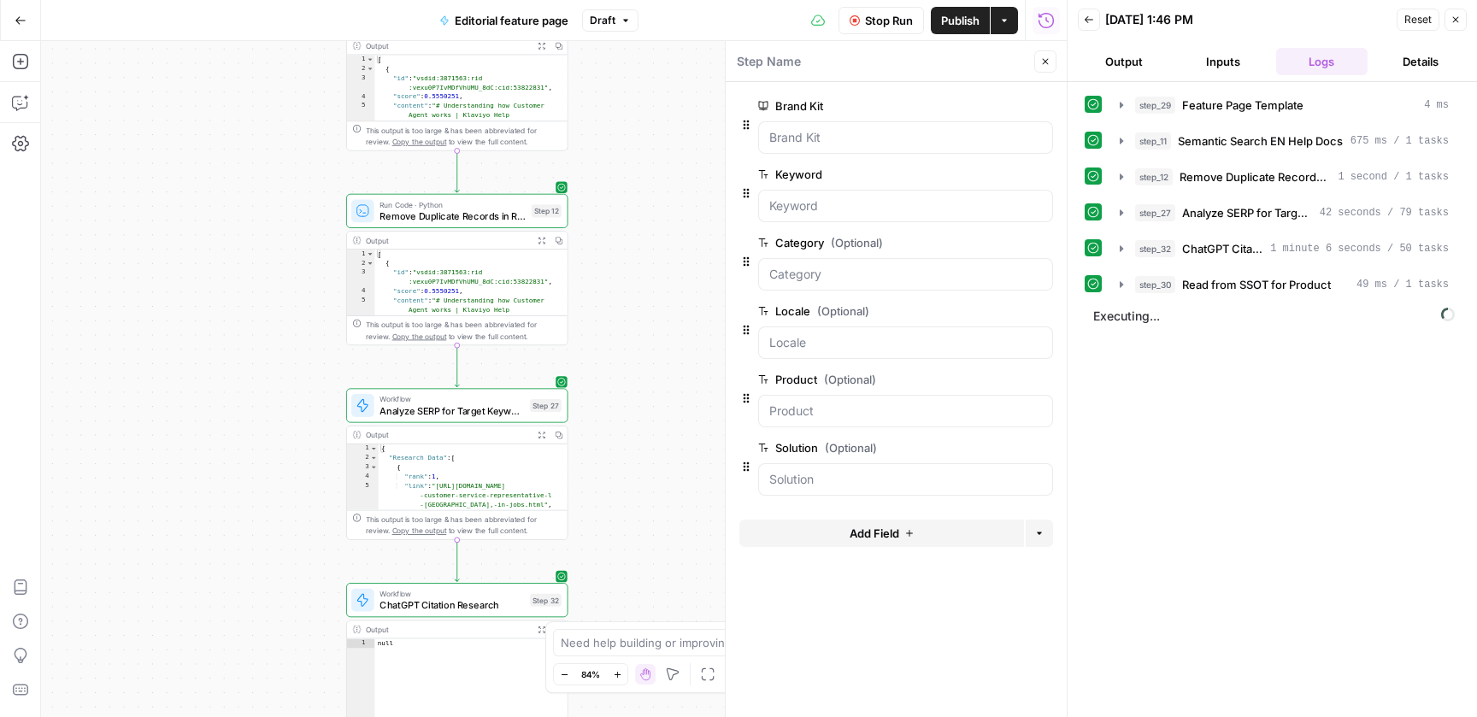
drag, startPoint x: 638, startPoint y: 405, endPoint x: 638, endPoint y: 197, distance: 207.7
click at [638, 198] on div "**********" at bounding box center [554, 379] width 1026 height 676
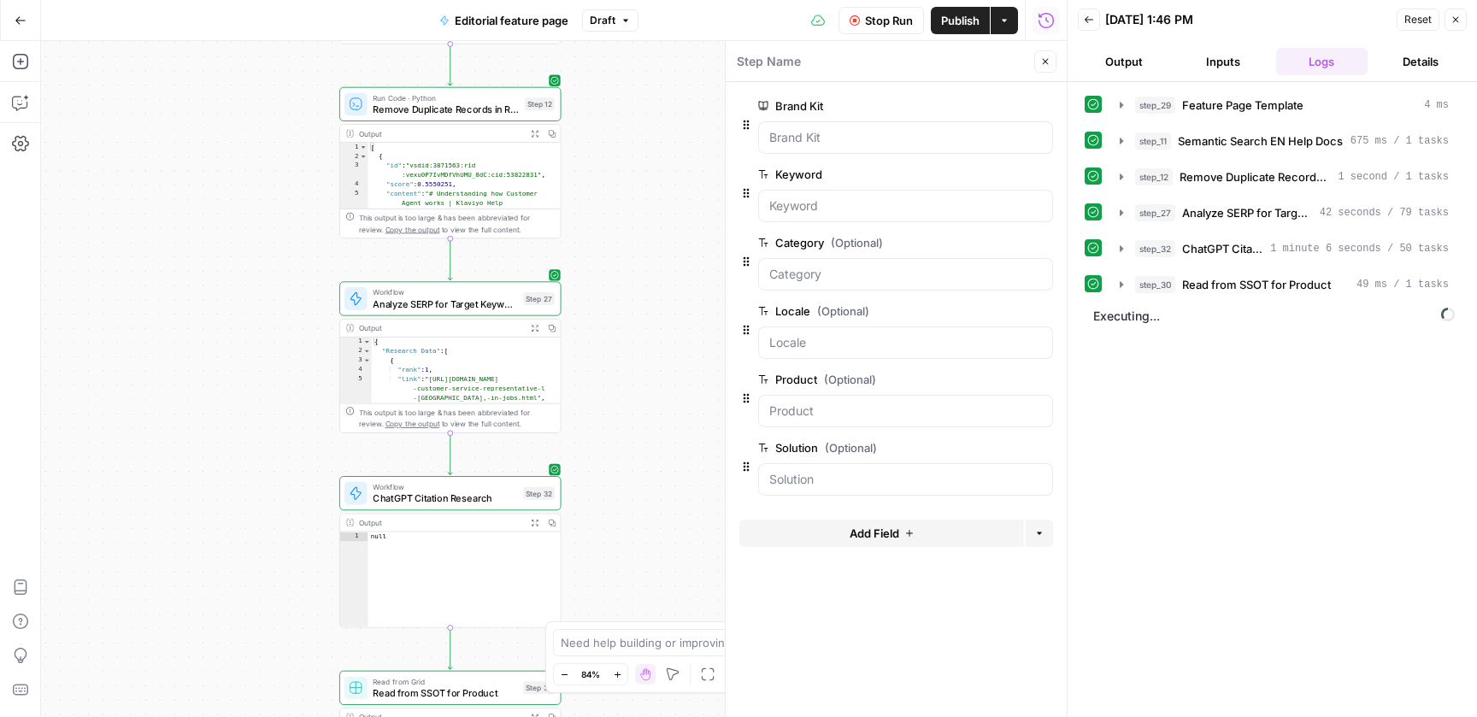
drag, startPoint x: 638, startPoint y: 381, endPoint x: 630, endPoint y: 279, distance: 102.9
click at [630, 279] on div "**********" at bounding box center [554, 379] width 1026 height 676
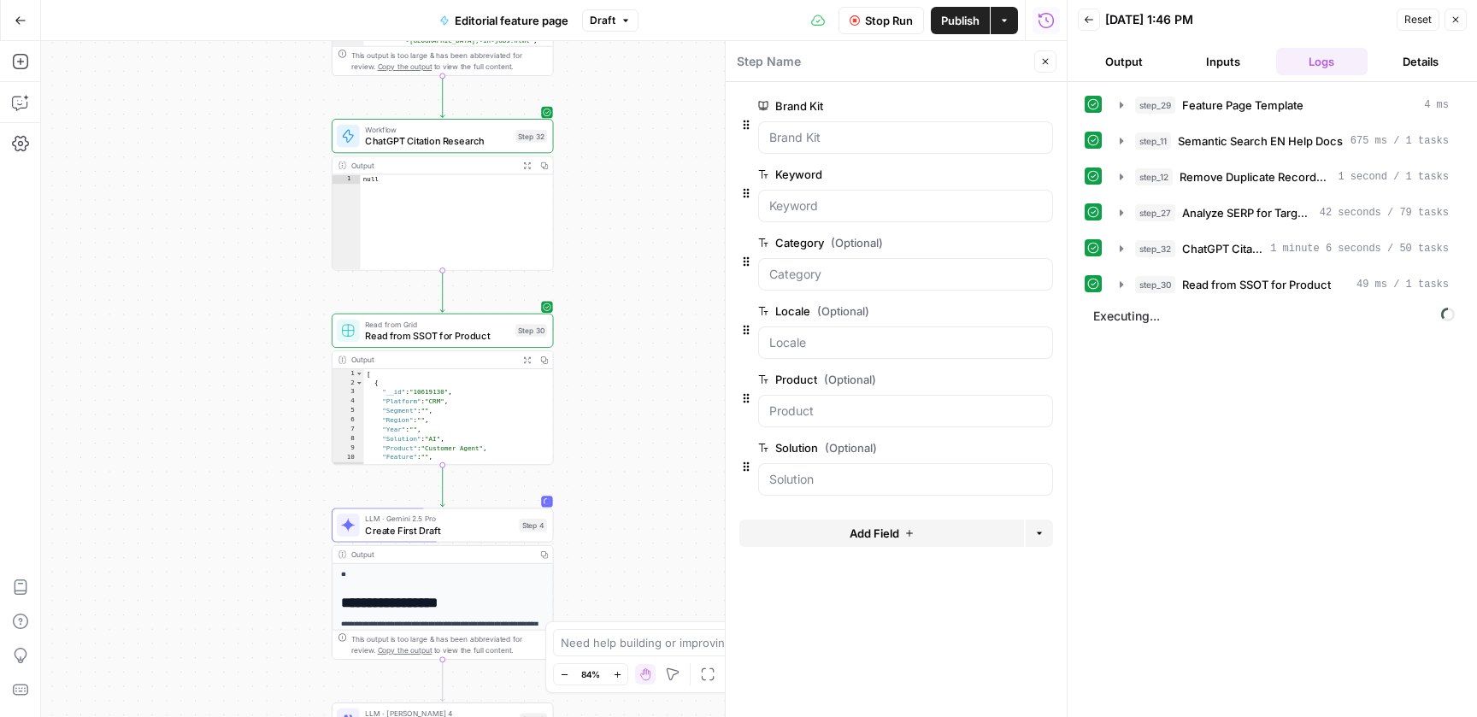
drag, startPoint x: 645, startPoint y: 509, endPoint x: 641, endPoint y: 78, distance: 430.8
click at [641, 78] on div "**********" at bounding box center [554, 379] width 1026 height 676
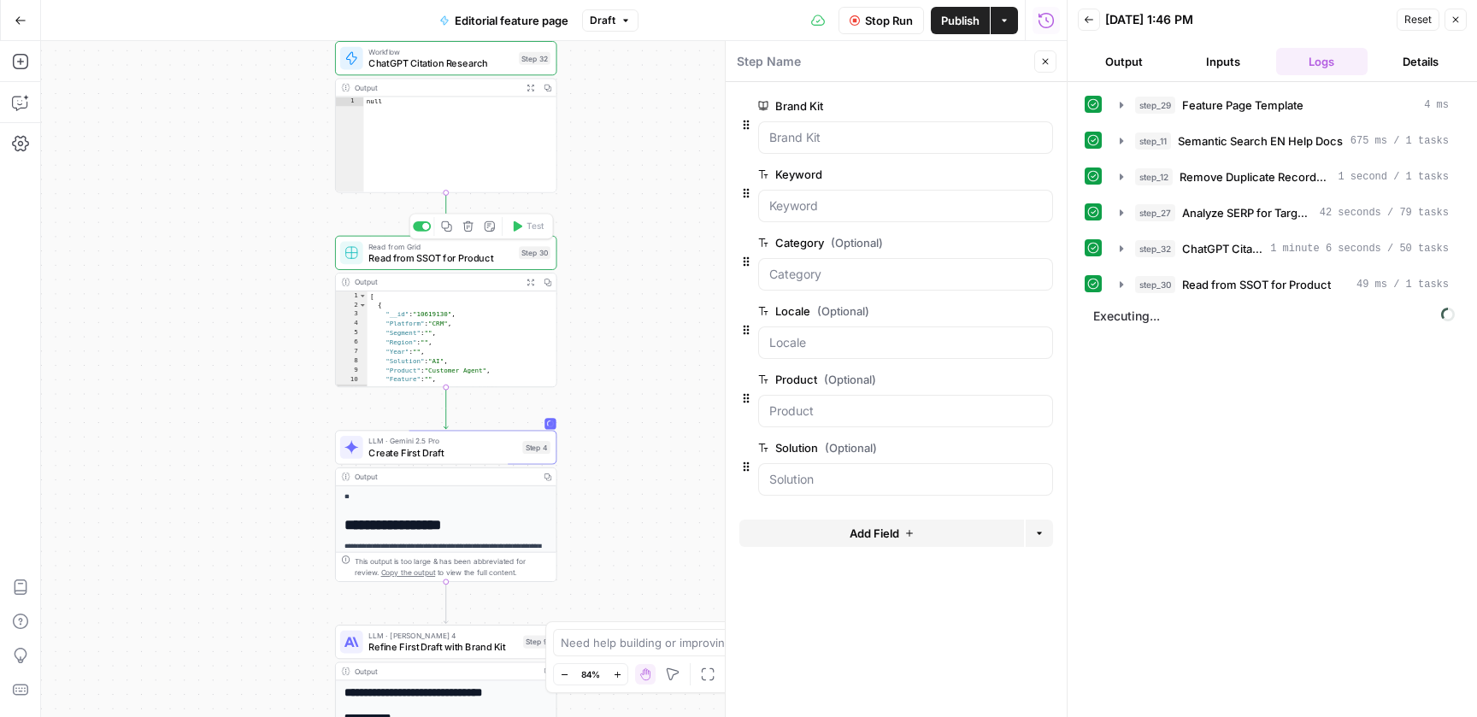
click at [446, 260] on span "Read from SSOT for Product" at bounding box center [440, 257] width 144 height 15
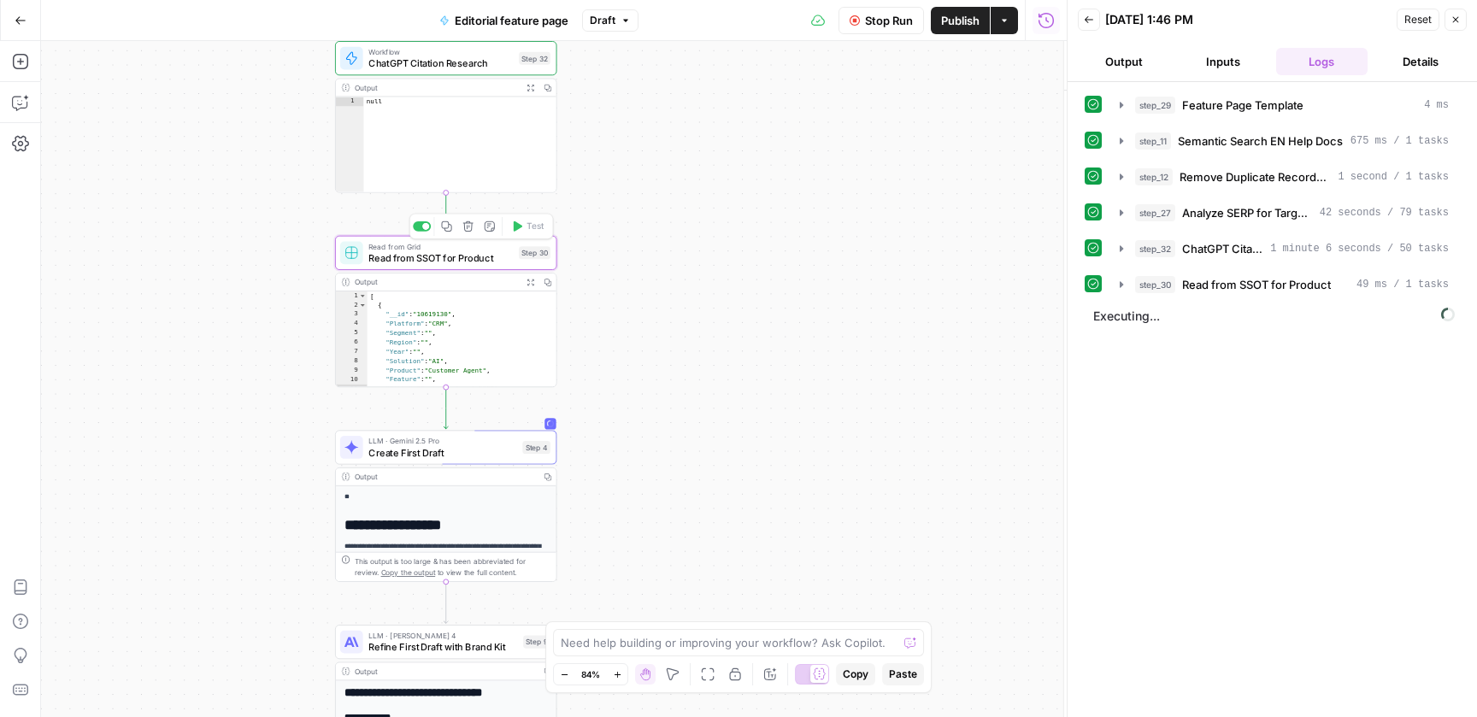
type input "Messaging SSOT"
type input "SSOT"
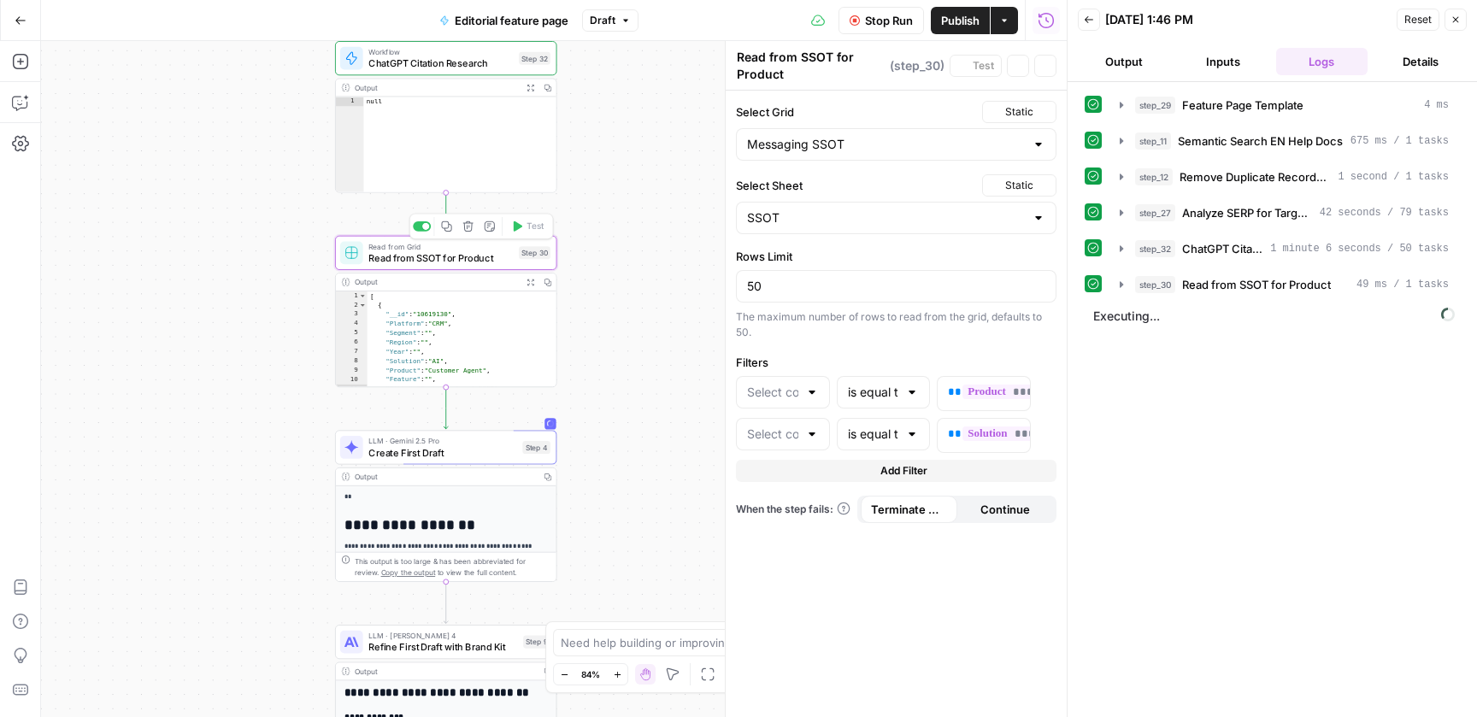
type input "Product"
type input "Solution"
